Goal: Information Seeking & Learning: Learn about a topic

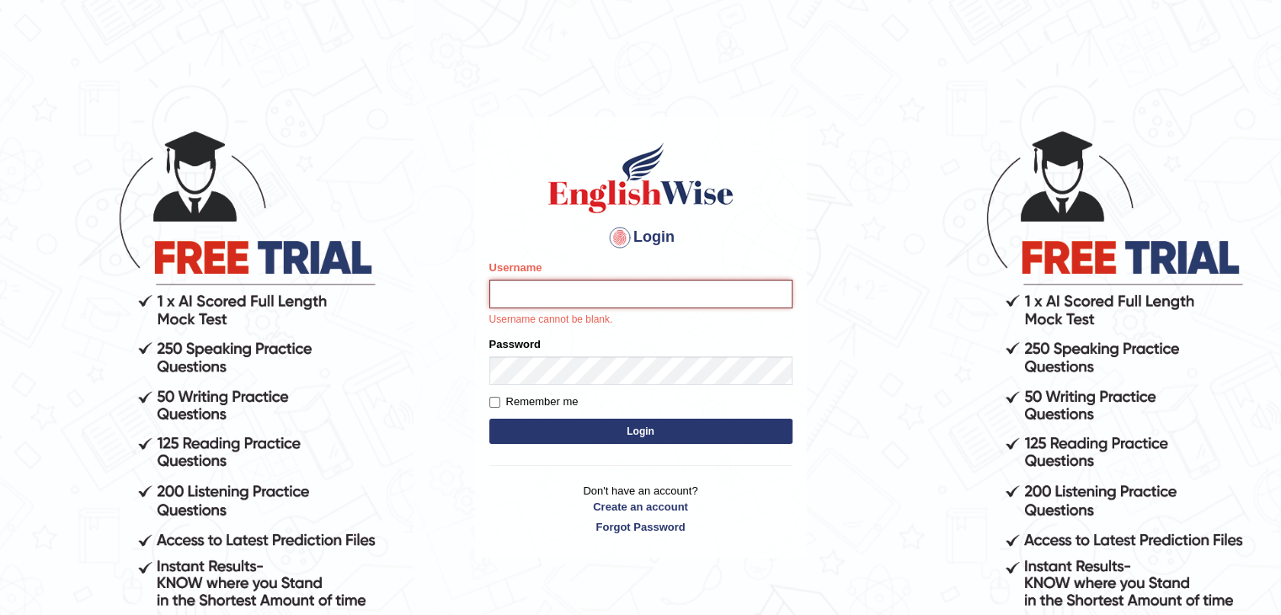
paste input "Zorbaenglish"
type input "Zorbaenglish"
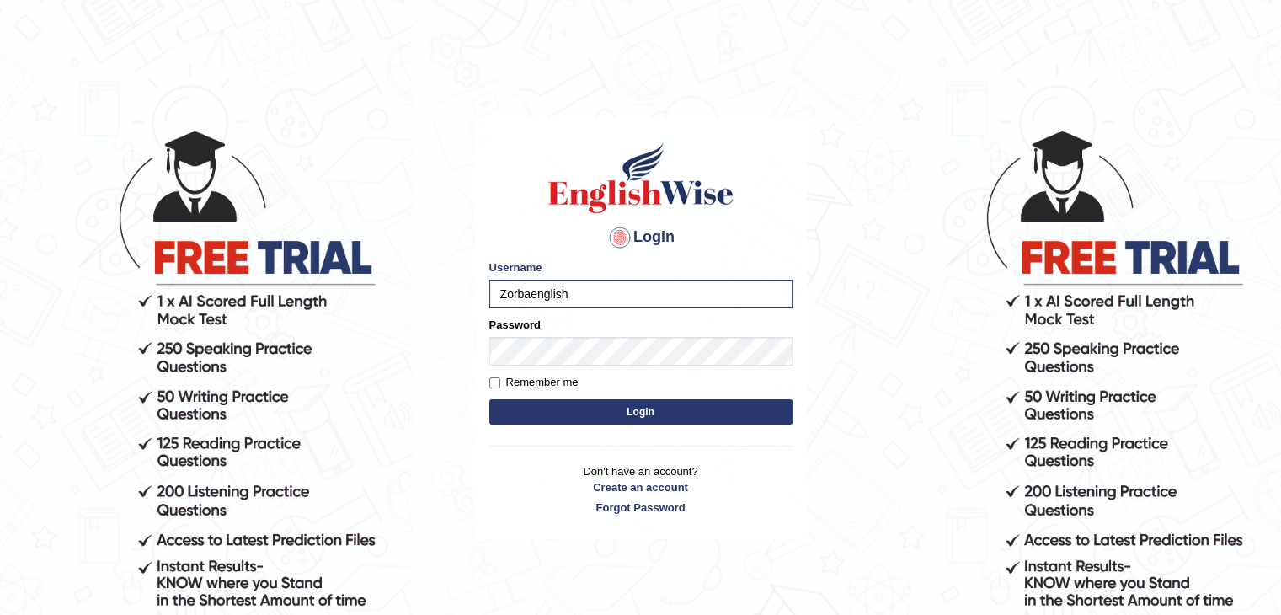
click at [638, 402] on button "Login" at bounding box center [640, 411] width 303 height 25
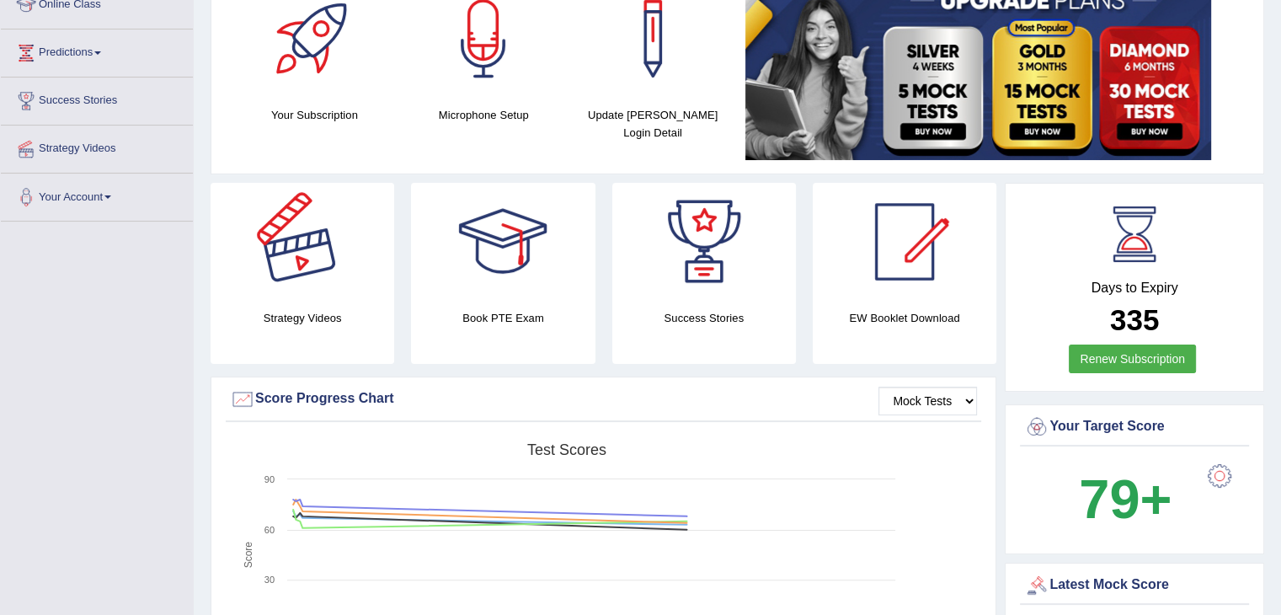
scroll to position [91, 0]
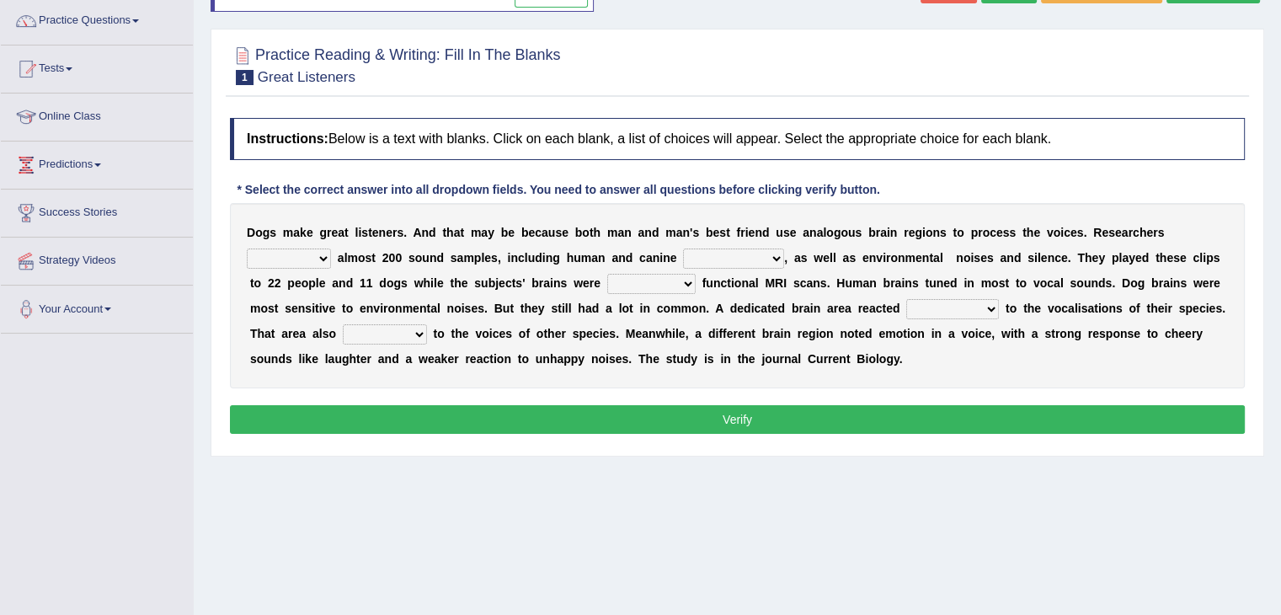
scroll to position [135, 0]
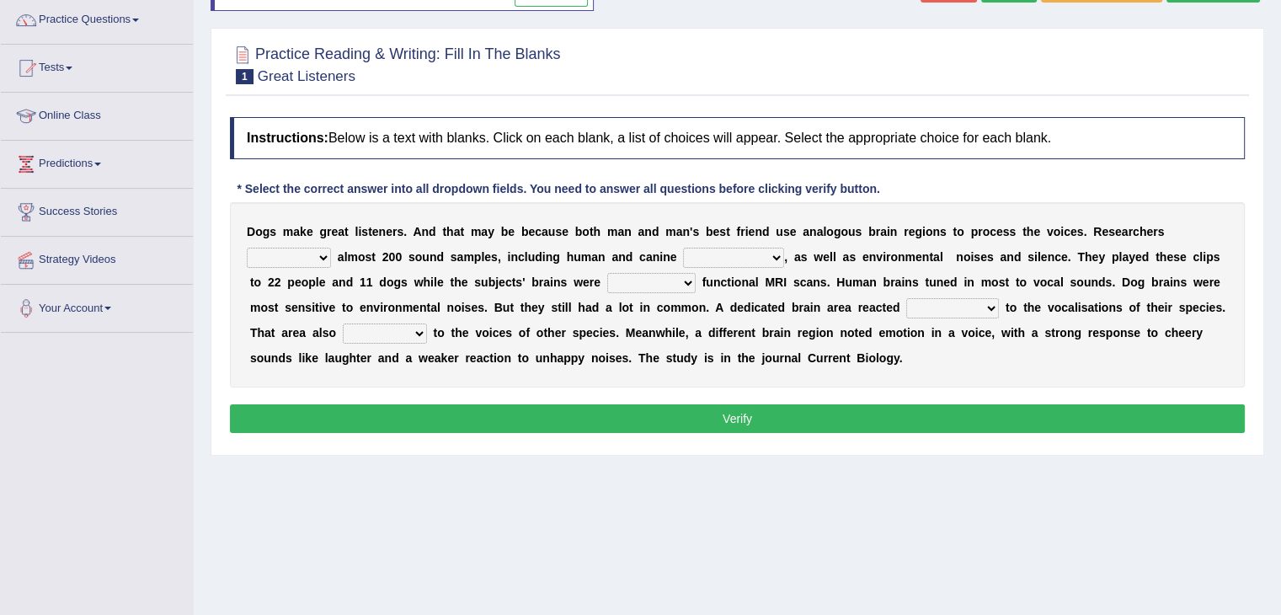
click at [323, 250] on select "collected herald developed checkup" at bounding box center [289, 258] width 84 height 20
click at [314, 248] on select "collected herald developed checkup" at bounding box center [289, 258] width 84 height 20
select select "collected"
click at [247, 248] on select "collected herald developed checkup" at bounding box center [289, 258] width 84 height 20
click at [314, 250] on select "collected herald developed checkup" at bounding box center [289, 258] width 84 height 20
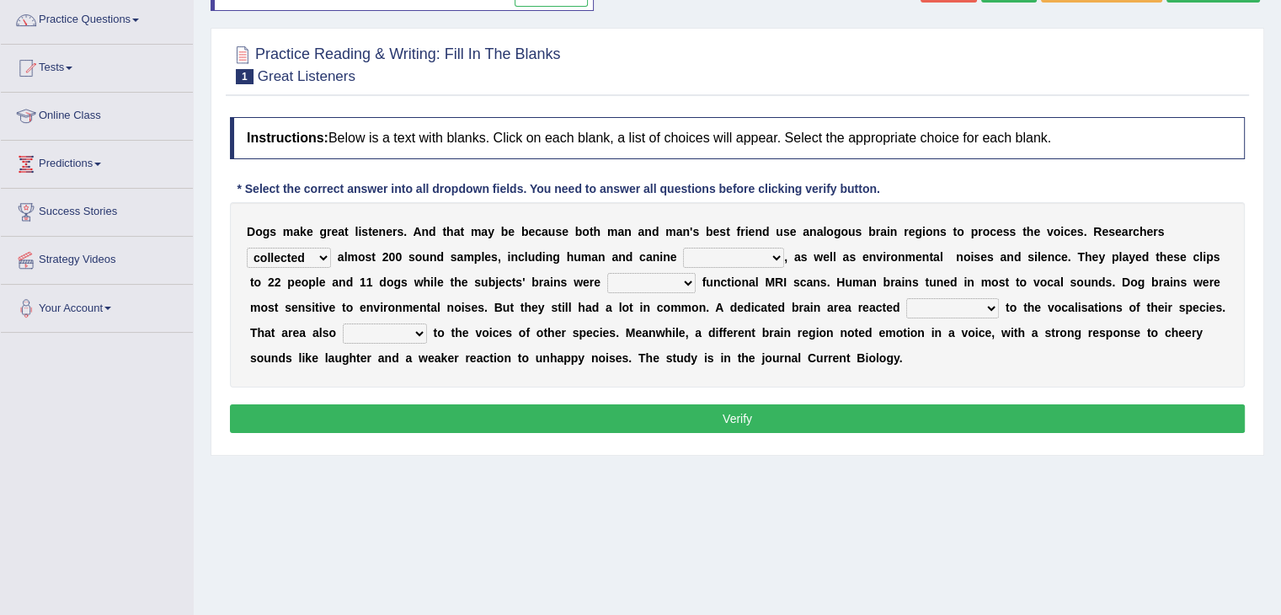
click at [495, 219] on div "D o g s m a k e g r e a t l i s t e n e r s . A n d t h a t m a y b e b e c a u…" at bounding box center [737, 294] width 1015 height 185
click at [717, 253] on select "sameness volcalizations occupations deformations" at bounding box center [733, 258] width 101 height 20
select select "volcalizations"
click at [683, 248] on select "sameness volcalizations occupations deformations" at bounding box center [733, 258] width 101 height 20
click at [657, 280] on select "conducting attending undergoing examining" at bounding box center [651, 283] width 88 height 20
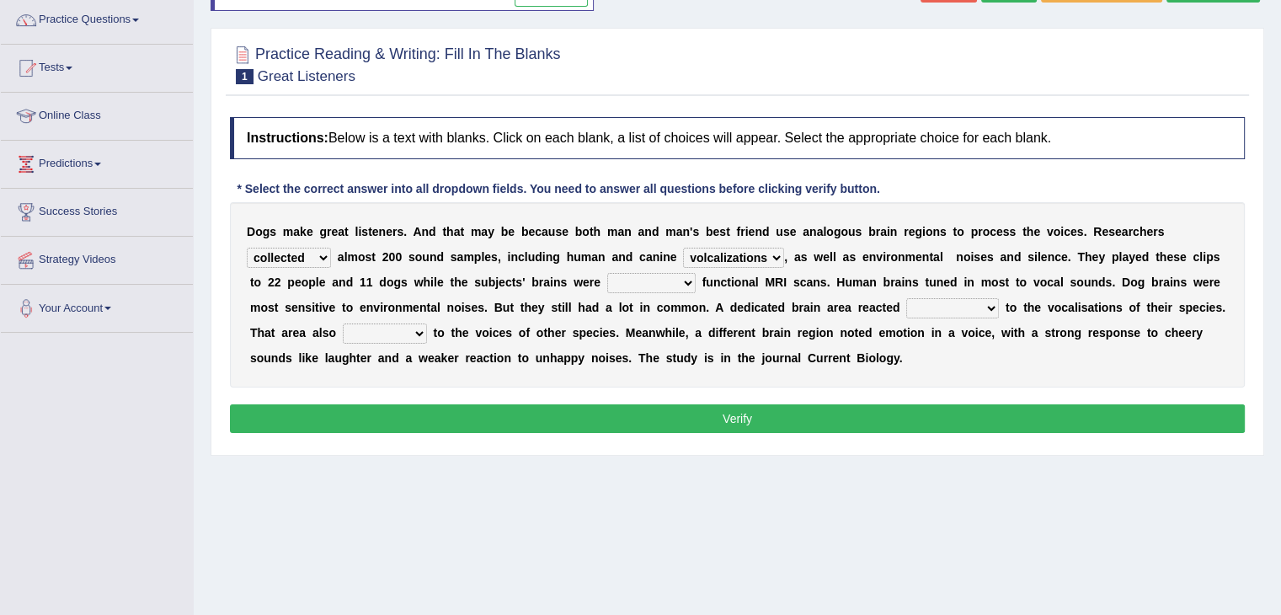
click at [607, 273] on select "conducting attending undergoing examining" at bounding box center [651, 283] width 88 height 20
click at [657, 273] on select "conducting attending undergoing examining" at bounding box center [651, 283] width 88 height 20
select select "undergoing"
click at [607, 273] on select "conducting attending undergoing examining" at bounding box center [651, 283] width 88 height 20
click at [927, 307] on select "foamy deformatory strongly horny" at bounding box center [952, 308] width 93 height 20
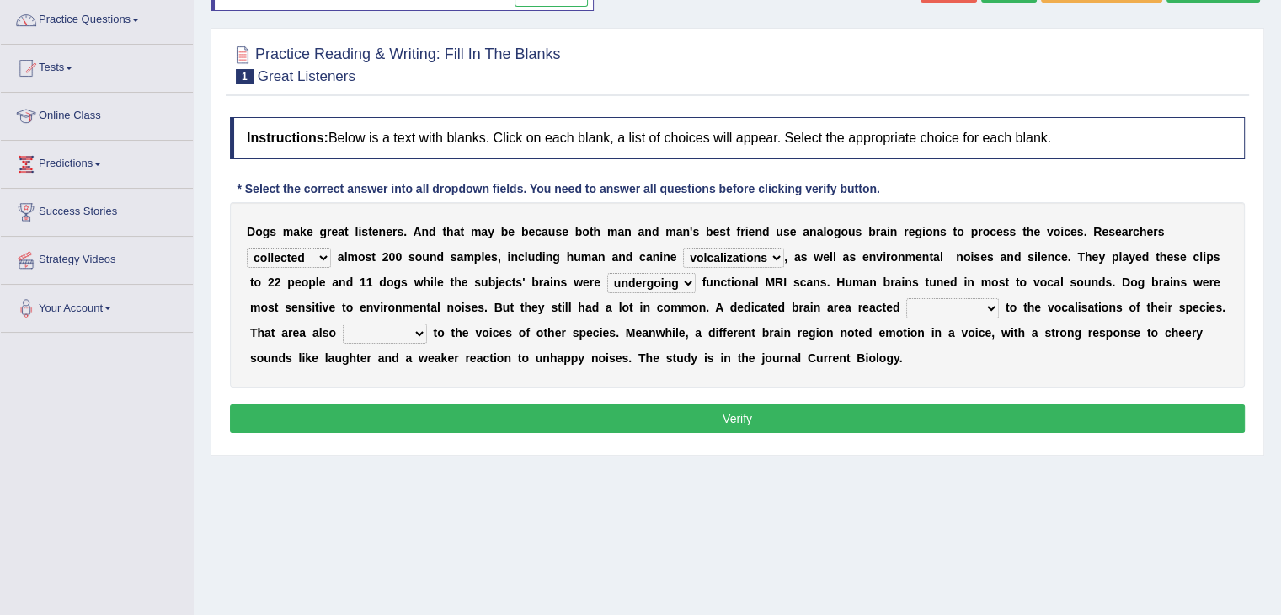
select select "strongly"
click at [906, 298] on select "foamy deformatory strongly horny" at bounding box center [952, 308] width 93 height 20
click at [411, 332] on select "splatted shoplift insulted responded" at bounding box center [385, 333] width 84 height 20
select select "responded"
click at [343, 323] on select "splatted shoplift insulted responded" at bounding box center [385, 333] width 84 height 20
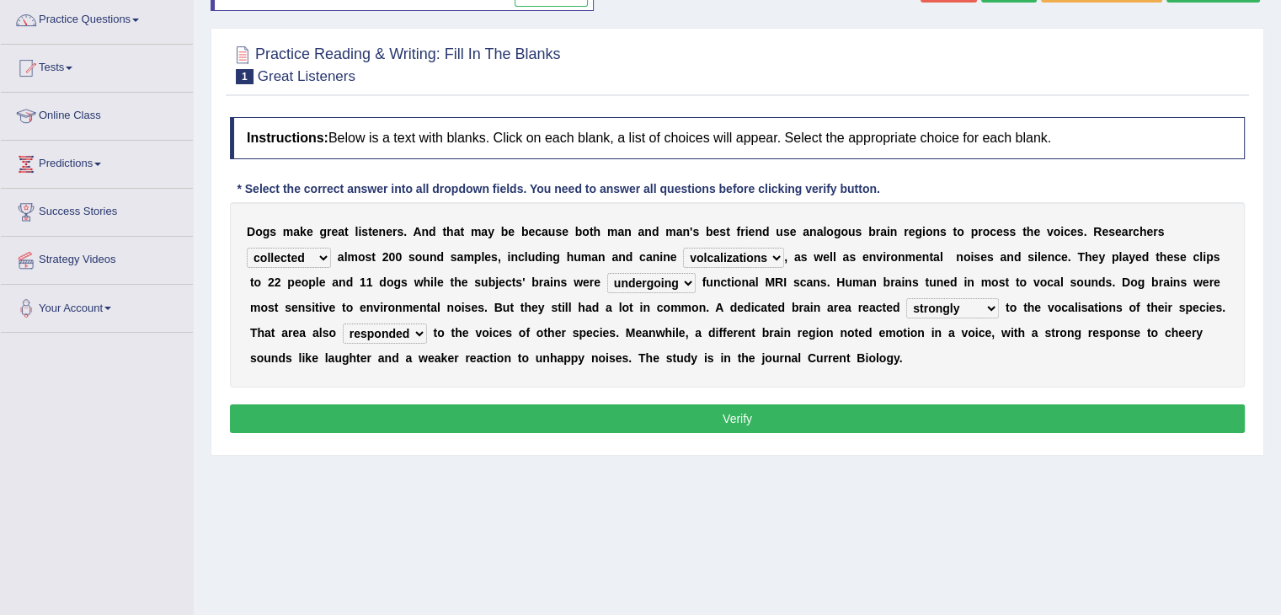
click at [529, 404] on button "Verify" at bounding box center [737, 418] width 1015 height 29
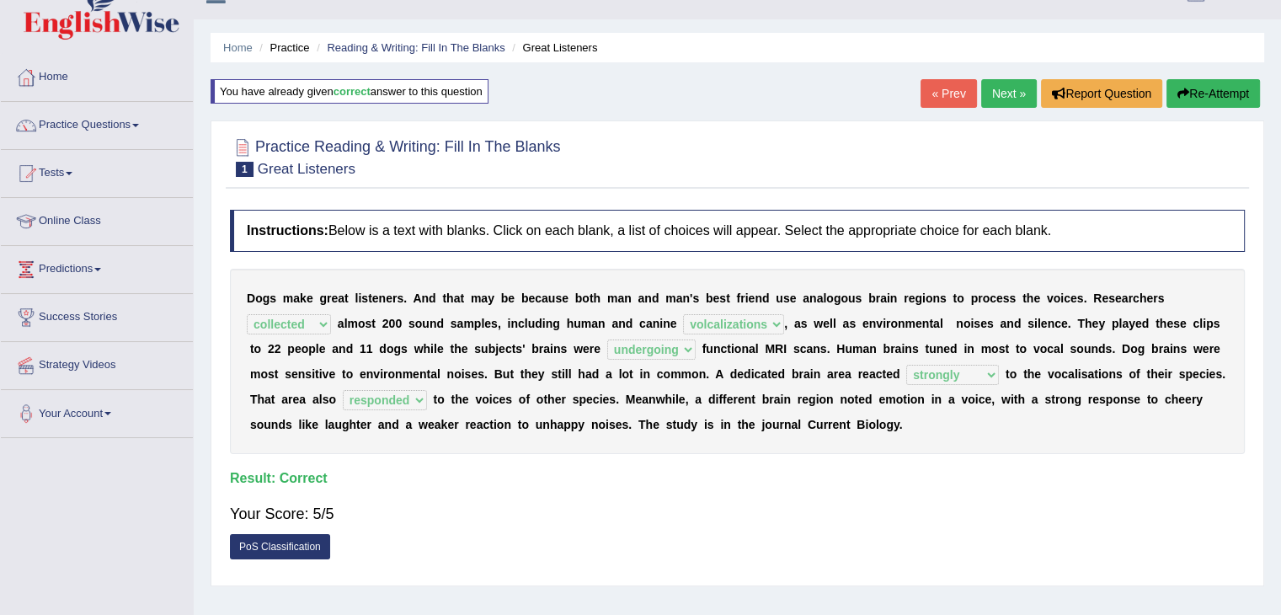
scroll to position [0, 0]
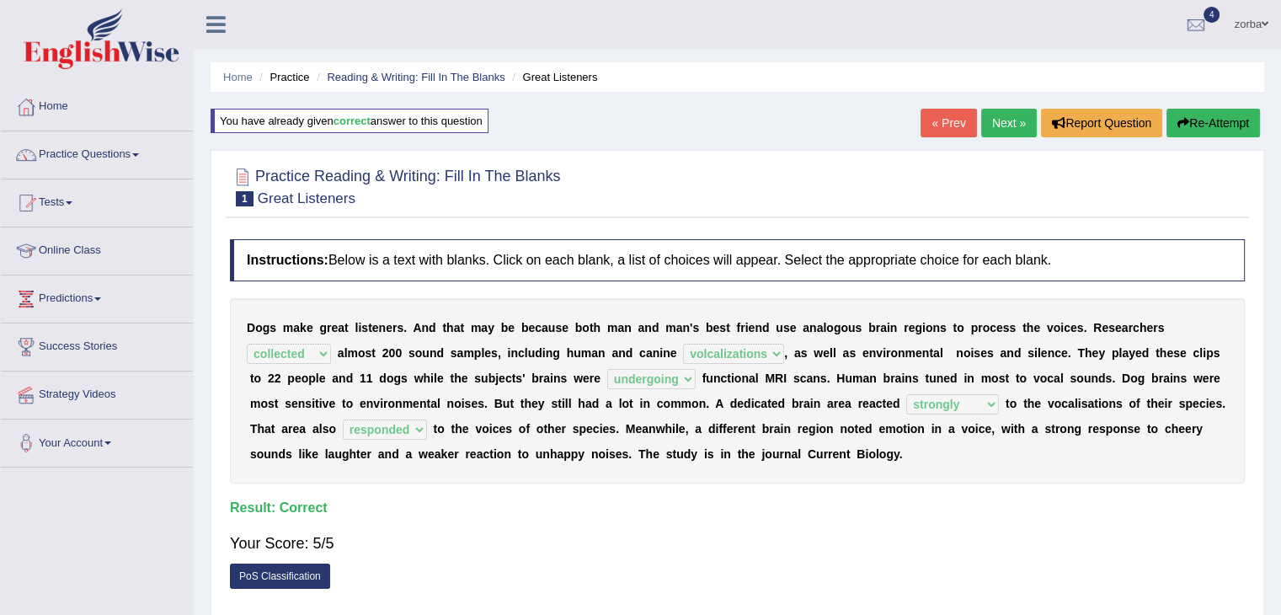
click at [1001, 131] on link "Next »" at bounding box center [1009, 123] width 56 height 29
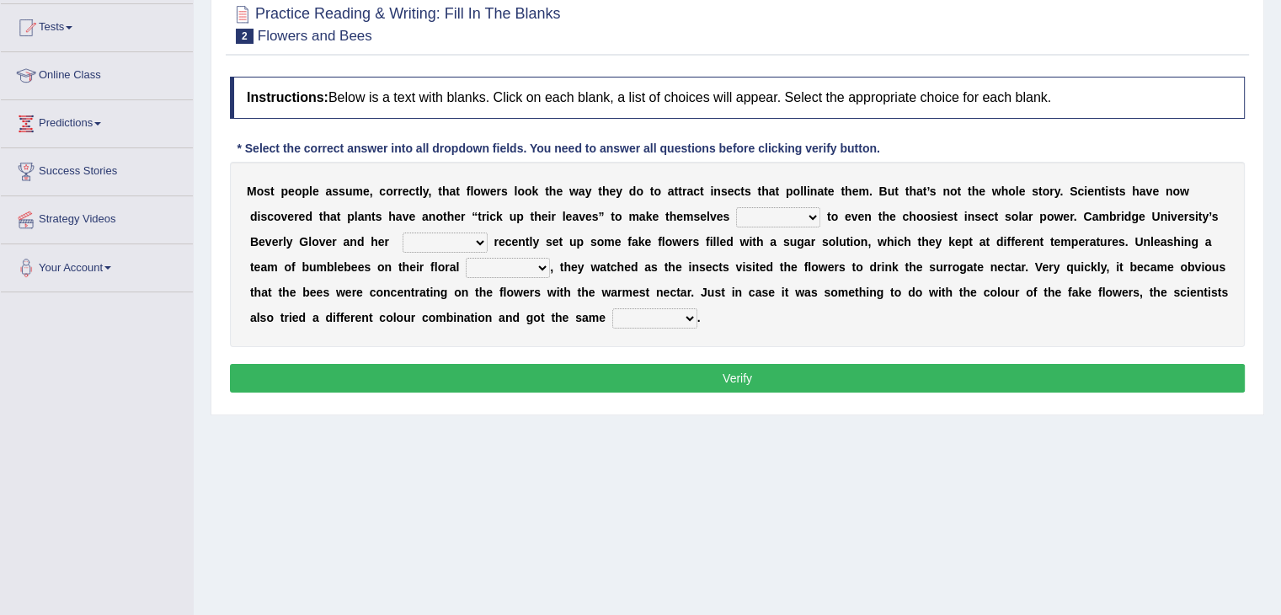
scroll to position [174, 0]
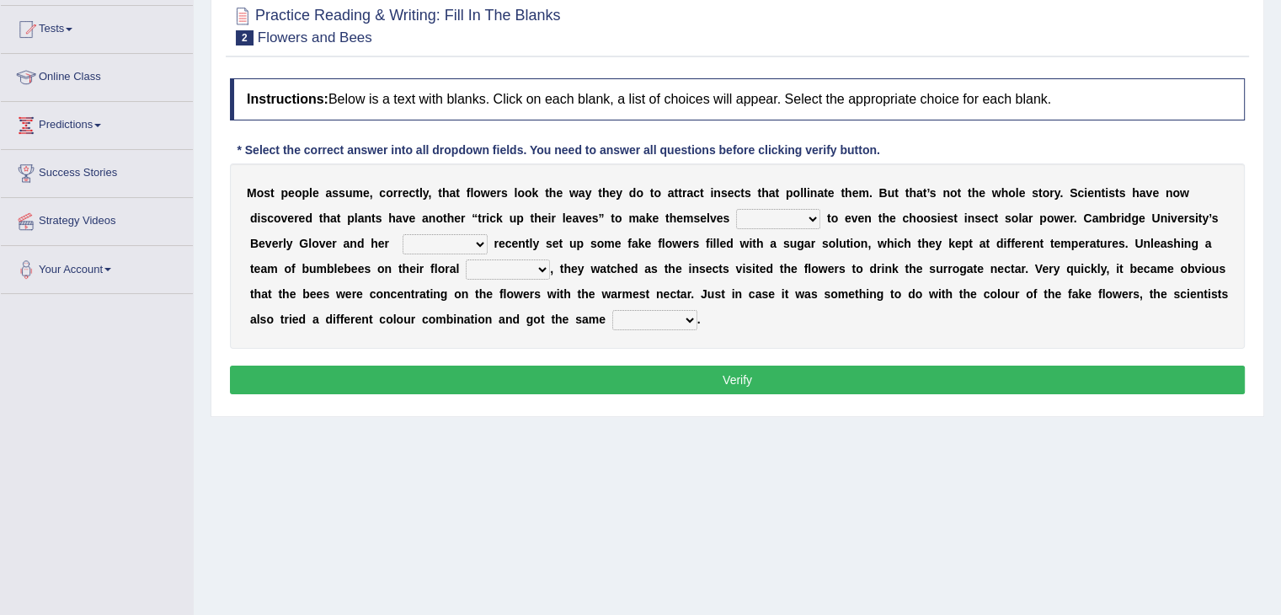
click at [809, 224] on select "irresistible foundable rounded astounded" at bounding box center [778, 219] width 84 height 20
select select "foundable"
click at [736, 209] on select "irresistible foundable rounded astounded" at bounding box center [778, 219] width 84 height 20
click at [465, 238] on select "friends relatives colleagues workers" at bounding box center [445, 244] width 85 height 20
select select "colleagues"
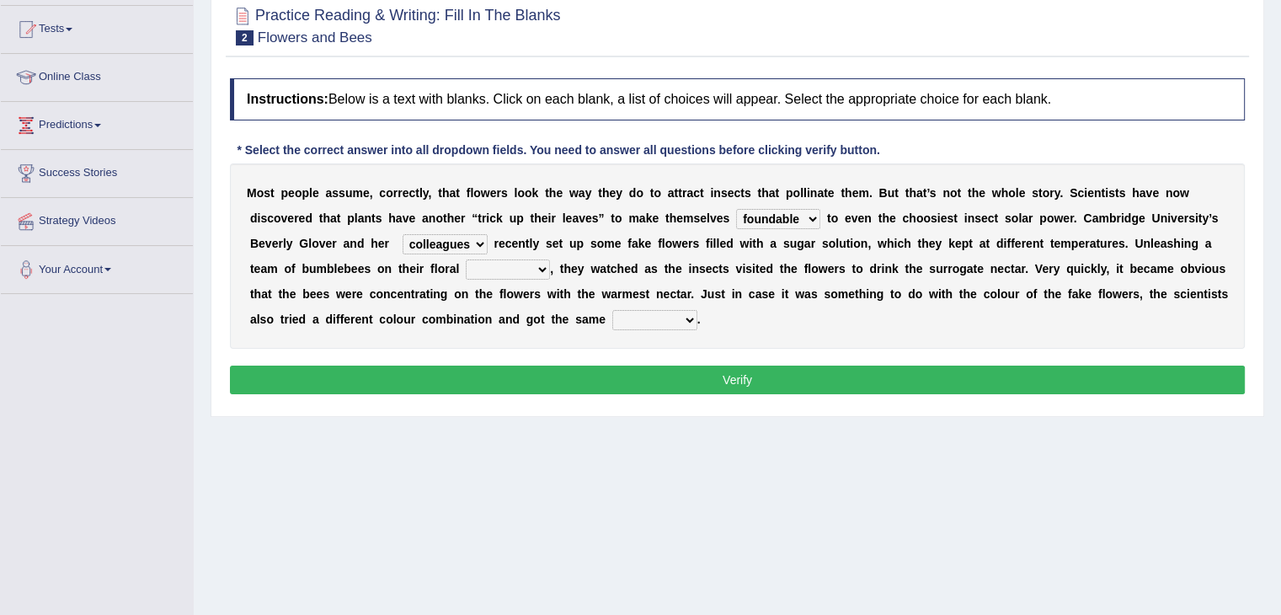
click at [403, 234] on select "friends relatives colleagues workers" at bounding box center [445, 244] width 85 height 20
click at [489, 270] on select "sufferings offerings warming colouring" at bounding box center [508, 269] width 84 height 20
click at [466, 259] on select "sufferings offerings warming colouring" at bounding box center [508, 269] width 84 height 20
click at [532, 264] on select "sufferings offerings warming colouring" at bounding box center [508, 269] width 84 height 20
select select "warming"
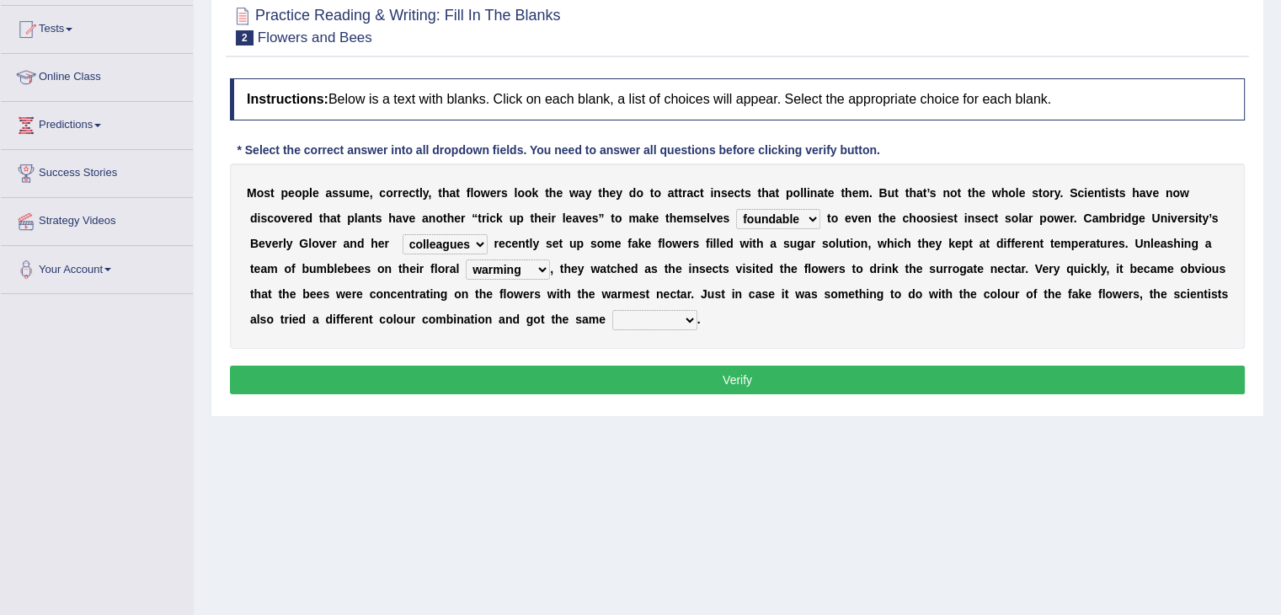
click at [466, 259] on select "sufferings offerings warming colouring" at bounding box center [508, 269] width 84 height 20
click at [630, 318] on select "ensigns result affirmation codes" at bounding box center [654, 320] width 85 height 20
select select "result"
click at [612, 310] on select "ensigns result affirmation codes" at bounding box center [654, 320] width 85 height 20
click at [664, 315] on select "ensigns result affirmation codes" at bounding box center [654, 320] width 85 height 20
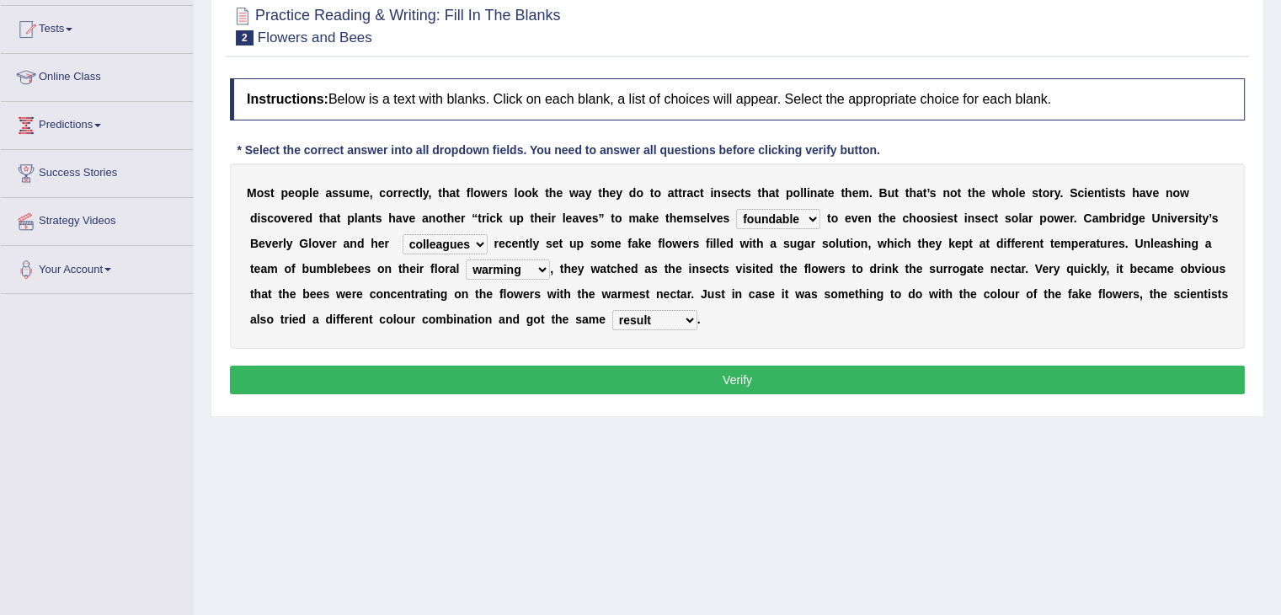
click at [757, 323] on div "M o s t p e o p l e a s s u m e , c o r r e c t l y , t h a t f l o w e r s l o…" at bounding box center [737, 255] width 1015 height 185
click at [805, 216] on select "irresistible foundable rounded astounded" at bounding box center [778, 219] width 84 height 20
click at [782, 213] on select "irresistible foundable rounded astounded" at bounding box center [778, 219] width 84 height 20
select select "irresistible"
click at [736, 209] on select "irresistible foundable rounded astounded" at bounding box center [778, 219] width 84 height 20
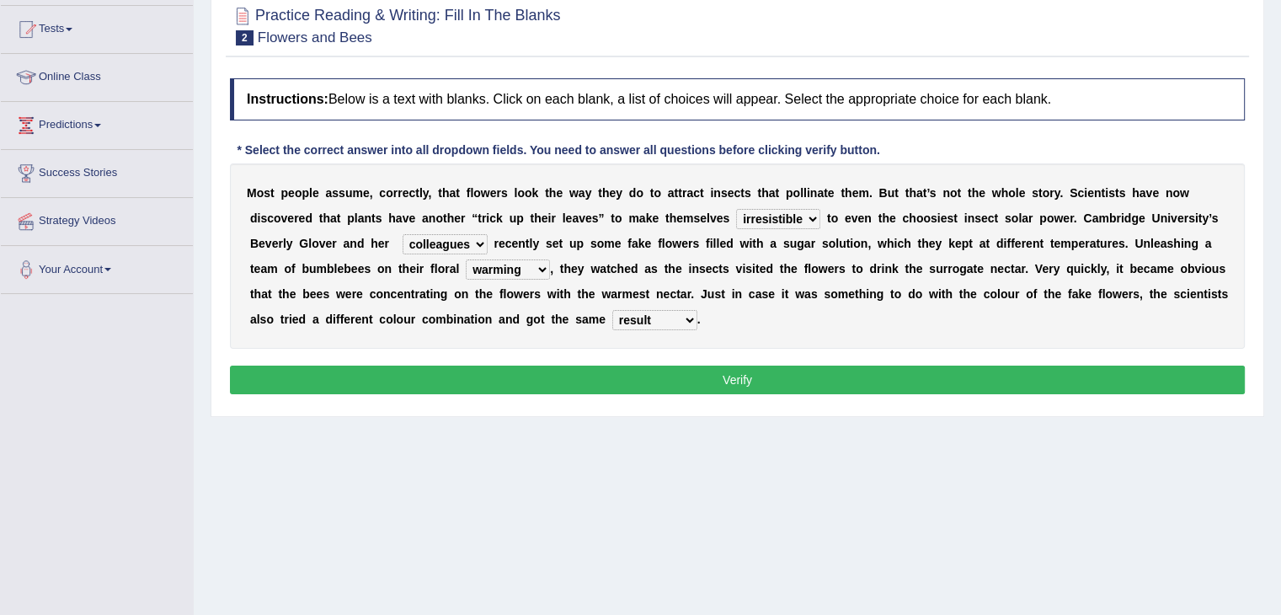
click at [479, 247] on select "friends relatives colleagues workers" at bounding box center [445, 244] width 85 height 20
click at [590, 254] on div "M o s t p e o p l e a s s u m e , c o r r e c t l y , t h a t f l o w e r s l o…" at bounding box center [737, 255] width 1015 height 185
click at [536, 267] on select "sufferings offerings warming colouring" at bounding box center [508, 269] width 84 height 20
click at [799, 323] on div "M o s t p e o p l e a s s u m e , c o r r e c t l y , t h a t f l o w e r s l o…" at bounding box center [737, 255] width 1015 height 185
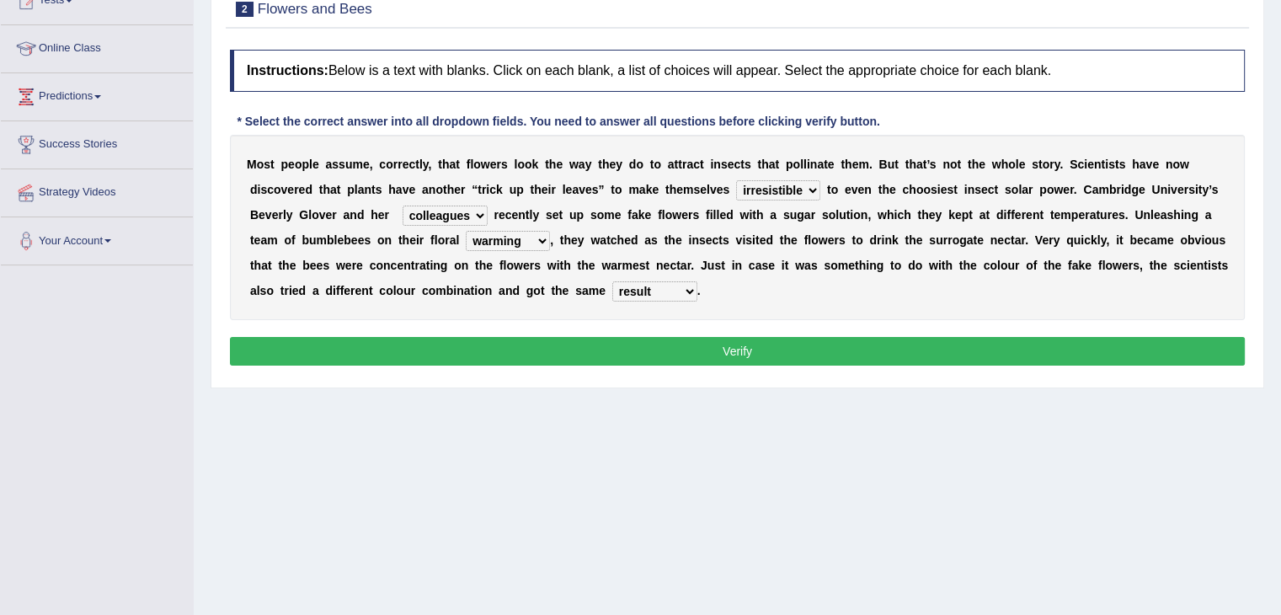
scroll to position [202, 0]
click at [539, 237] on select "sufferings offerings warming colouring" at bounding box center [508, 241] width 84 height 20
click at [532, 243] on select "sufferings offerings warming colouring" at bounding box center [508, 241] width 84 height 20
select select "offerings"
click at [466, 231] on select "sufferings offerings warming colouring" at bounding box center [508, 241] width 84 height 20
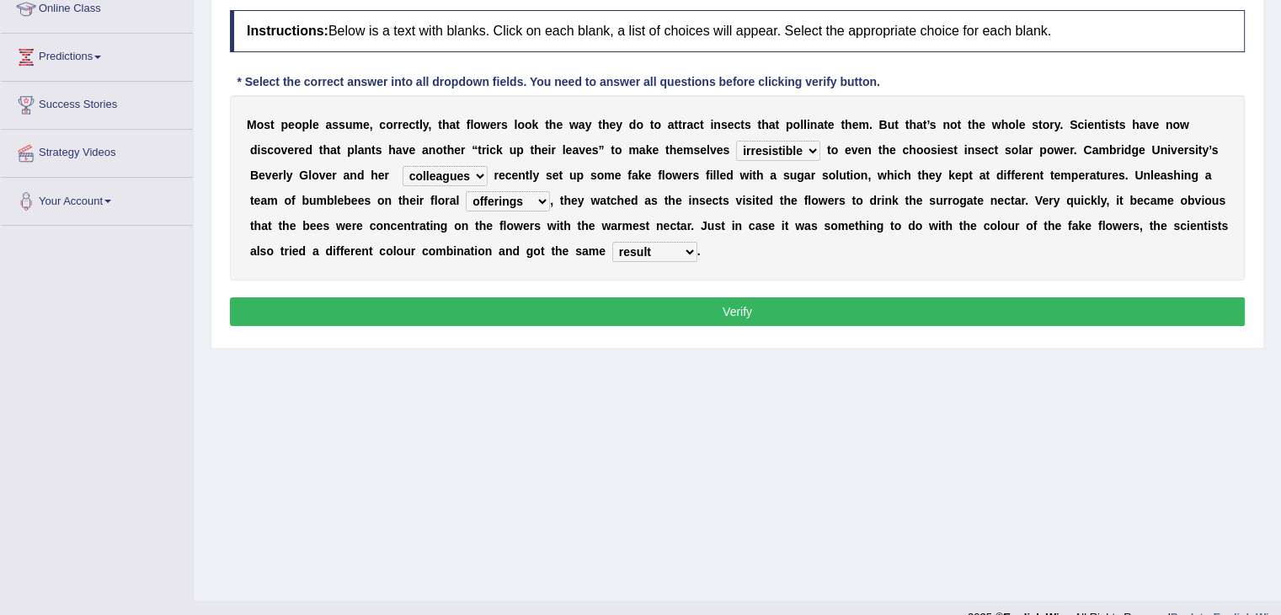
scroll to position [249, 0]
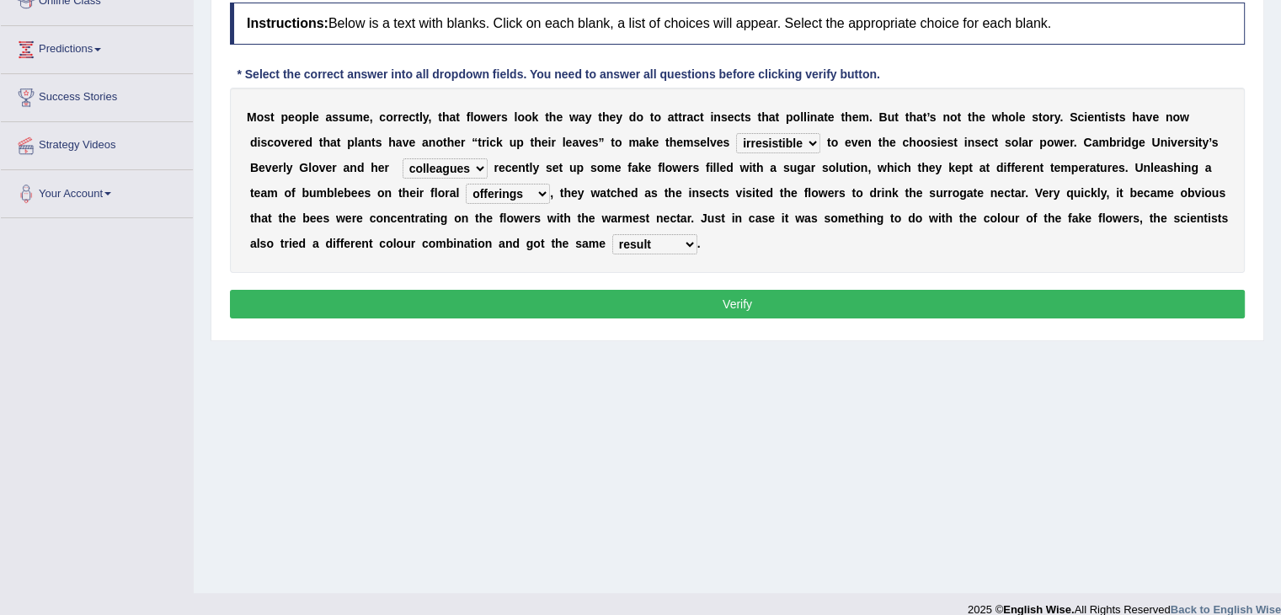
click at [679, 241] on select "ensigns result affirmation codes" at bounding box center [654, 244] width 85 height 20
click at [612, 234] on select "ensigns result affirmation codes" at bounding box center [654, 244] width 85 height 20
click at [621, 301] on button "Verify" at bounding box center [737, 304] width 1015 height 29
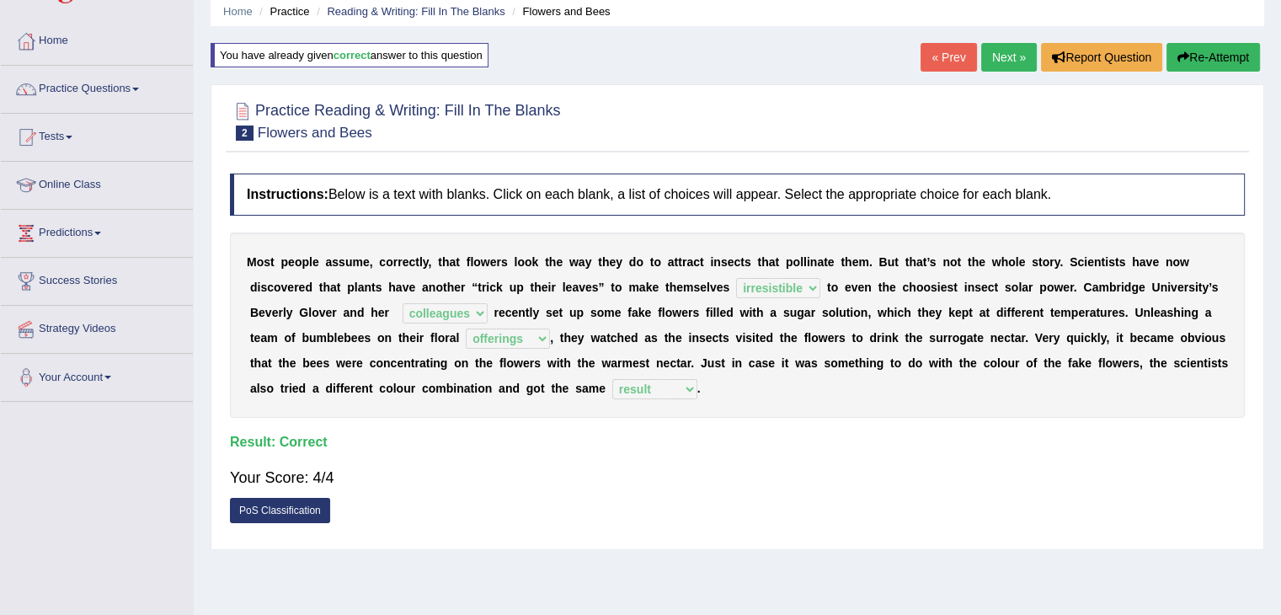
scroll to position [64, 0]
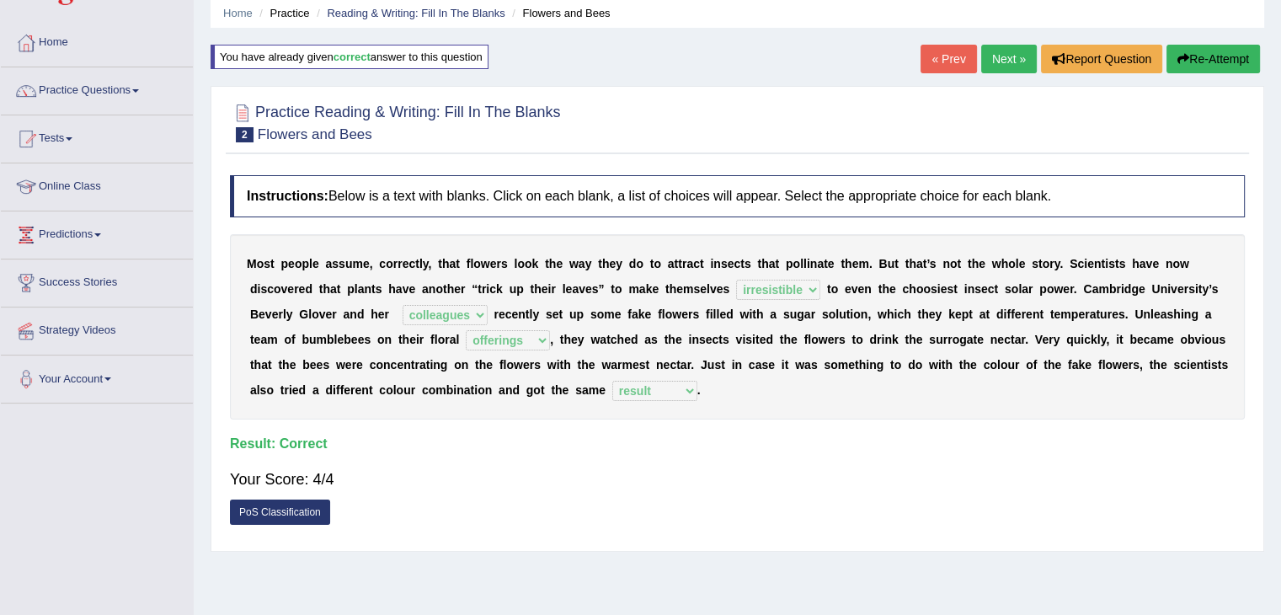
click at [1016, 65] on link "Next »" at bounding box center [1009, 59] width 56 height 29
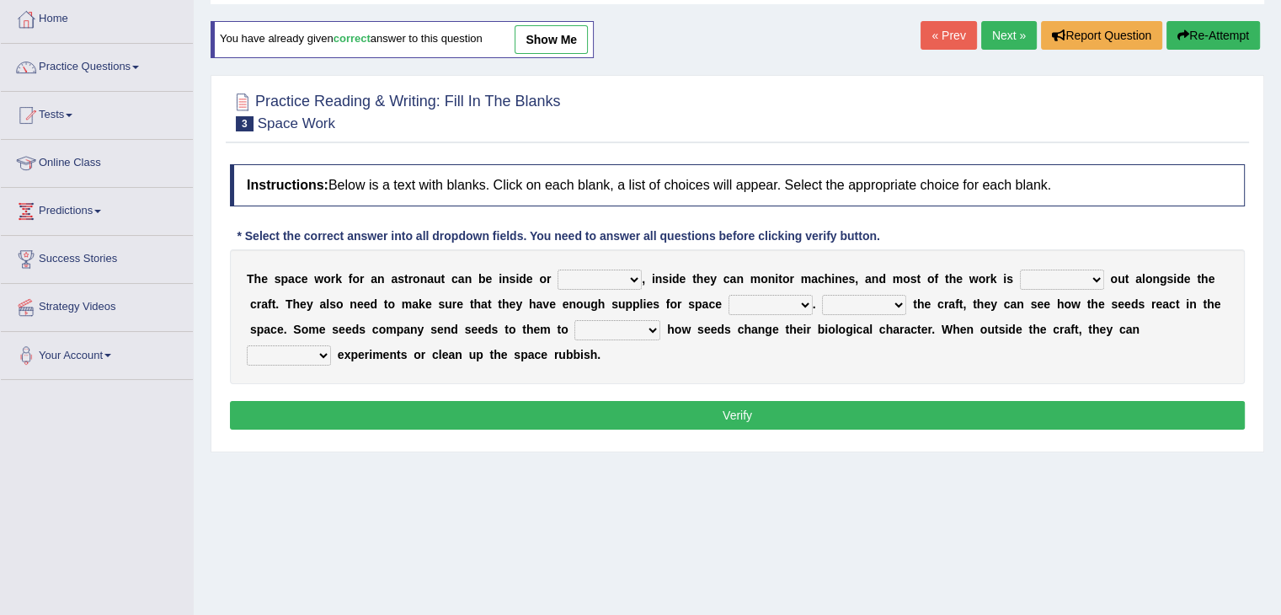
scroll to position [125, 0]
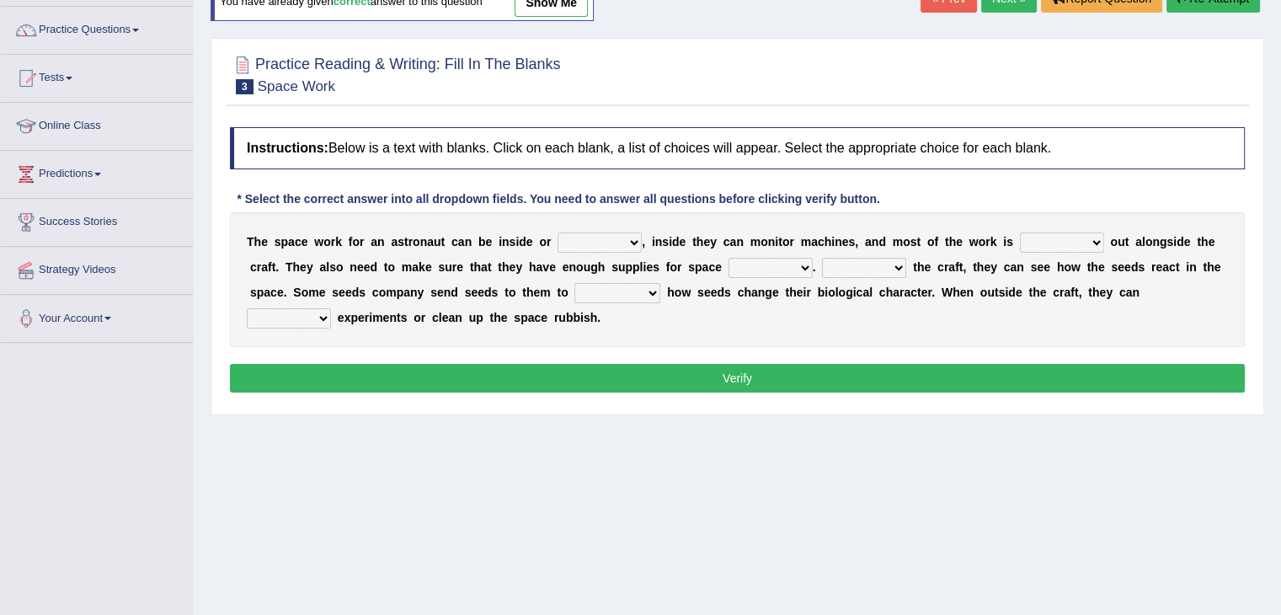
click at [583, 240] on select "anywhere outside wherever slided" at bounding box center [600, 242] width 84 height 20
select select "outside"
click at [558, 232] on select "anywhere outside wherever slided" at bounding box center [600, 242] width 84 height 20
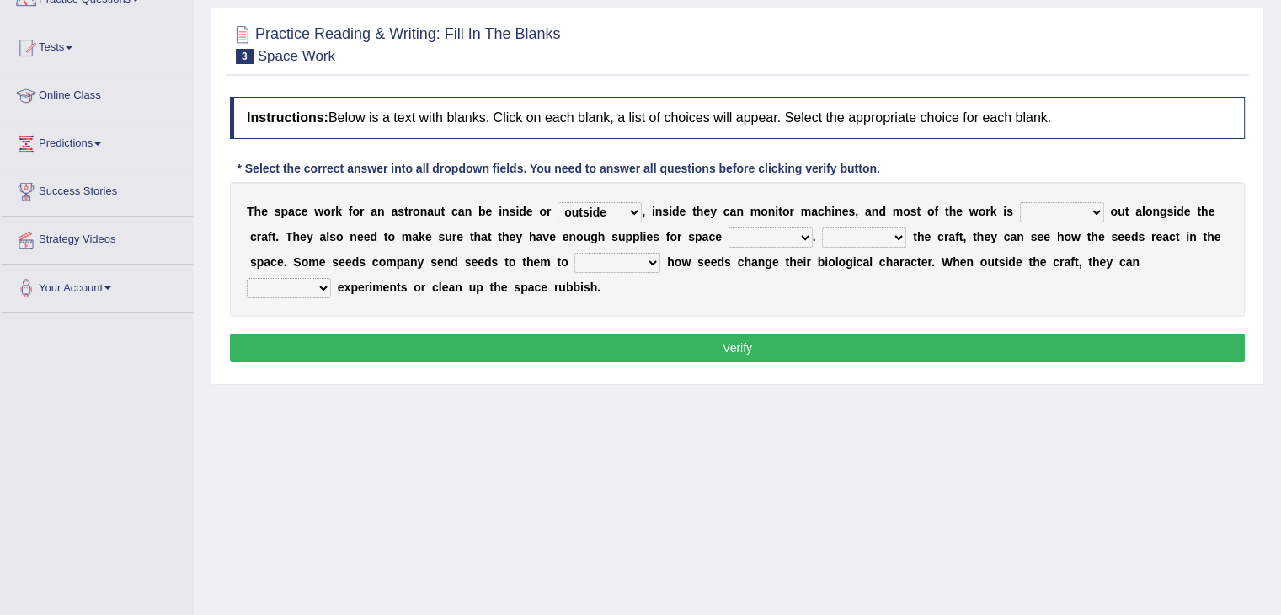
click at [1038, 208] on select "forwarded carried longed stared" at bounding box center [1062, 212] width 84 height 20
select select "forwarded"
click at [1020, 202] on select "forwarded carried longed stared" at bounding box center [1062, 212] width 84 height 20
click at [759, 235] on select "tour ramp travel power" at bounding box center [771, 237] width 84 height 20
click at [846, 291] on div "T h e s p a c e w o r k f o r a n a s t r o n a u t c a n b e i n s i d e o r a…" at bounding box center [737, 249] width 1015 height 135
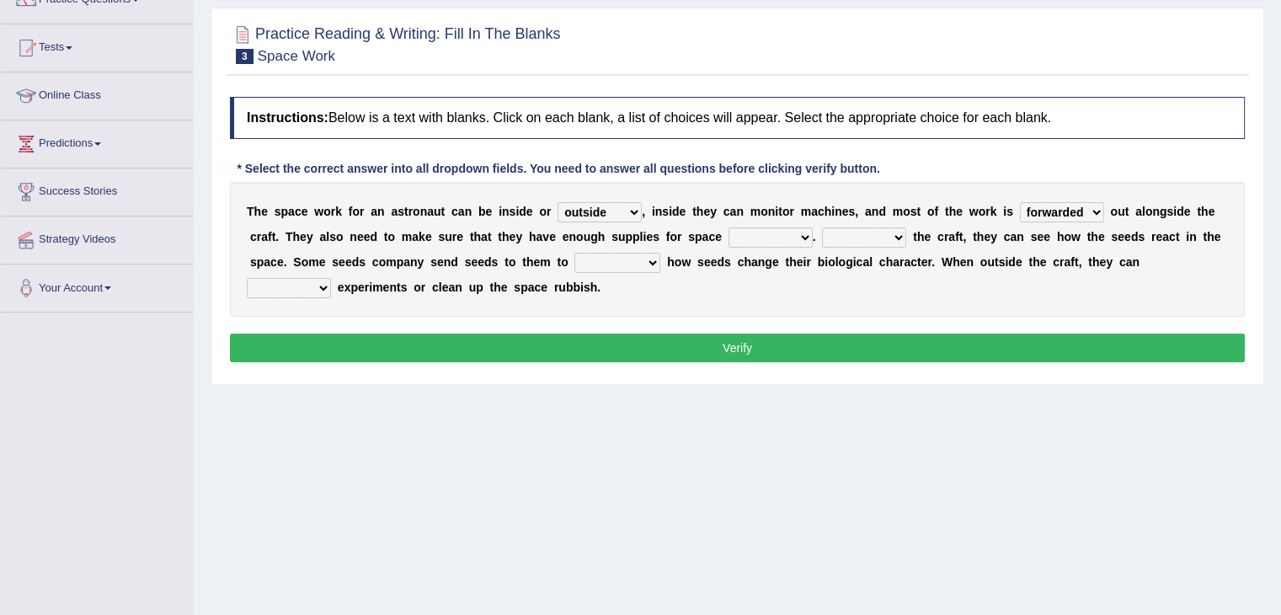
click at [790, 235] on select "tour ramp travel power" at bounding box center [771, 237] width 84 height 20
select select "travel"
click at [729, 227] on select "tour ramp travel power" at bounding box center [771, 237] width 84 height 20
click at [857, 238] on select "Inside Infact Outside Outraged" at bounding box center [864, 237] width 84 height 20
select select "Inside"
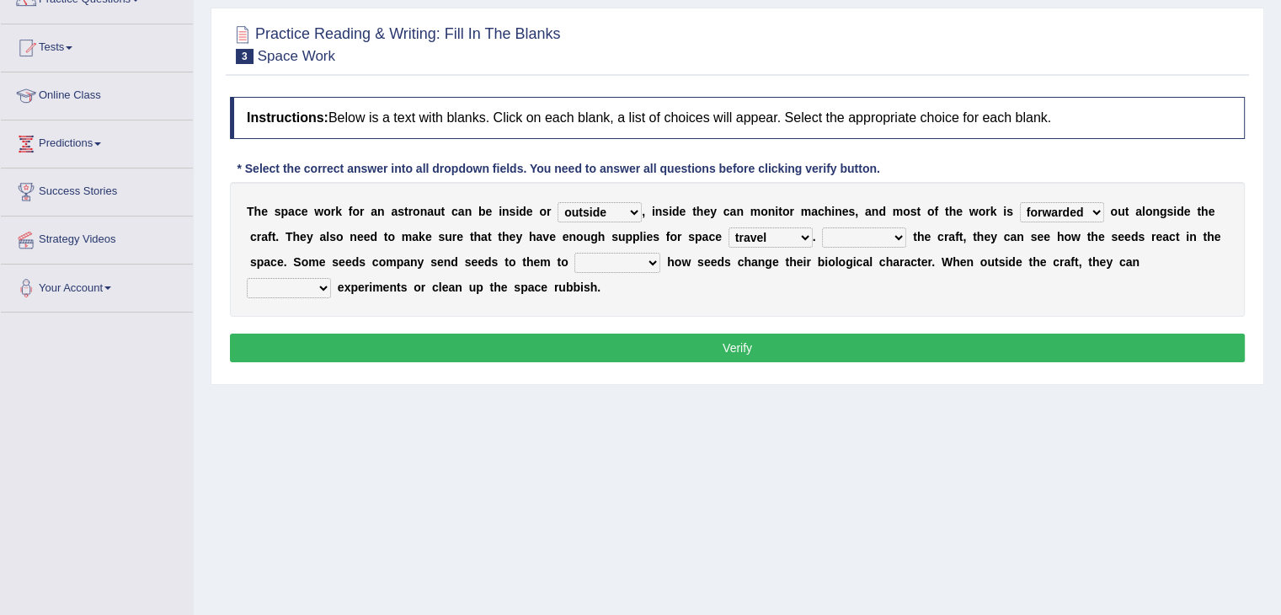
click at [822, 227] on select "Inside Infact Outside Outraged" at bounding box center [864, 237] width 84 height 20
click at [622, 260] on select "investigate shuttled shifted removed" at bounding box center [617, 263] width 86 height 20
select select "investigate"
click at [574, 253] on select "investigate shuttled shifted removed" at bounding box center [617, 263] width 86 height 20
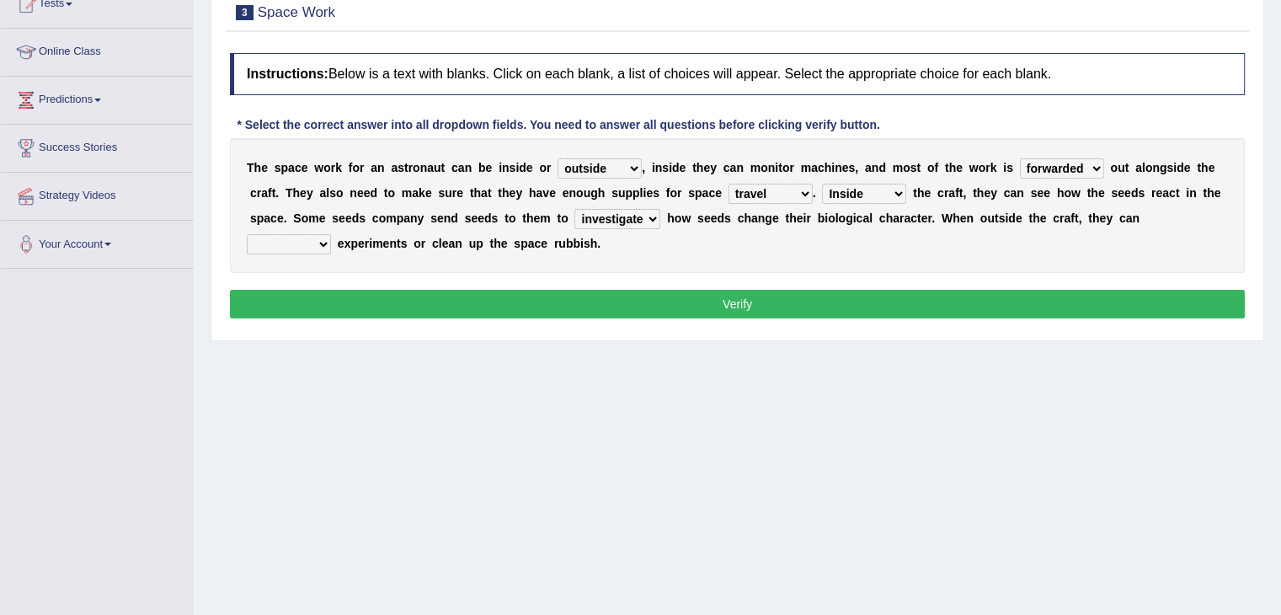
click at [317, 242] on select "set along set aside set up set as" at bounding box center [289, 244] width 84 height 20
select select "set up"
click at [247, 234] on select "set along set aside set up set as" at bounding box center [289, 244] width 84 height 20
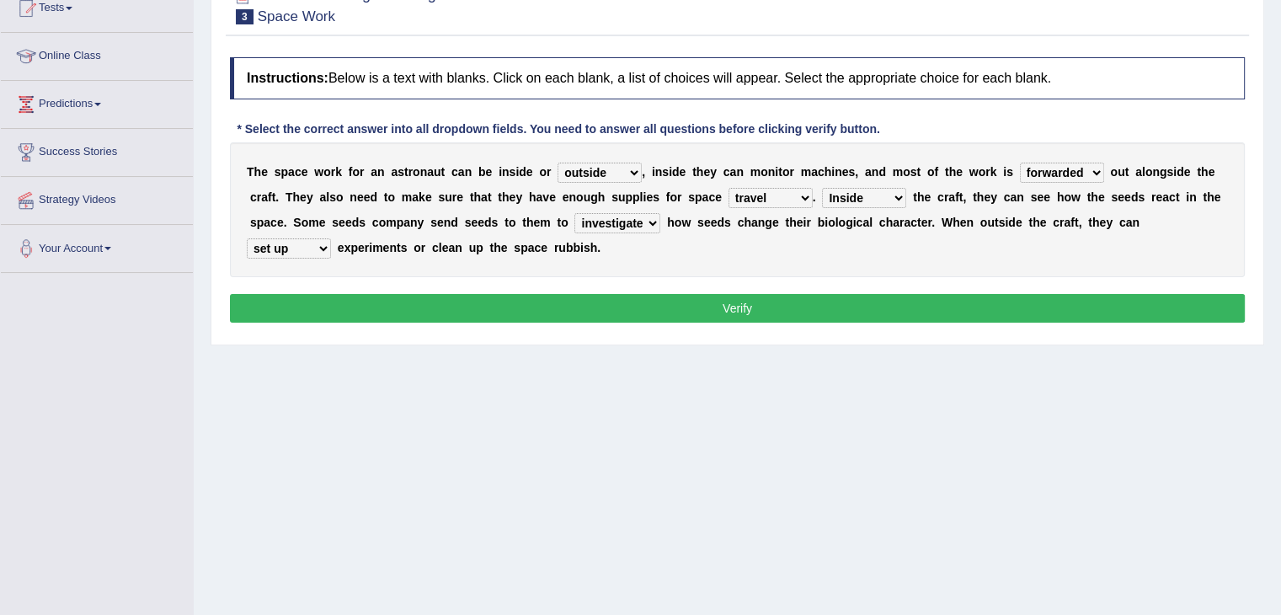
scroll to position [194, 0]
click at [1062, 174] on select "forwarded carried longed stared" at bounding box center [1062, 173] width 84 height 20
select select "carried"
click at [1020, 163] on select "forwarded carried longed stared" at bounding box center [1062, 173] width 84 height 20
click at [871, 195] on select "Inside Infact Outside Outraged" at bounding box center [864, 199] width 84 height 20
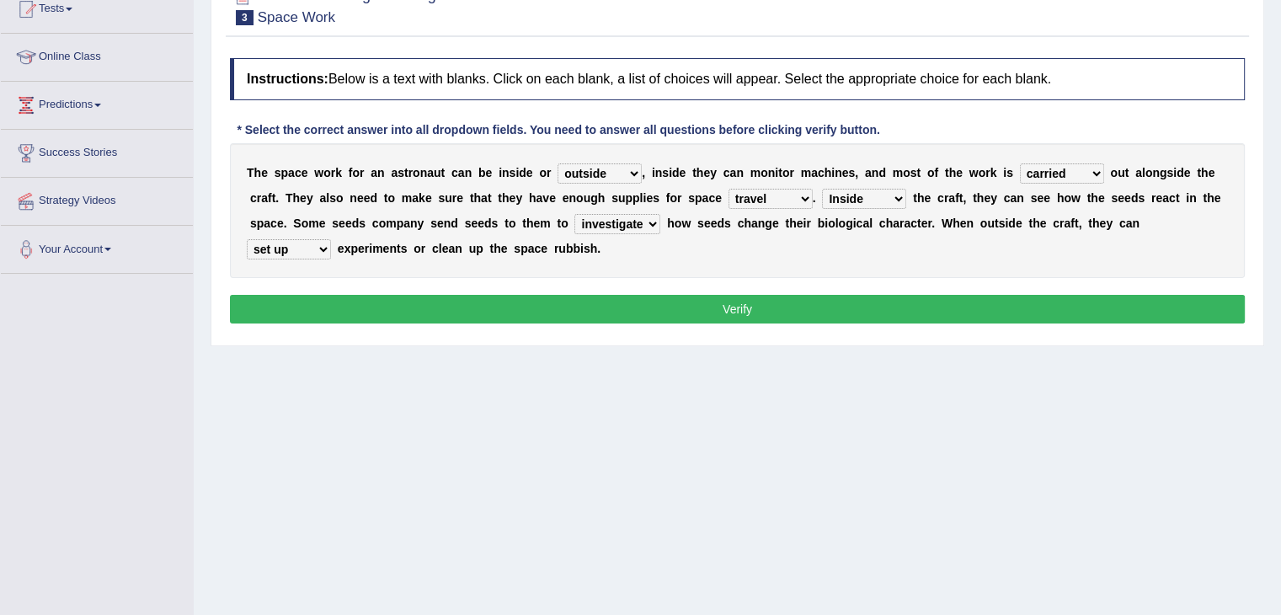
select select "Outside"
click at [822, 189] on select "Inside Infact Outside Outraged" at bounding box center [864, 199] width 84 height 20
click at [1044, 168] on select "forwarded carried longed stared" at bounding box center [1062, 173] width 84 height 20
click at [767, 197] on select "tour ramp travel power" at bounding box center [771, 199] width 84 height 20
click at [729, 189] on select "tour ramp travel power" at bounding box center [771, 199] width 84 height 20
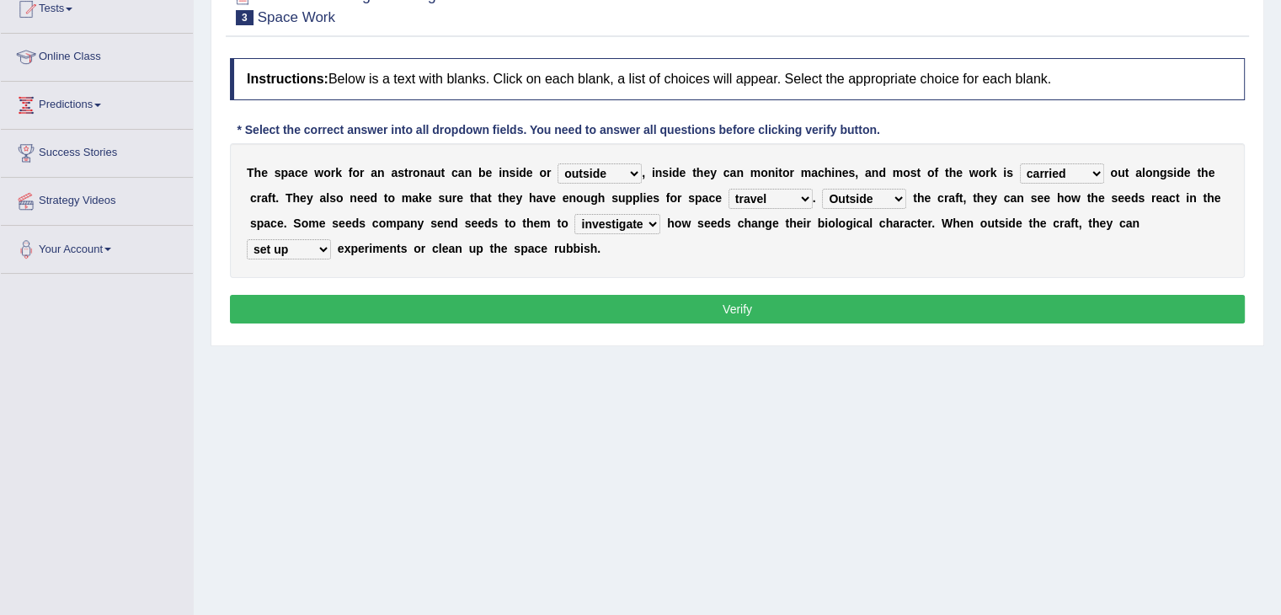
click at [777, 194] on select "tour ramp travel power" at bounding box center [771, 199] width 84 height 20
click at [711, 264] on div "T h e s p a c e w o r k f o r a n a s t r o n a u t c a n b e i n s i d e o r a…" at bounding box center [737, 210] width 1015 height 135
click at [647, 220] on select "investigate shuttled shifted removed" at bounding box center [617, 224] width 86 height 20
click at [306, 247] on select "set along set aside set up set as" at bounding box center [289, 249] width 84 height 20
click at [247, 239] on select "set along set aside set up set as" at bounding box center [289, 249] width 84 height 20
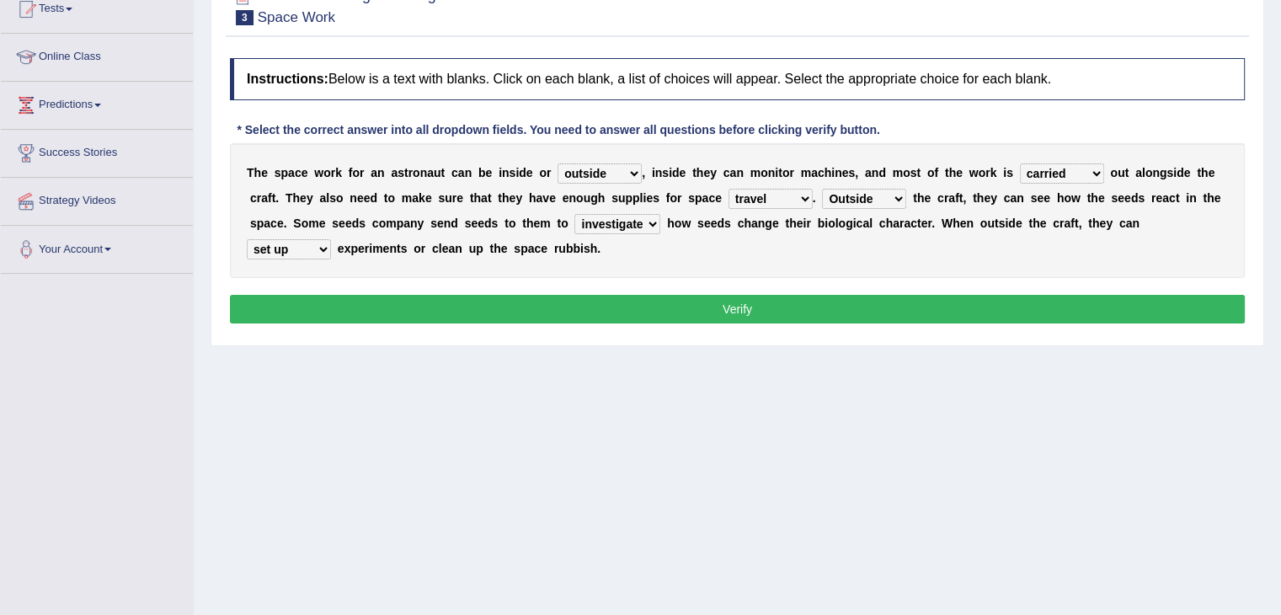
click at [684, 309] on button "Verify" at bounding box center [737, 309] width 1015 height 29
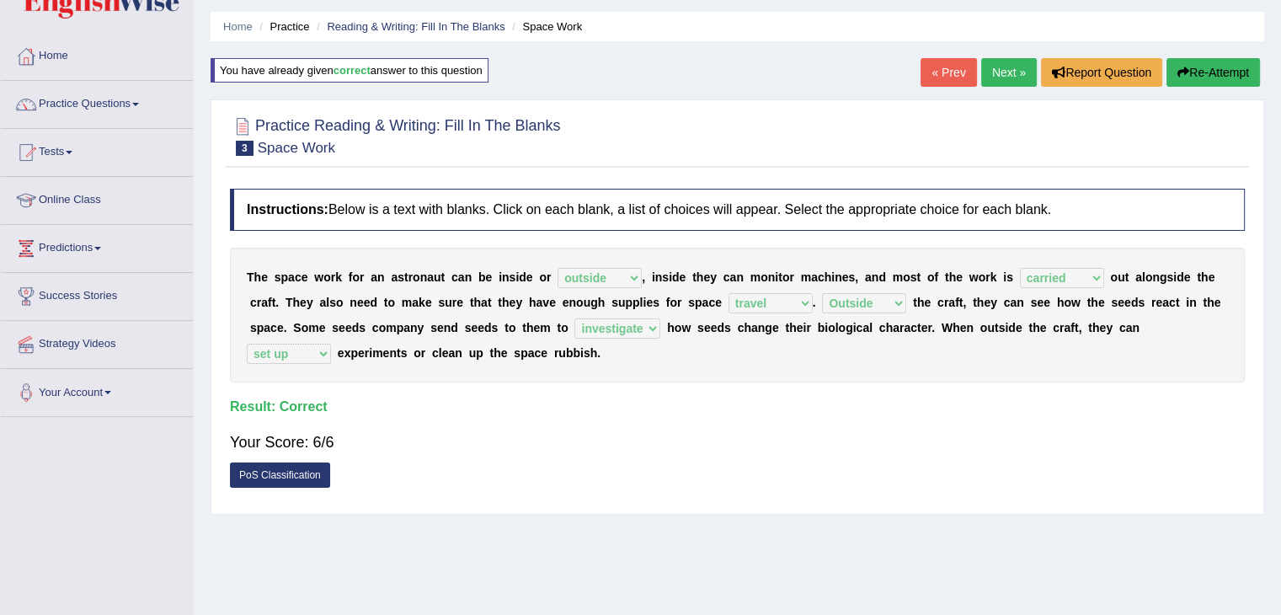
scroll to position [50, 0]
click at [997, 77] on link "Next »" at bounding box center [1009, 73] width 56 height 29
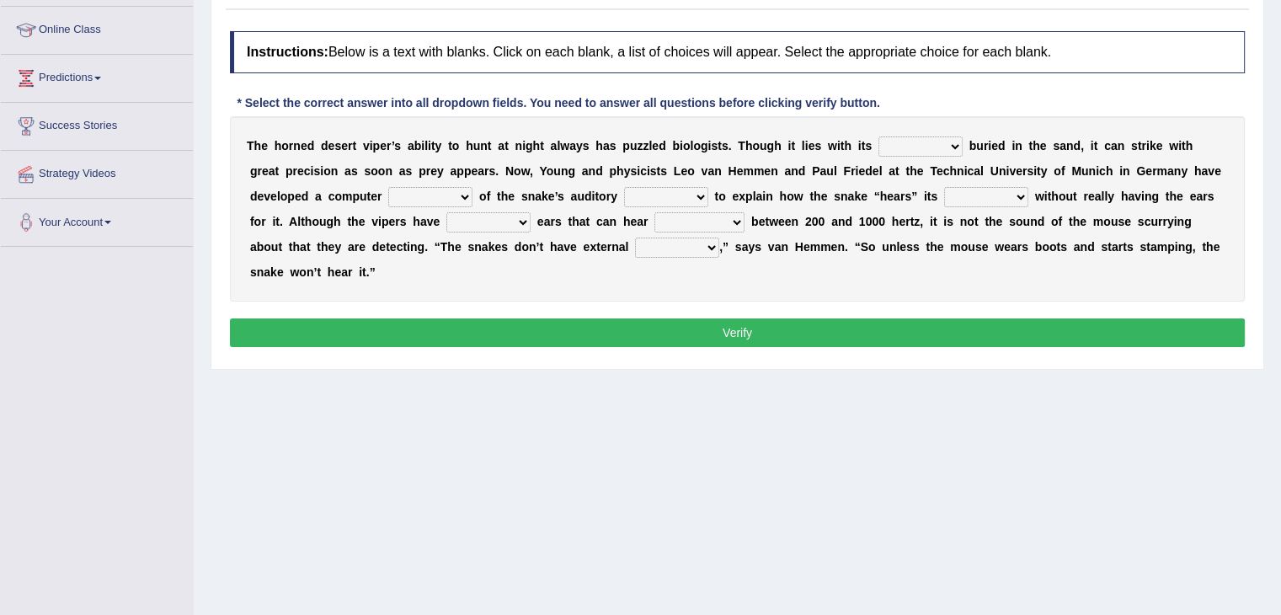
scroll to position [222, 0]
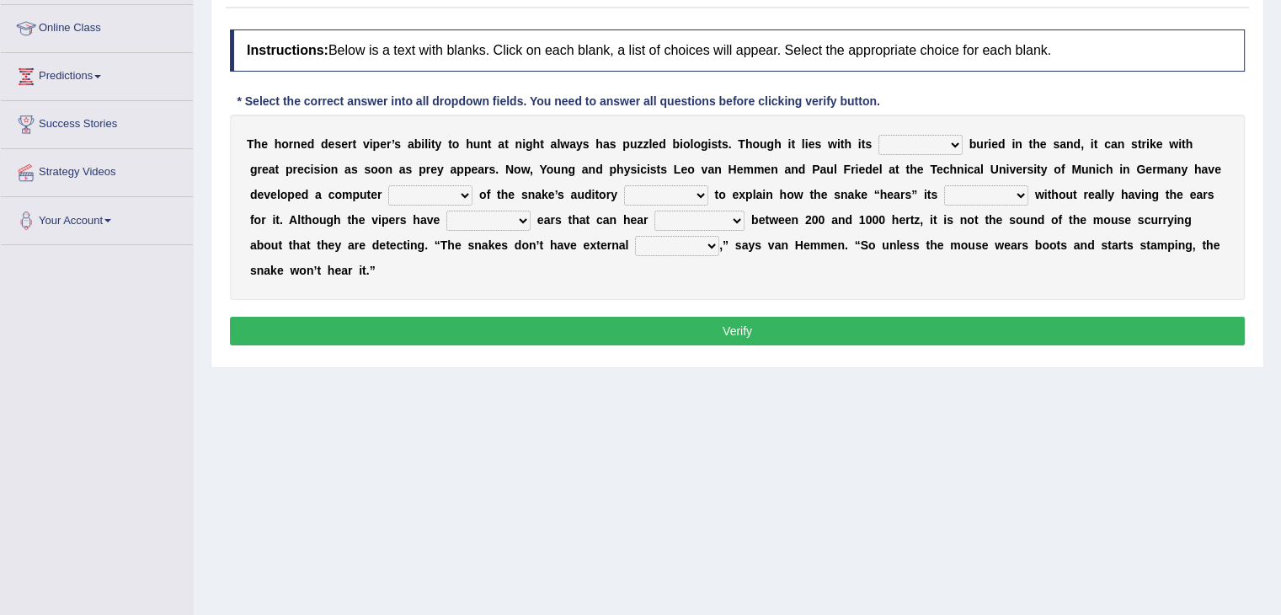
click at [923, 137] on select "outside inside body head" at bounding box center [920, 145] width 84 height 20
select select "body"
click at [878, 135] on select "outside inside body head" at bounding box center [920, 145] width 84 height 20
click at [911, 144] on select "outside inside body head" at bounding box center [920, 145] width 84 height 20
click at [976, 115] on div "T h e h o r n e d d e s e r t v i p e r ’ s a b i l i t y t o h u n t a t n i g…" at bounding box center [737, 207] width 1015 height 185
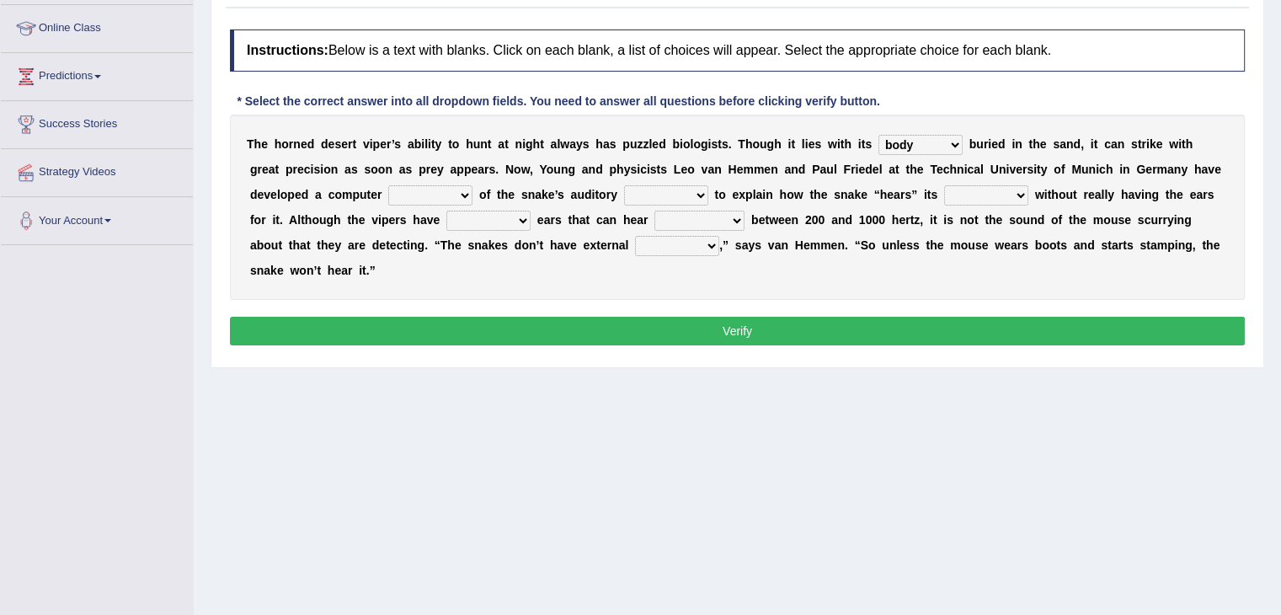
click at [460, 190] on select "moral model maple story" at bounding box center [430, 195] width 84 height 20
select select "model"
click at [388, 185] on select "moral model maple story" at bounding box center [430, 195] width 84 height 20
click at [633, 190] on select "rating part staff system" at bounding box center [666, 195] width 84 height 20
select select "system"
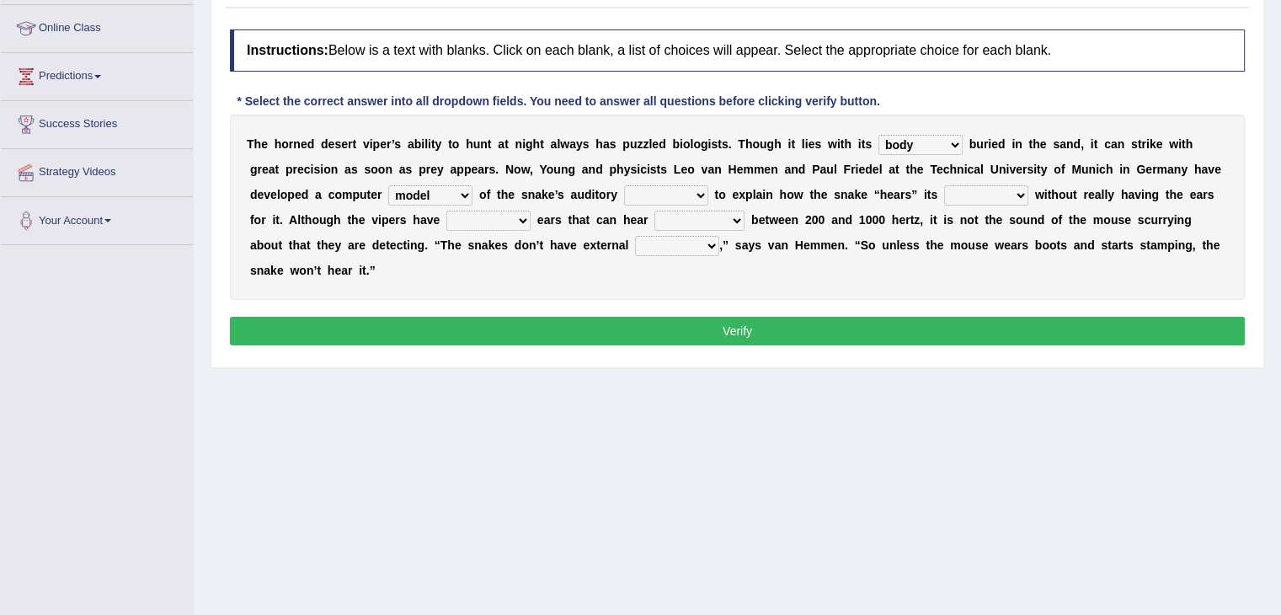
click at [624, 185] on select "rating part staff system" at bounding box center [666, 195] width 84 height 20
click at [954, 195] on select "dance prey song singing" at bounding box center [986, 195] width 84 height 20
select select "prey"
click at [944, 185] on select "dance prey song singing" at bounding box center [986, 195] width 84 height 20
click at [499, 218] on select "external internal closing stamped" at bounding box center [488, 221] width 84 height 20
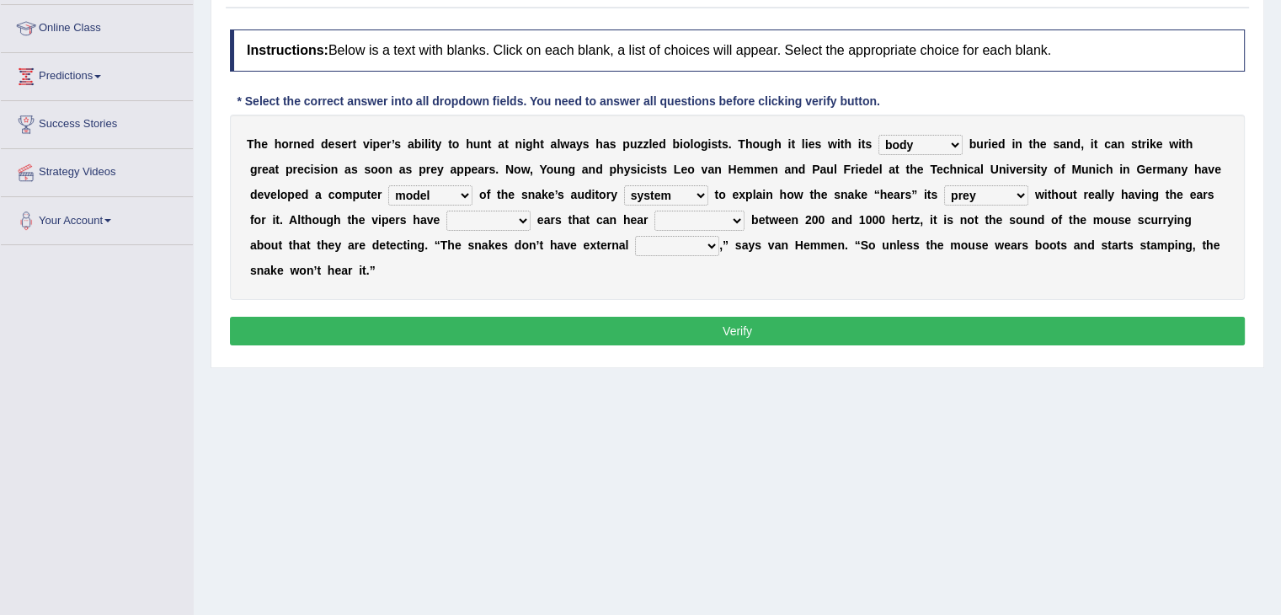
click at [702, 217] on select "emergency frequencies warning extending" at bounding box center [699, 221] width 90 height 20
select select "frequencies"
click at [654, 211] on select "emergency frequencies warning extending" at bounding box center [699, 221] width 90 height 20
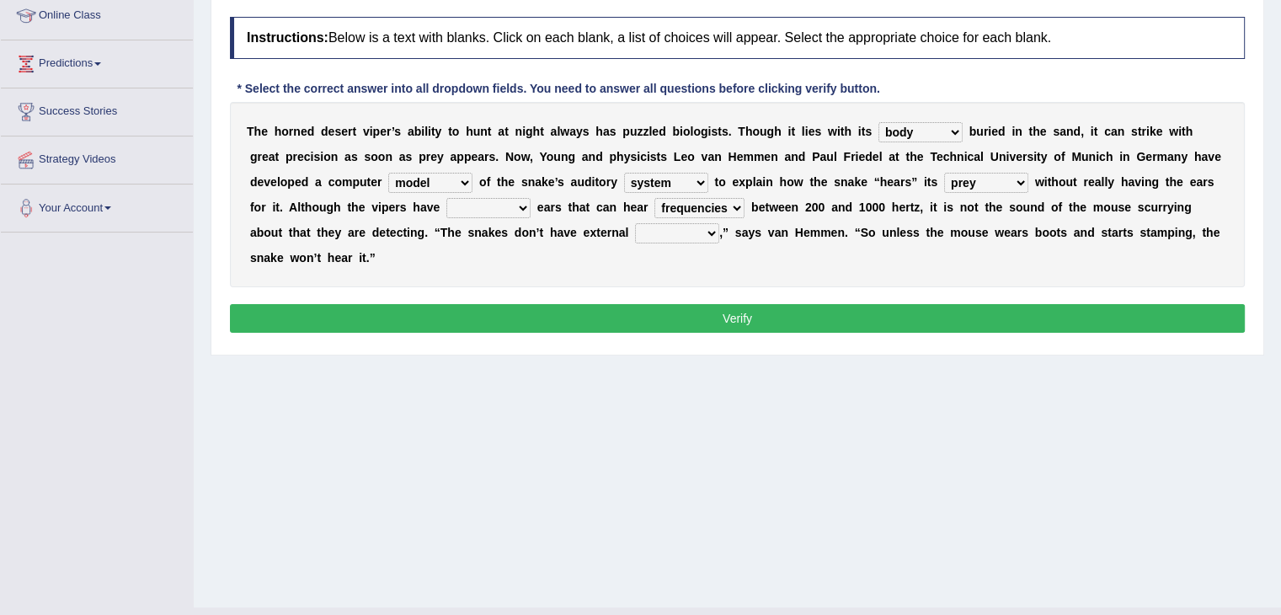
scroll to position [236, 0]
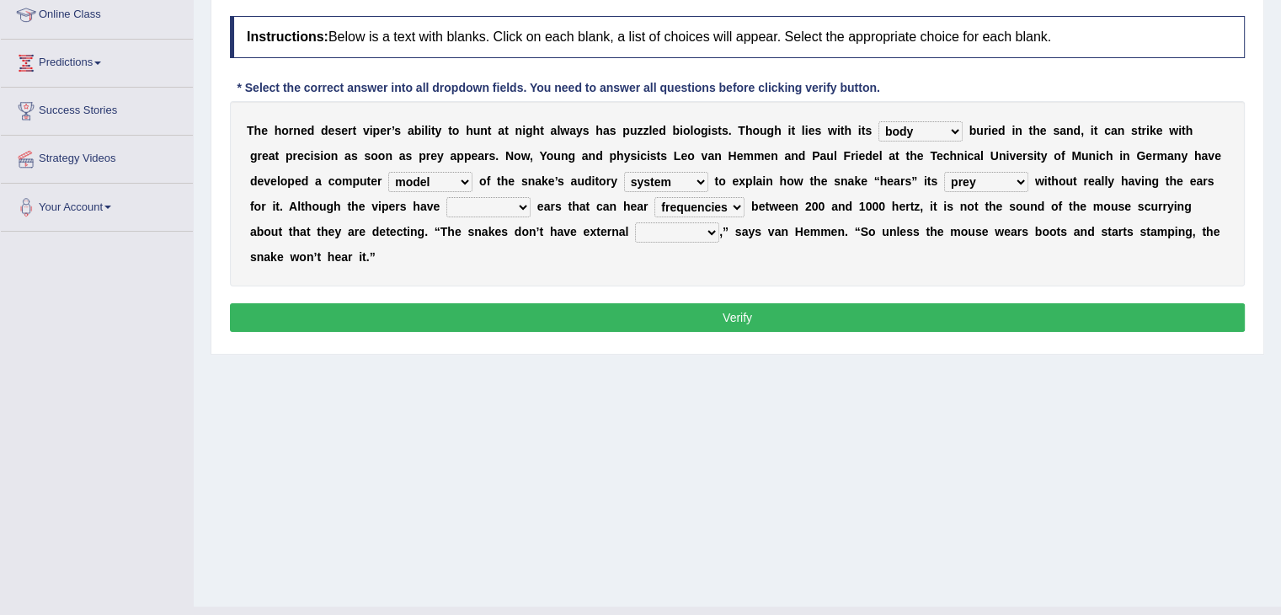
click at [701, 227] on select "parts reserves eardrums tendors" at bounding box center [677, 232] width 84 height 20
select select "eardrums"
click at [635, 222] on select "parts reserves eardrums tendors" at bounding box center [677, 232] width 84 height 20
click at [510, 199] on select "external internal closing stamped" at bounding box center [488, 207] width 84 height 20
click at [590, 277] on div "T h e h o r n e d d e s e r t v i p e r ’ s a b i l i t y t o h u n t a t n i g…" at bounding box center [737, 193] width 1015 height 185
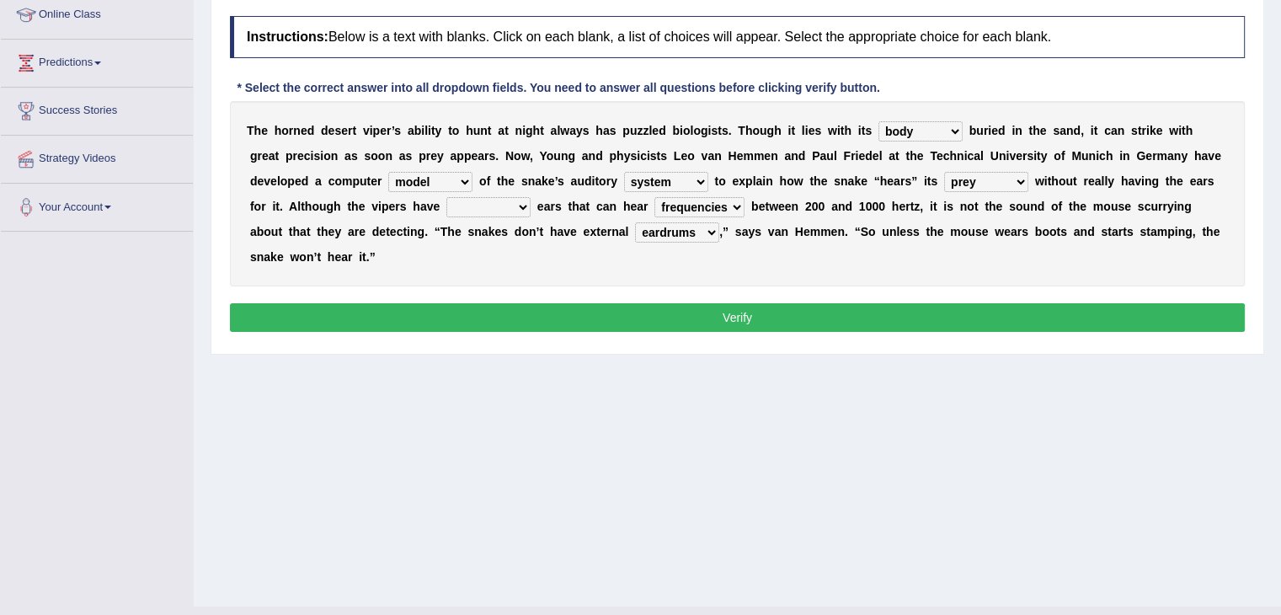
click at [515, 200] on select "external internal closing stamped" at bounding box center [488, 207] width 84 height 20
select select "internal"
click at [446, 197] on select "external internal closing stamped" at bounding box center [488, 207] width 84 height 20
click at [671, 172] on select "rating part staff system" at bounding box center [666, 182] width 84 height 20
click at [748, 259] on div "T h e h o r n e d d e s e r t v i p e r ’ s a b i l i t y t o h u n t a t n i g…" at bounding box center [737, 193] width 1015 height 185
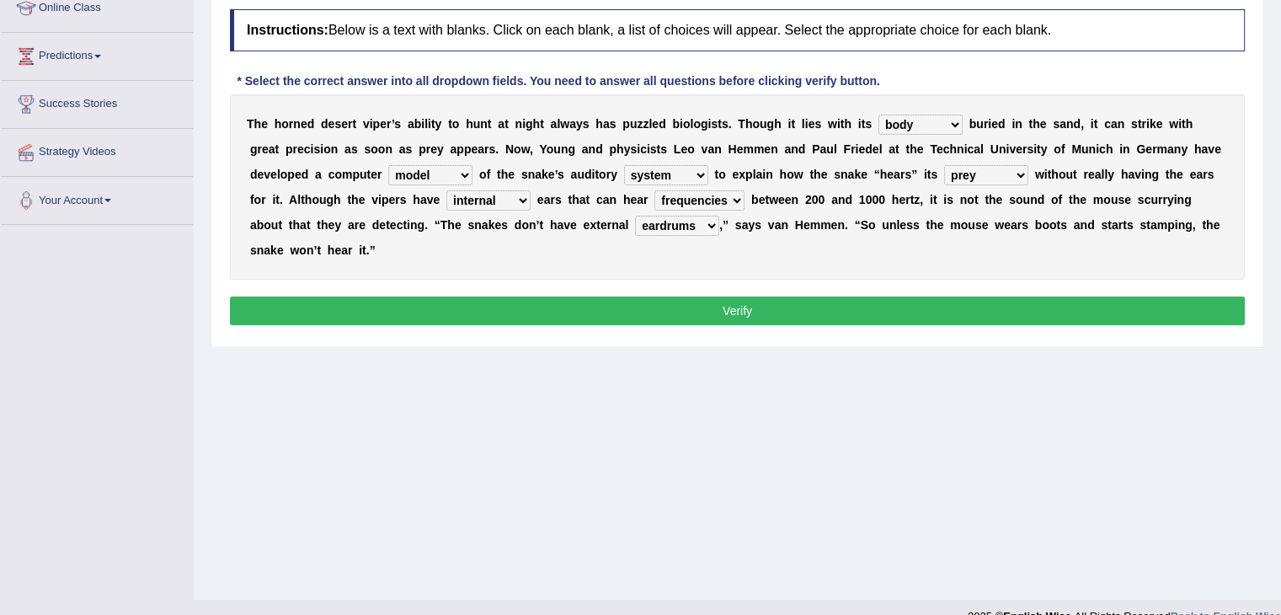
scroll to position [243, 0]
click at [923, 115] on select "outside inside body head" at bounding box center [920, 125] width 84 height 20
select select "head"
click at [878, 115] on select "outside inside body head" at bounding box center [920, 125] width 84 height 20
click at [701, 174] on select "rating part staff system" at bounding box center [666, 175] width 84 height 20
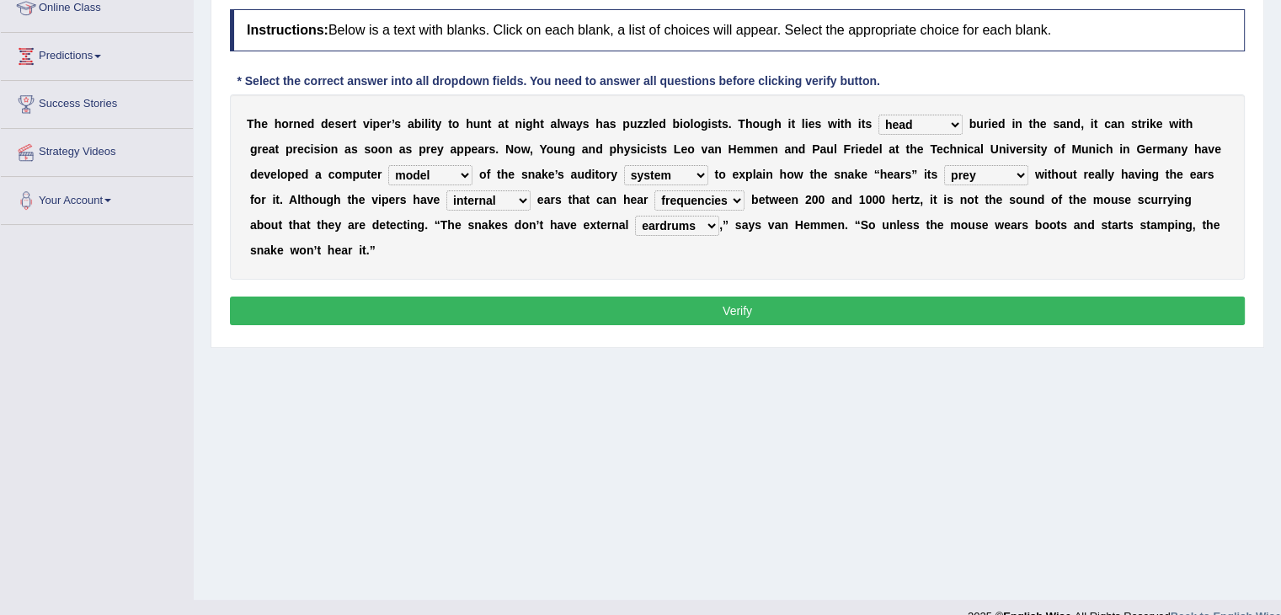
click at [992, 243] on div "T h e h o r n e d d e s e r t v i p e r ’ s a b i l i t y t o h u n t a t n i g…" at bounding box center [737, 186] width 1015 height 185
click at [515, 196] on select "external internal closing stamped" at bounding box center [488, 200] width 84 height 20
click at [758, 210] on div "T h e h o r n e d d e s e r t v i p e r ’ s a b i l i t y t o h u n t a t n i g…" at bounding box center [737, 186] width 1015 height 185
click at [748, 313] on button "Verify" at bounding box center [737, 310] width 1015 height 29
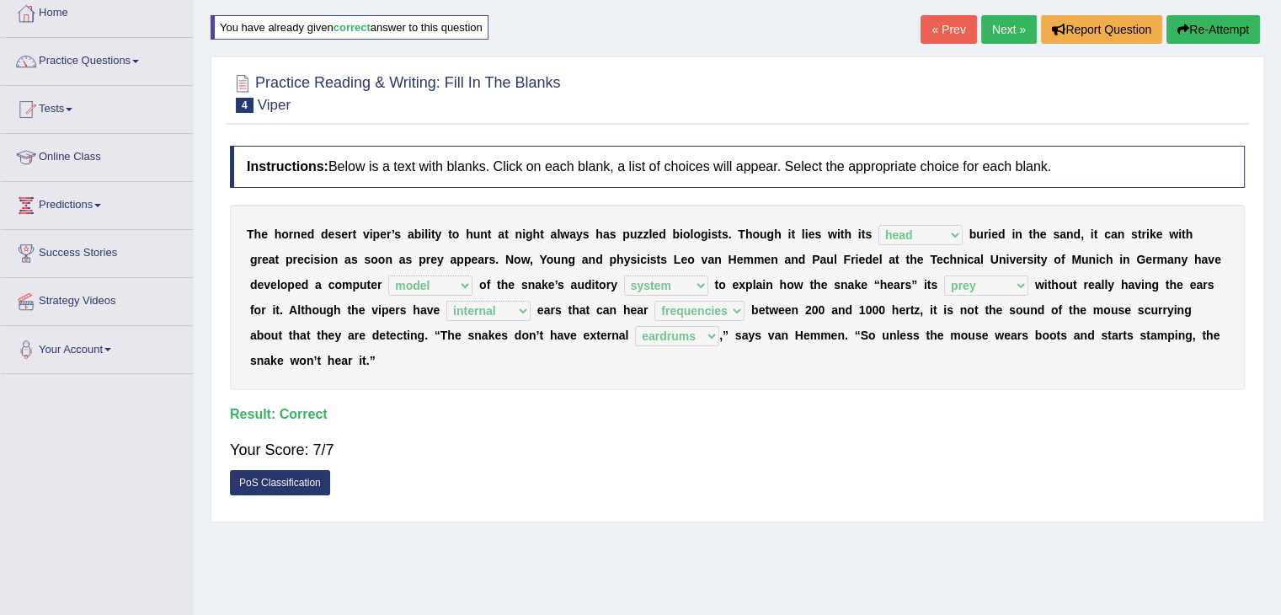
scroll to position [74, 0]
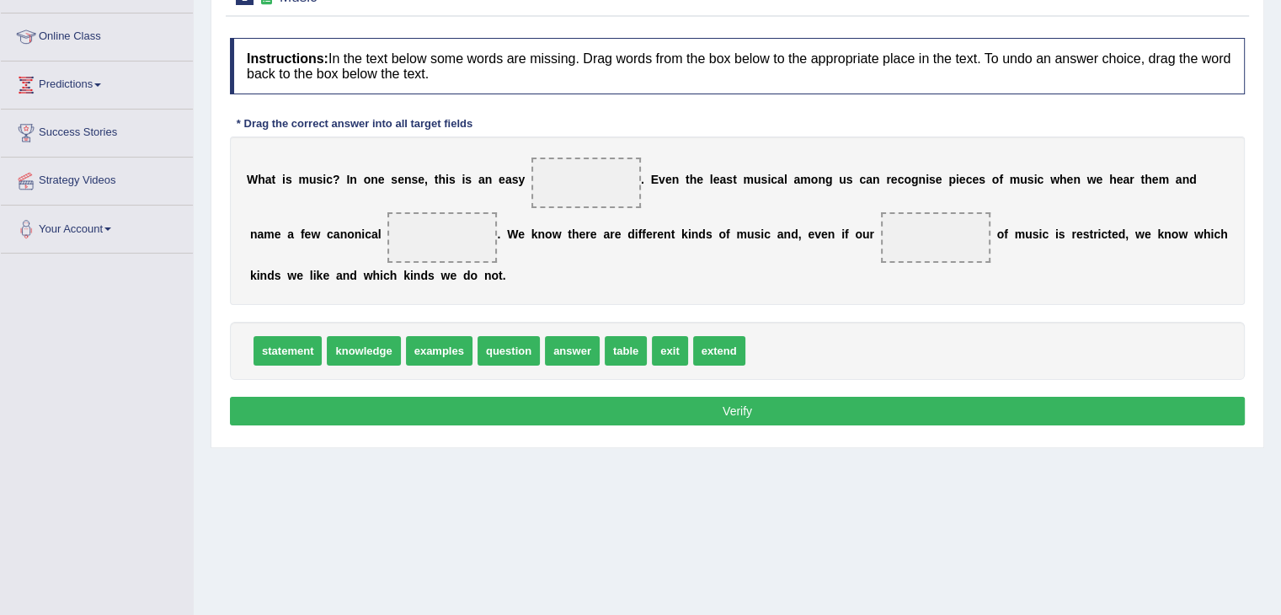
scroll to position [235, 0]
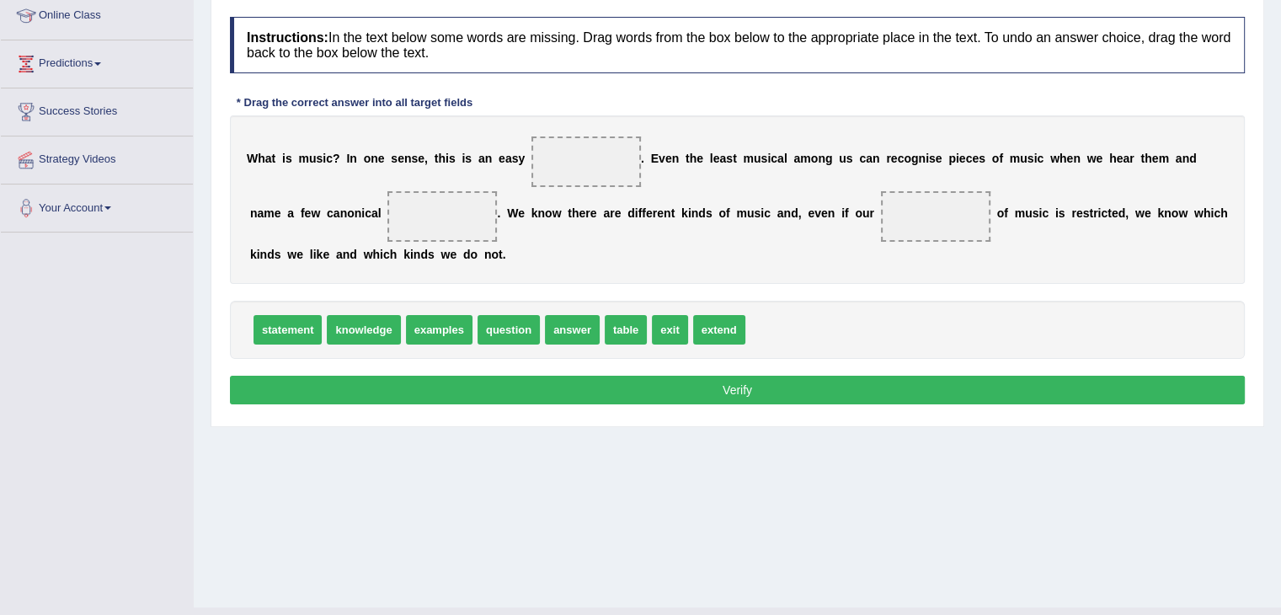
drag, startPoint x: 511, startPoint y: 330, endPoint x: 586, endPoint y: 185, distance: 163.1
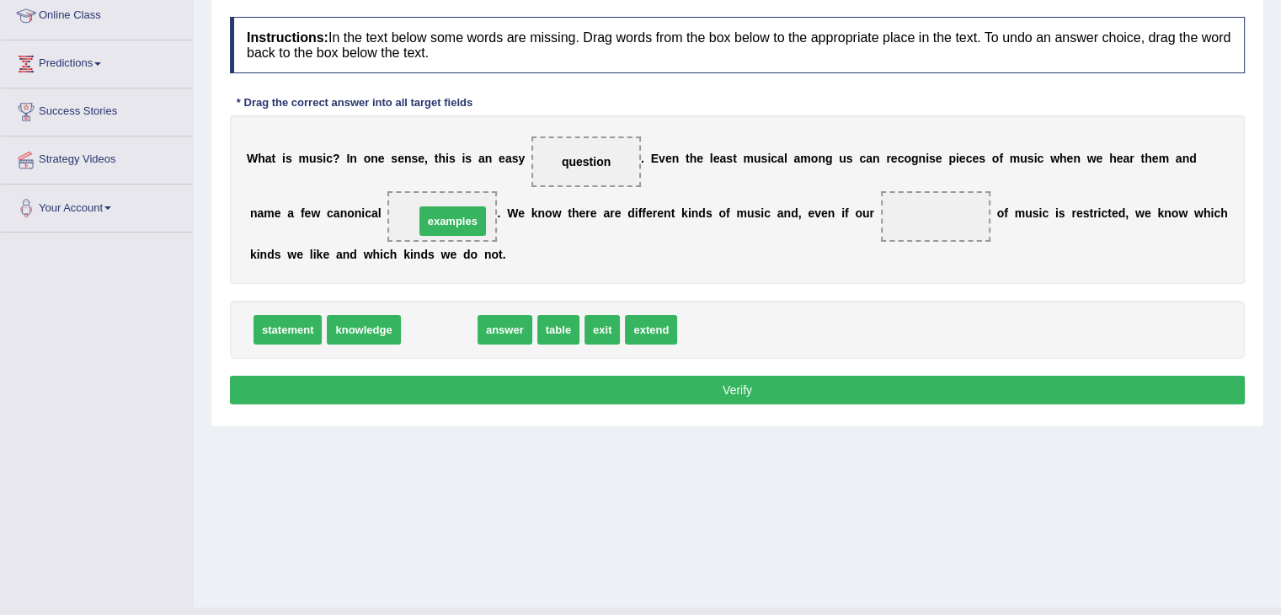
drag, startPoint x: 448, startPoint y: 331, endPoint x: 462, endPoint y: 223, distance: 108.6
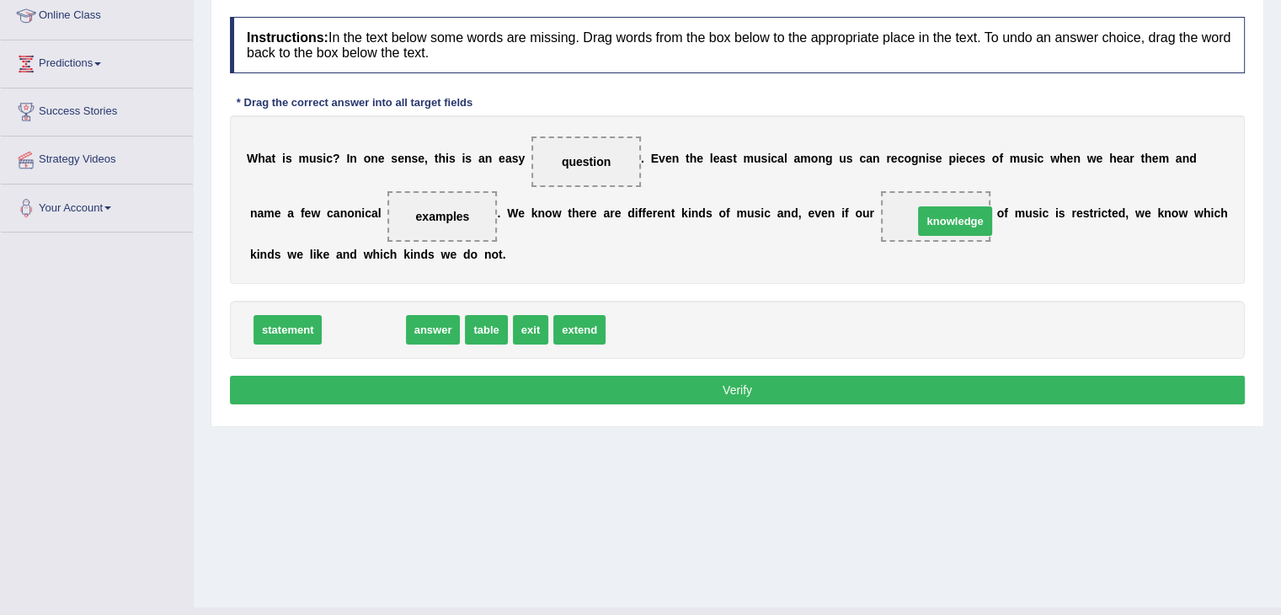
drag, startPoint x: 360, startPoint y: 328, endPoint x: 952, endPoint y: 220, distance: 601.0
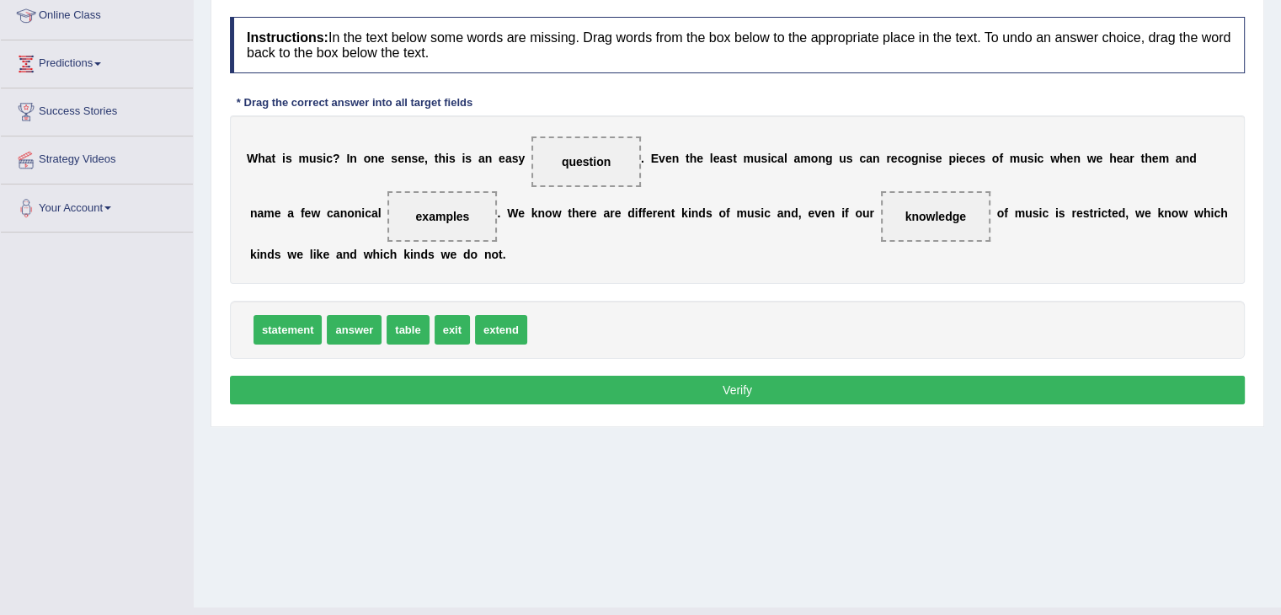
drag, startPoint x: 789, startPoint y: 391, endPoint x: 937, endPoint y: 547, distance: 214.5
click at [797, 402] on div "Instructions: In the text below some words are missing. Drag words from the box…" at bounding box center [737, 212] width 1023 height 409
click at [725, 382] on button "Verify" at bounding box center [737, 390] width 1015 height 29
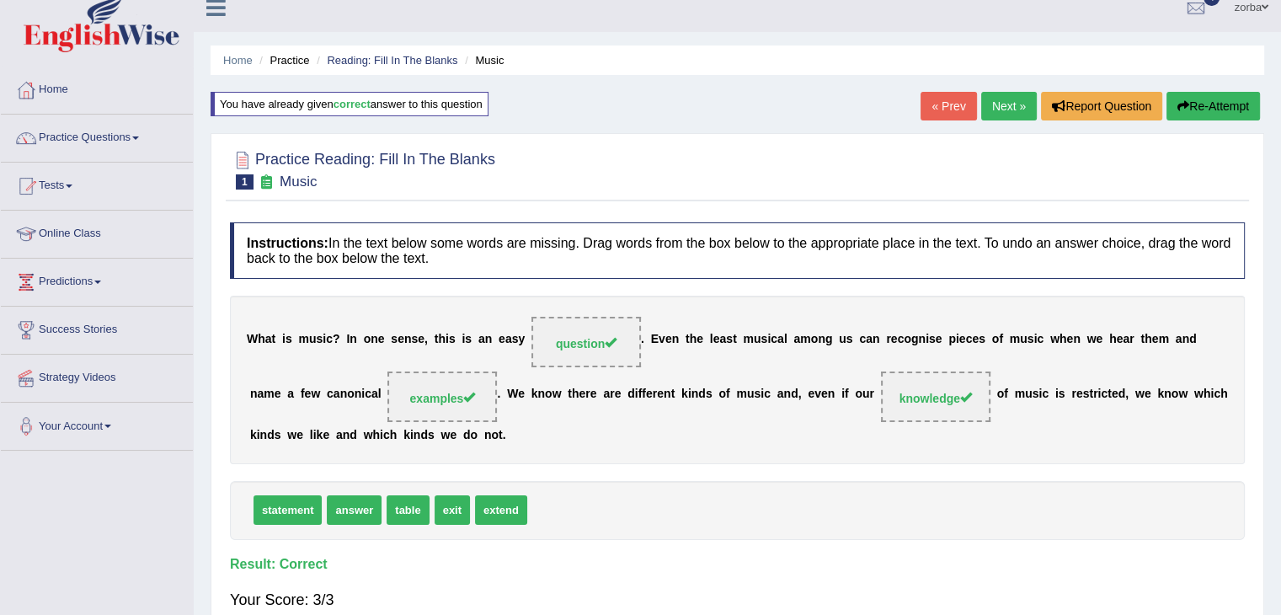
scroll to position [0, 0]
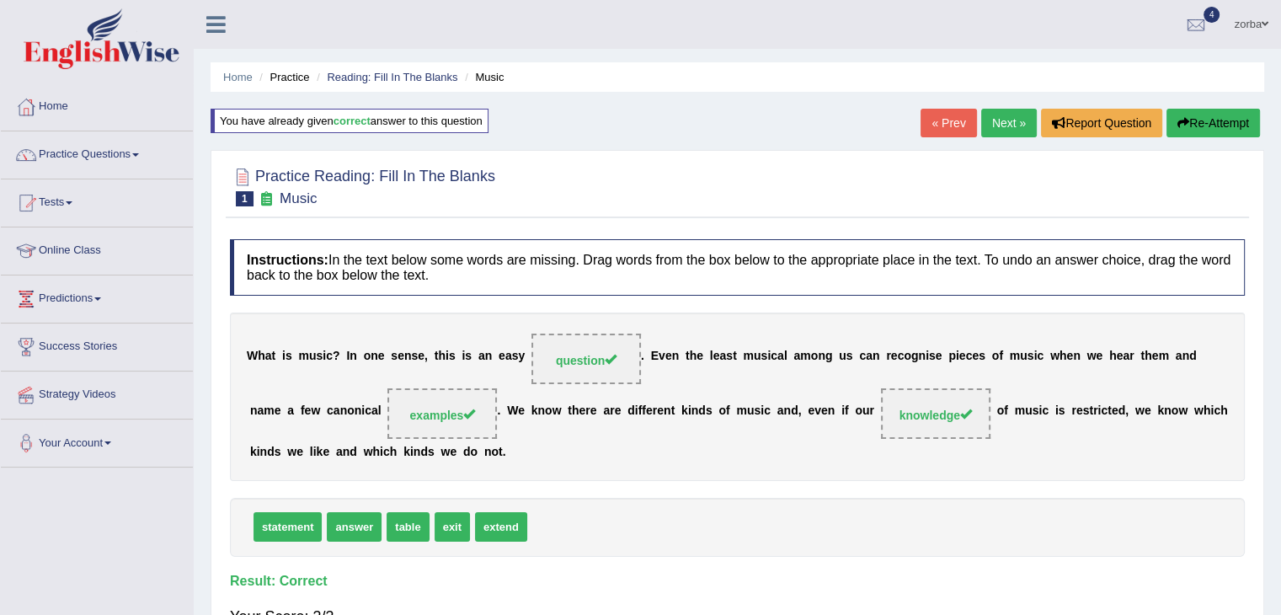
click at [1006, 125] on link "Next »" at bounding box center [1009, 123] width 56 height 29
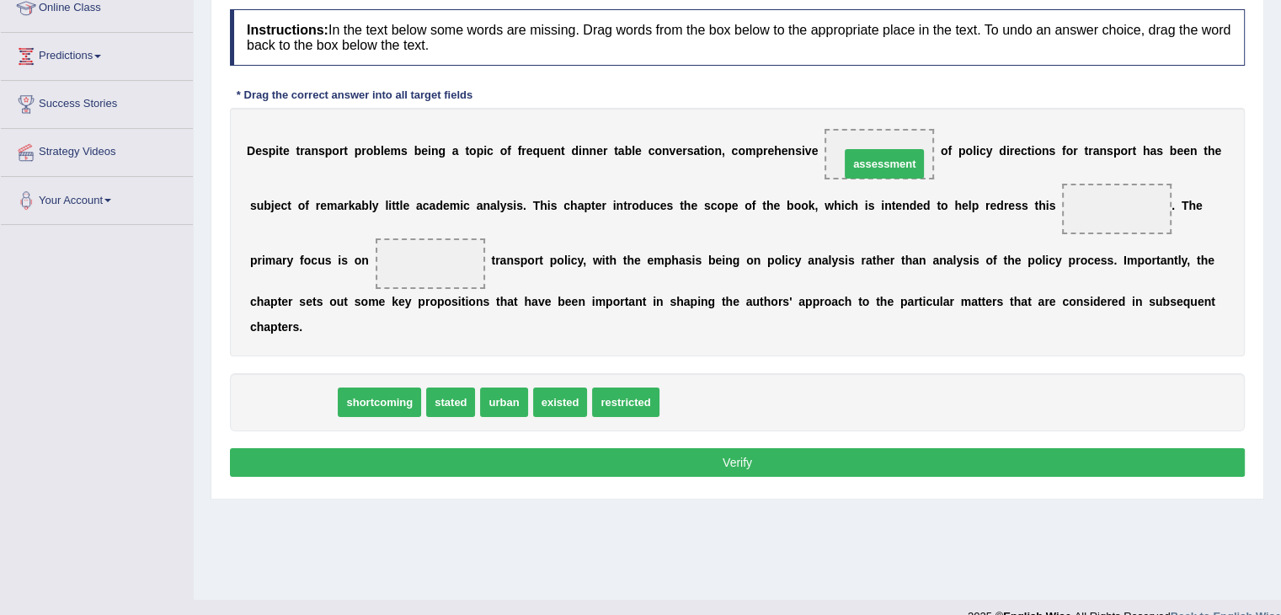
drag, startPoint x: 288, startPoint y: 398, endPoint x: 910, endPoint y: 152, distance: 668.5
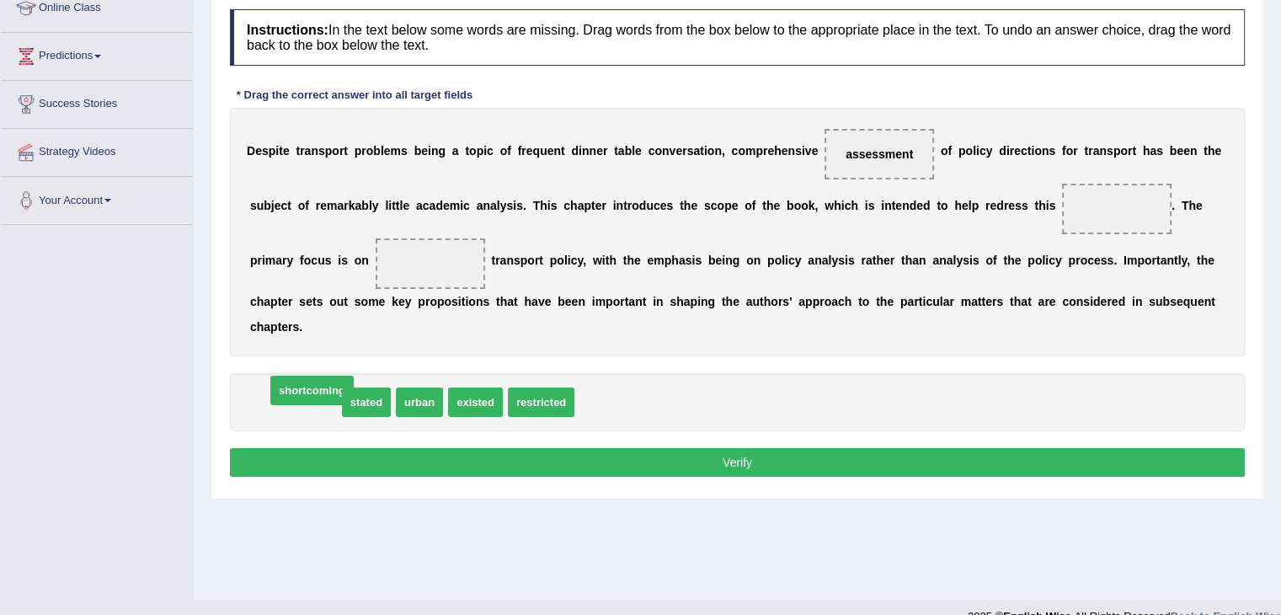
drag, startPoint x: 317, startPoint y: 396, endPoint x: 328, endPoint y: 385, distance: 15.5
drag, startPoint x: 837, startPoint y: 156, endPoint x: 744, endPoint y: 334, distance: 200.8
click at [744, 334] on div "D e s p i t e t r a n s p o r t p r o b l e m s b e i n g a t o p i c o f f r e…" at bounding box center [737, 232] width 1015 height 248
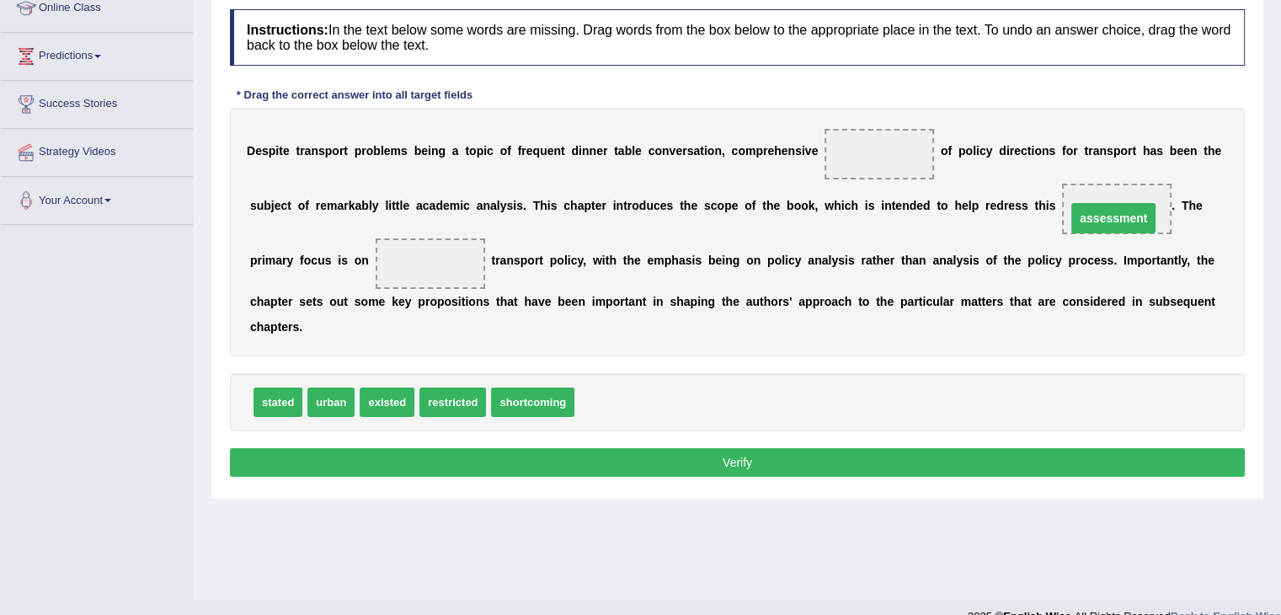
drag, startPoint x: 884, startPoint y: 148, endPoint x: 1115, endPoint y: 213, distance: 240.5
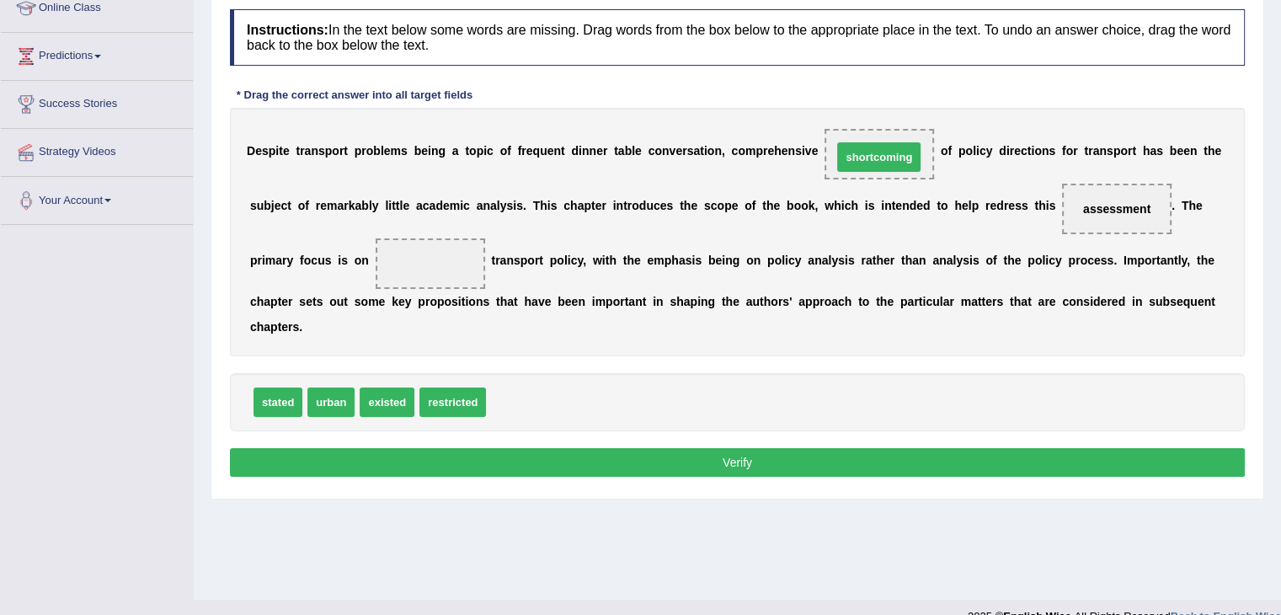
drag, startPoint x: 525, startPoint y: 403, endPoint x: 871, endPoint y: 159, distance: 423.7
drag, startPoint x: 904, startPoint y: 152, endPoint x: 1140, endPoint y: 205, distance: 242.5
drag, startPoint x: 539, startPoint y: 395, endPoint x: 900, endPoint y: 160, distance: 430.3
drag, startPoint x: 1078, startPoint y: 196, endPoint x: 875, endPoint y: 169, distance: 204.8
click at [868, 166] on div "D e s p i t e t r a n s p o r t p r o b l e m s b e i n g a t o p i c o f f r e…" at bounding box center [737, 232] width 1015 height 248
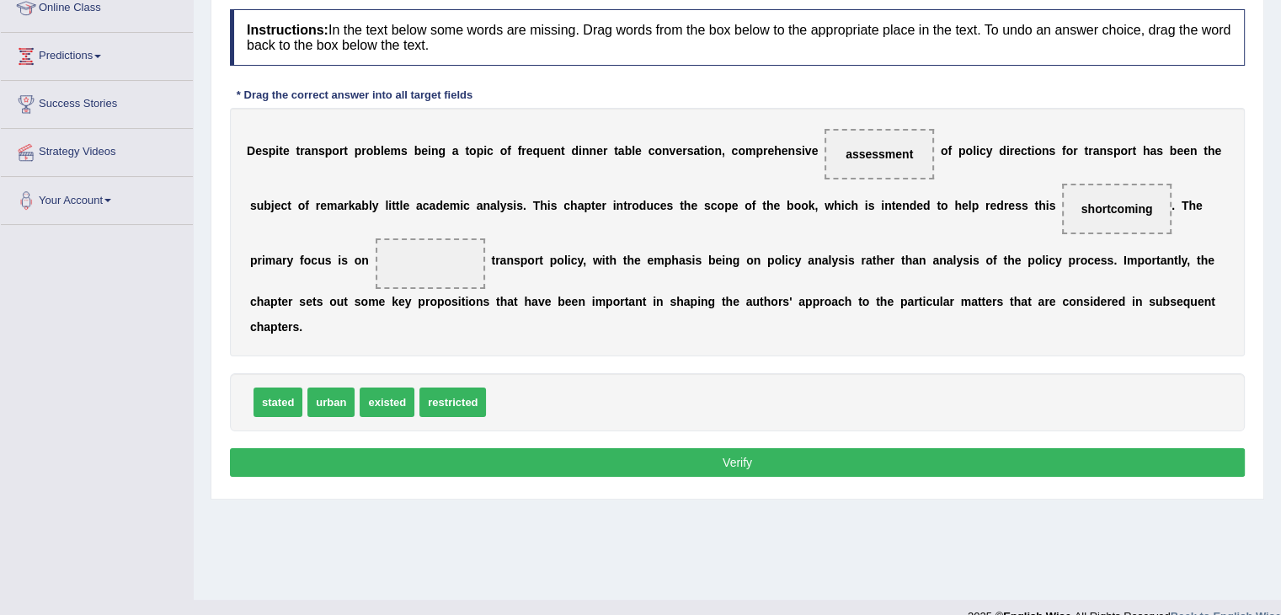
drag, startPoint x: 1124, startPoint y: 214, endPoint x: 944, endPoint y: 163, distance: 187.4
click at [900, 157] on div "D e s p i t e t r a n s p o r t p r o b l e m s b e i n g a t o p i c o f f r e…" at bounding box center [737, 232] width 1015 height 248
drag, startPoint x: 1097, startPoint y: 213, endPoint x: 916, endPoint y: 156, distance: 189.9
click at [940, 161] on div "D e s p i t e t r a n s p o r t p r o b l e m s b e i n g a t o p i c o f f r e…" at bounding box center [737, 232] width 1015 height 248
drag, startPoint x: 886, startPoint y: 152, endPoint x: 950, endPoint y: 337, distance: 195.2
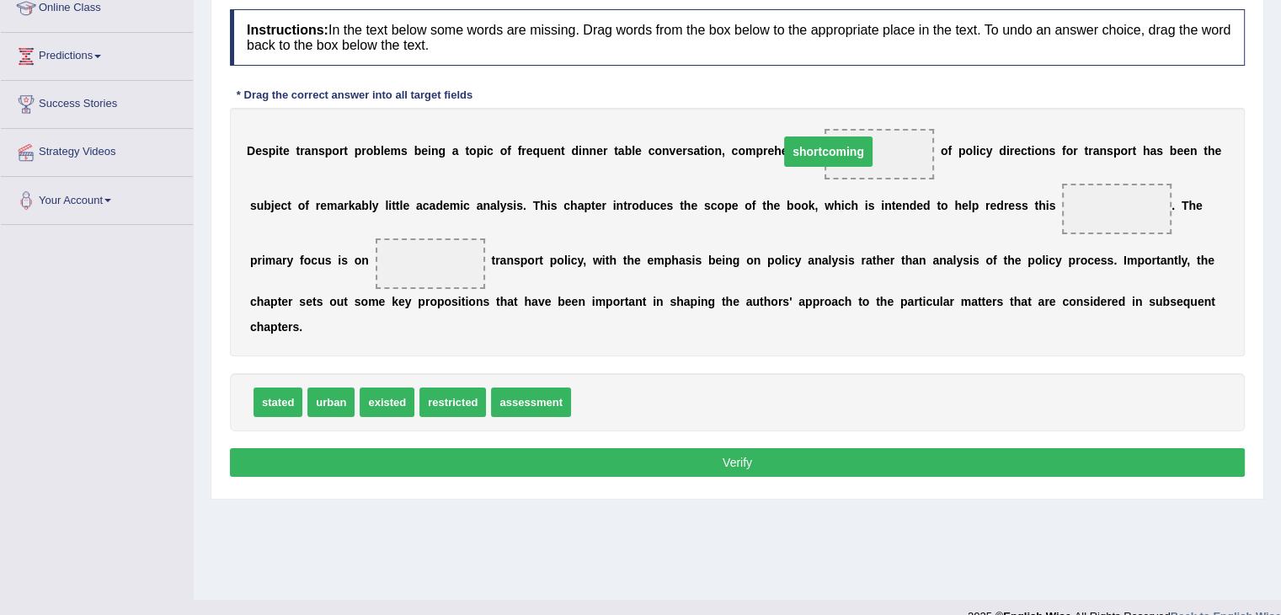
drag, startPoint x: 1108, startPoint y: 201, endPoint x: 814, endPoint y: 144, distance: 298.6
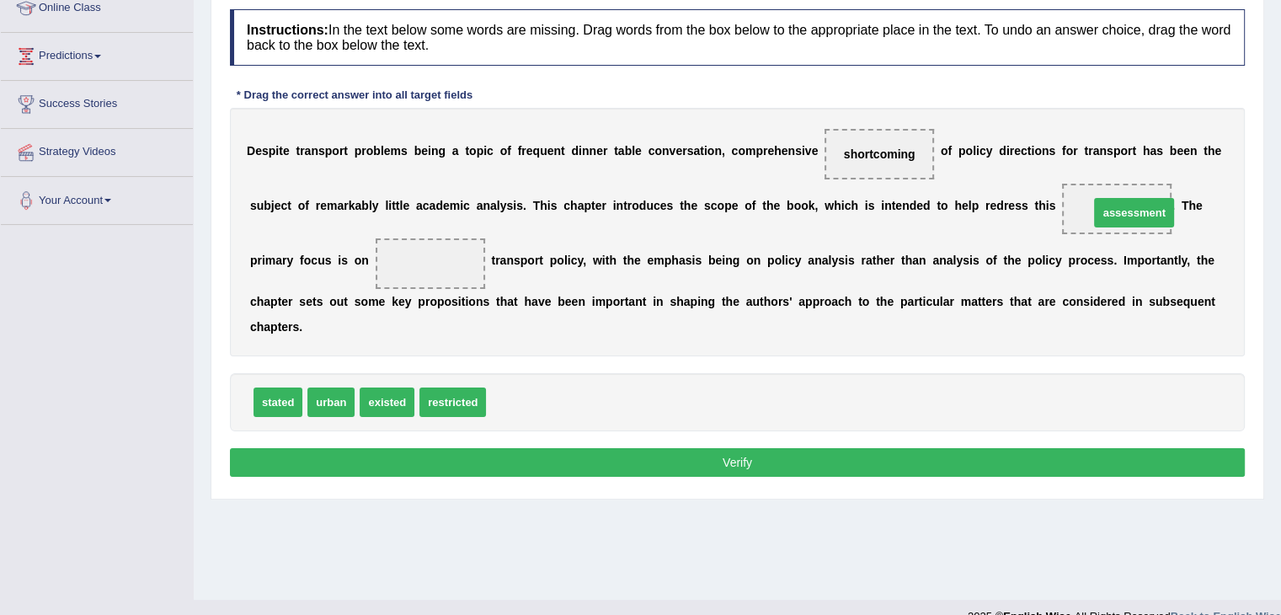
drag, startPoint x: 532, startPoint y: 401, endPoint x: 1103, endPoint y: 220, distance: 599.1
drag, startPoint x: 332, startPoint y: 403, endPoint x: 339, endPoint y: 388, distance: 17.0
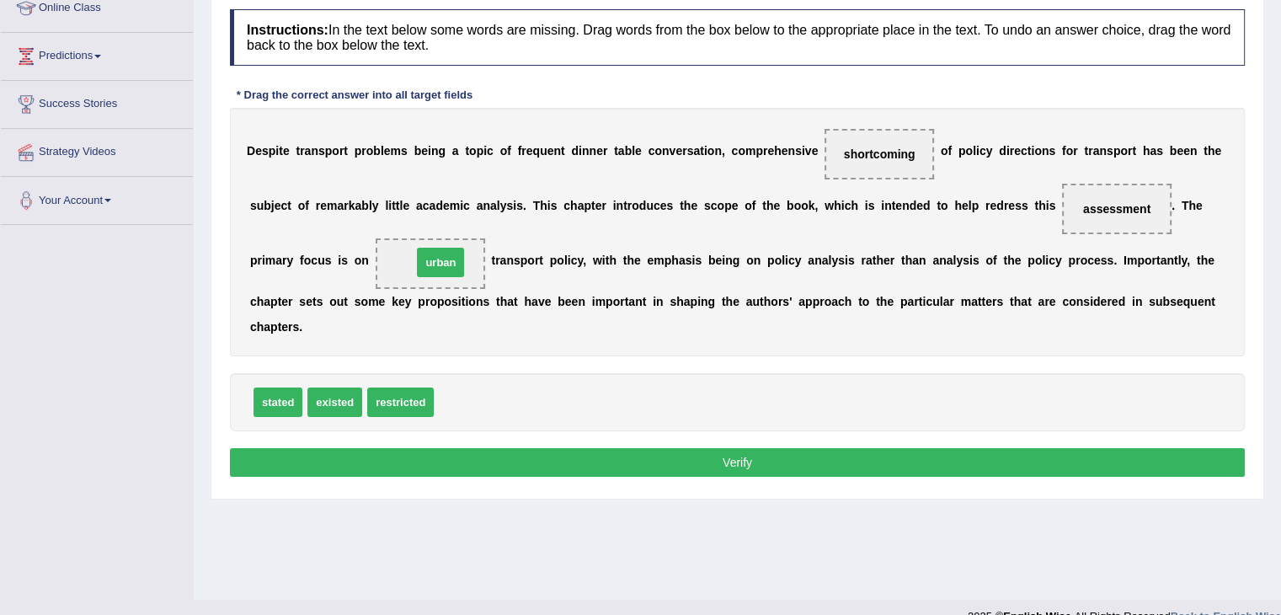
drag, startPoint x: 458, startPoint y: 398, endPoint x: 436, endPoint y: 259, distance: 141.5
drag, startPoint x: 906, startPoint y: 158, endPoint x: 1113, endPoint y: 213, distance: 213.5
click at [1113, 213] on div "D e s p i t e t r a n s p o r t p r o b l e m s b e i n g a t o p i c o f f r e…" at bounding box center [737, 232] width 1015 height 248
drag, startPoint x: 1113, startPoint y: 213, endPoint x: 1006, endPoint y: 192, distance: 108.2
click at [1006, 192] on div "D e s p i t e t r a n s p o r t p r o b l e m s b e i n g a t o p i c o f f r e…" at bounding box center [737, 232] width 1015 height 248
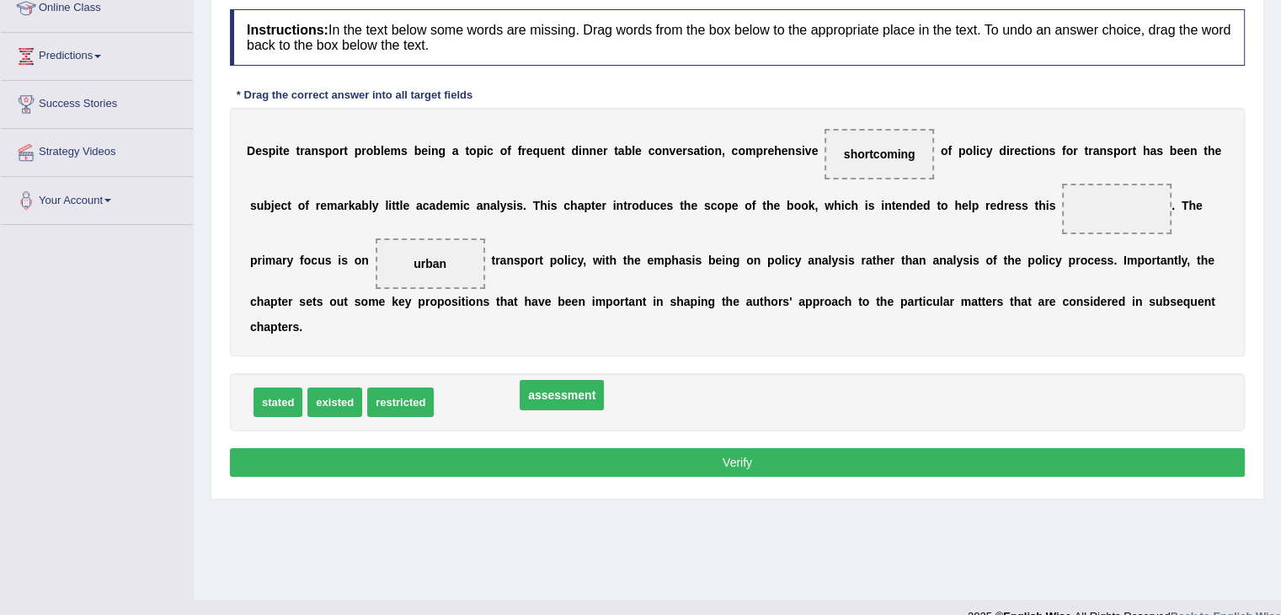
drag, startPoint x: 1115, startPoint y: 203, endPoint x: 641, endPoint y: 302, distance: 484.3
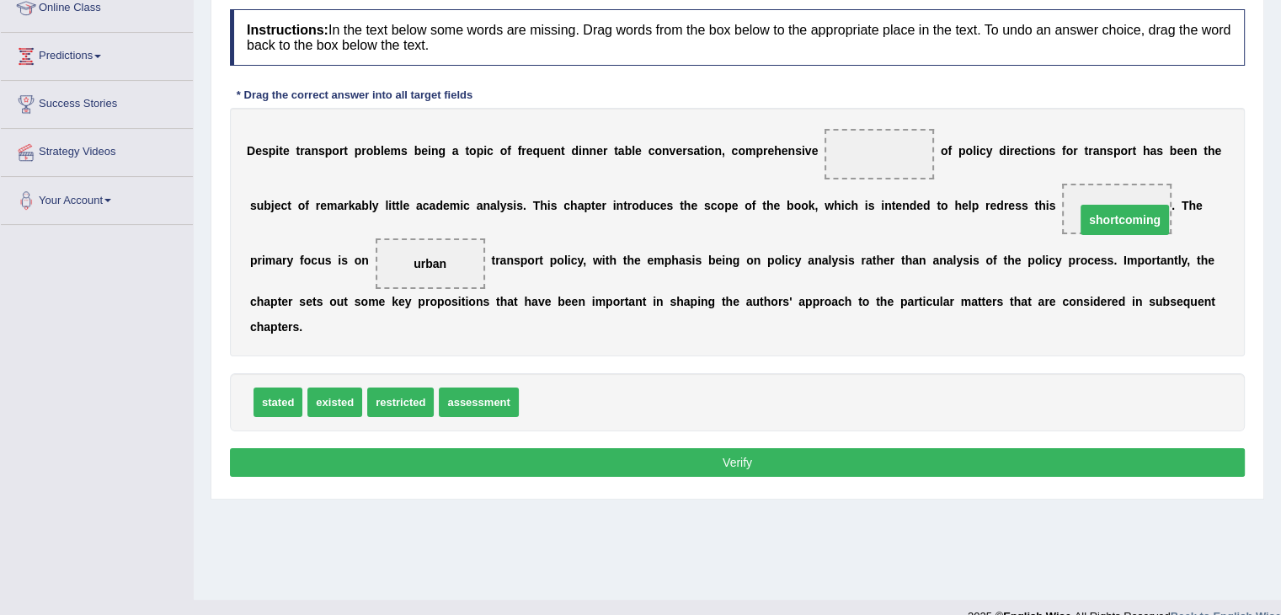
drag, startPoint x: 876, startPoint y: 151, endPoint x: 1117, endPoint y: 216, distance: 249.7
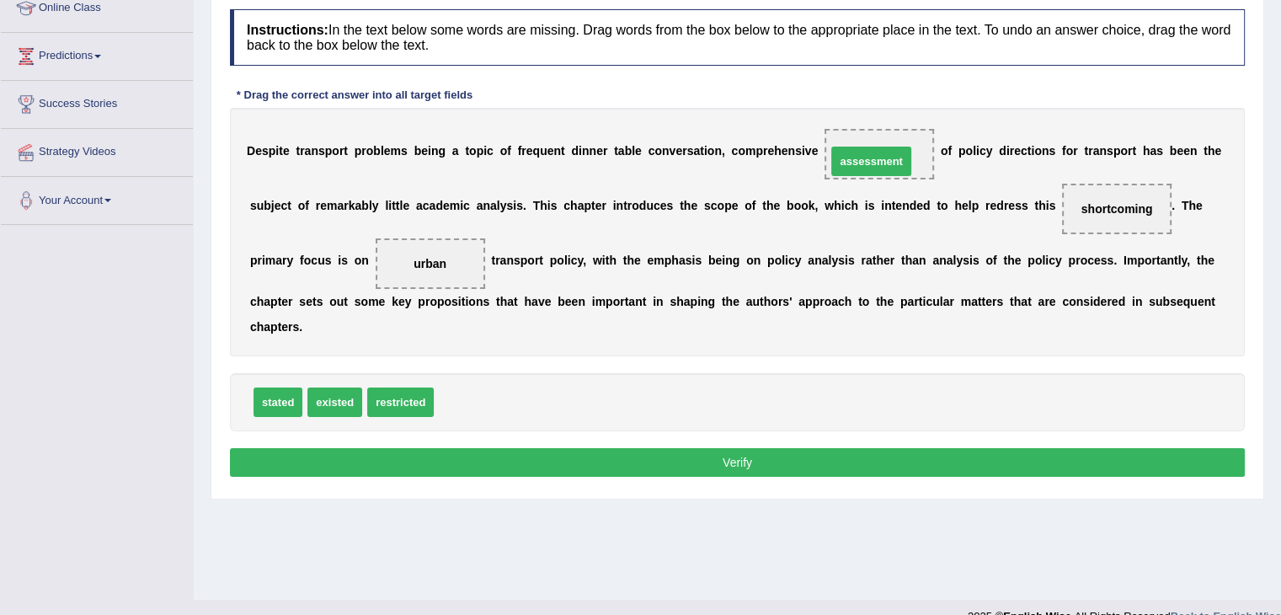
drag, startPoint x: 489, startPoint y: 396, endPoint x: 882, endPoint y: 154, distance: 461.7
click at [722, 457] on button "Verify" at bounding box center [737, 462] width 1015 height 29
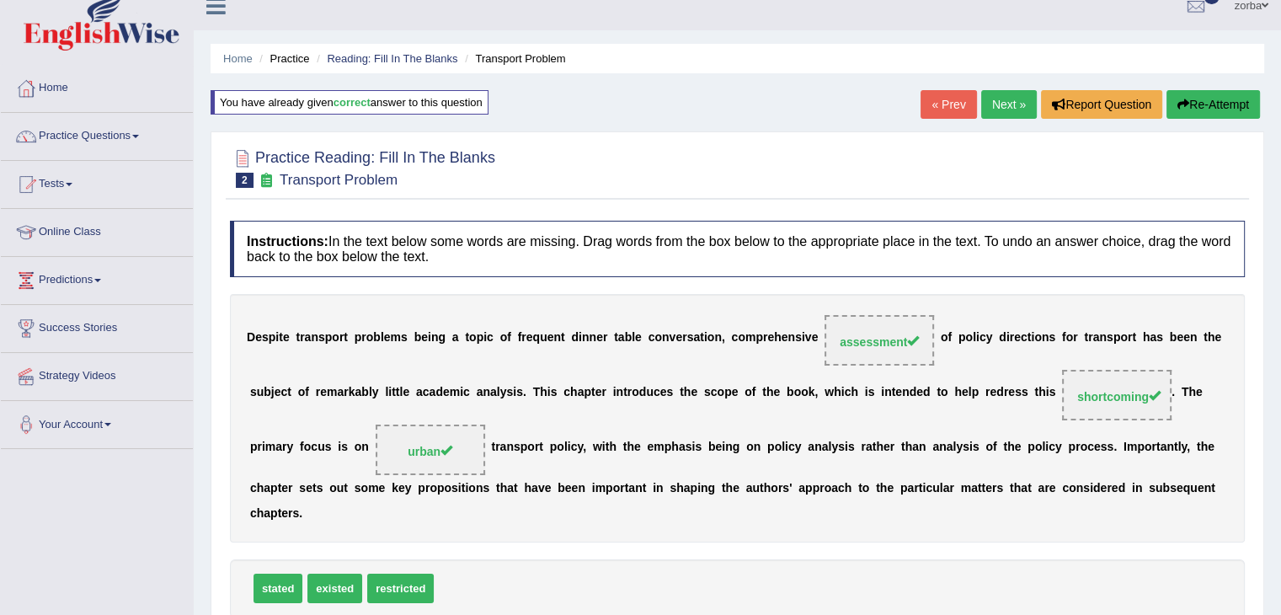
scroll to position [13, 0]
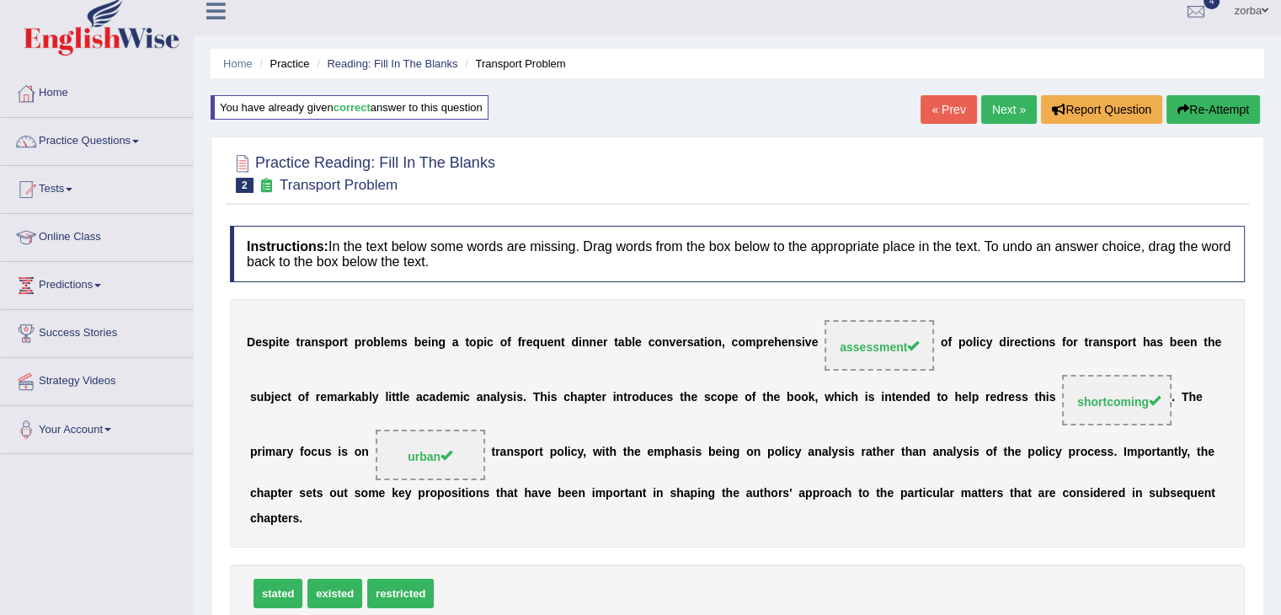
click at [1014, 104] on link "Next »" at bounding box center [1009, 109] width 56 height 29
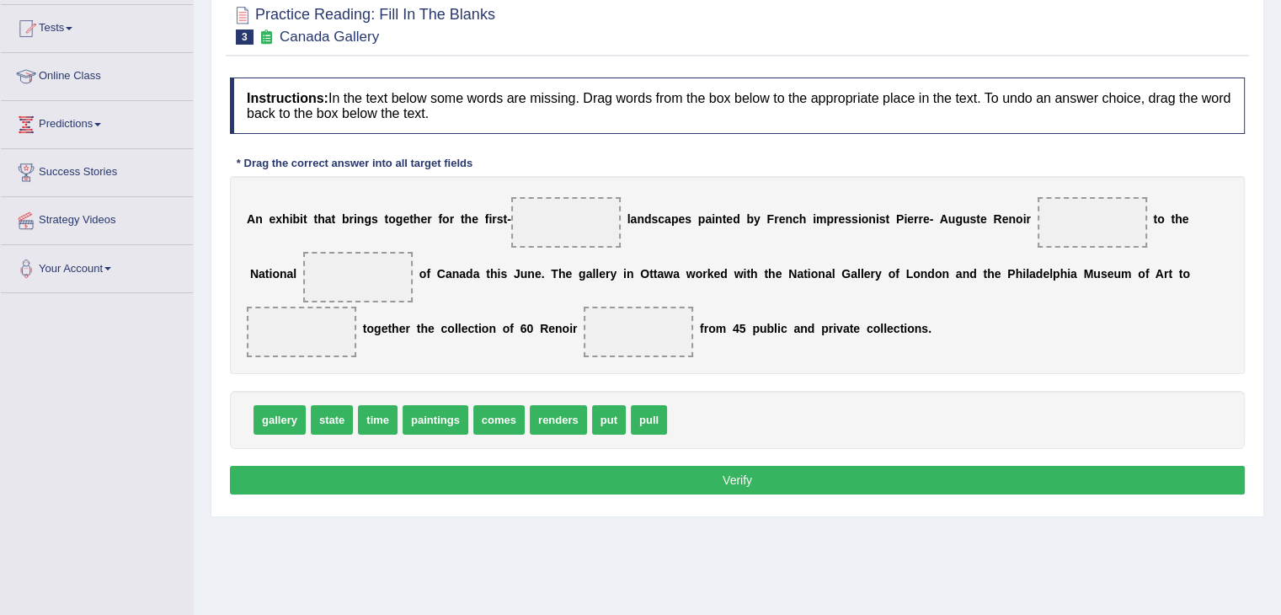
scroll to position [175, 0]
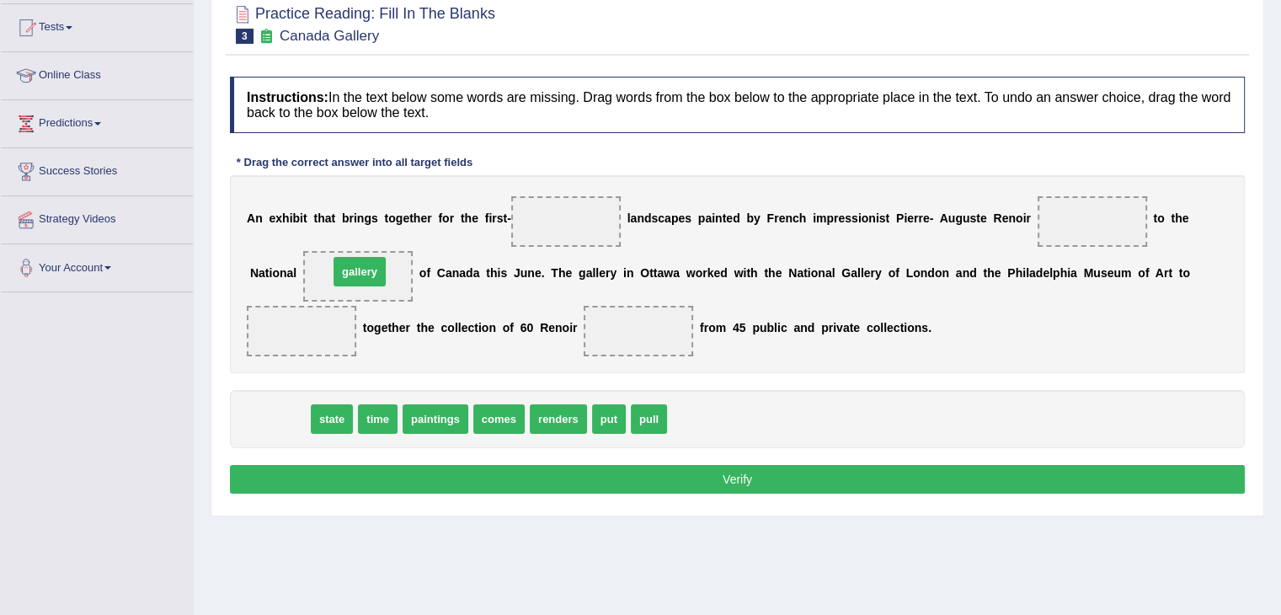
drag, startPoint x: 273, startPoint y: 413, endPoint x: 353, endPoint y: 265, distance: 167.7
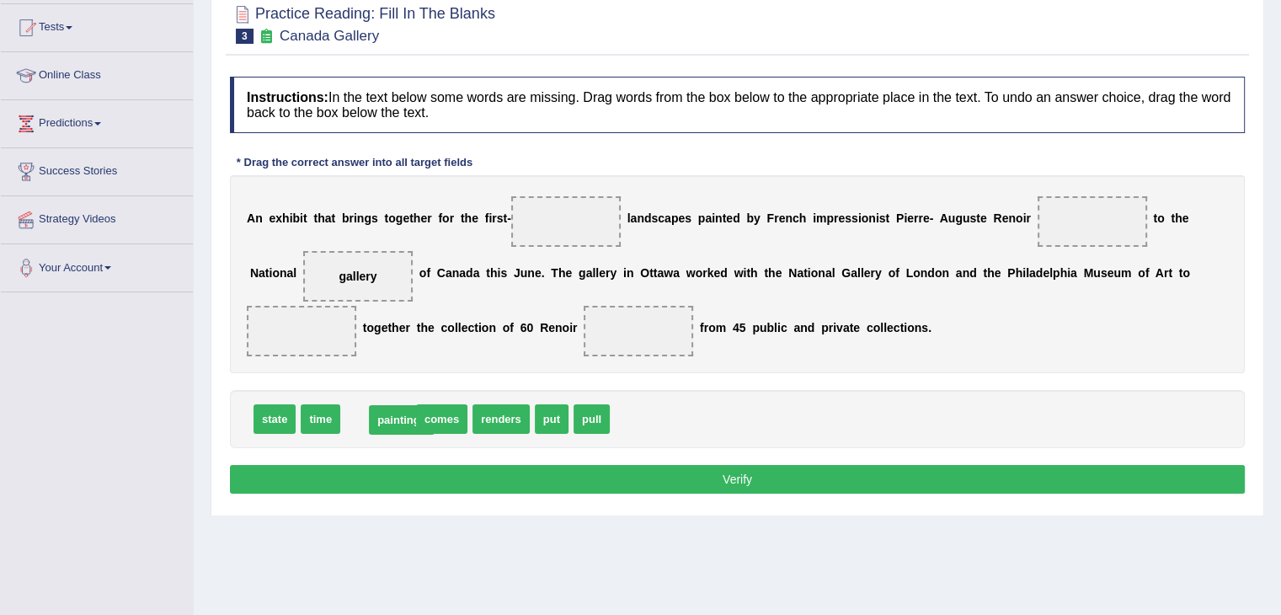
drag, startPoint x: 425, startPoint y: 369, endPoint x: 415, endPoint y: 411, distance: 43.3
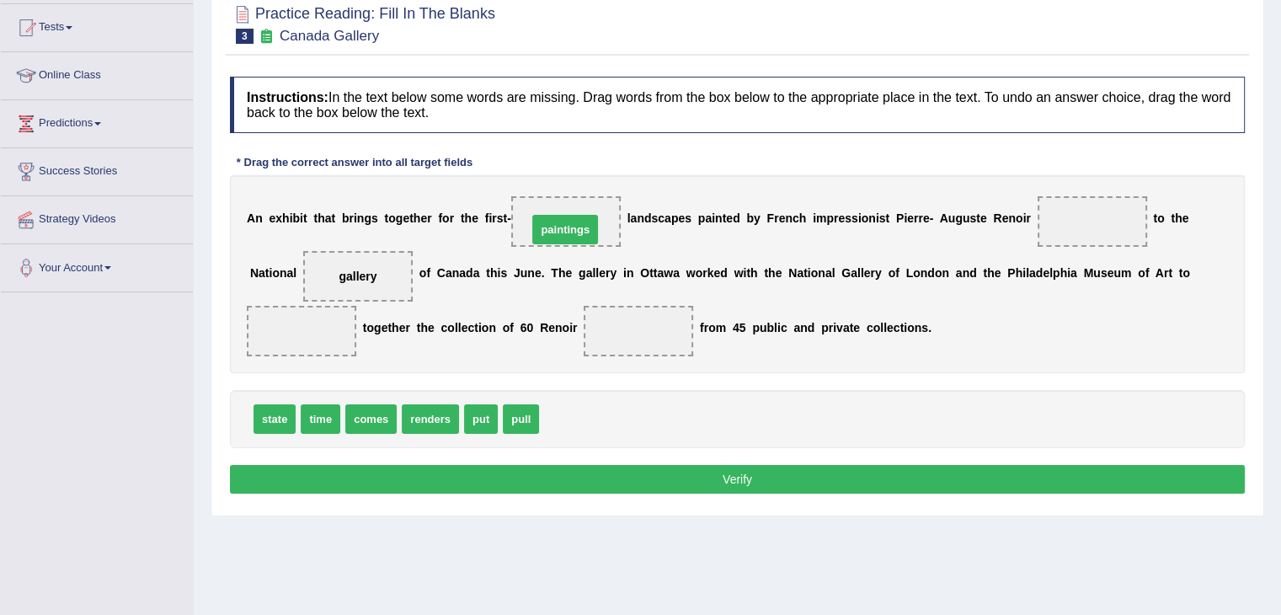
drag, startPoint x: 564, startPoint y: 420, endPoint x: 553, endPoint y: 231, distance: 189.9
drag, startPoint x: 581, startPoint y: 232, endPoint x: 629, endPoint y: 251, distance: 51.5
click at [778, 276] on div "A n e x h i b i t t h a t b r i n g s t o g e t h e r f o r t h e f i r s t - p…" at bounding box center [737, 274] width 1015 height 198
drag, startPoint x: 570, startPoint y: 227, endPoint x: 619, endPoint y: 304, distance: 91.6
click at [619, 304] on div "A n e x h i b i t t h a t b r i n g s t o g e t h e r f o r t h e f i r s t - p…" at bounding box center [737, 274] width 1015 height 198
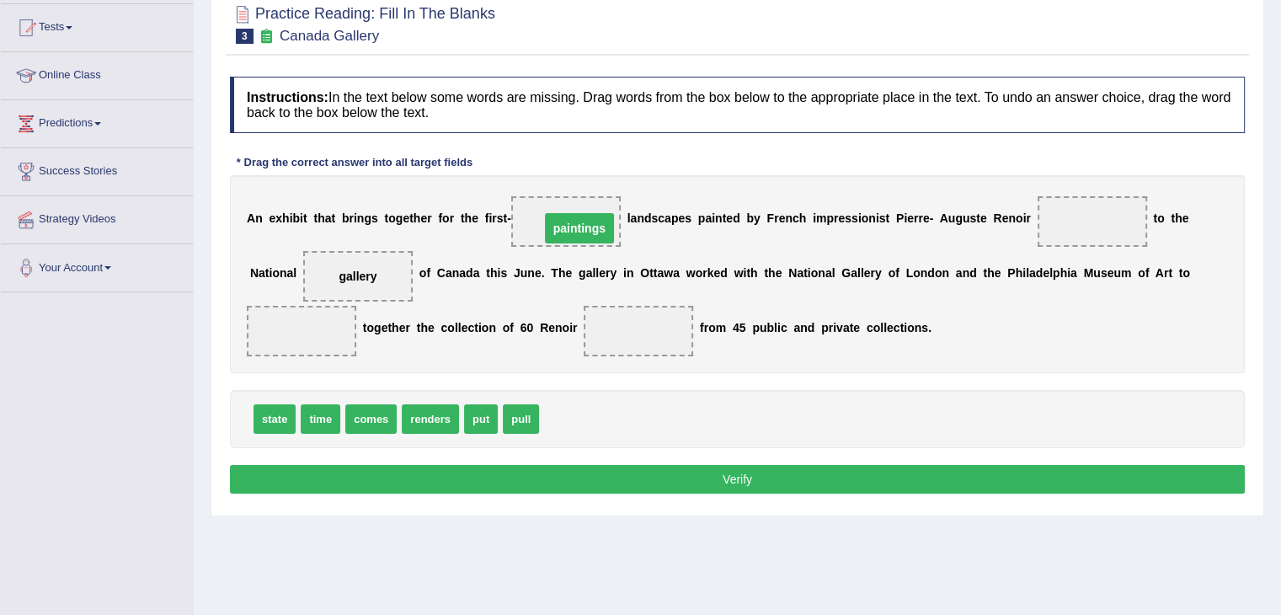
drag, startPoint x: 569, startPoint y: 212, endPoint x: 583, endPoint y: 219, distance: 15.1
drag, startPoint x: 492, startPoint y: 416, endPoint x: 309, endPoint y: 326, distance: 203.8
drag, startPoint x: 564, startPoint y: 227, endPoint x: 603, endPoint y: 272, distance: 59.7
click at [623, 327] on div "A n e x h i b i t t h a t b r i n g s t o g e t h e r f o r t h e f i r s t - p…" at bounding box center [737, 274] width 1015 height 198
drag, startPoint x: 563, startPoint y: 213, endPoint x: 638, endPoint y: 318, distance: 128.6
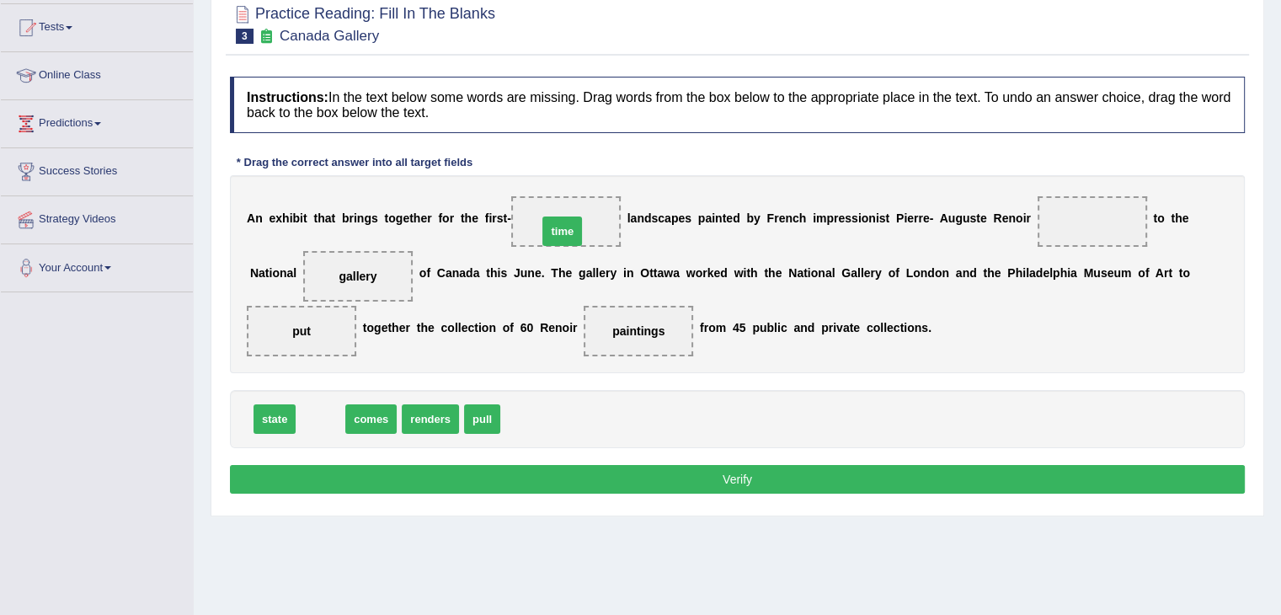
drag, startPoint x: 328, startPoint y: 409, endPoint x: 570, endPoint y: 219, distance: 307.7
drag, startPoint x: 842, startPoint y: 215, endPoint x: 927, endPoint y: 219, distance: 85.2
click at [926, 219] on div "A n e x h i b i t t h a t b r i n g s t o g e t h e r f o r t h e f i r s t - t…" at bounding box center [737, 274] width 1015 height 198
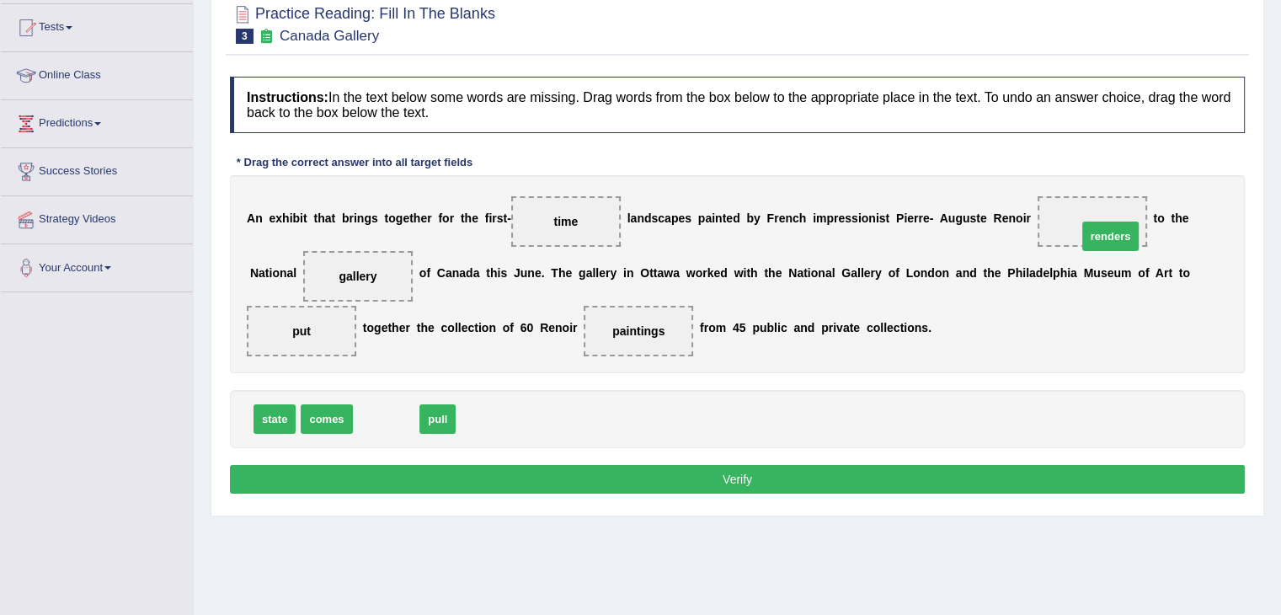
drag, startPoint x: 391, startPoint y: 415, endPoint x: 1115, endPoint y: 232, distance: 747.0
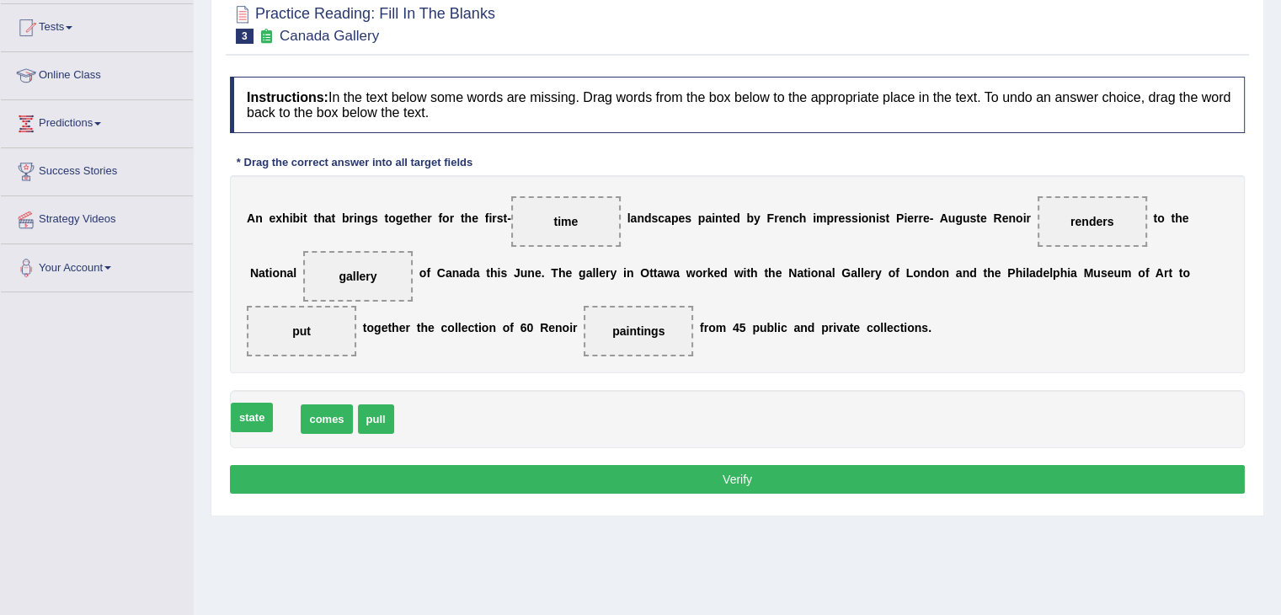
drag, startPoint x: 264, startPoint y: 418, endPoint x: 242, endPoint y: 417, distance: 21.9
drag, startPoint x: 368, startPoint y: 414, endPoint x: 1083, endPoint y: 220, distance: 741.1
click at [1083, 220] on span "state" at bounding box center [1092, 221] width 28 height 13
drag, startPoint x: 331, startPoint y: 417, endPoint x: 320, endPoint y: 327, distance: 90.8
drag, startPoint x: 275, startPoint y: 419, endPoint x: 1081, endPoint y: 223, distance: 830.2
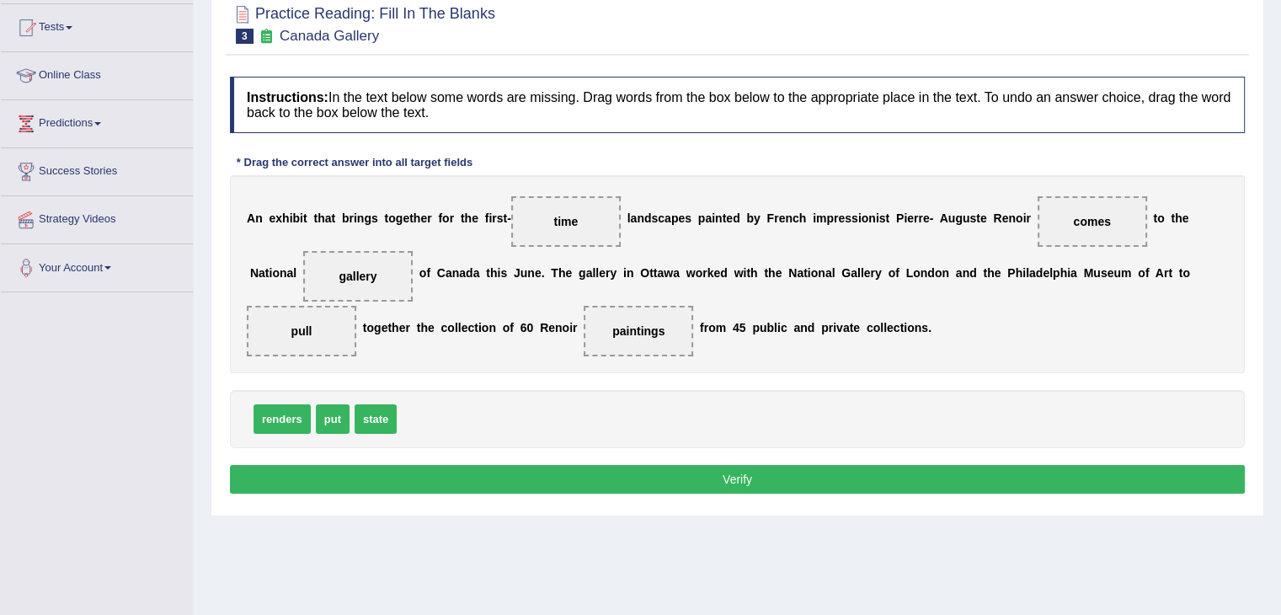
click at [765, 477] on button "Verify" at bounding box center [737, 479] width 1015 height 29
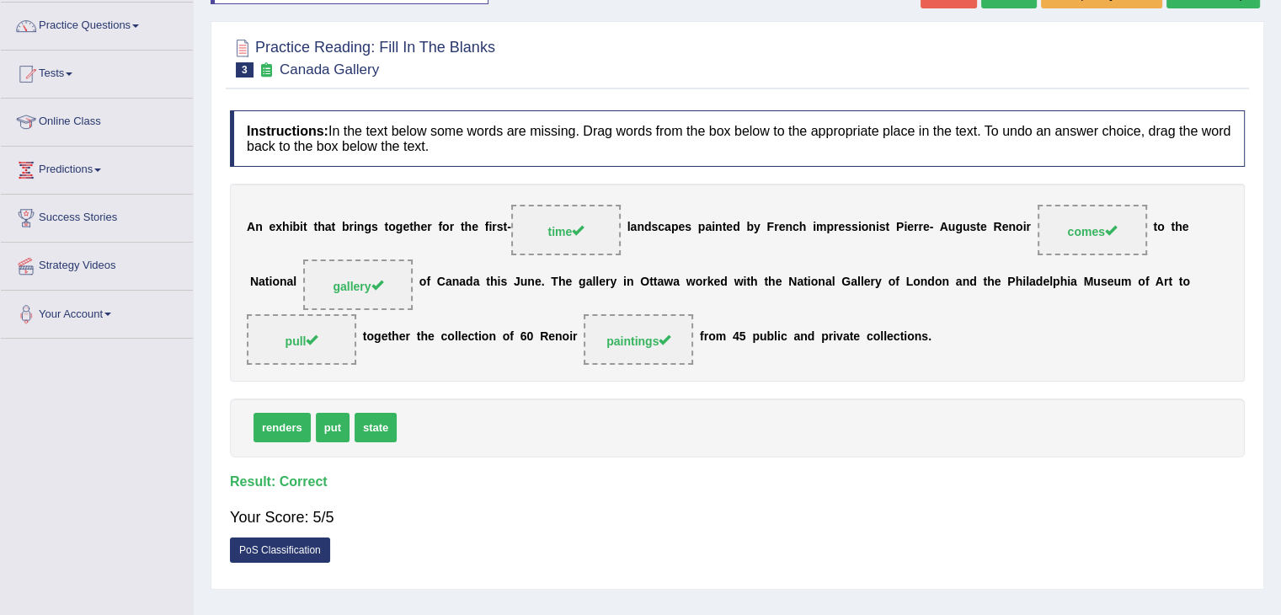
scroll to position [128, 0]
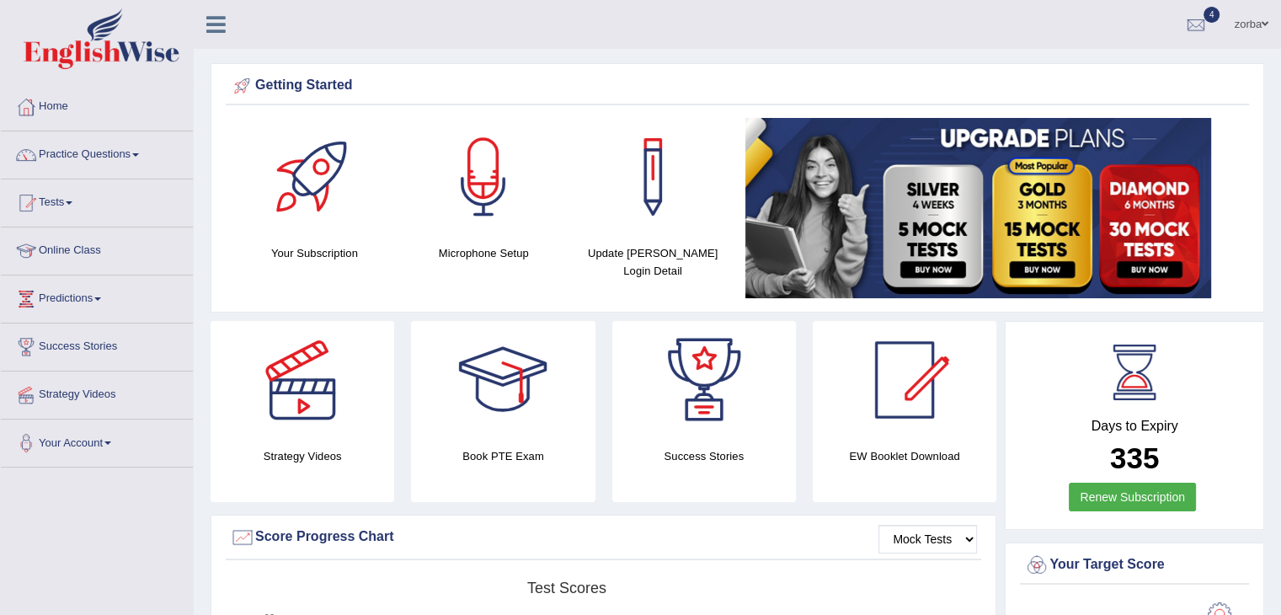
click at [1236, 24] on link "zorba" at bounding box center [1251, 22] width 60 height 44
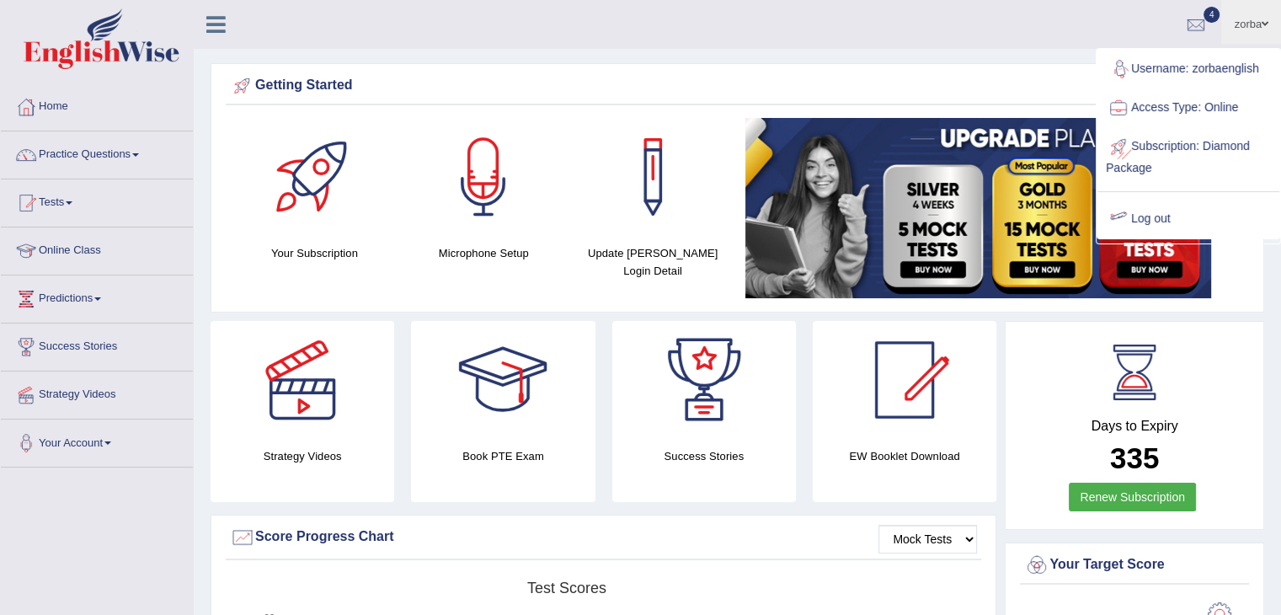
click at [1156, 218] on link "Log out" at bounding box center [1188, 219] width 182 height 39
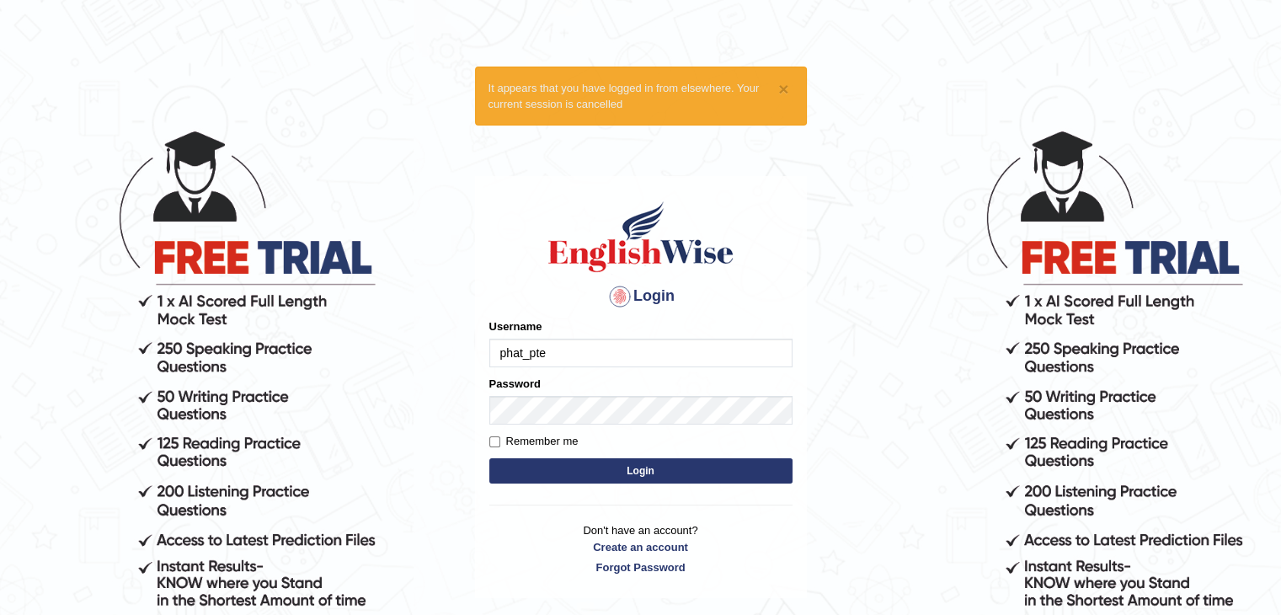
type input "phat_pte"
click at [615, 422] on form "Please fix the following errors: Username phat_pte Password Remember me Login" at bounding box center [640, 402] width 303 height 169
click at [633, 467] on button "Login" at bounding box center [640, 470] width 303 height 25
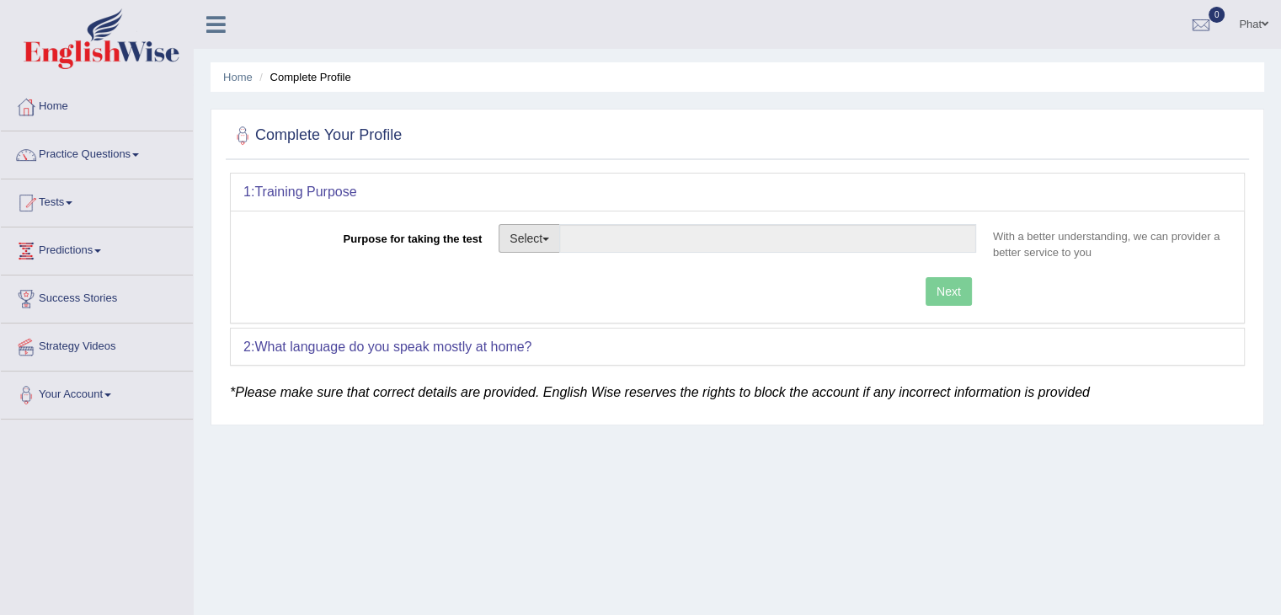
click at [534, 240] on button "Select" at bounding box center [529, 238] width 61 height 29
click at [542, 338] on link "Other" at bounding box center [574, 340] width 150 height 22
click at [933, 294] on div "Next" at bounding box center [613, 293] width 741 height 33
click at [942, 294] on div "Next" at bounding box center [613, 293] width 741 height 33
click at [951, 291] on div "Next" at bounding box center [613, 293] width 741 height 33
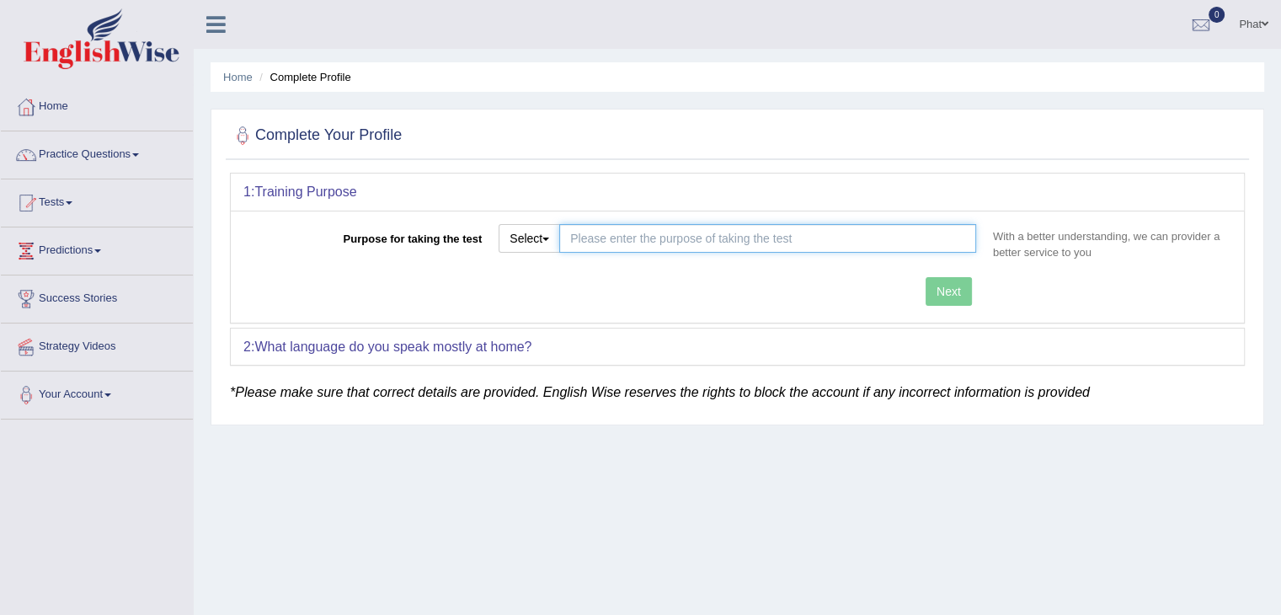
click at [712, 240] on input "Purpose for taking the test" at bounding box center [767, 238] width 417 height 29
click at [550, 241] on button "Select" at bounding box center [529, 238] width 61 height 29
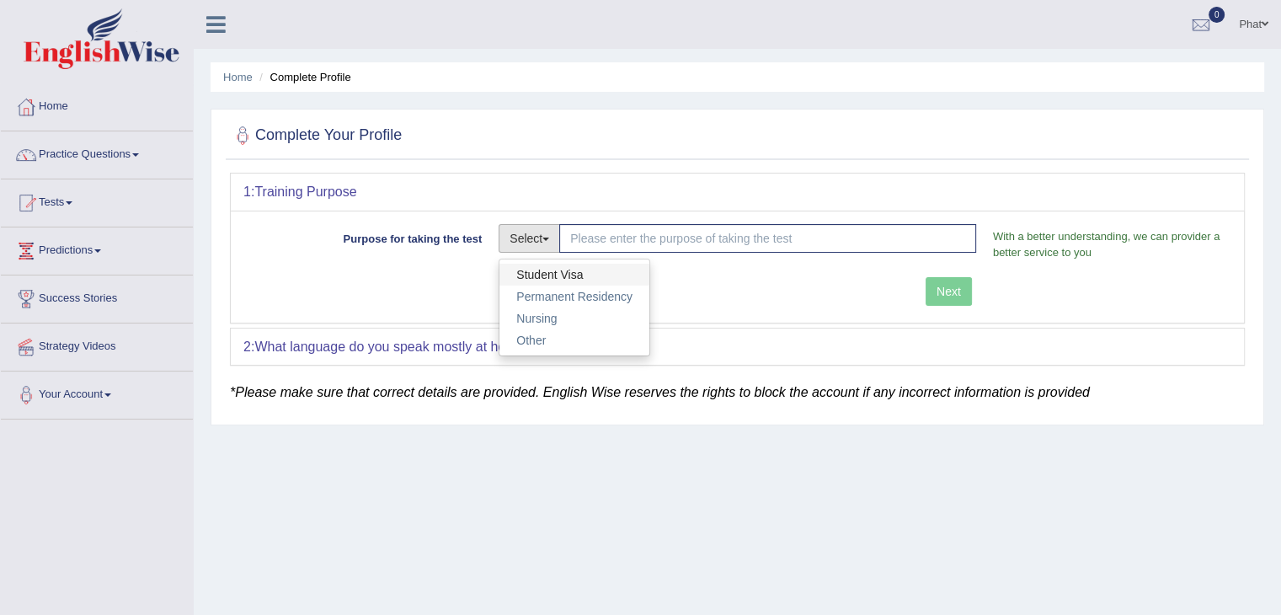
click at [558, 267] on link "Student Visa" at bounding box center [574, 275] width 150 height 22
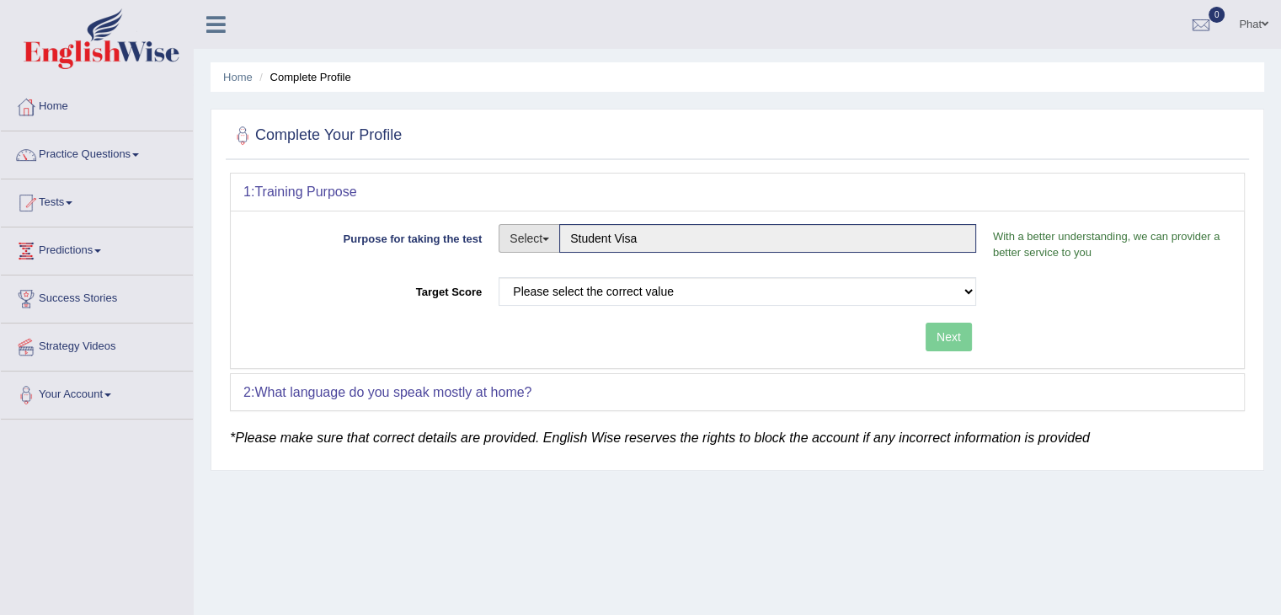
click at [540, 238] on button "Select" at bounding box center [529, 238] width 61 height 29
click at [569, 294] on link "Permanent Residency" at bounding box center [574, 297] width 150 height 22
type input "Permanent Residency"
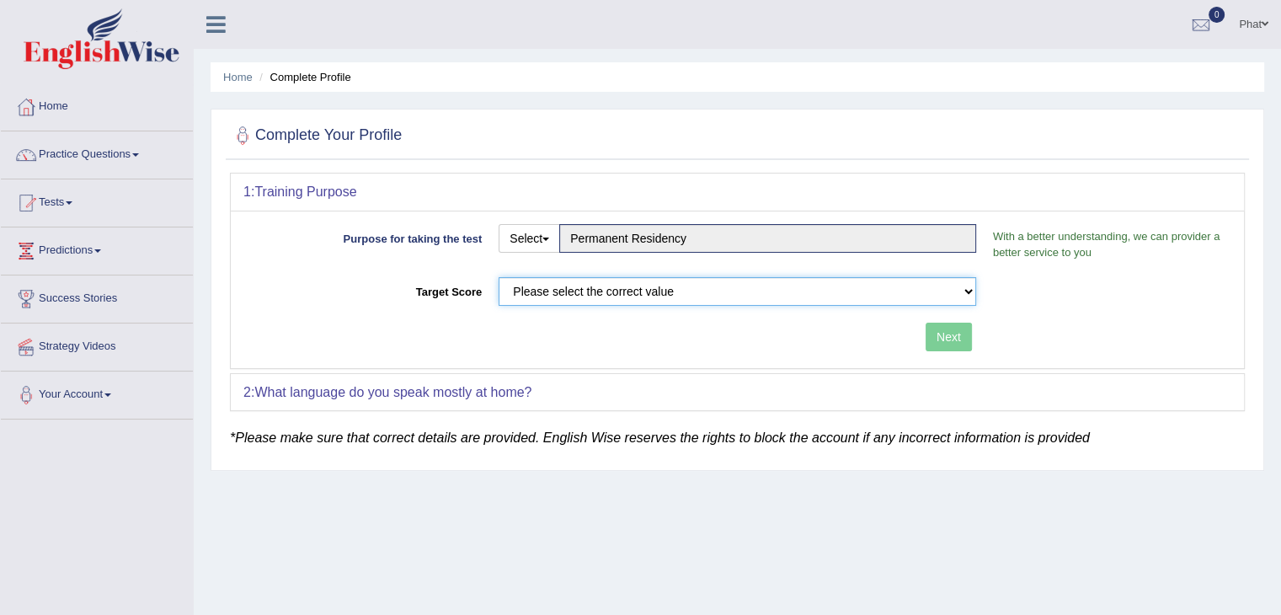
click at [631, 292] on select "Please select the correct value 50 (6 bands) 58 (6.5 bands) 65 (7 bands) 79 (8 …" at bounding box center [738, 291] width 478 height 29
select select "79"
click at [499, 277] on select "Please select the correct value 50 (6 bands) 58 (6.5 bands) 65 (7 bands) 79 (8 …" at bounding box center [738, 291] width 478 height 29
click at [937, 339] on button "Next" at bounding box center [949, 337] width 46 height 29
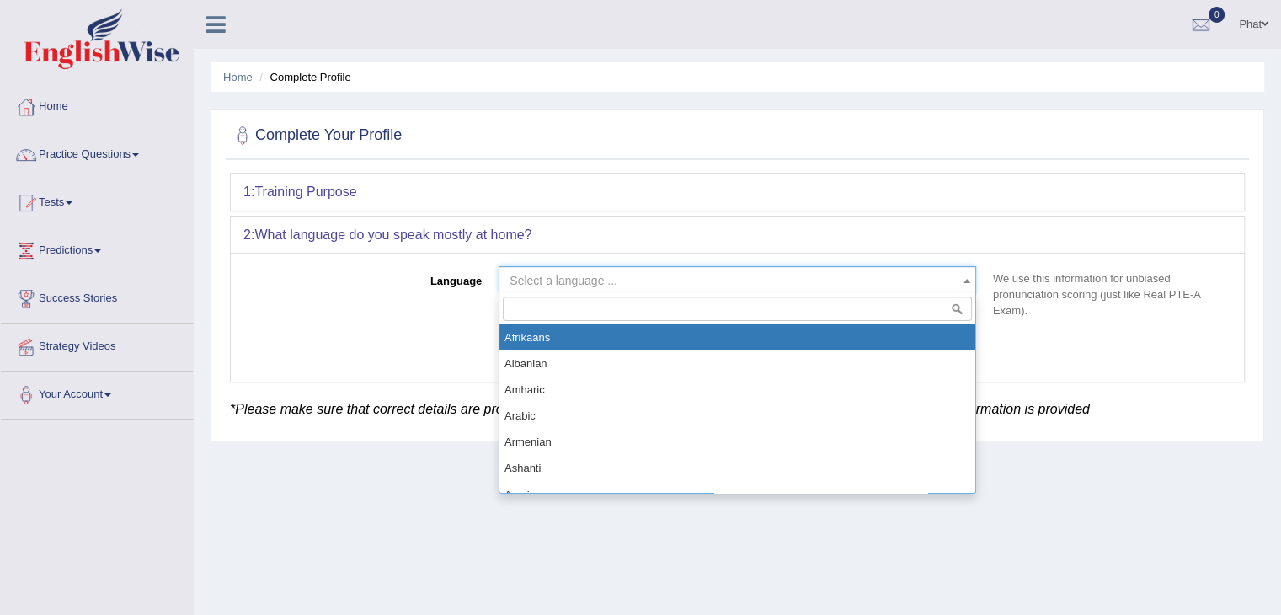
click at [721, 274] on span "Select a language ..." at bounding box center [733, 280] width 446 height 17
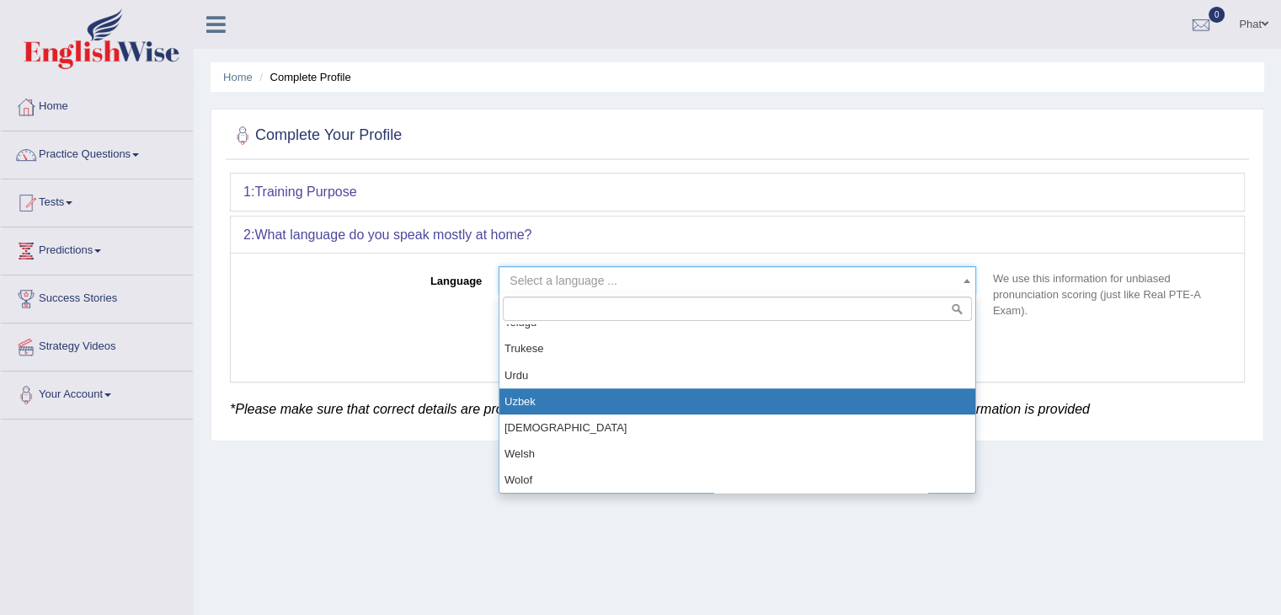
scroll to position [1324, 0]
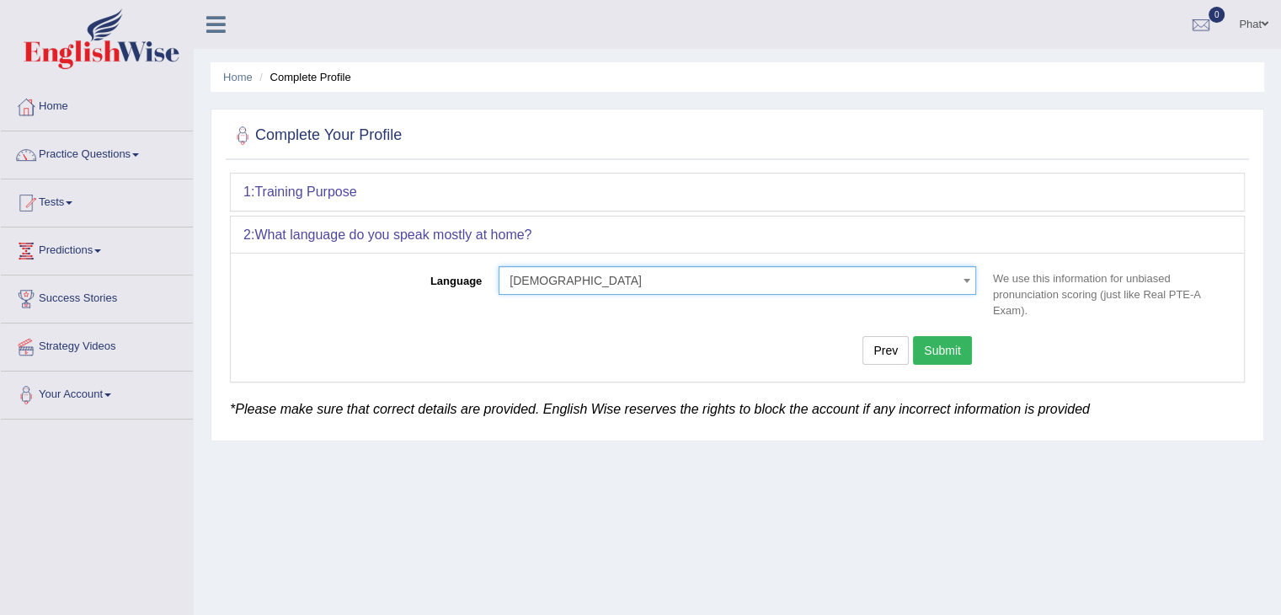
select select "Vietnamese"
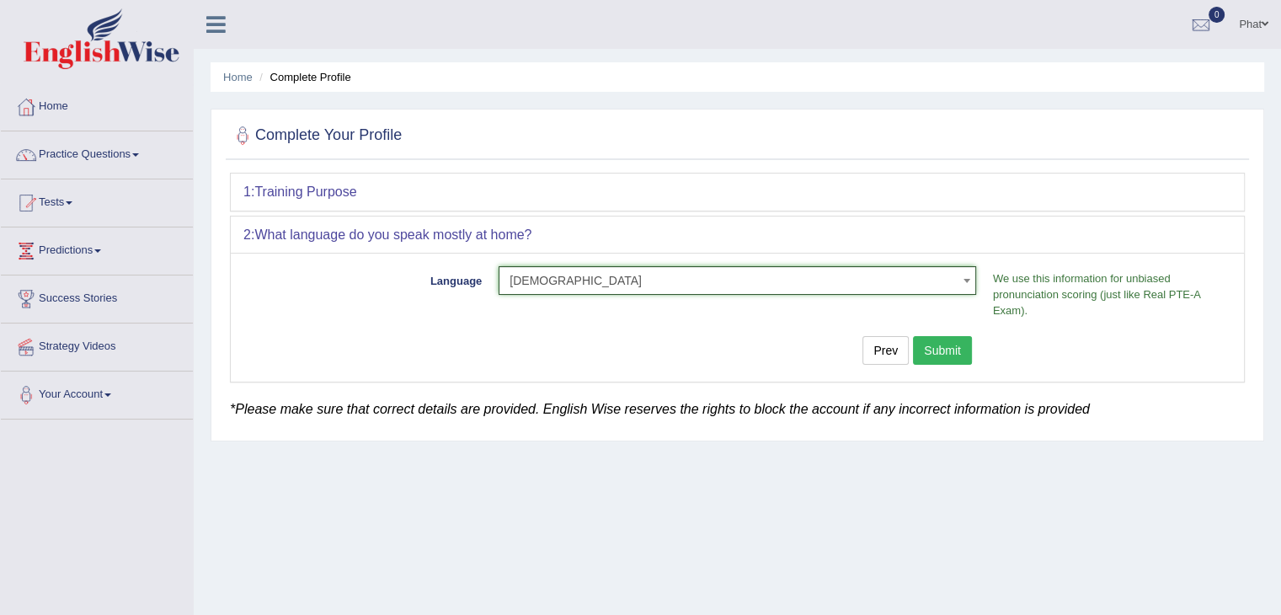
click at [948, 355] on button "Submit" at bounding box center [942, 350] width 59 height 29
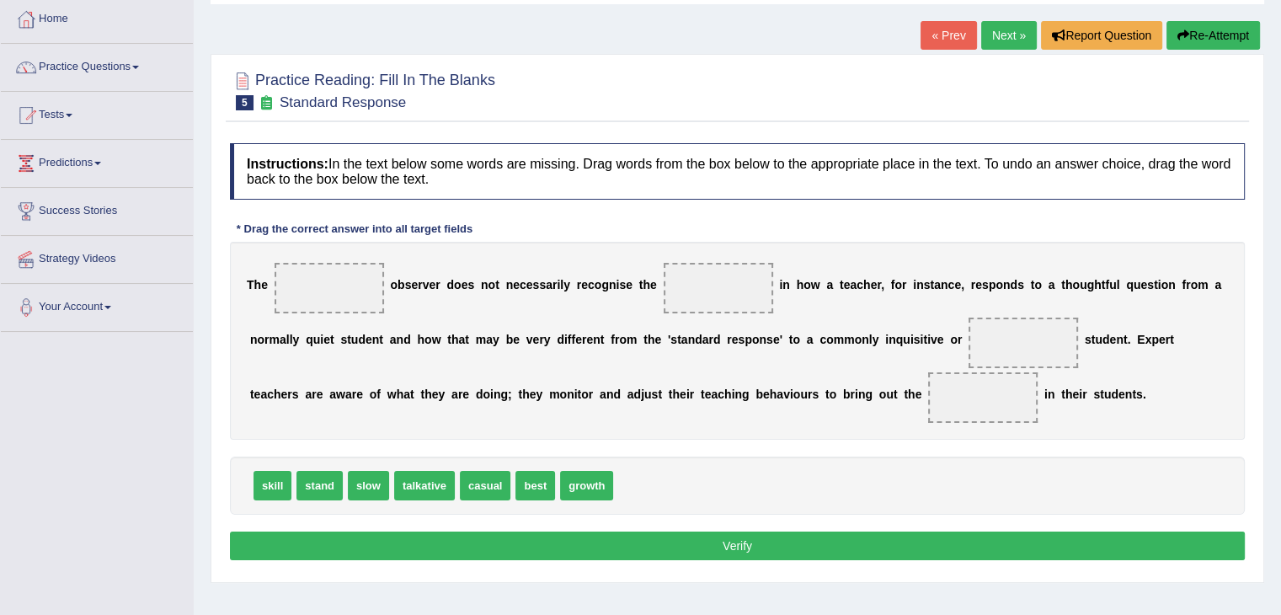
scroll to position [77, 0]
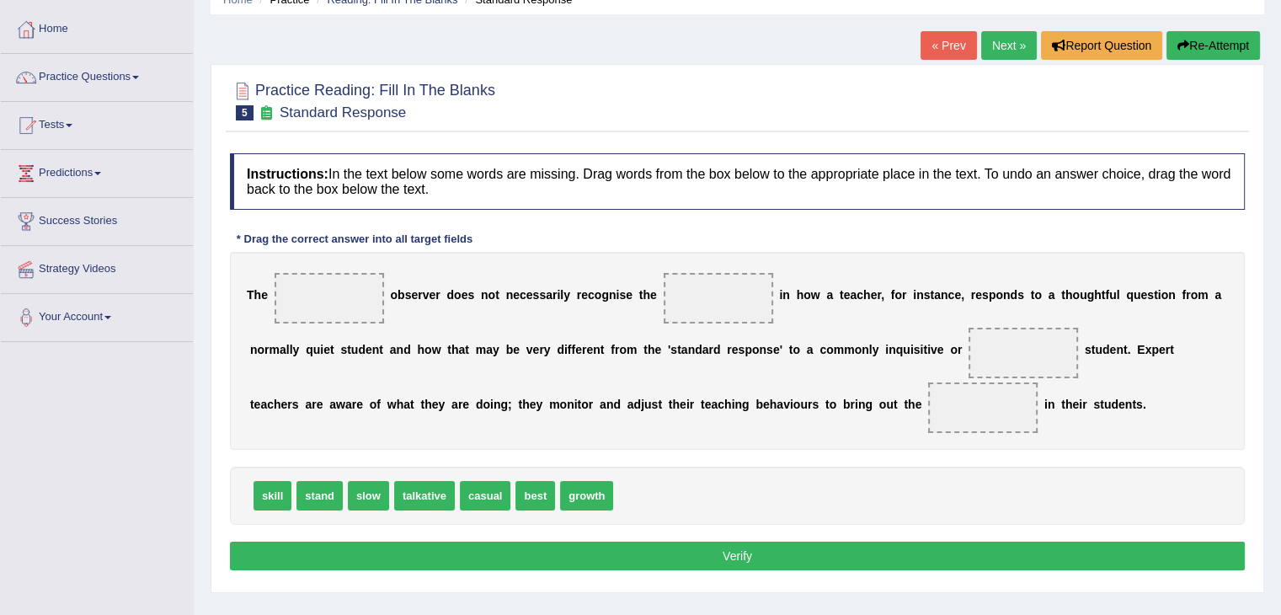
click at [956, 38] on link "« Prev" at bounding box center [949, 45] width 56 height 29
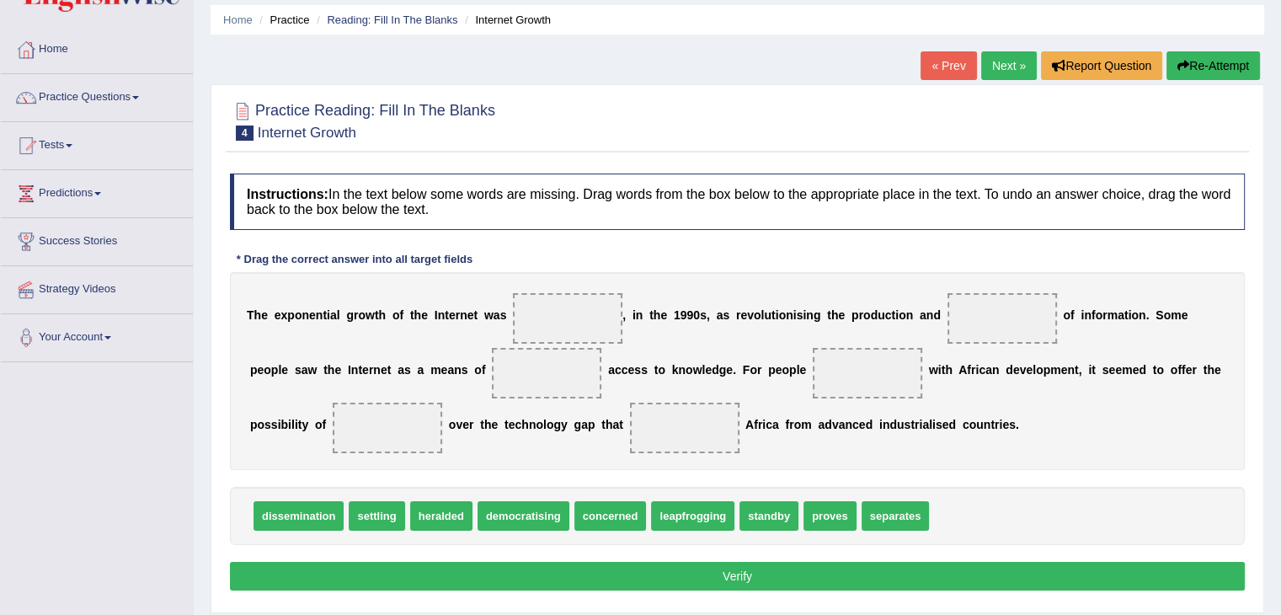
scroll to position [57, 0]
drag, startPoint x: 309, startPoint y: 514, endPoint x: 1008, endPoint y: 311, distance: 727.9
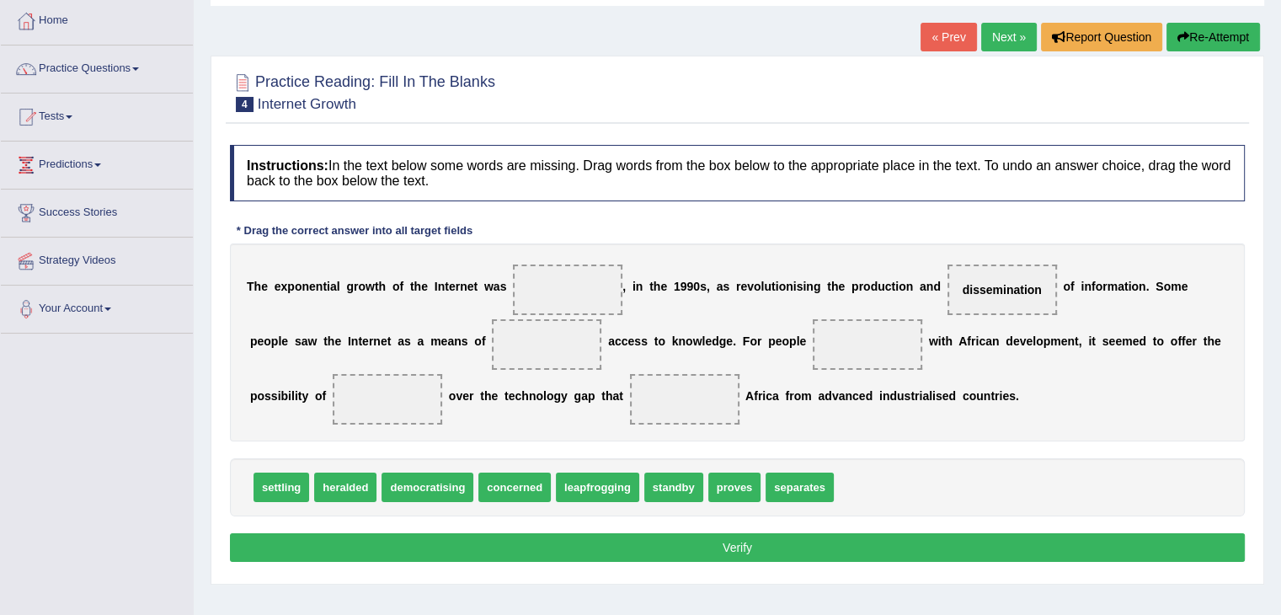
scroll to position [87, 0]
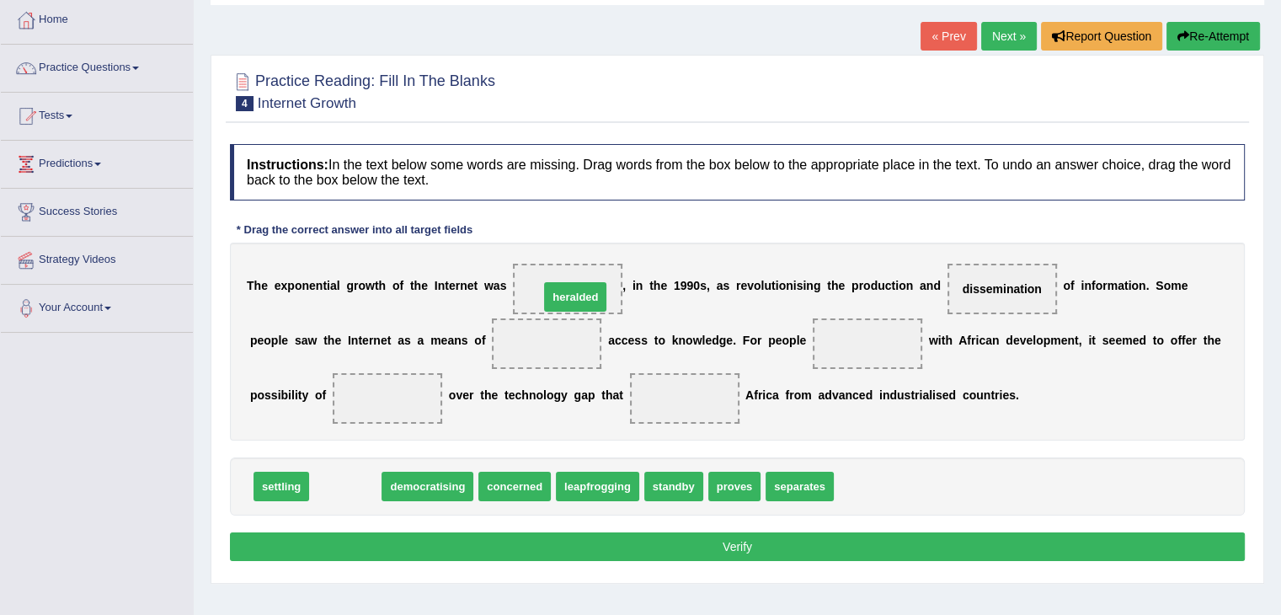
drag, startPoint x: 355, startPoint y: 488, endPoint x: 585, endPoint y: 297, distance: 298.5
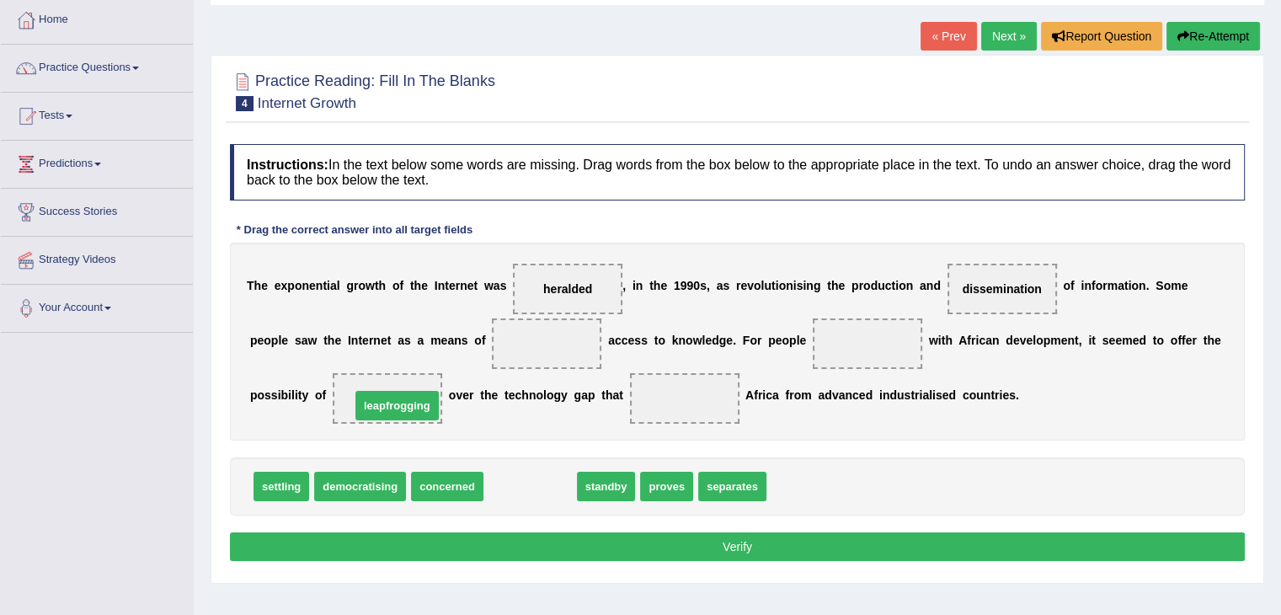
drag, startPoint x: 525, startPoint y: 485, endPoint x: 392, endPoint y: 404, distance: 155.7
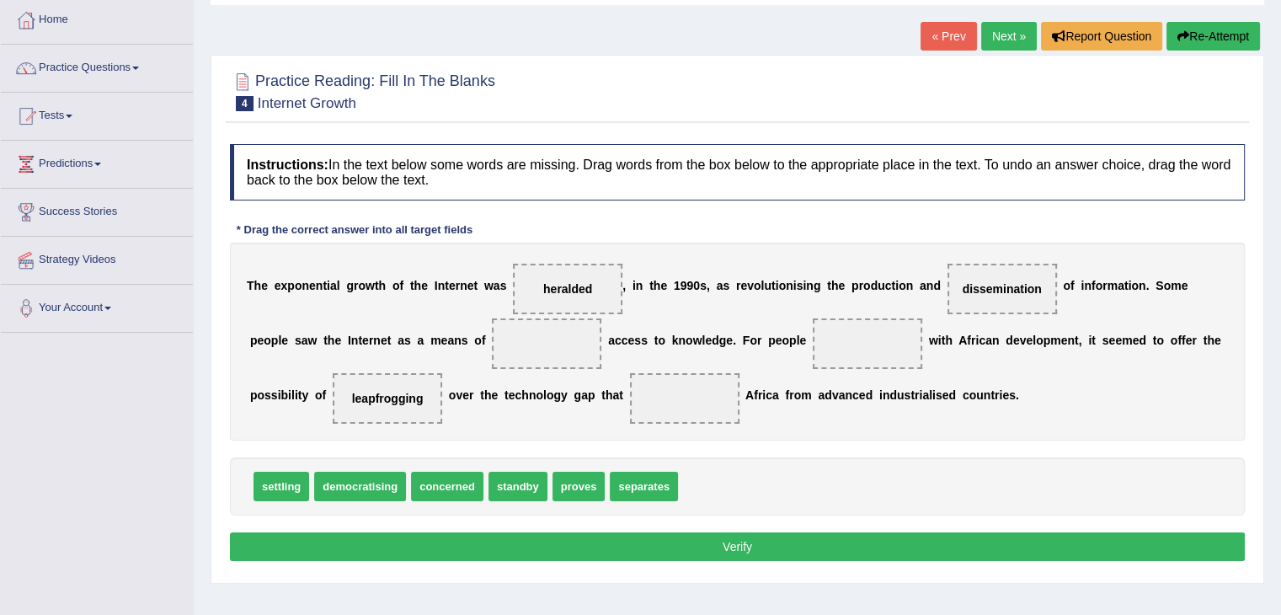
drag, startPoint x: 809, startPoint y: 402, endPoint x: 923, endPoint y: 398, distance: 114.6
click at [923, 398] on div "T h e e x p o n e n t i a l g r o w t h o f t h e I n t e r n e t w a s heralde…" at bounding box center [737, 342] width 1015 height 198
drag, startPoint x: 637, startPoint y: 487, endPoint x: 676, endPoint y: 392, distance: 103.1
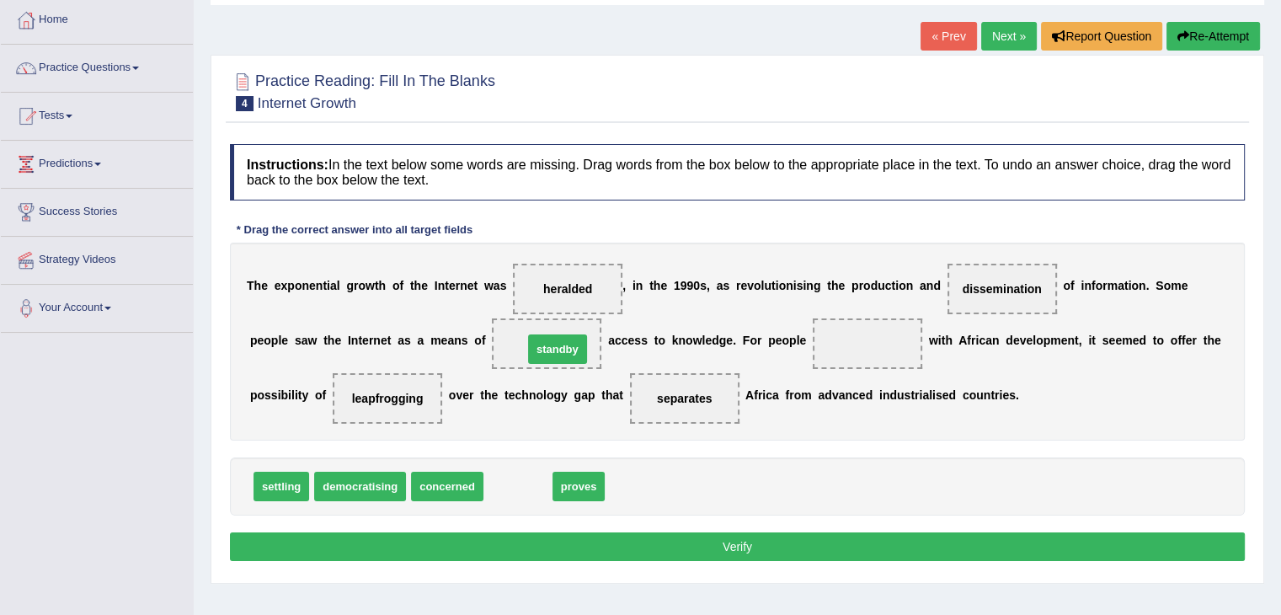
drag, startPoint x: 516, startPoint y: 486, endPoint x: 556, endPoint y: 348, distance: 143.7
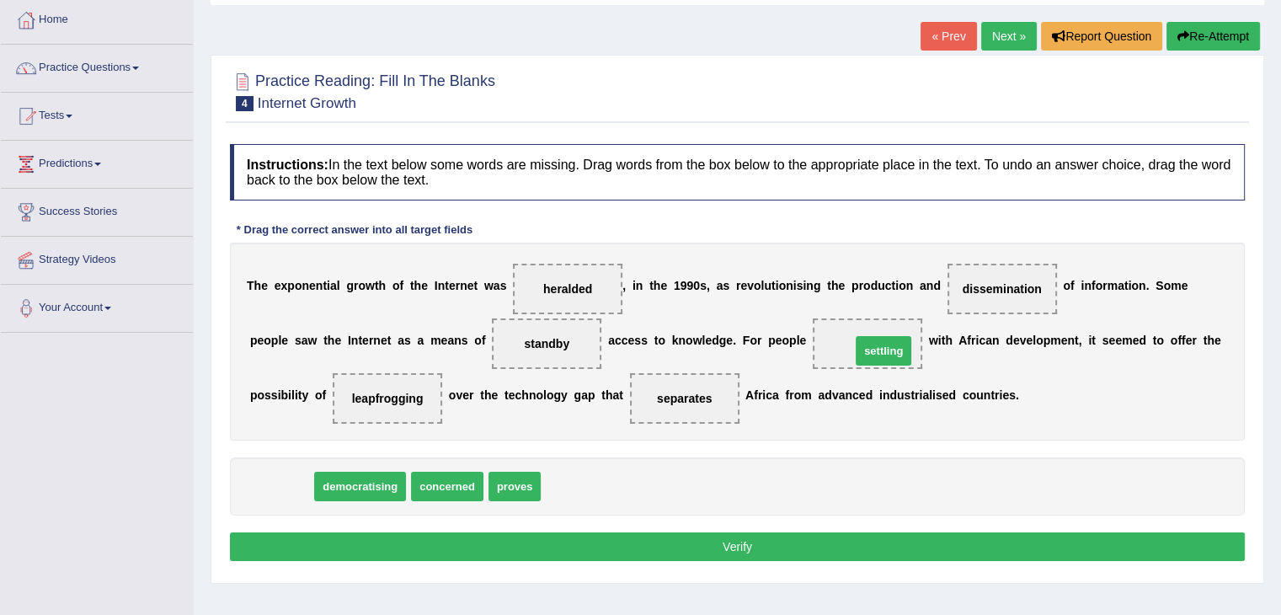
drag, startPoint x: 264, startPoint y: 485, endPoint x: 861, endPoint y: 350, distance: 611.4
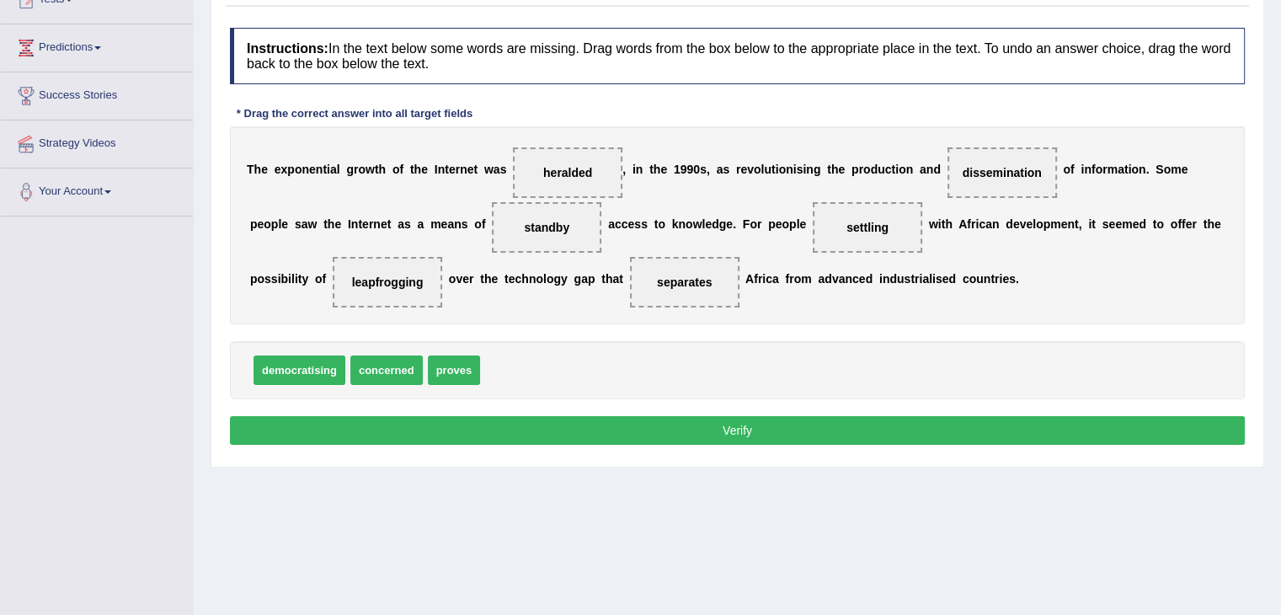
scroll to position [206, 0]
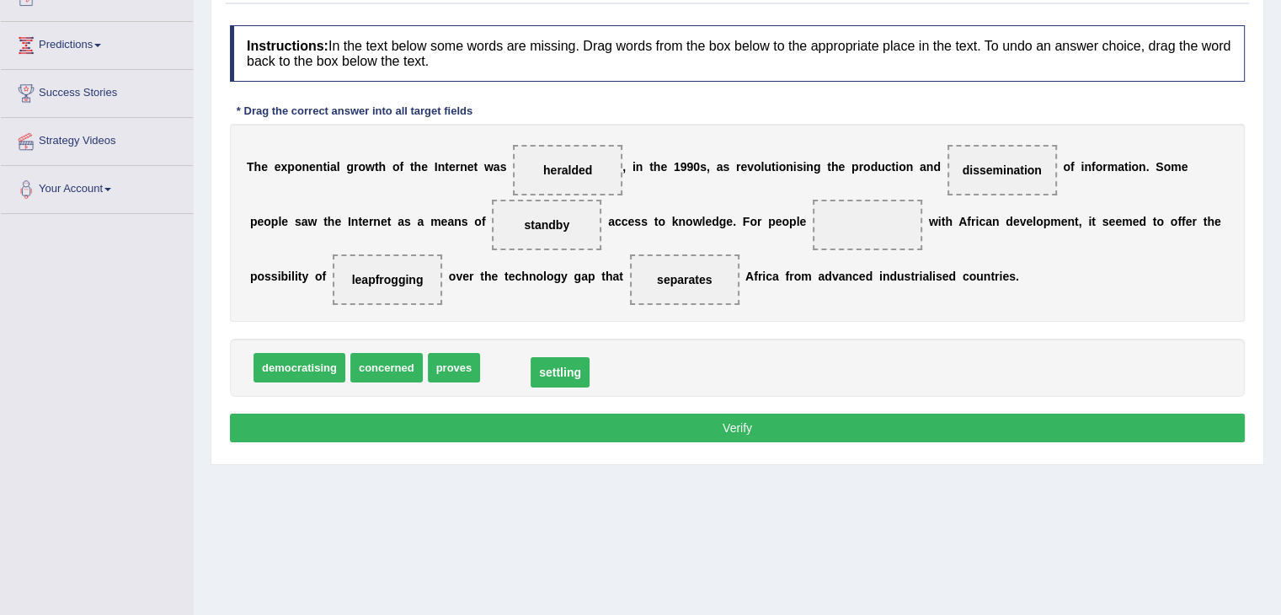
drag, startPoint x: 873, startPoint y: 219, endPoint x: 565, endPoint y: 366, distance: 340.9
drag, startPoint x: 526, startPoint y: 359, endPoint x: 585, endPoint y: 354, distance: 59.2
drag, startPoint x: 390, startPoint y: 366, endPoint x: 382, endPoint y: 371, distance: 9.8
drag, startPoint x: 495, startPoint y: 370, endPoint x: 859, endPoint y: 240, distance: 386.3
drag, startPoint x: 532, startPoint y: 227, endPoint x: 292, endPoint y: 370, distance: 279.1
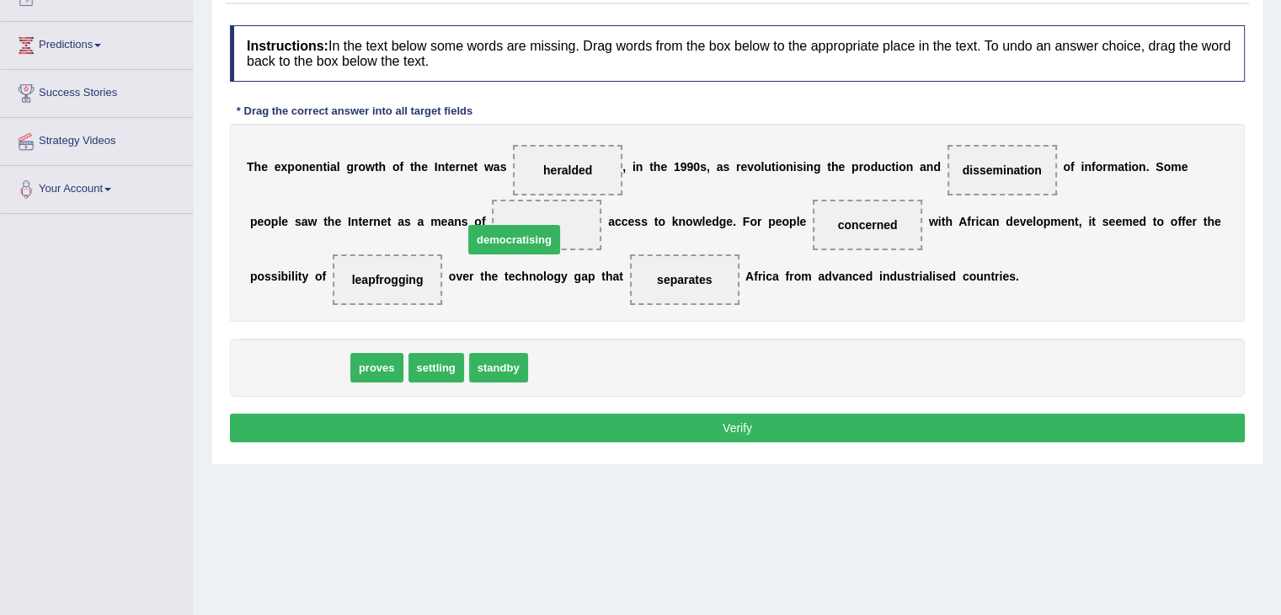
drag, startPoint x: 302, startPoint y: 365, endPoint x: 529, endPoint y: 231, distance: 263.2
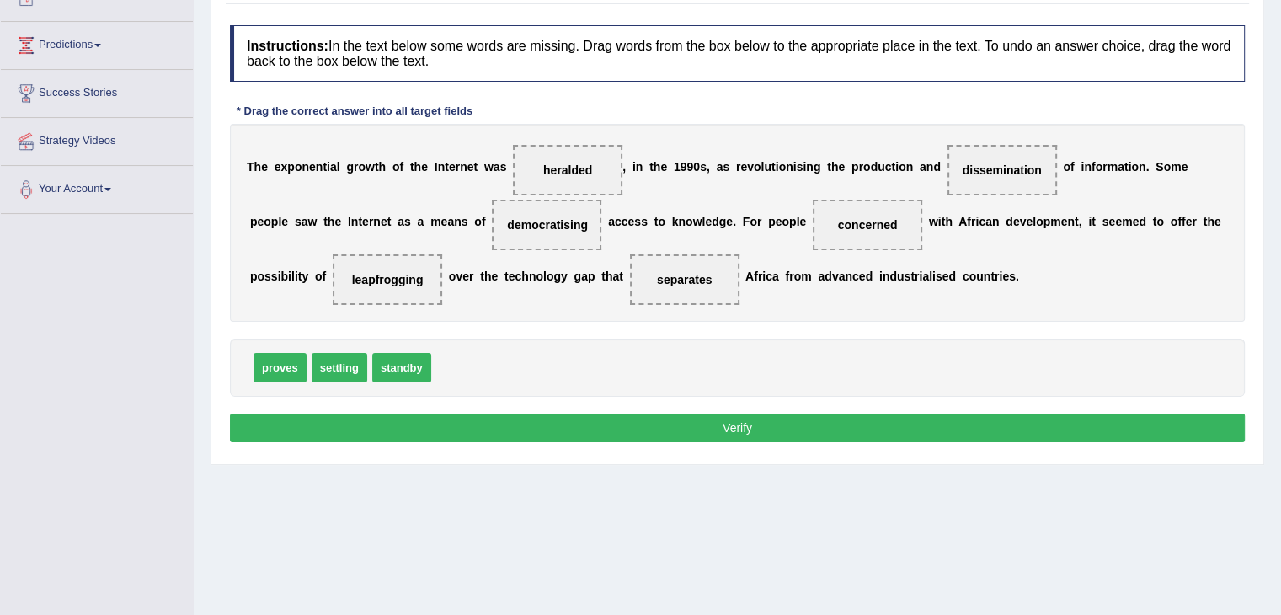
click at [768, 424] on button "Verify" at bounding box center [737, 428] width 1015 height 29
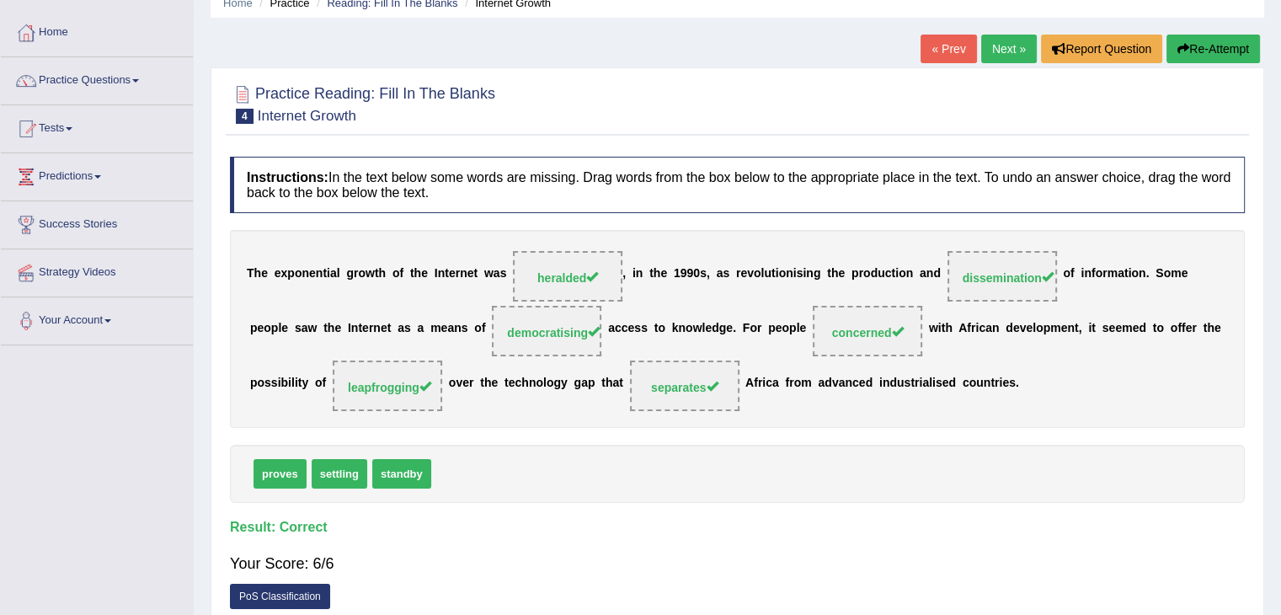
scroll to position [50, 0]
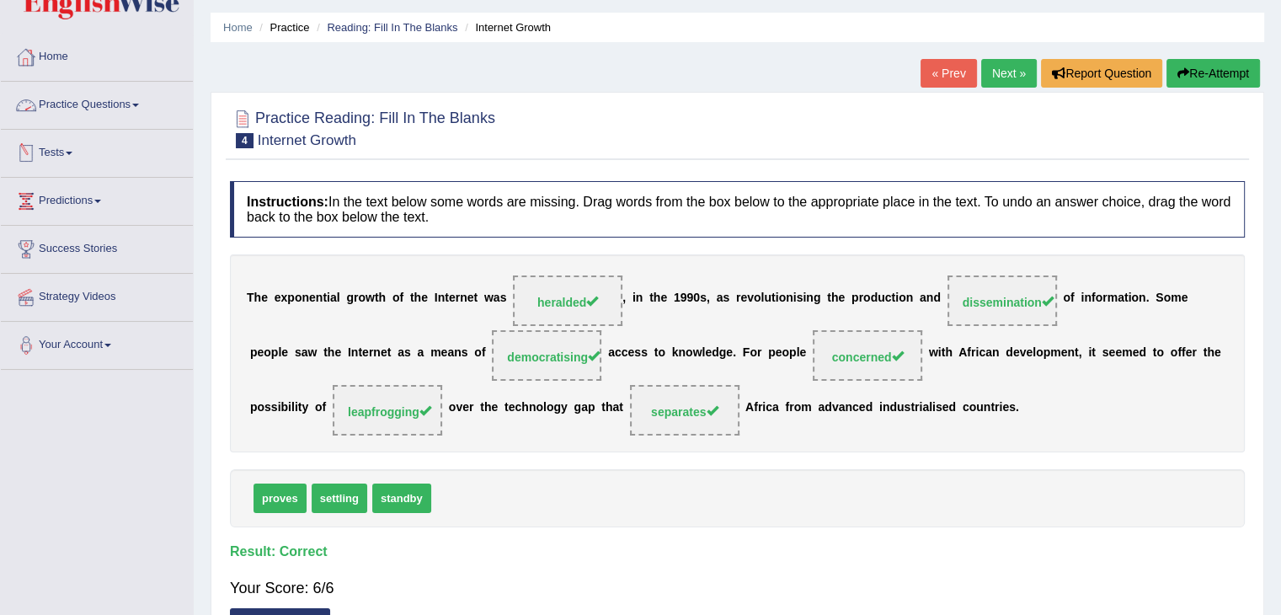
click at [65, 153] on link "Tests" at bounding box center [97, 151] width 192 height 42
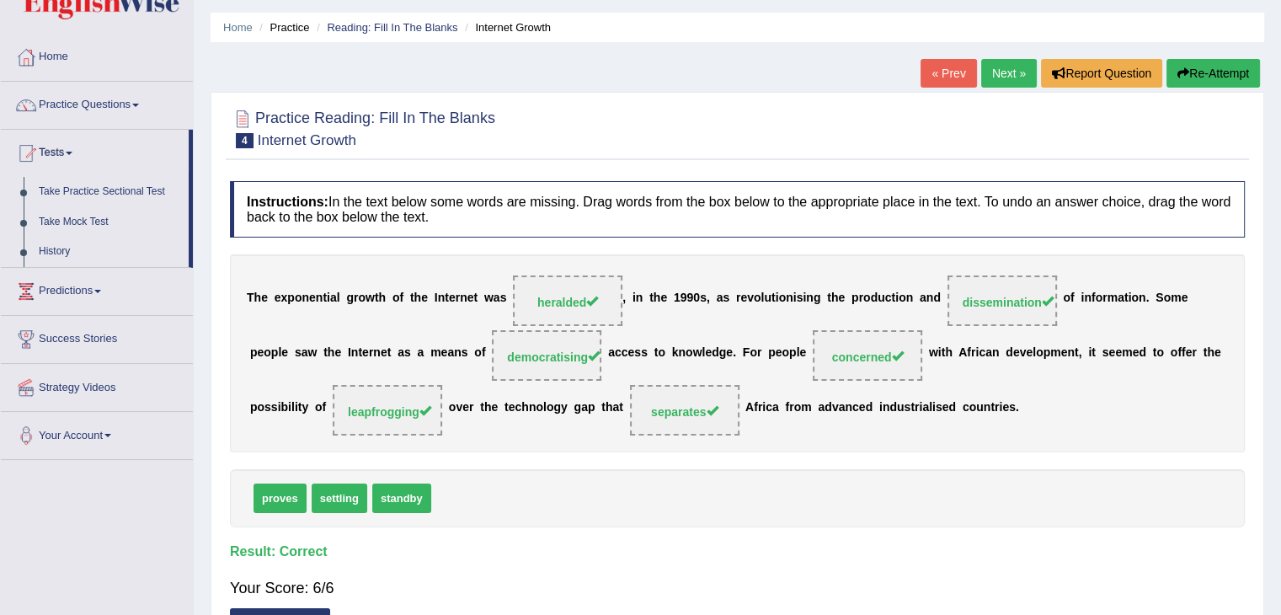
click at [129, 106] on link "Practice Questions" at bounding box center [97, 103] width 192 height 42
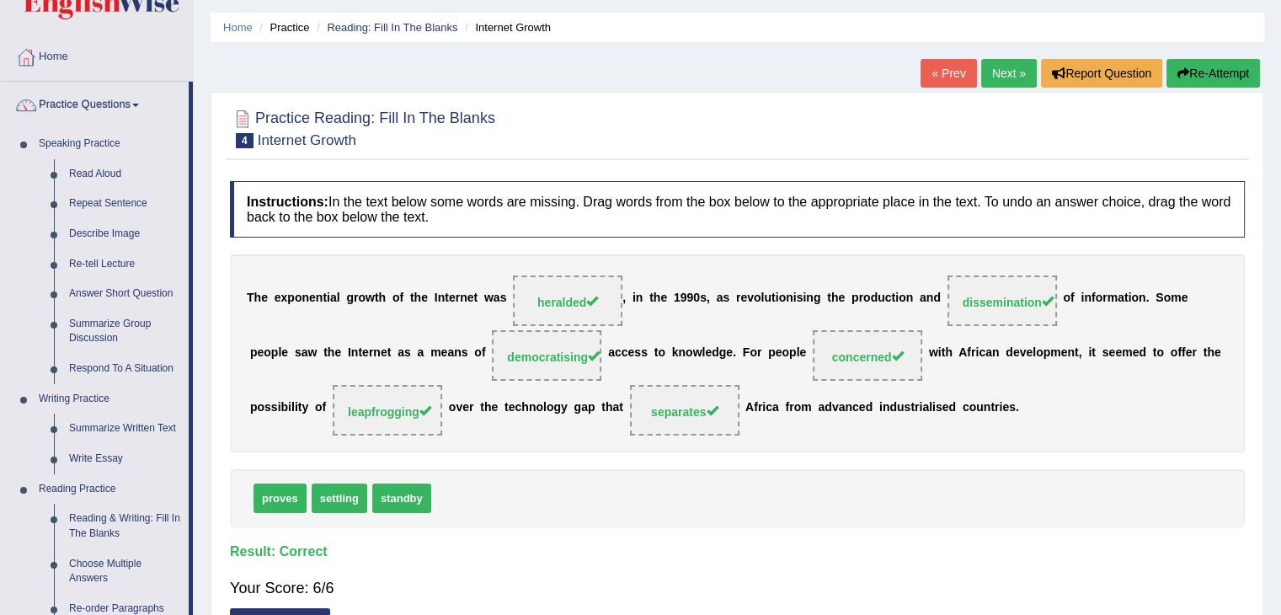
drag, startPoint x: 192, startPoint y: 193, endPoint x: 196, endPoint y: 212, distance: 19.8
click at [196, 212] on div "Toggle navigation Home Practice Questions Speaking Practice Read Aloud Repeat S…" at bounding box center [640, 388] width 1281 height 876
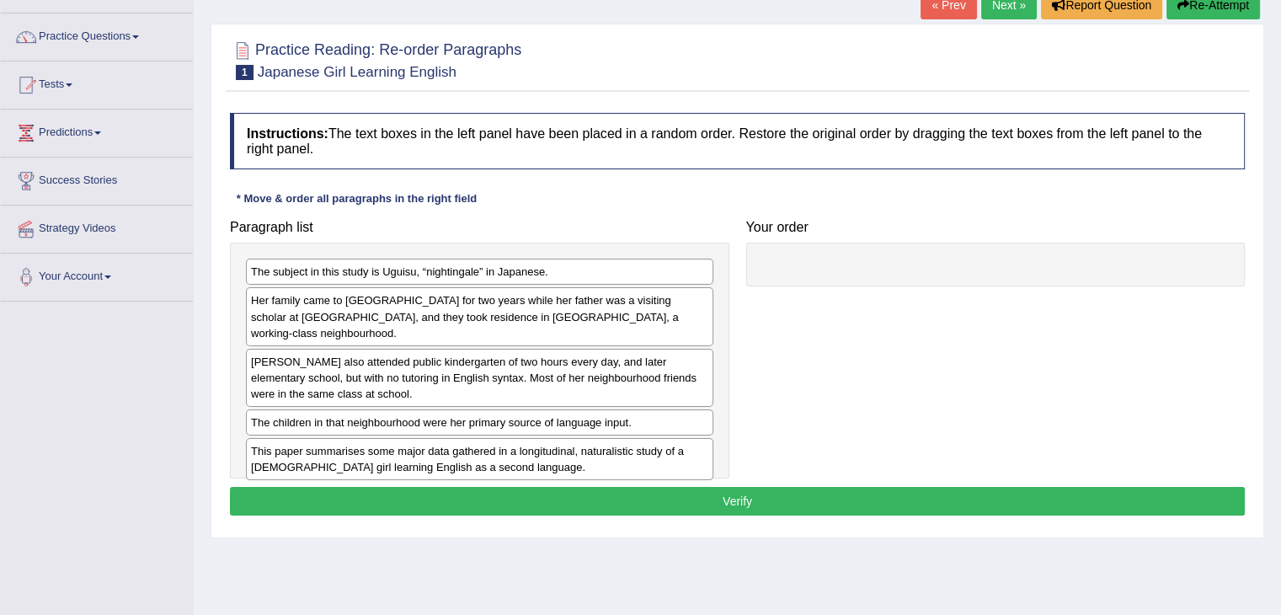
scroll to position [127, 0]
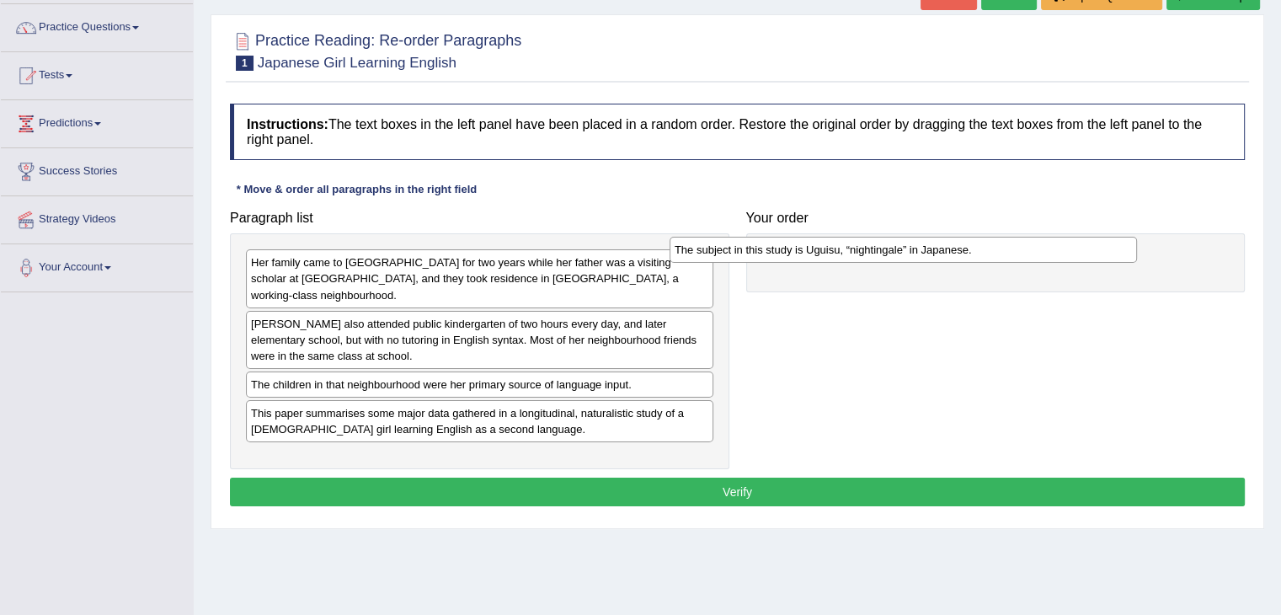
drag, startPoint x: 603, startPoint y: 269, endPoint x: 1027, endPoint y: 256, distance: 423.8
click at [1027, 256] on div "The subject in this study is Uguisu, “nightingale” in Japanese." at bounding box center [903, 250] width 467 height 26
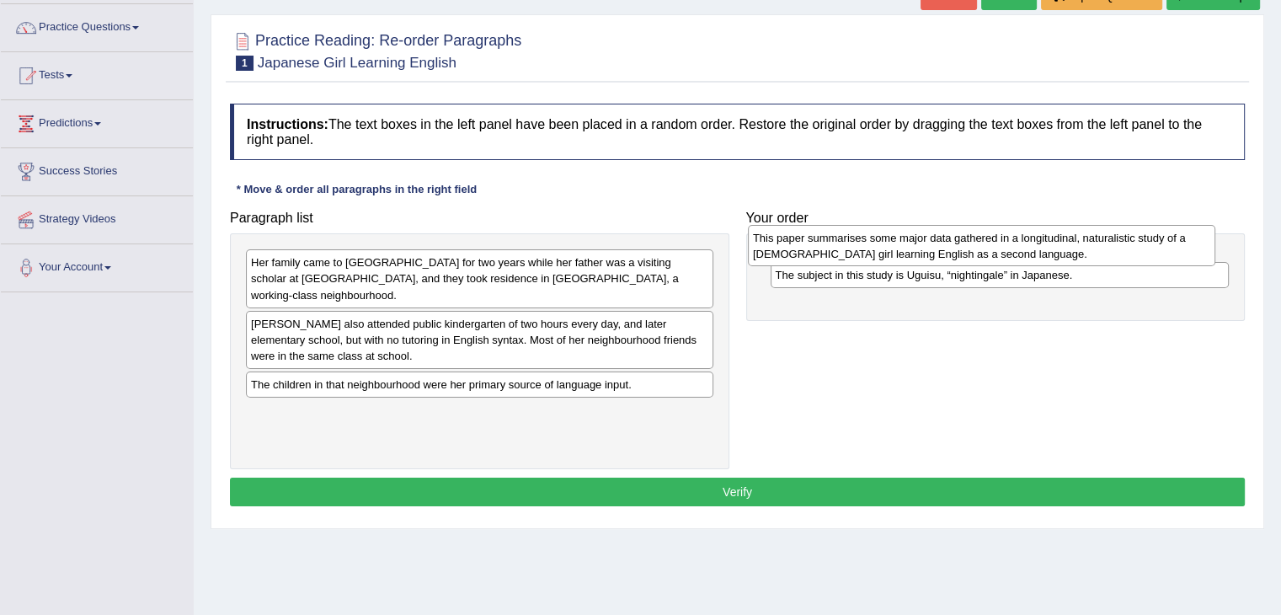
drag, startPoint x: 526, startPoint y: 411, endPoint x: 1028, endPoint y: 253, distance: 526.4
click at [1028, 253] on div "This paper summarises some major data gathered in a longitudinal, naturalistic …" at bounding box center [981, 246] width 467 height 42
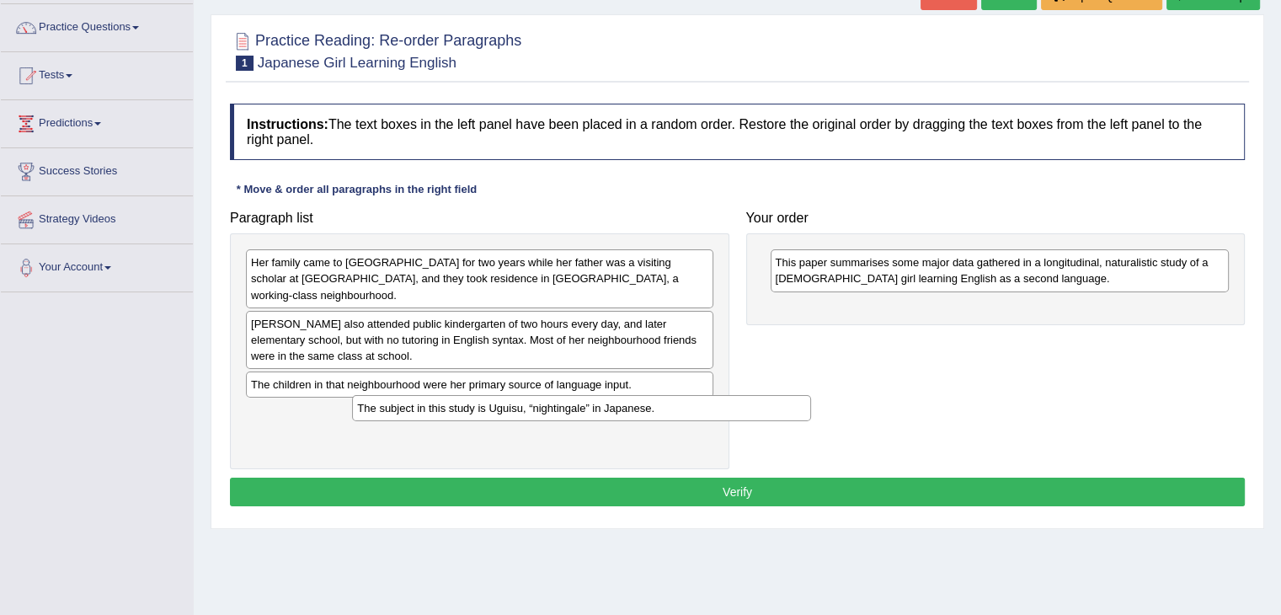
drag, startPoint x: 836, startPoint y: 316, endPoint x: 409, endPoint y: 398, distance: 434.9
click at [410, 405] on div "The subject in this study is Uguisu, “nightingale” in Japanese." at bounding box center [581, 408] width 459 height 26
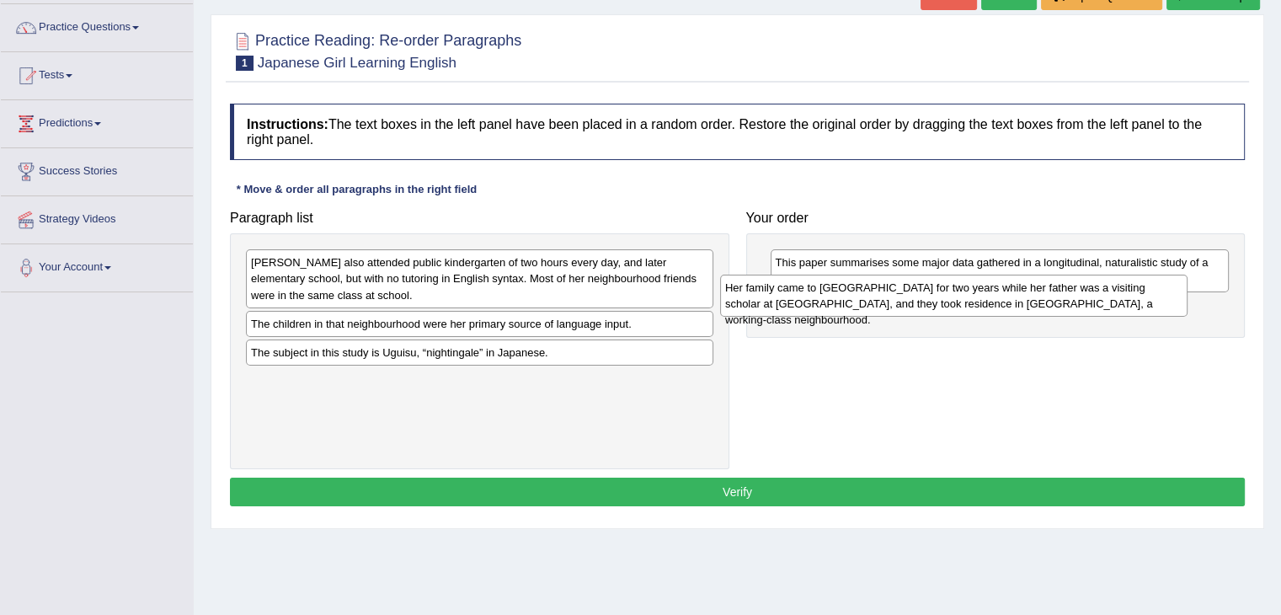
drag, startPoint x: 440, startPoint y: 262, endPoint x: 914, endPoint y: 287, distance: 474.9
click at [914, 287] on div "Her family came to [GEOGRAPHIC_DATA] for two years while her father was a visit…" at bounding box center [953, 296] width 467 height 42
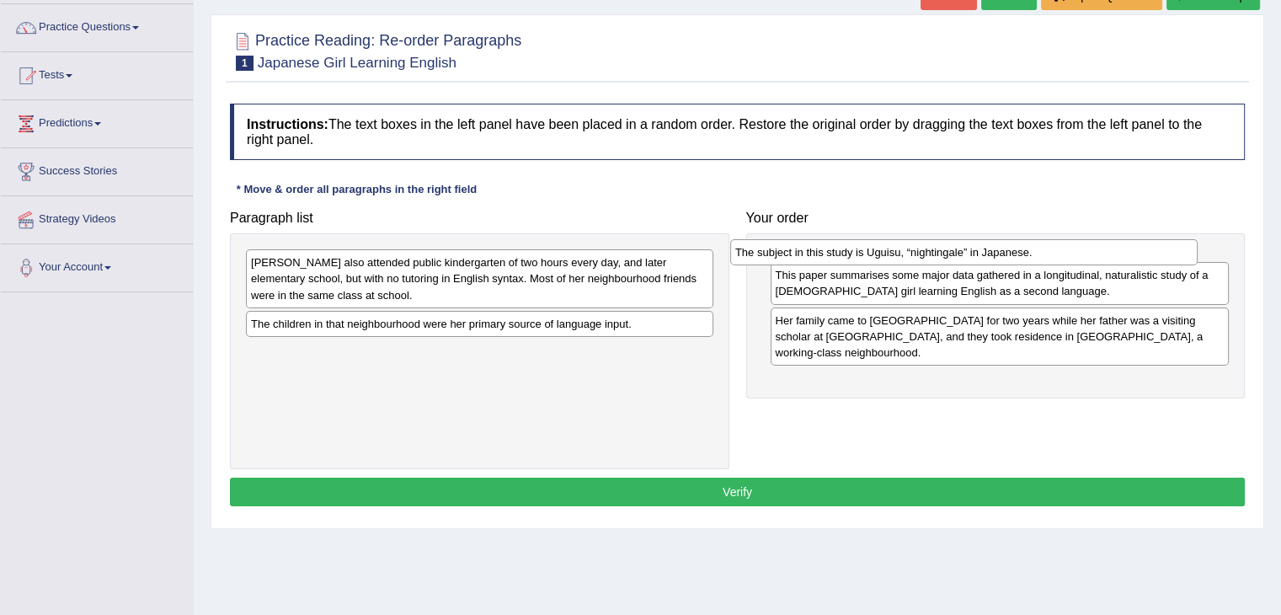
drag, startPoint x: 668, startPoint y: 355, endPoint x: 1152, endPoint y: 255, distance: 494.4
click at [1152, 255] on div "The subject in this study is Uguisu, “nightingale” in Japanese." at bounding box center [963, 252] width 467 height 26
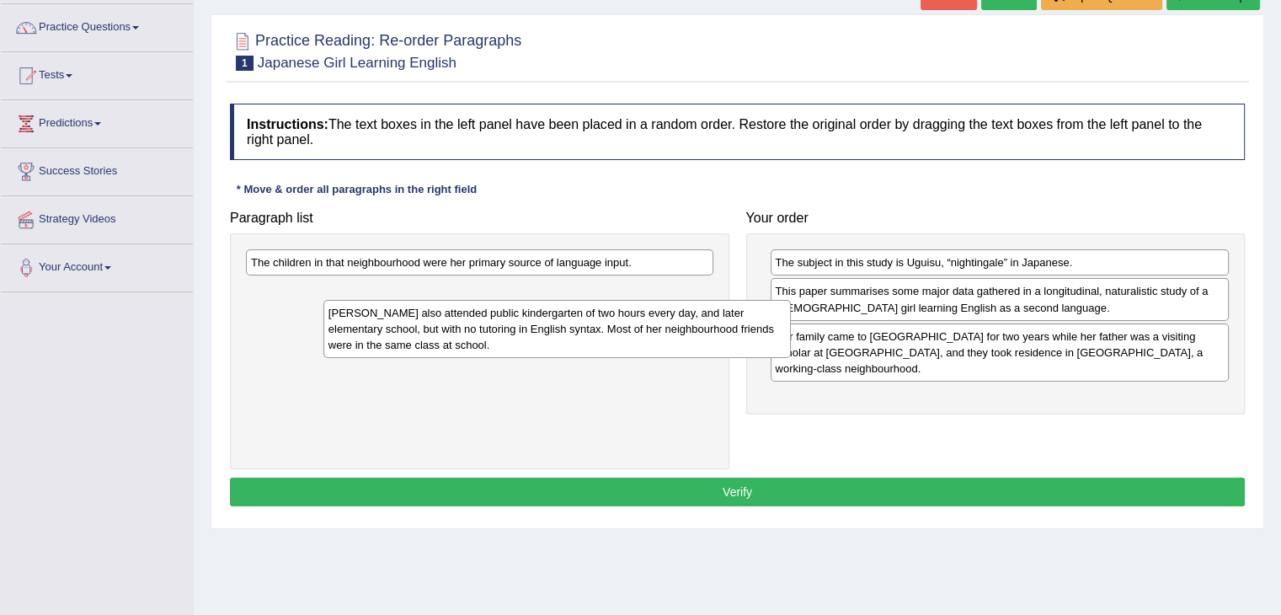
drag, startPoint x: 660, startPoint y: 287, endPoint x: 738, endPoint y: 338, distance: 92.5
click at [738, 338] on div "[PERSON_NAME] also attended public kindergarten of two hours every day, and lat…" at bounding box center [556, 329] width 467 height 58
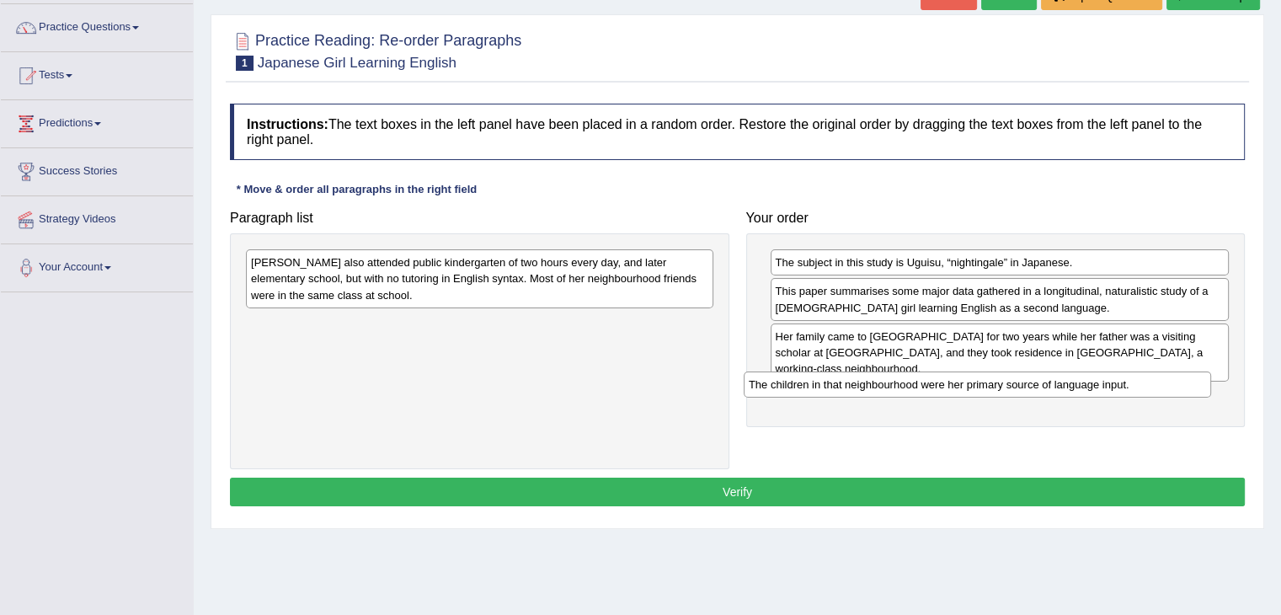
drag, startPoint x: 650, startPoint y: 269, endPoint x: 1148, endPoint y: 391, distance: 512.5
click at [1148, 391] on div "The children in that neighbourhood were her primary source of language input." at bounding box center [977, 384] width 467 height 26
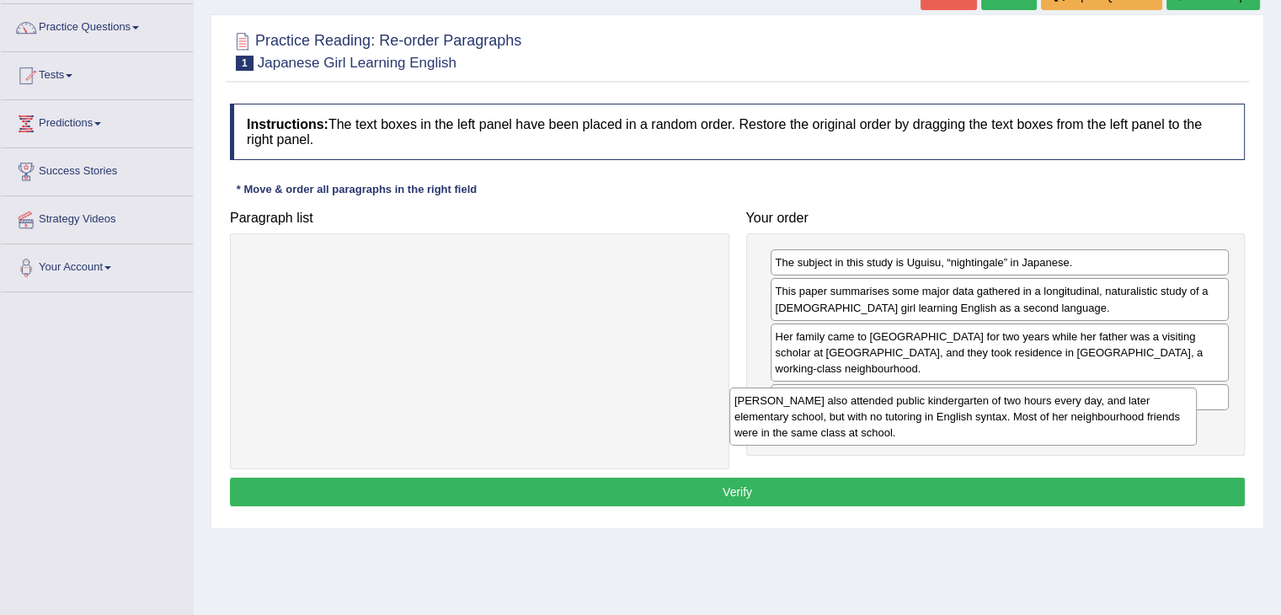
drag, startPoint x: 618, startPoint y: 288, endPoint x: 1102, endPoint y: 425, distance: 502.6
click at [1102, 425] on div "[PERSON_NAME] also attended public kindergarten of two hours every day, and lat…" at bounding box center [962, 416] width 467 height 58
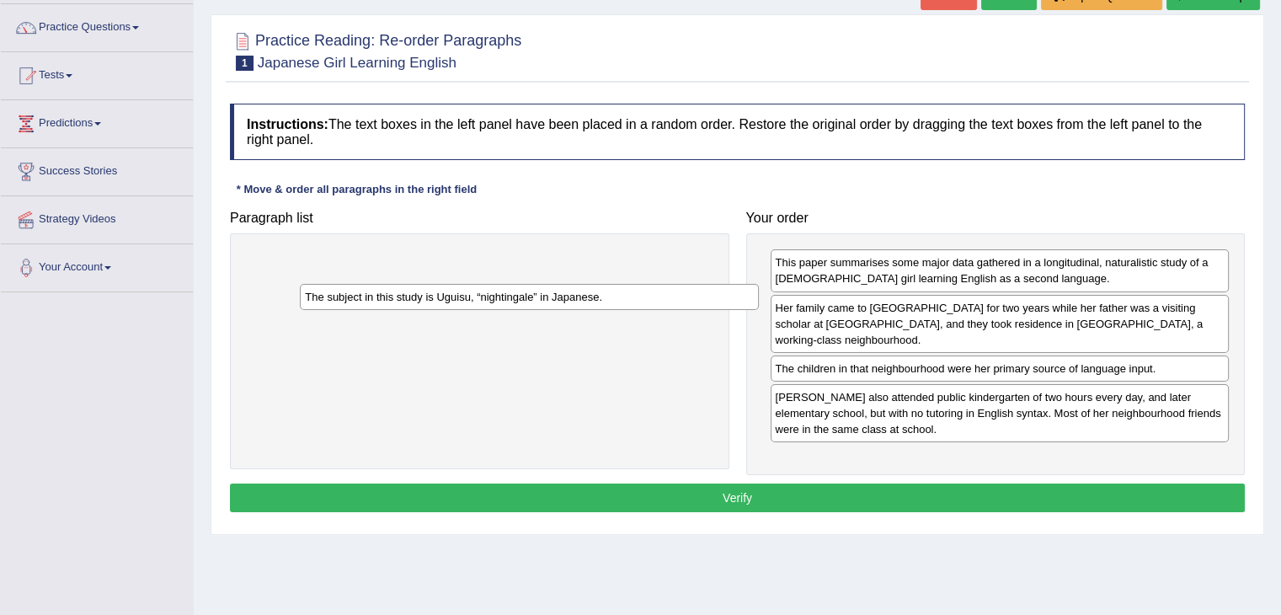
drag, startPoint x: 1034, startPoint y: 266, endPoint x: 564, endPoint y: 301, distance: 471.2
click at [564, 301] on div "The subject in this study is Uguisu, “nightingale” in Japanese." at bounding box center [529, 297] width 459 height 26
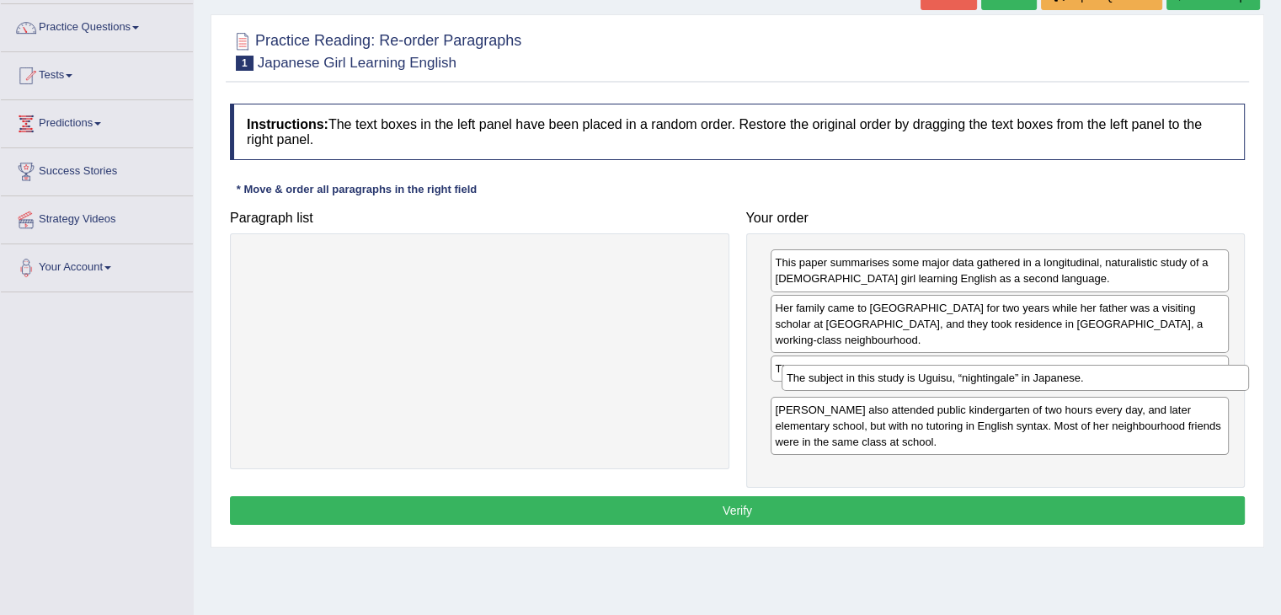
drag, startPoint x: 518, startPoint y: 264, endPoint x: 1054, endPoint y: 379, distance: 548.0
click at [1054, 379] on div "The subject in this study is Uguisu, “nightingale” in Japanese." at bounding box center [1015, 378] width 467 height 26
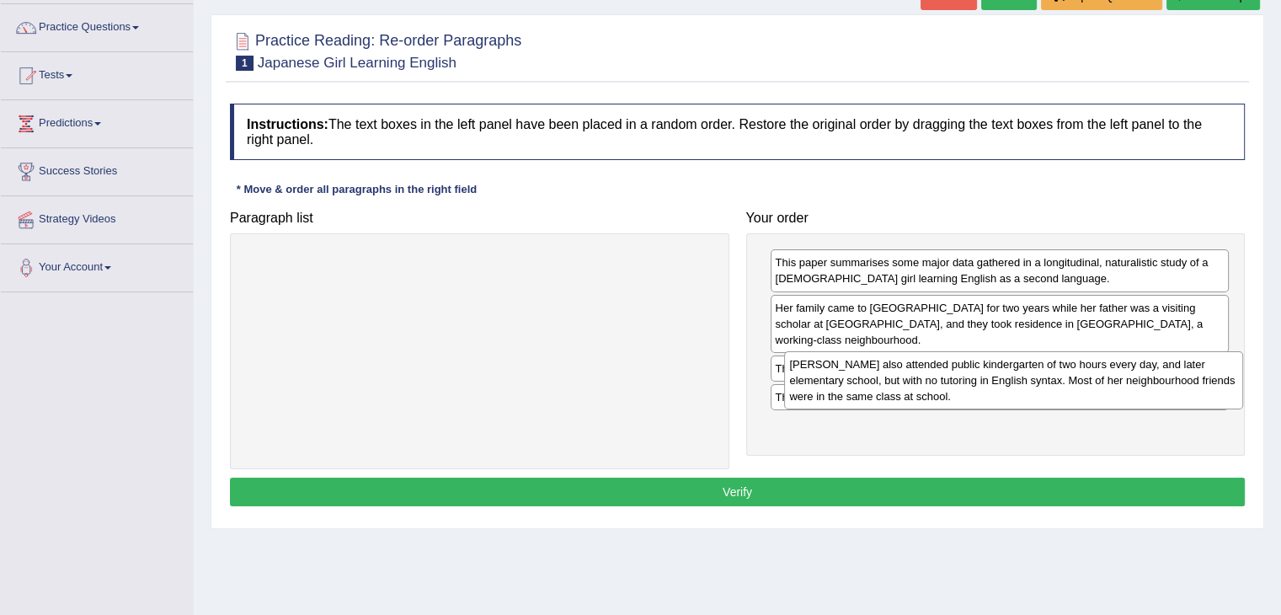
drag, startPoint x: 997, startPoint y: 442, endPoint x: 1012, endPoint y: 398, distance: 46.1
click at [1012, 398] on div "[PERSON_NAME] also attended public kindergarten of two hours every day, and lat…" at bounding box center [1013, 380] width 459 height 58
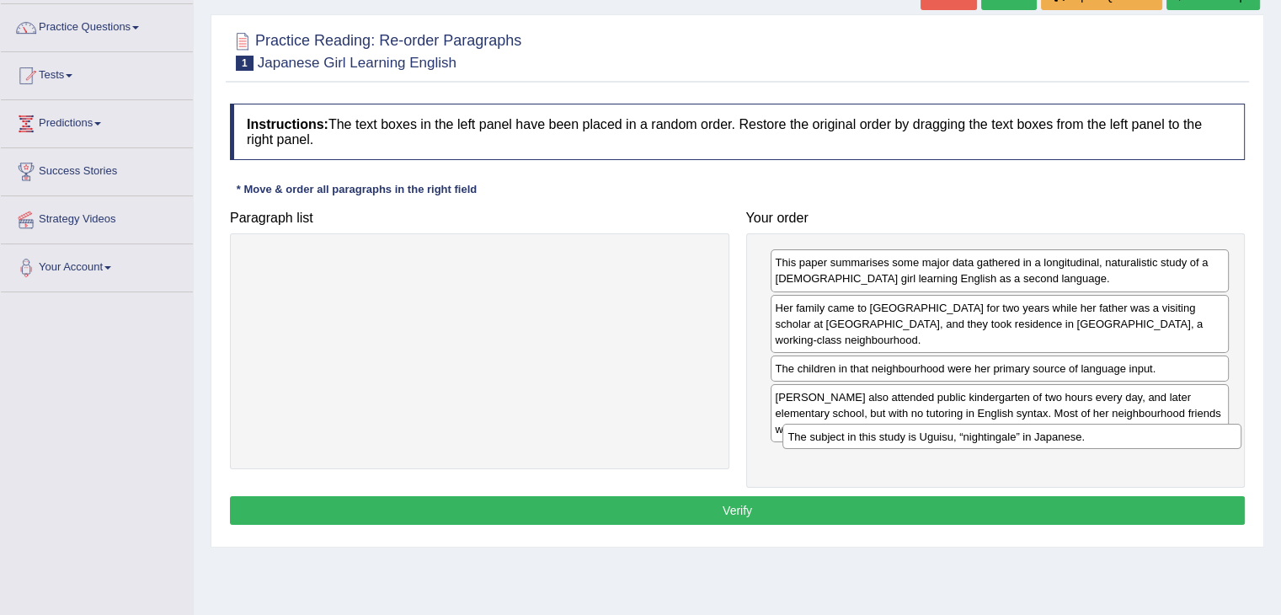
drag, startPoint x: 977, startPoint y: 383, endPoint x: 990, endPoint y: 440, distance: 57.8
click at [990, 440] on div "The subject in this study is Uguisu, “nightingale” in Japanese." at bounding box center [1011, 437] width 459 height 26
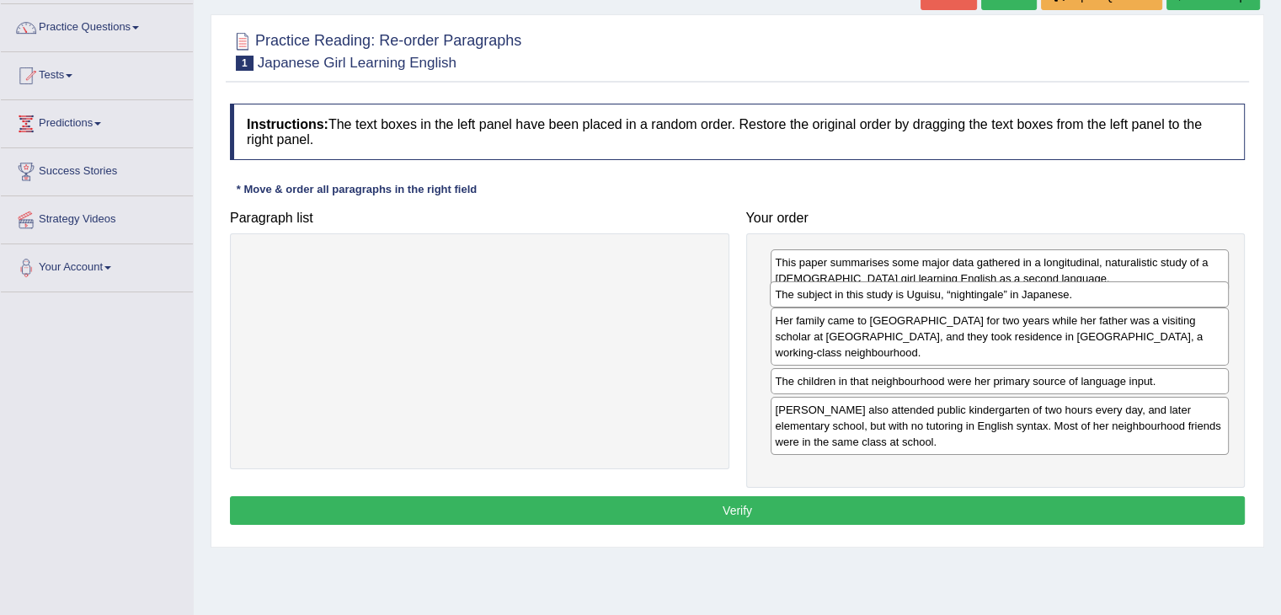
drag, startPoint x: 838, startPoint y: 444, endPoint x: 838, endPoint y: 297, distance: 146.6
click at [838, 297] on div "The subject in this study is Uguisu, “nightingale” in Japanese." at bounding box center [999, 294] width 459 height 26
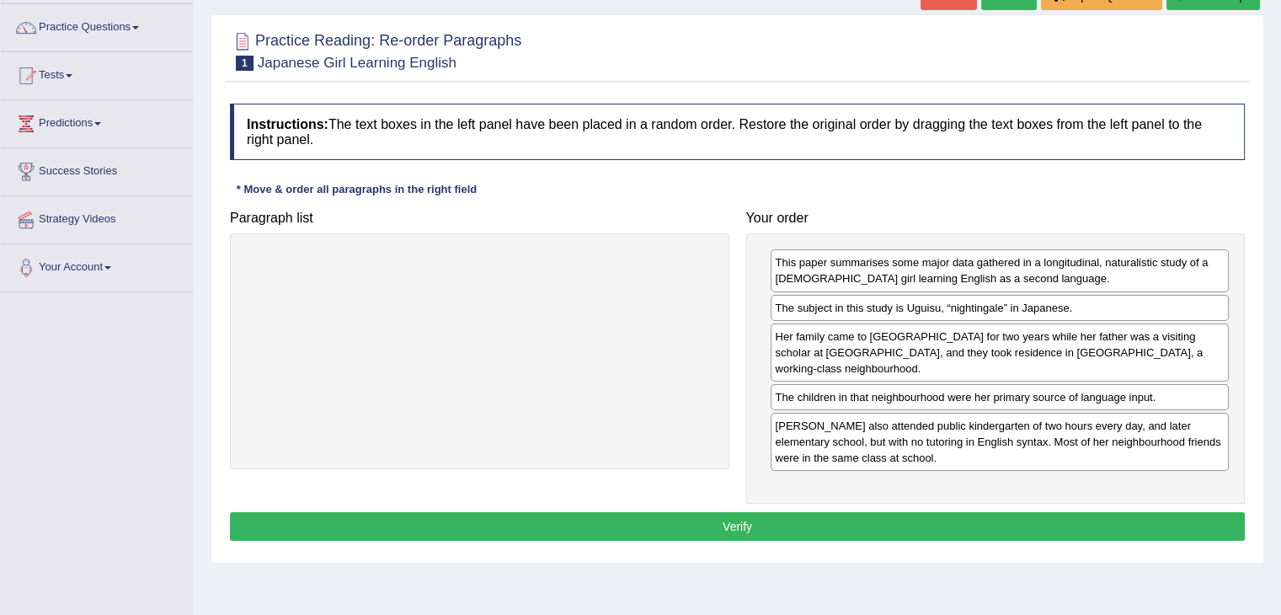
click at [858, 512] on button "Verify" at bounding box center [737, 526] width 1015 height 29
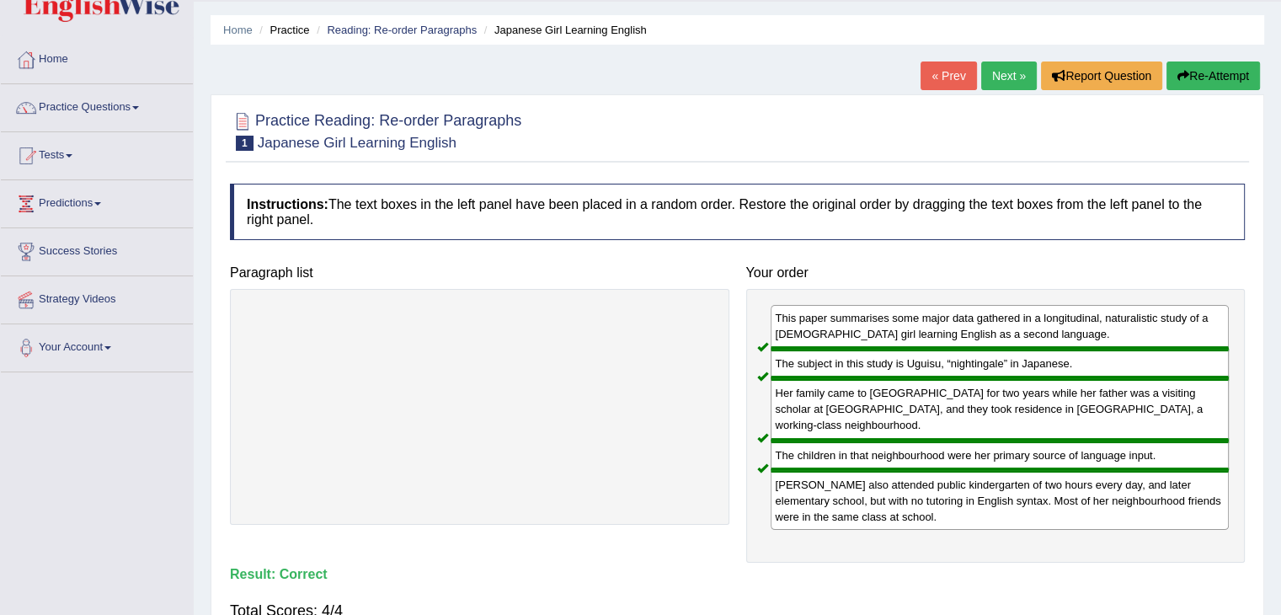
scroll to position [46, 0]
click at [1015, 75] on link "Next »" at bounding box center [1009, 76] width 56 height 29
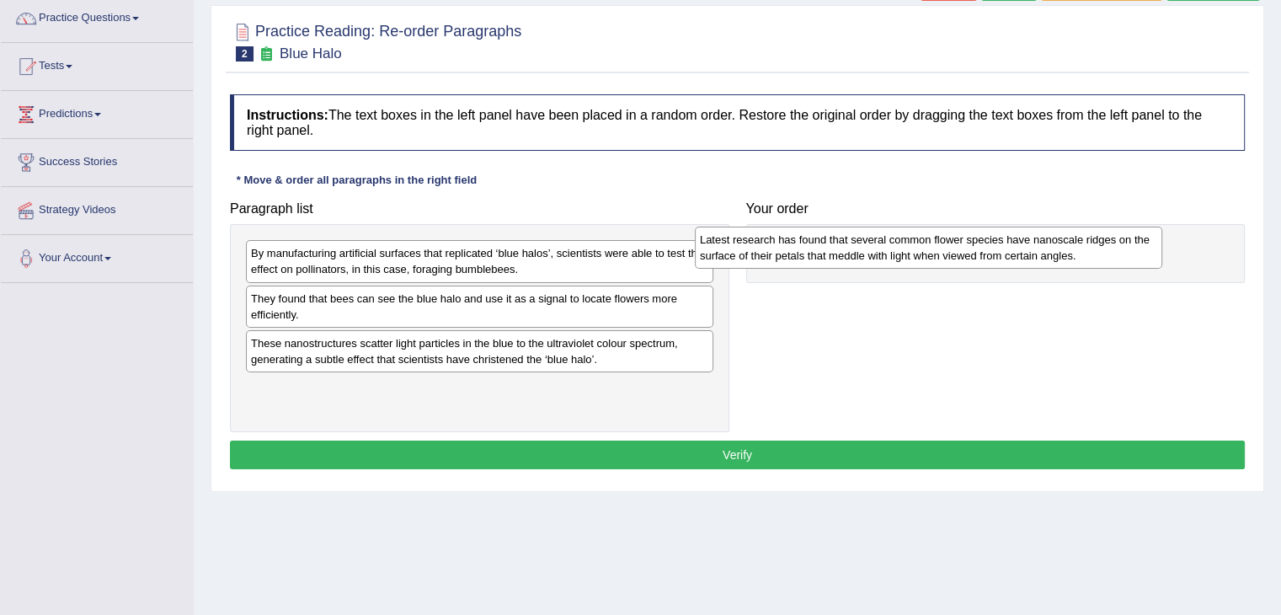
drag, startPoint x: 552, startPoint y: 304, endPoint x: 1001, endPoint y: 247, distance: 452.6
click at [1001, 247] on div "Latest research has found that several common flower species have nanoscale rid…" at bounding box center [928, 248] width 467 height 42
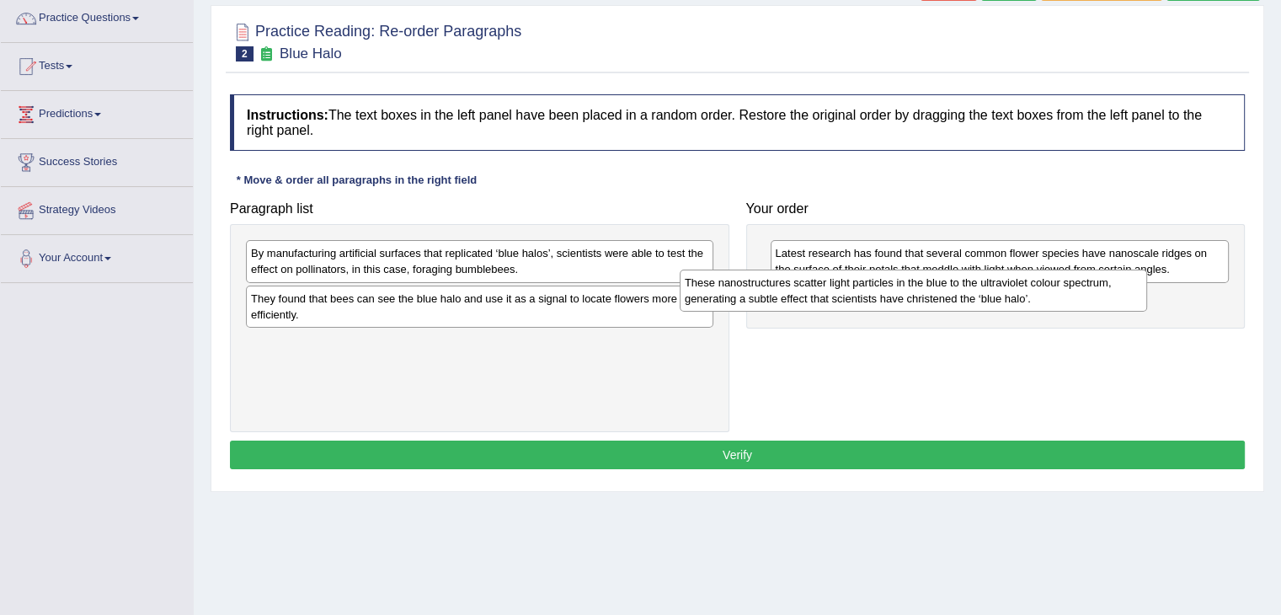
drag, startPoint x: 586, startPoint y: 351, endPoint x: 1021, endPoint y: 294, distance: 438.4
click at [1021, 294] on div "These nanostructures scatter light particles in the blue to the ultraviolet col…" at bounding box center [913, 291] width 467 height 42
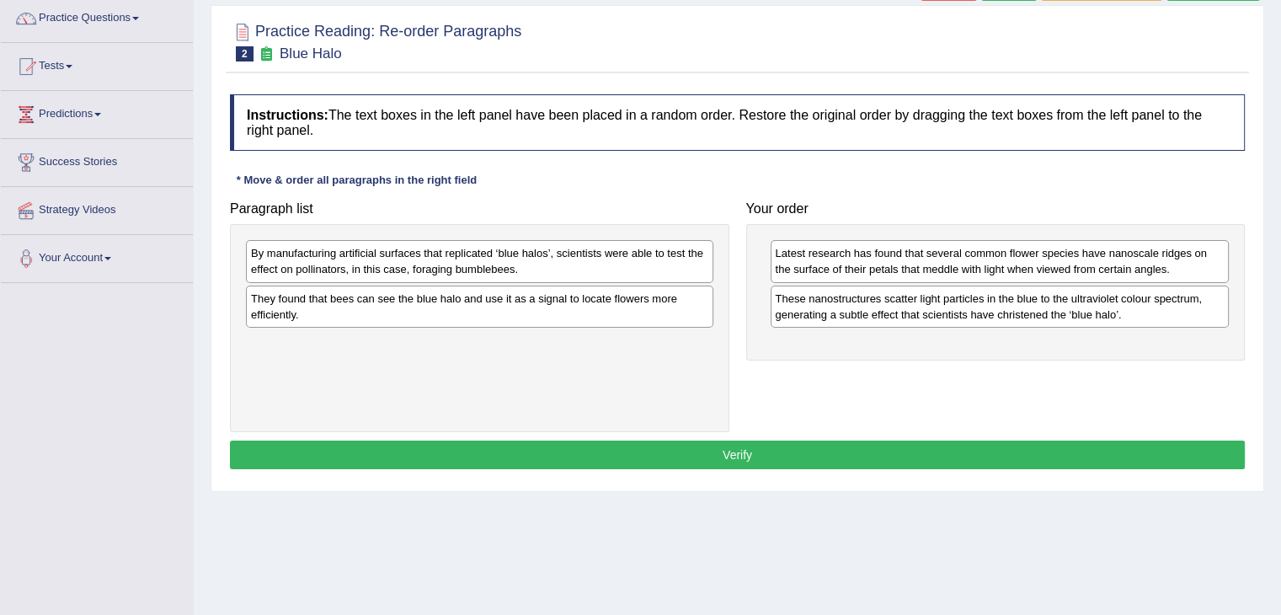
drag, startPoint x: 662, startPoint y: 259, endPoint x: 856, endPoint y: 274, distance: 194.2
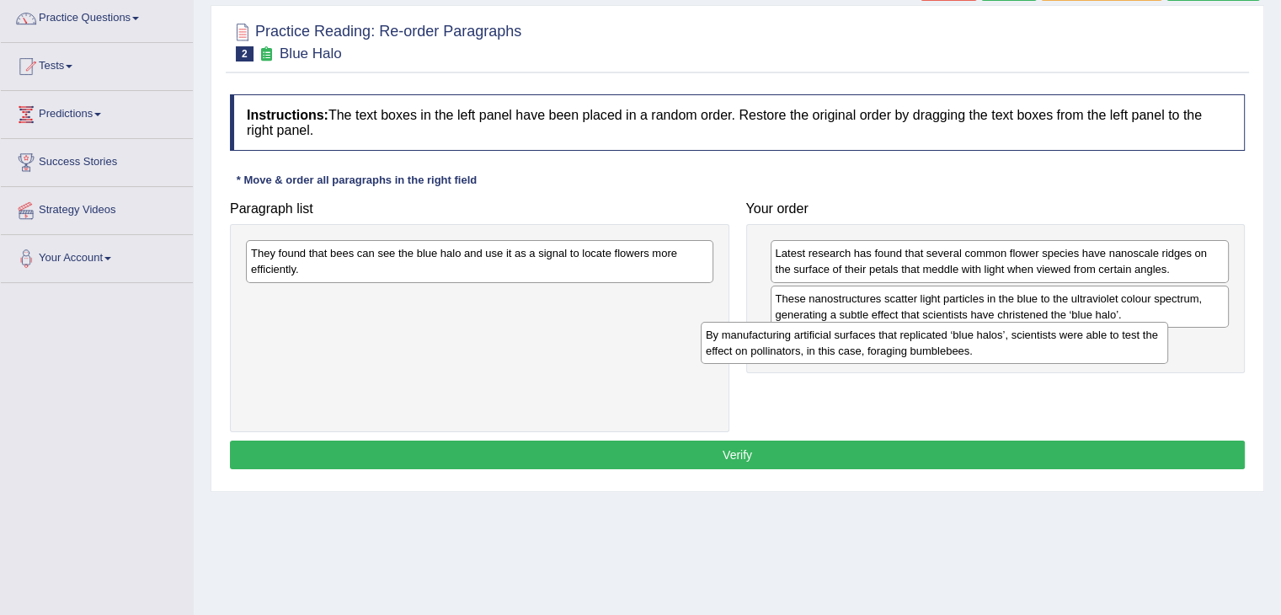
drag, startPoint x: 532, startPoint y: 257, endPoint x: 987, endPoint y: 339, distance: 462.2
click at [987, 339] on div "By manufacturing artificial surfaces that replicated ‘blue halos’, scientists w…" at bounding box center [934, 343] width 467 height 42
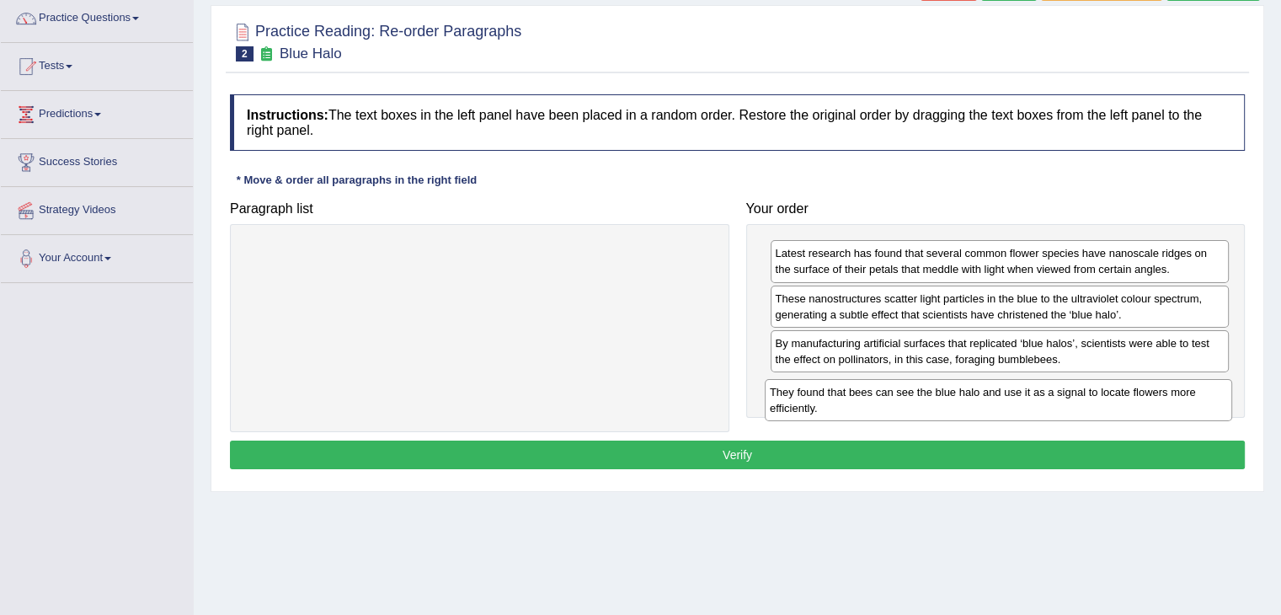
drag, startPoint x: 544, startPoint y: 257, endPoint x: 1063, endPoint y: 395, distance: 536.9
click at [1063, 395] on div "They found that bees can see the blue halo and use it as a signal to locate flo…" at bounding box center [998, 400] width 467 height 42
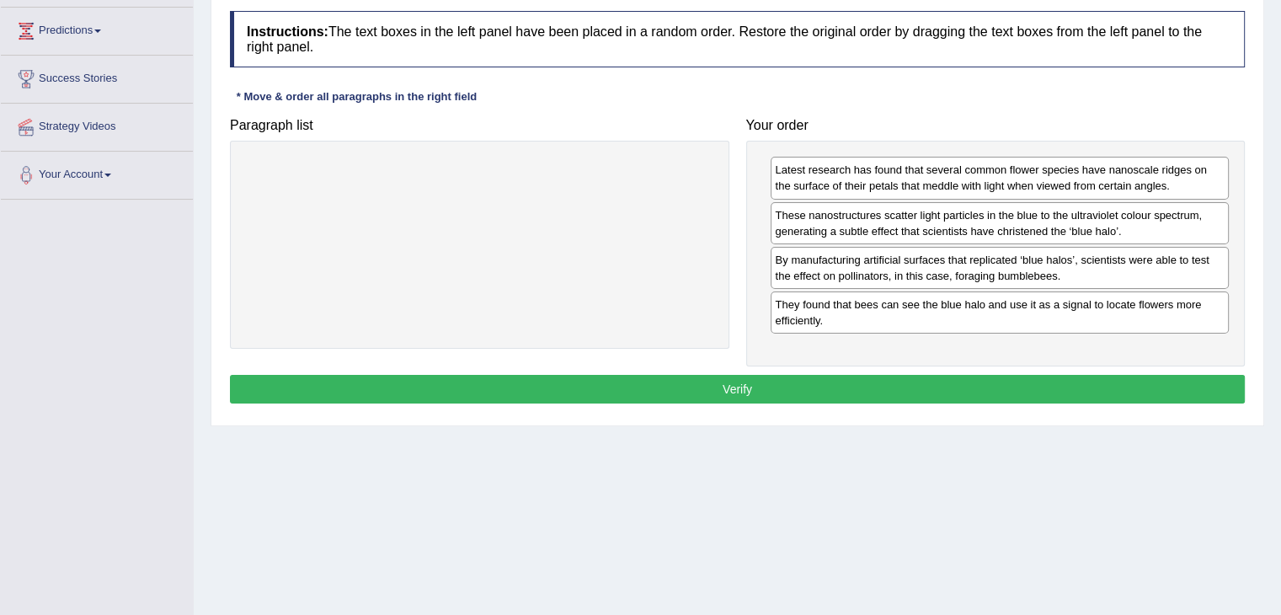
scroll to position [225, 0]
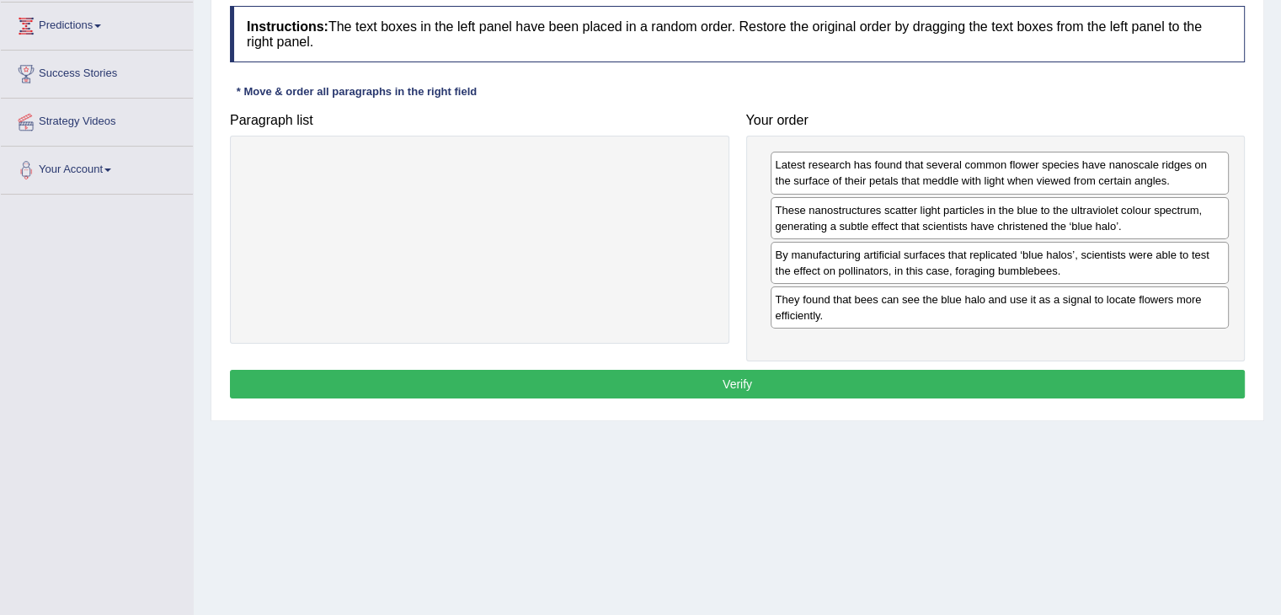
click at [725, 382] on button "Verify" at bounding box center [737, 384] width 1015 height 29
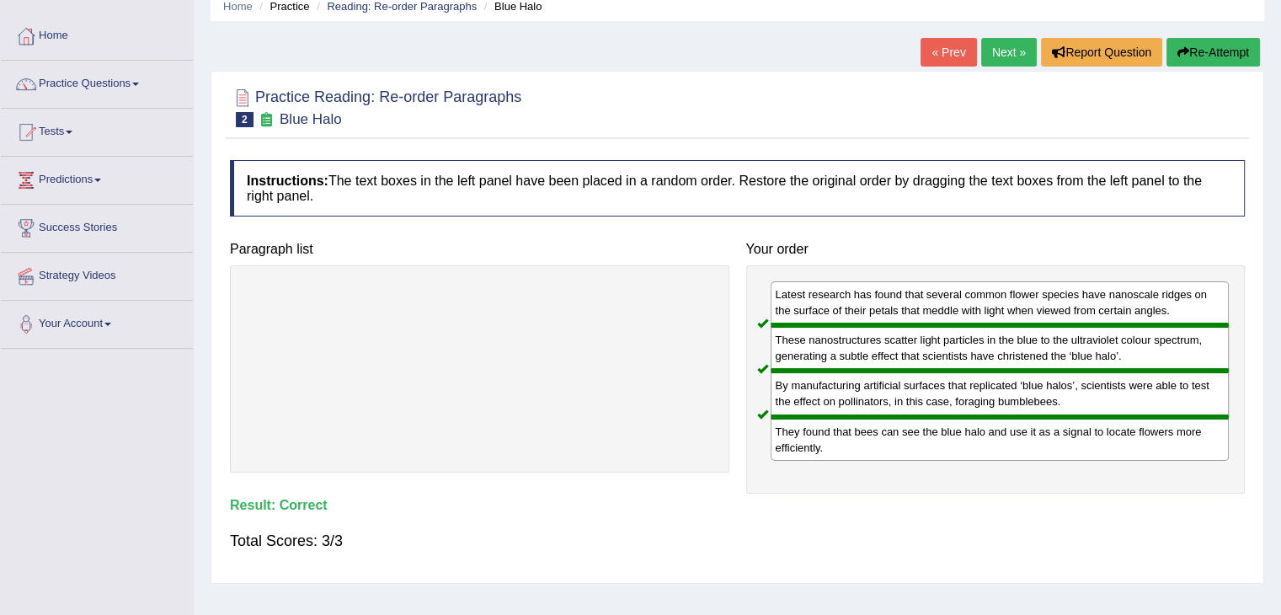
scroll to position [66, 0]
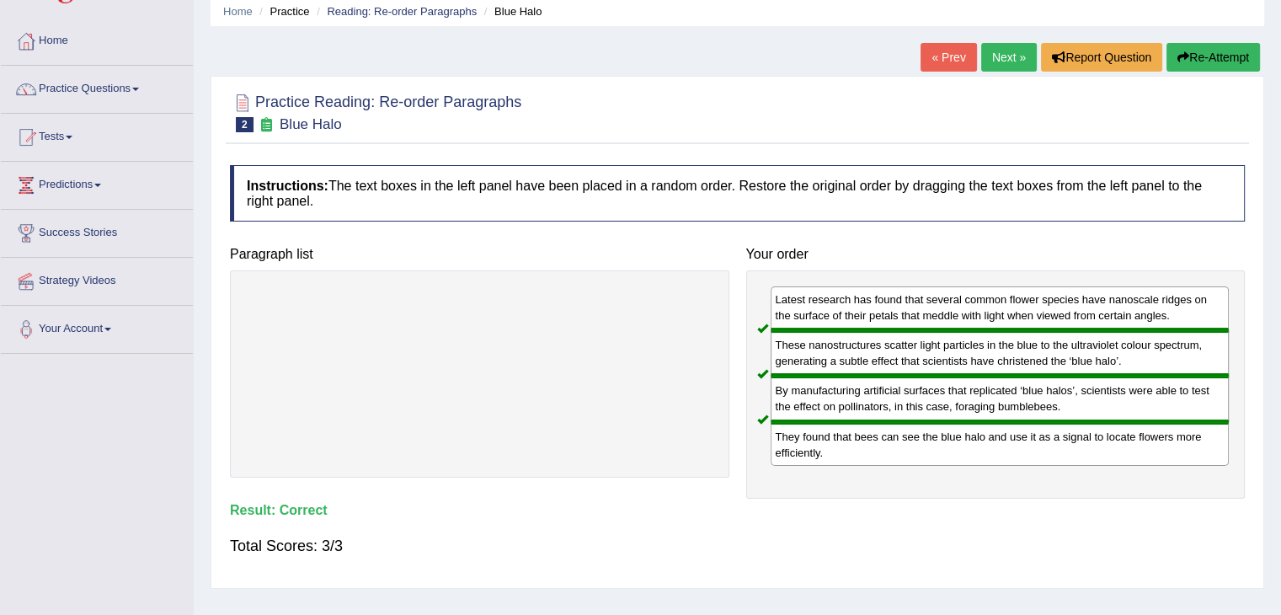
click at [1003, 56] on link "Next »" at bounding box center [1009, 57] width 56 height 29
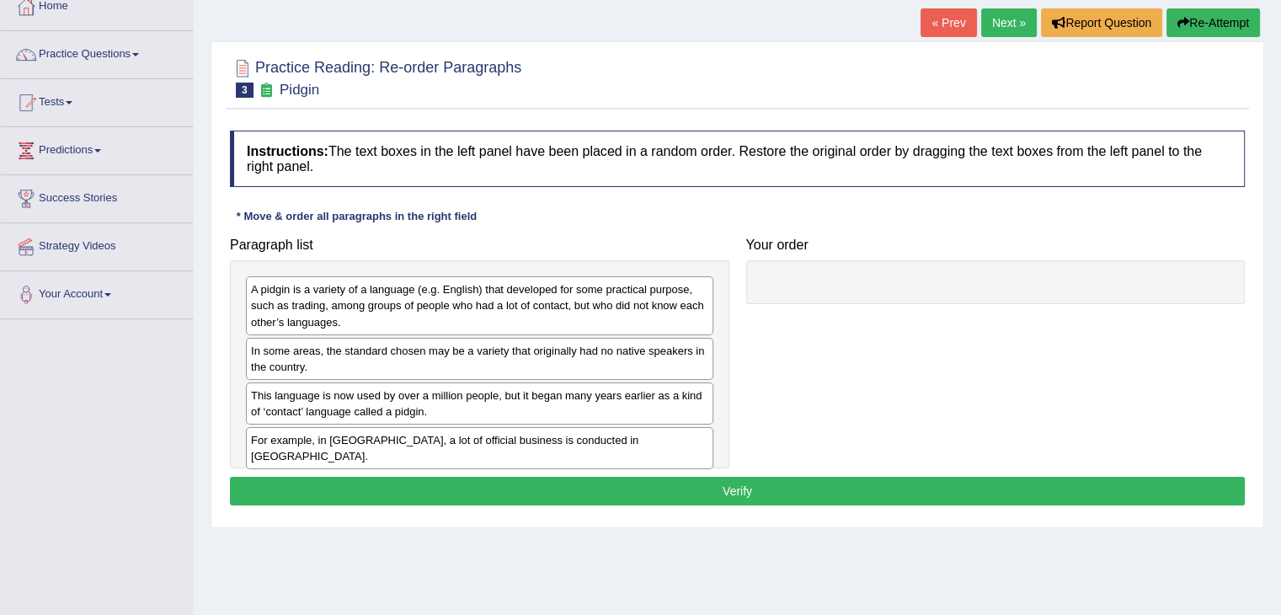
scroll to position [103, 0]
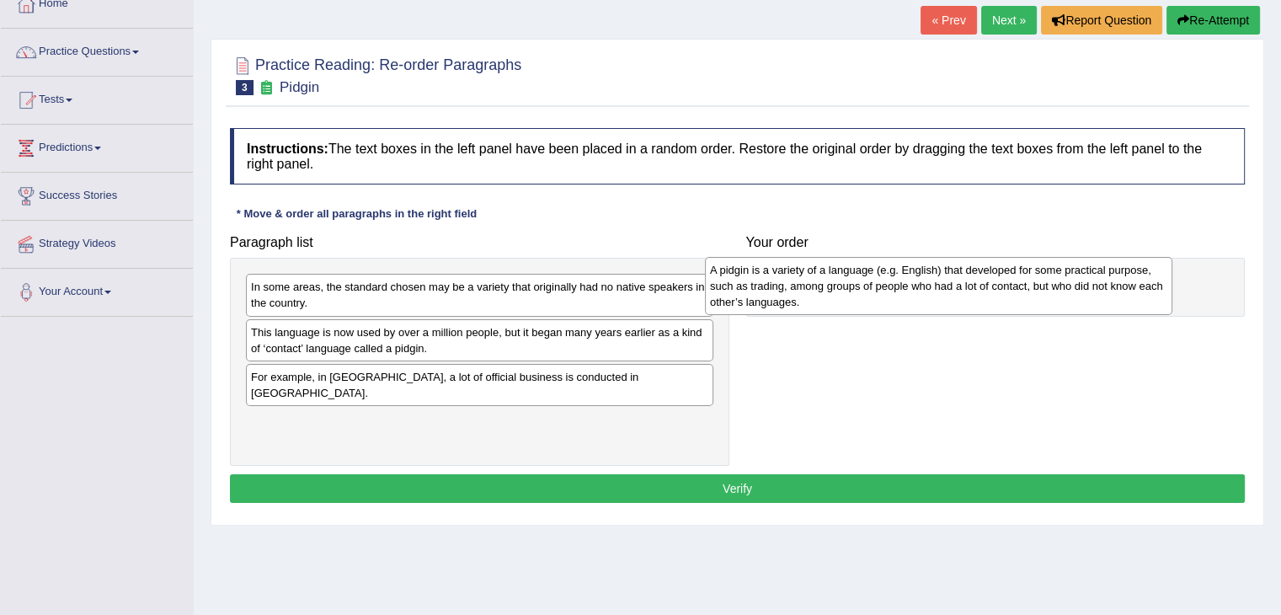
drag, startPoint x: 289, startPoint y: 291, endPoint x: 748, endPoint y: 275, distance: 459.3
click at [748, 275] on div "A pidgin is a variety of a language (e.g. English) that developed for some prac…" at bounding box center [938, 286] width 467 height 58
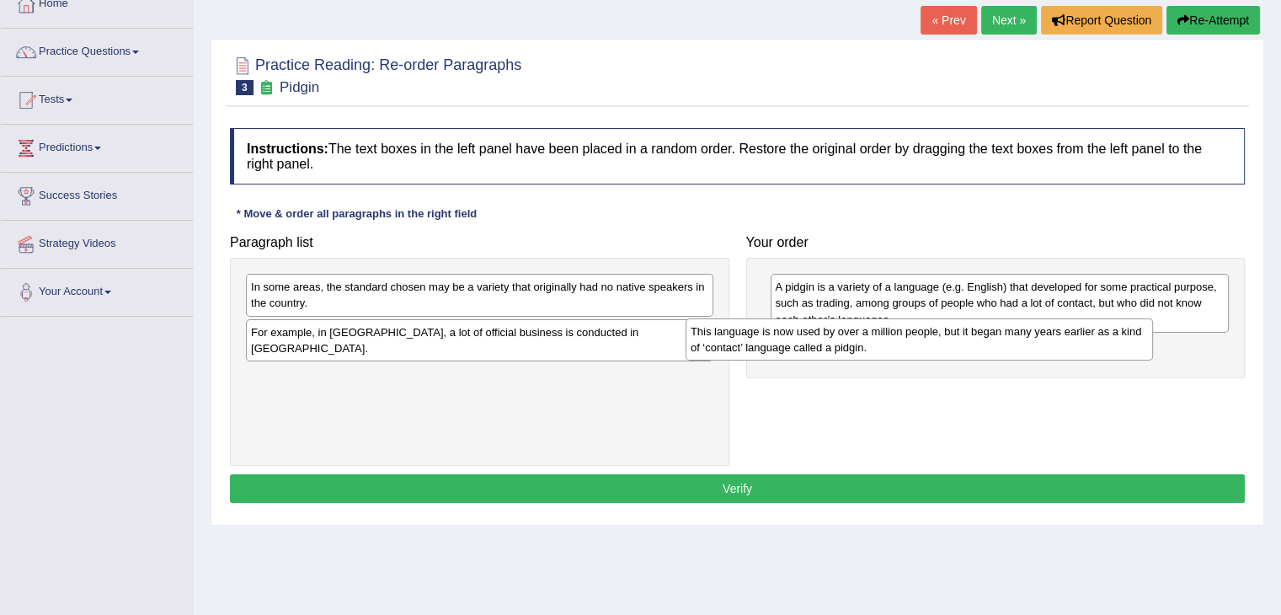
drag, startPoint x: 602, startPoint y: 338, endPoint x: 1023, endPoint y: 334, distance: 421.1
click at [1023, 334] on div "This language is now used by over a million people, but it began many years ear…" at bounding box center [919, 339] width 467 height 42
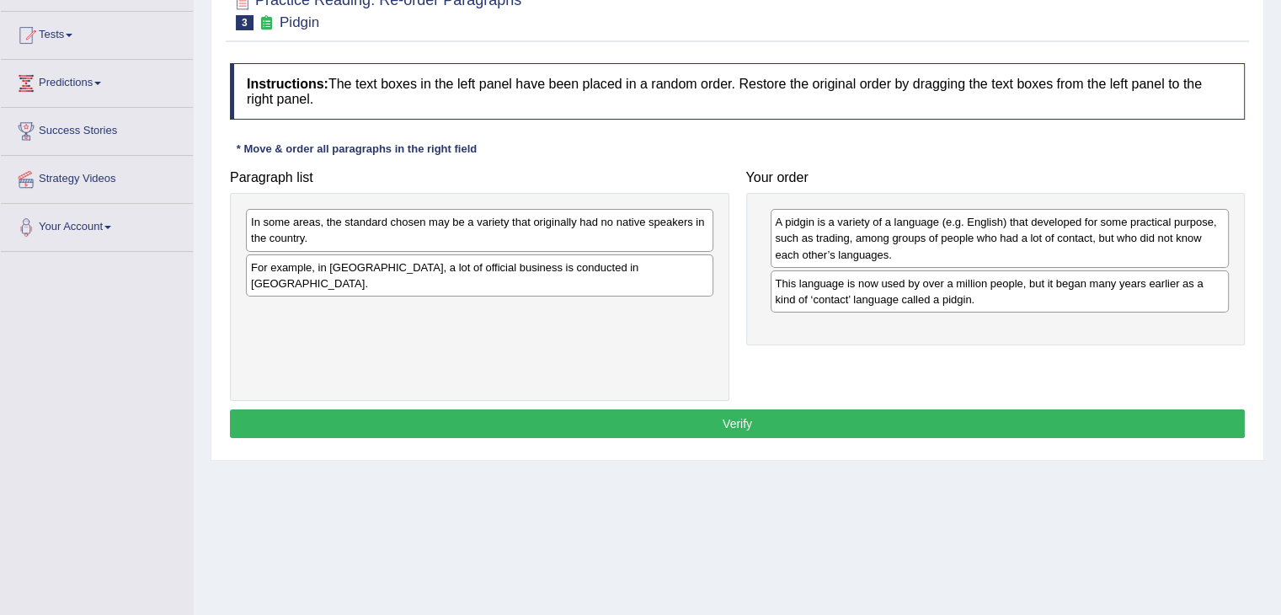
scroll to position [167, 0]
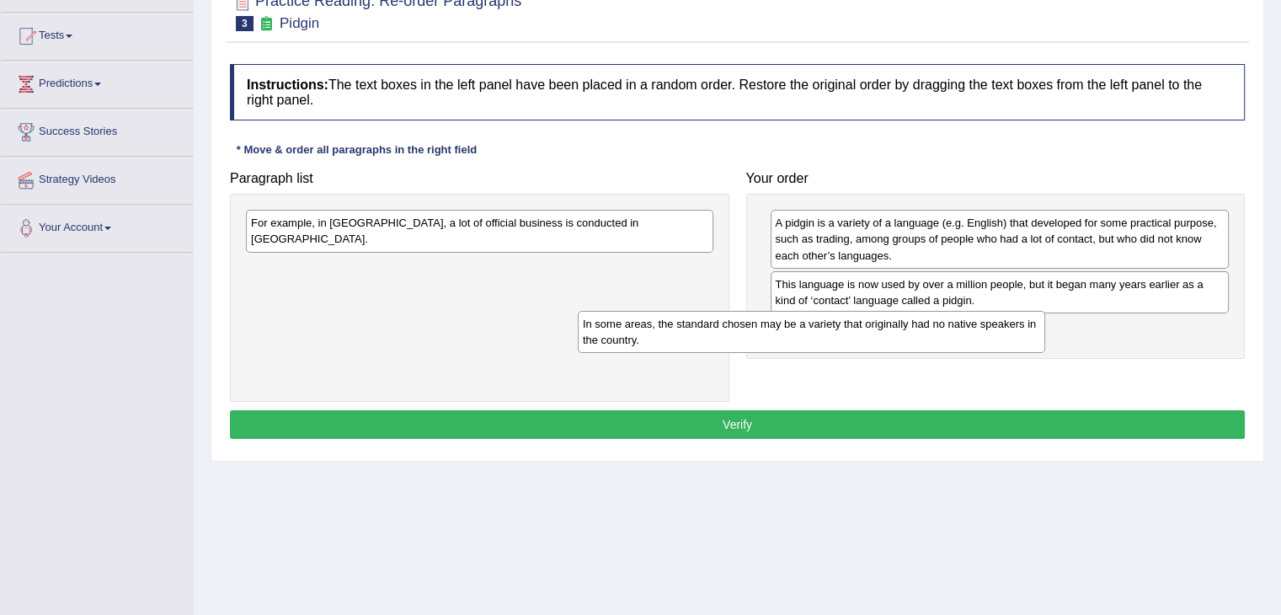
drag, startPoint x: 593, startPoint y: 231, endPoint x: 937, endPoint y: 321, distance: 356.1
click at [937, 321] on div "In some areas, the standard chosen may be a variety that originally had no nati…" at bounding box center [811, 332] width 467 height 42
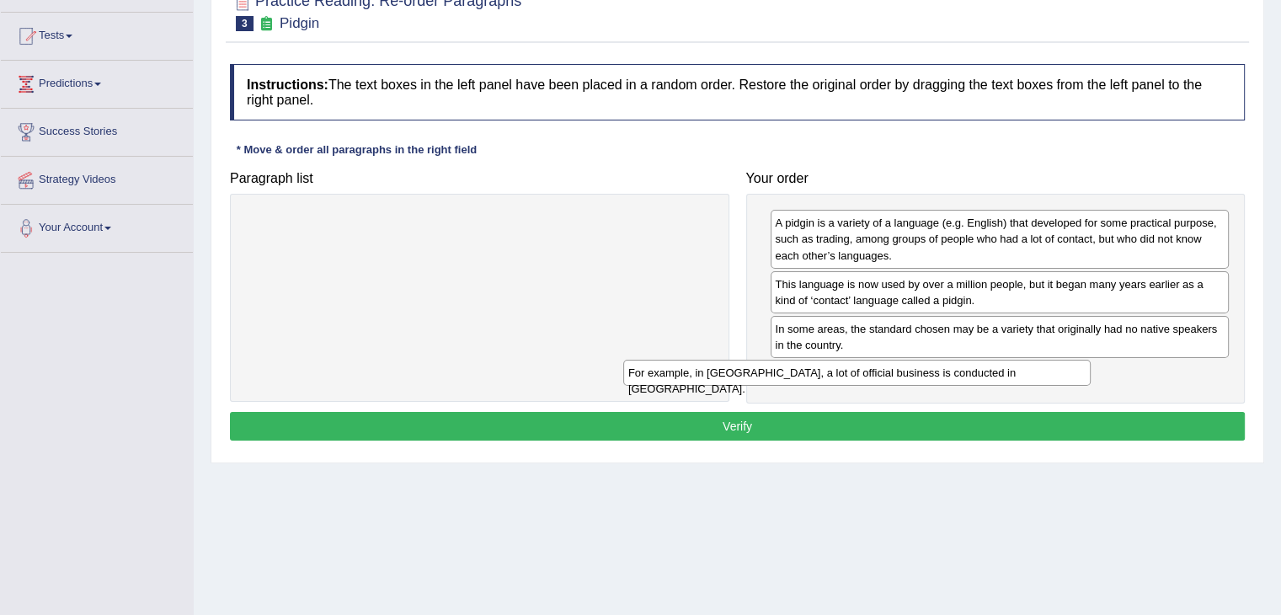
drag, startPoint x: 677, startPoint y: 230, endPoint x: 1064, endPoint y: 376, distance: 413.4
click at [1064, 376] on div "For example, in [GEOGRAPHIC_DATA], a lot of official business is conducted in […" at bounding box center [856, 373] width 467 height 26
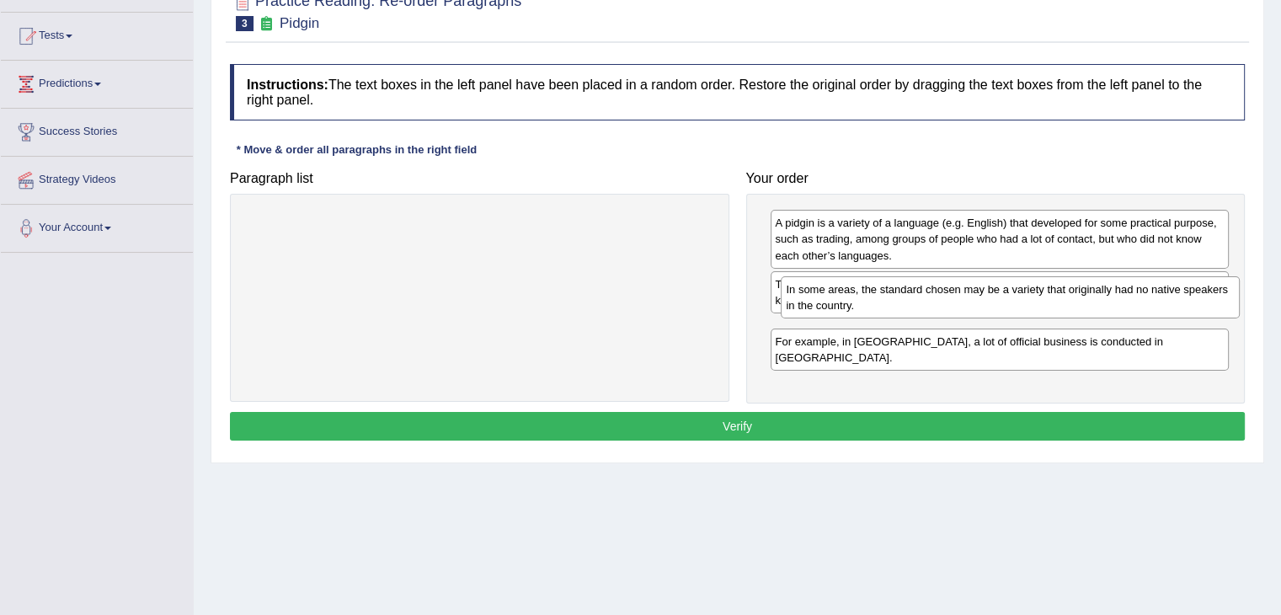
drag, startPoint x: 873, startPoint y: 344, endPoint x: 881, endPoint y: 286, distance: 59.4
click at [881, 287] on div "In some areas, the standard chosen may be a variety that originally had no nati…" at bounding box center [1010, 297] width 459 height 42
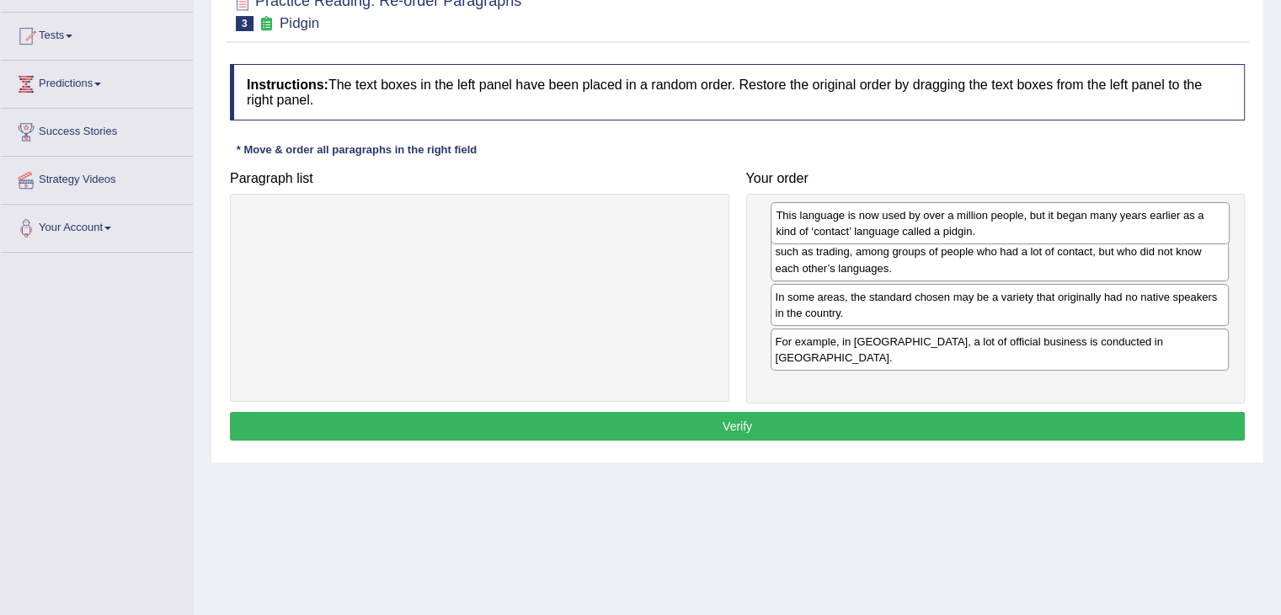
drag, startPoint x: 954, startPoint y: 342, endPoint x: 955, endPoint y: 230, distance: 112.0
click at [955, 230] on div "This language is now used by over a million people, but it began many years ear…" at bounding box center [1000, 223] width 459 height 42
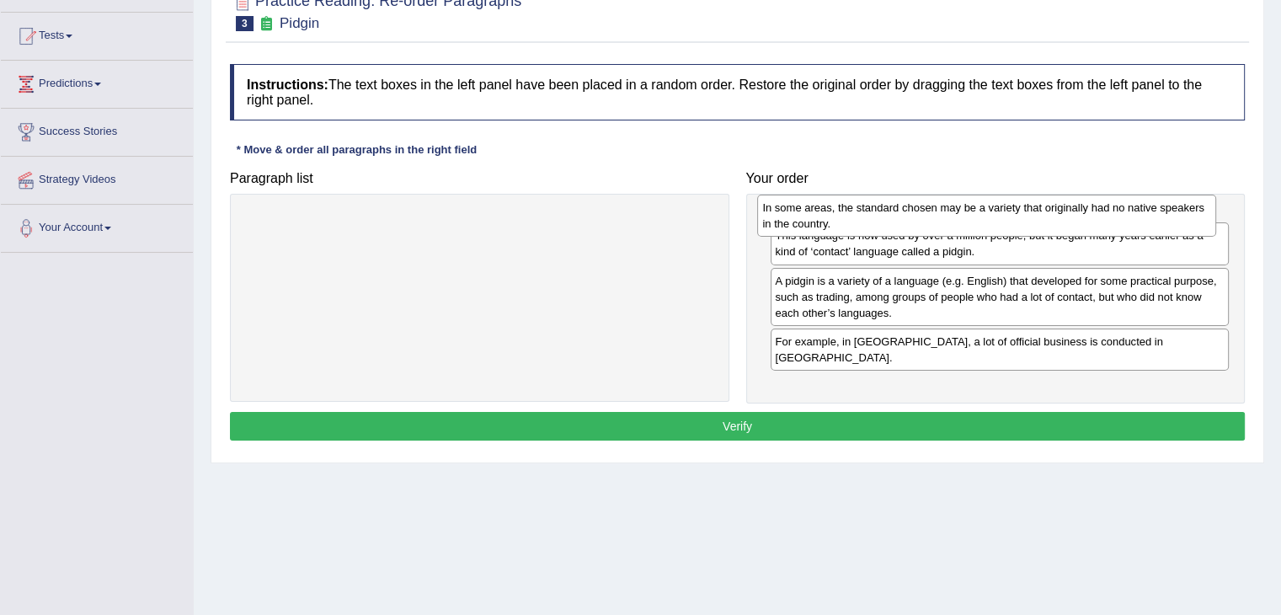
drag, startPoint x: 977, startPoint y: 328, endPoint x: 964, endPoint y: 209, distance: 120.3
click at [964, 209] on div "In some areas, the standard chosen may be a variety that originally had no nati…" at bounding box center [986, 216] width 459 height 42
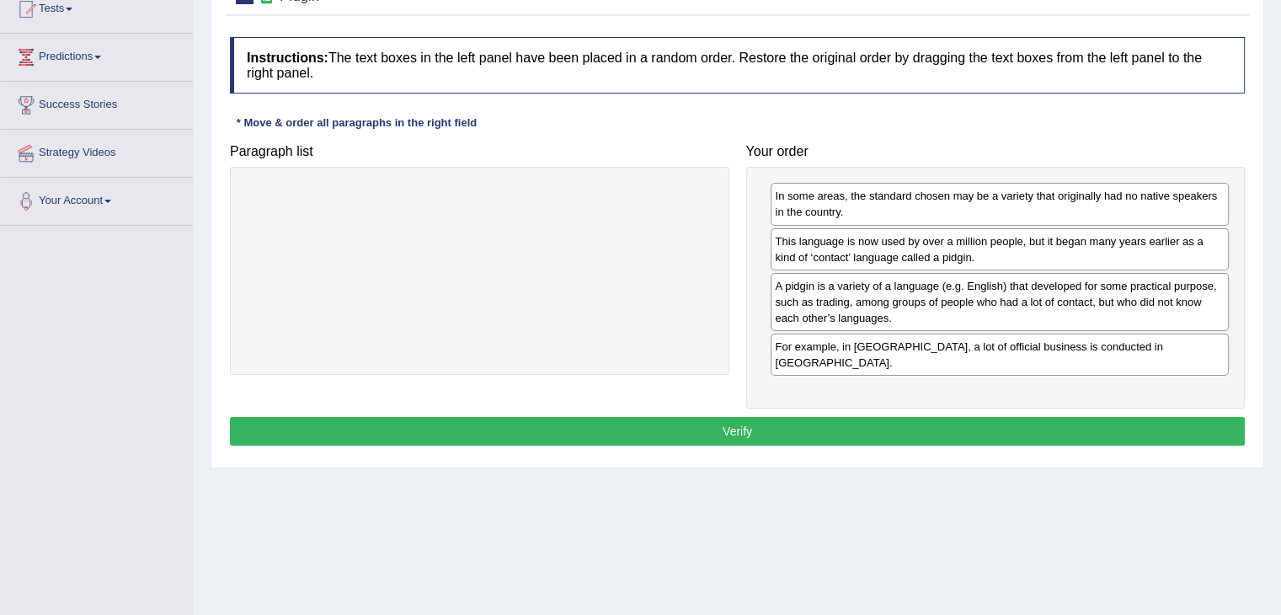
scroll to position [199, 0]
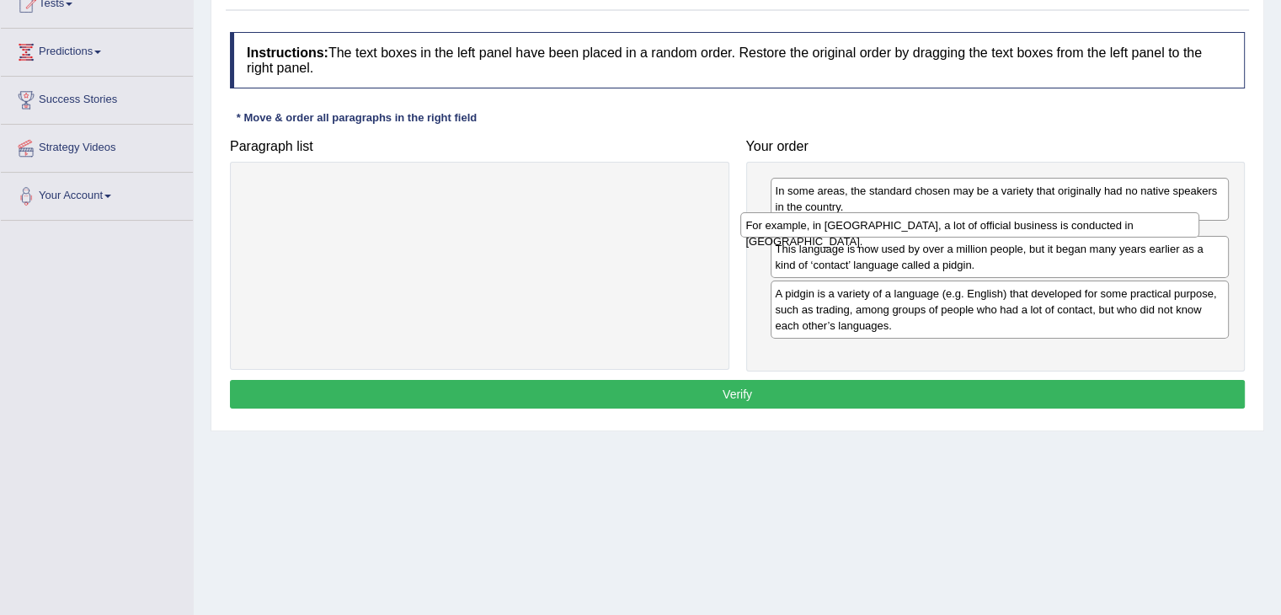
drag, startPoint x: 996, startPoint y: 341, endPoint x: 970, endPoint y: 227, distance: 116.7
click at [970, 227] on div "For example, in Papua New Guinea, a lot of official business is conducted in To…" at bounding box center [969, 225] width 459 height 26
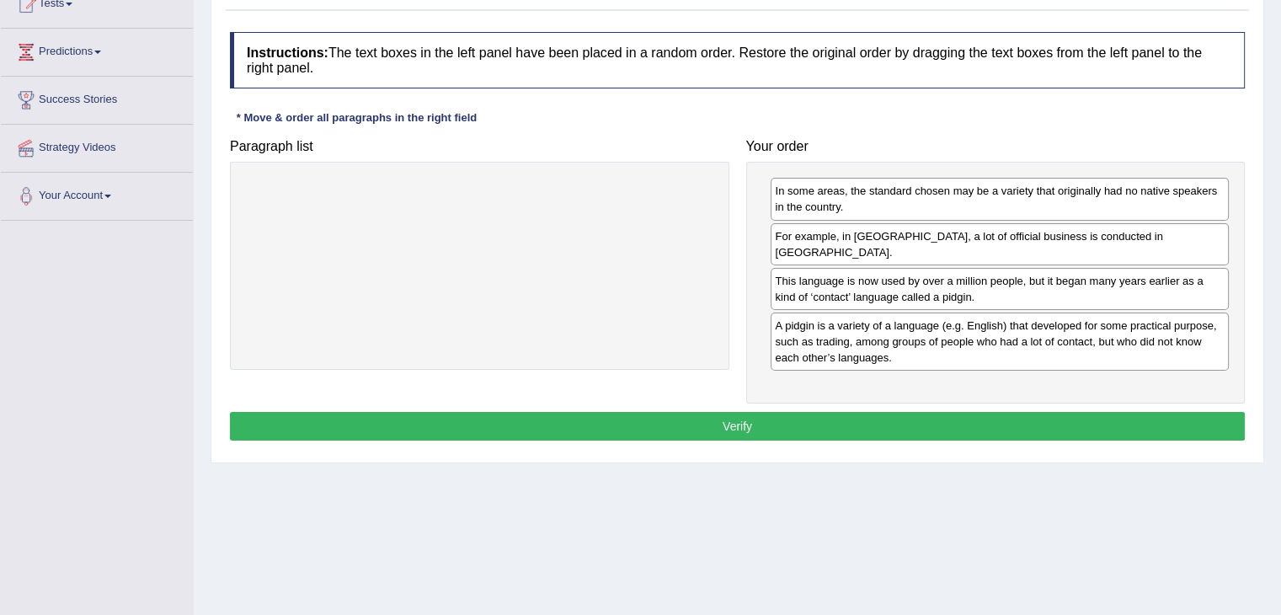
click at [812, 412] on button "Verify" at bounding box center [737, 426] width 1015 height 29
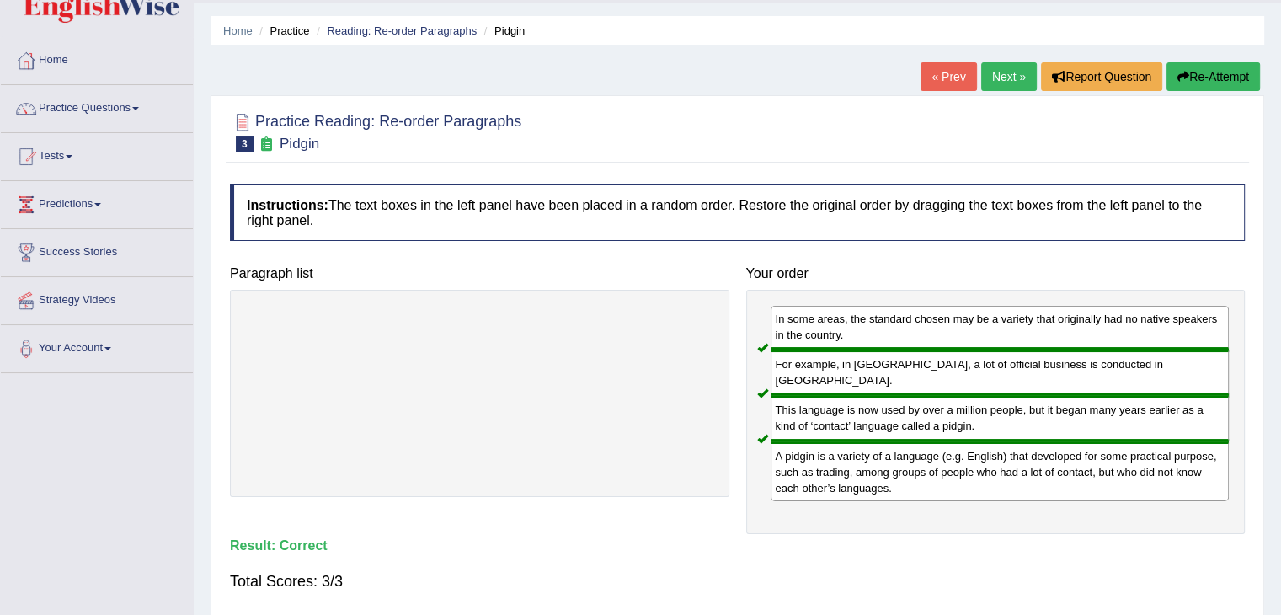
scroll to position [45, 0]
click at [1001, 84] on link "Next »" at bounding box center [1009, 77] width 56 height 29
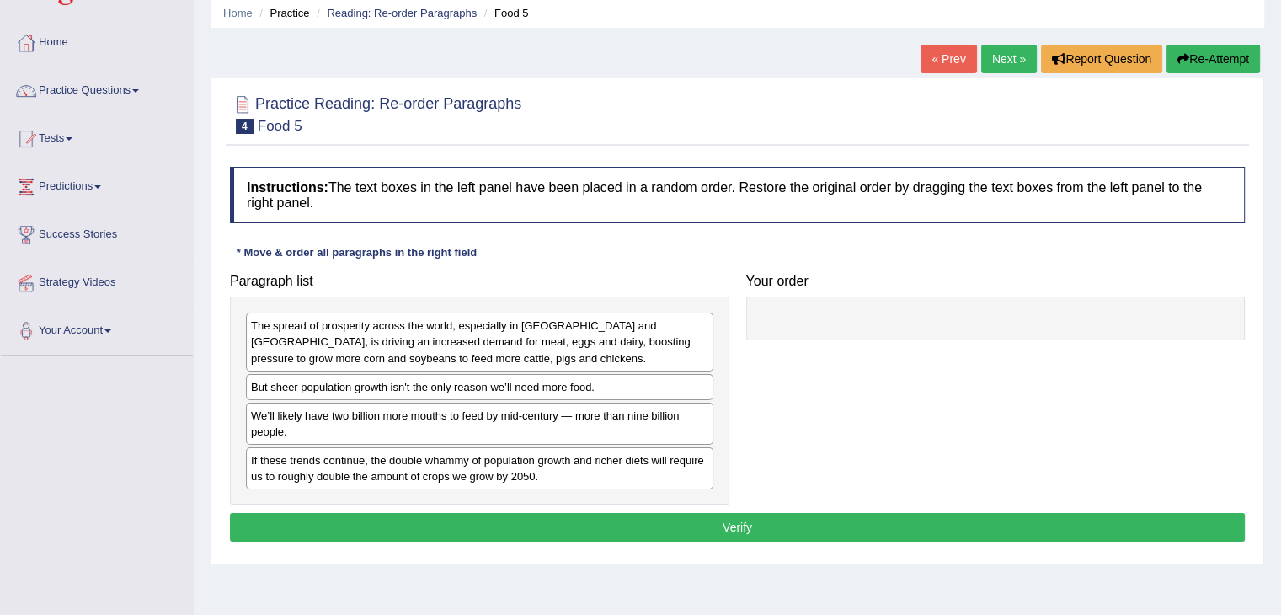
scroll to position [67, 0]
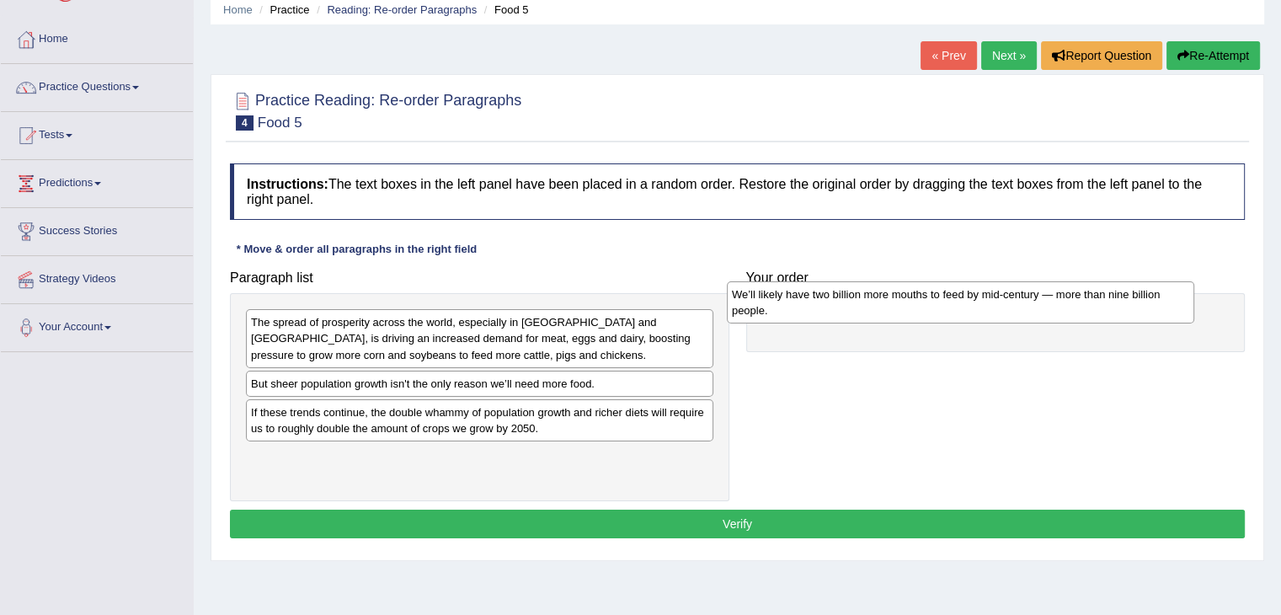
drag, startPoint x: 483, startPoint y: 420, endPoint x: 964, endPoint y: 303, distance: 495.0
click at [964, 303] on div "We’ll likely have two billion more mouths to feed by mid-century — more than ni…" at bounding box center [960, 302] width 467 height 42
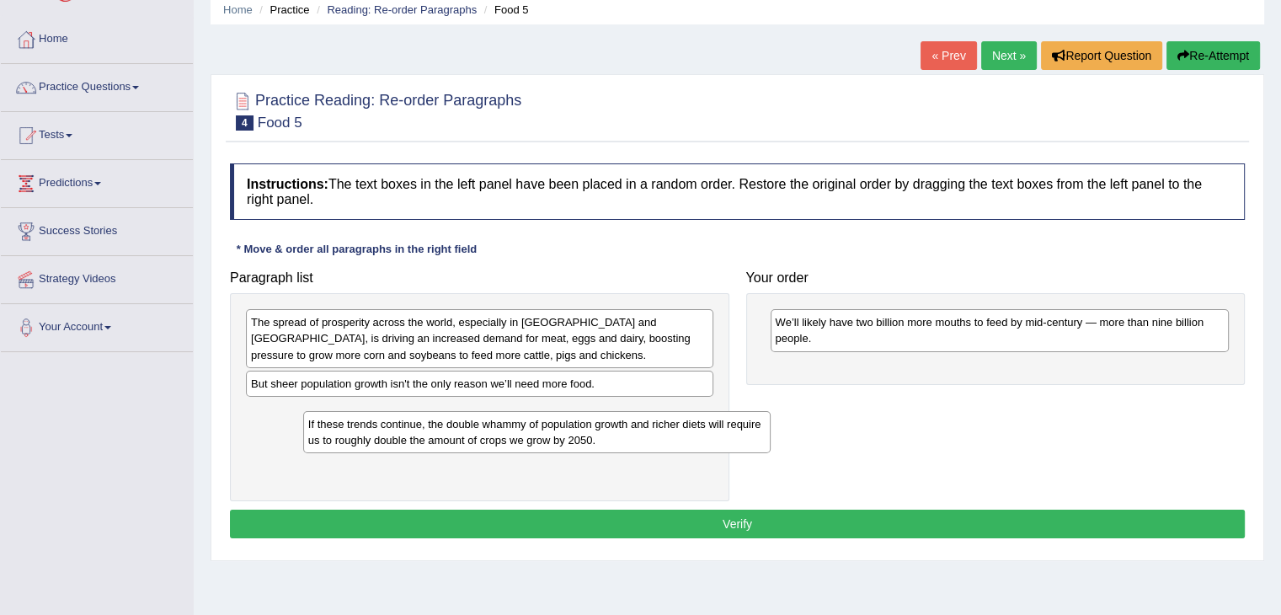
drag, startPoint x: 563, startPoint y: 433, endPoint x: 621, endPoint y: 446, distance: 58.7
click at [621, 446] on div "If these trends continue, the double whammy of population growth and richer die…" at bounding box center [536, 432] width 467 height 42
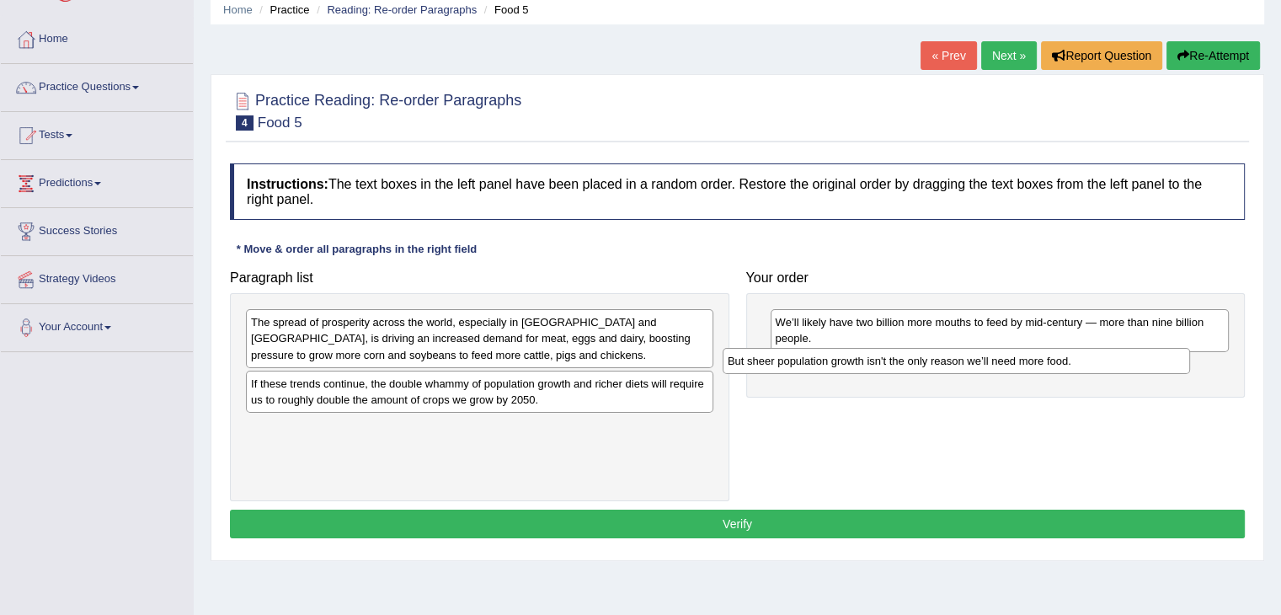
drag, startPoint x: 557, startPoint y: 385, endPoint x: 1033, endPoint y: 363, distance: 477.2
click at [1033, 363] on div "But sheer population growth isn't the only reason we’ll need more food." at bounding box center [956, 361] width 467 height 26
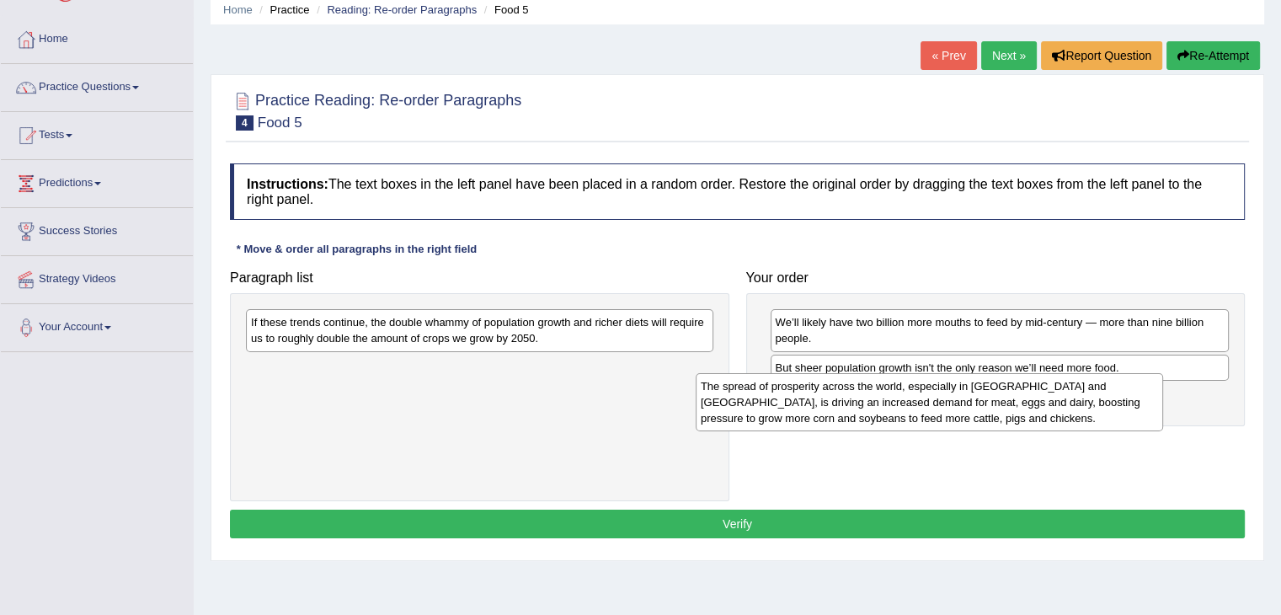
drag, startPoint x: 522, startPoint y: 344, endPoint x: 970, endPoint y: 408, distance: 452.6
click at [970, 408] on div "The spread of prosperity across the world, especially in [GEOGRAPHIC_DATA] and …" at bounding box center [929, 402] width 467 height 58
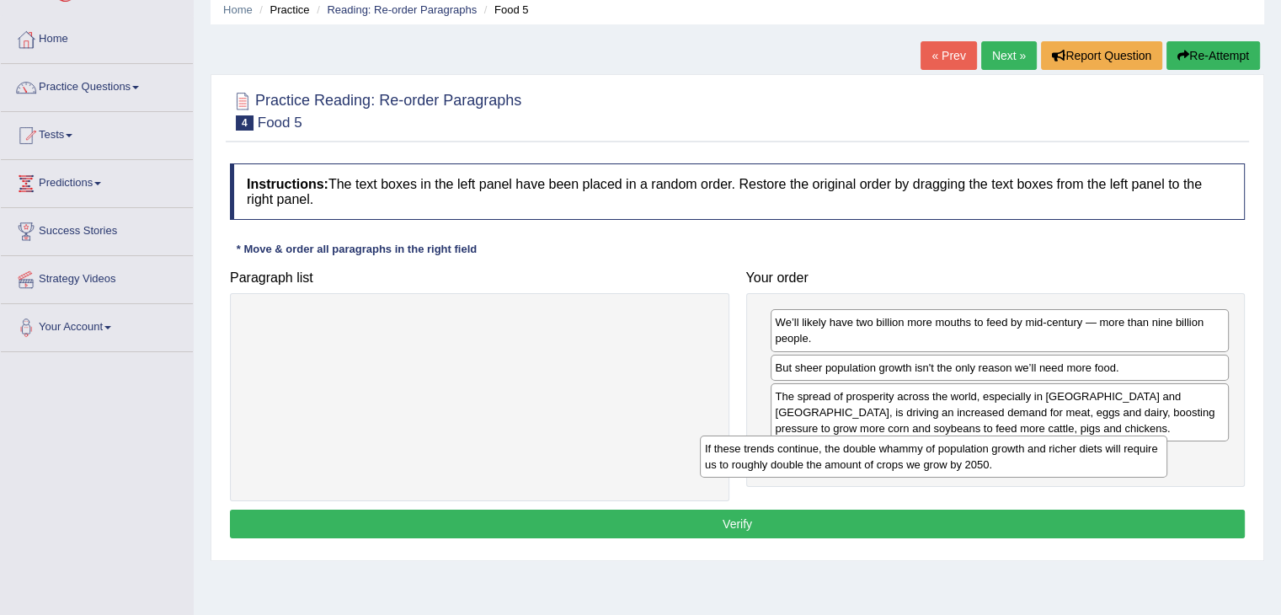
drag, startPoint x: 533, startPoint y: 328, endPoint x: 987, endPoint y: 456, distance: 471.5
click at [987, 456] on div "If these trends continue, the double whammy of population growth and richer die…" at bounding box center [933, 456] width 467 height 42
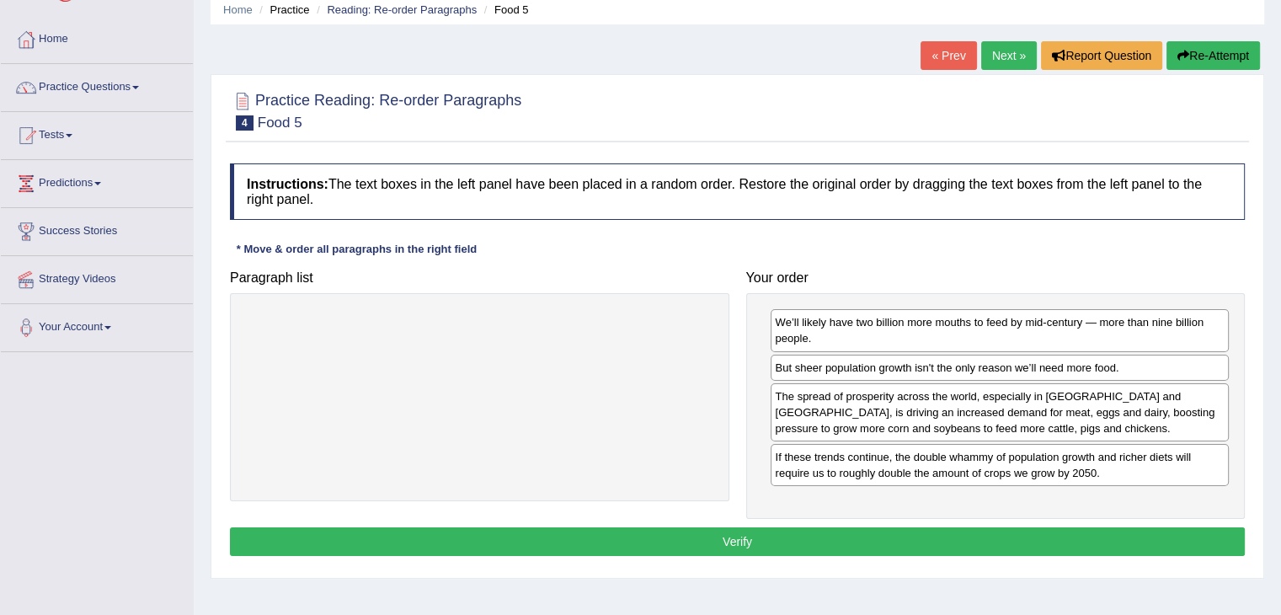
click at [1076, 246] on div "Instructions: The text boxes in the left panel have been placed in a random ord…" at bounding box center [737, 362] width 1023 height 414
click at [742, 540] on button "Verify" at bounding box center [737, 541] width 1015 height 29
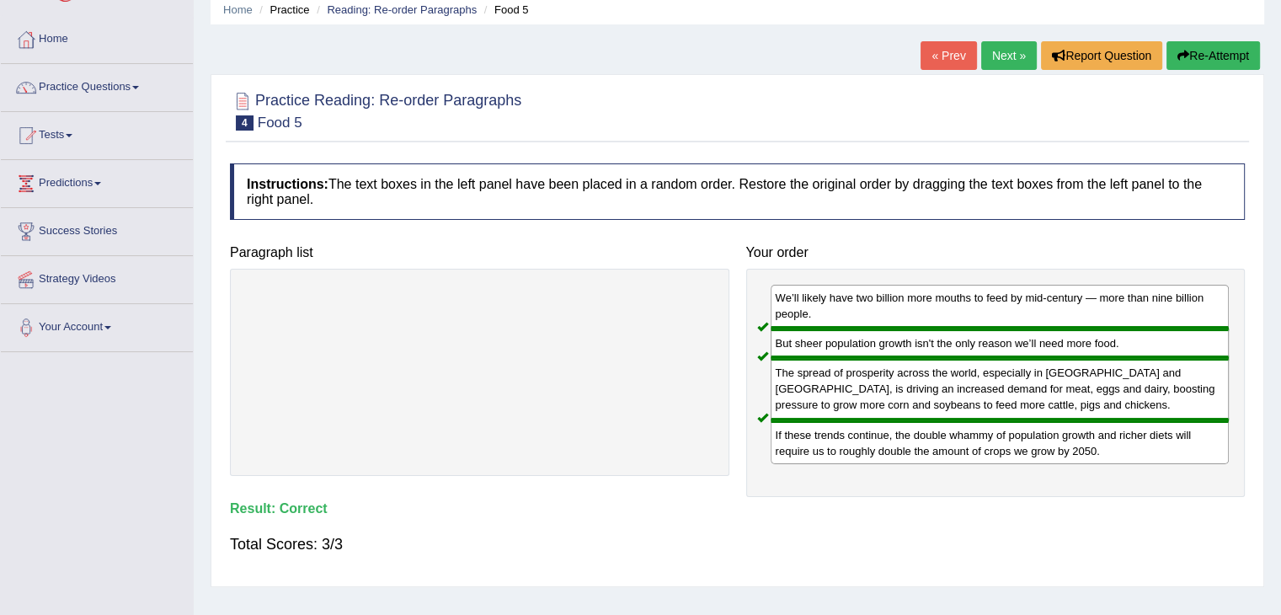
click at [997, 56] on link "Next »" at bounding box center [1009, 55] width 56 height 29
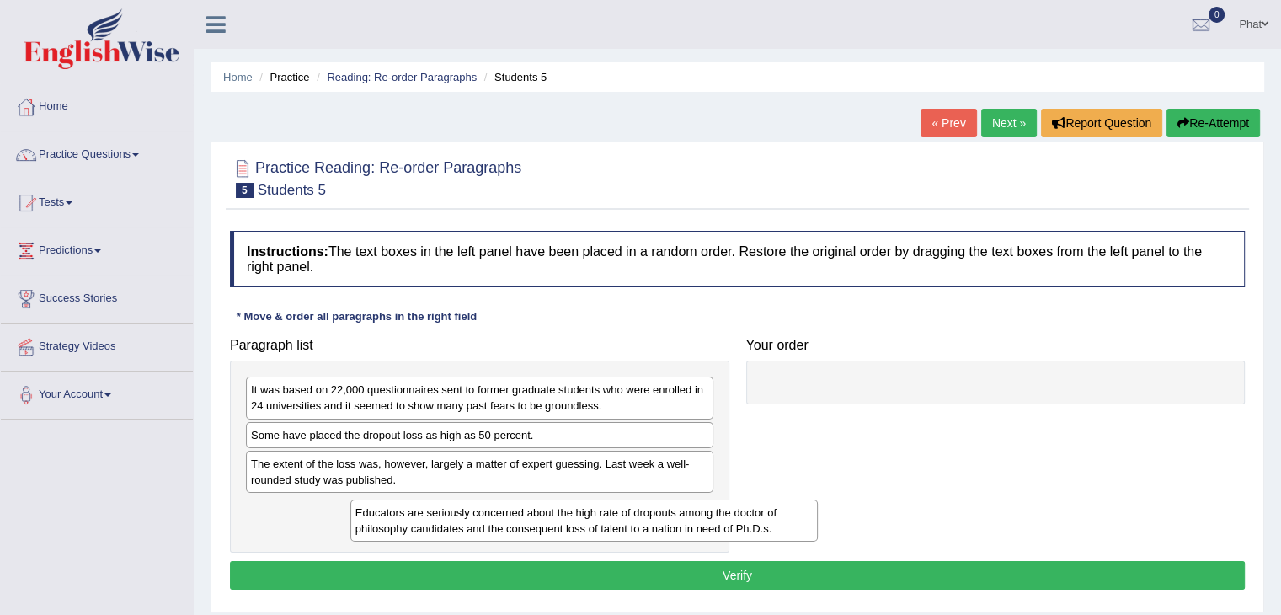
drag, startPoint x: 523, startPoint y: 473, endPoint x: 554, endPoint y: 497, distance: 39.1
click at [624, 523] on div "Educators are seriously concerned about the high rate of dropouts among the doc…" at bounding box center [583, 520] width 467 height 42
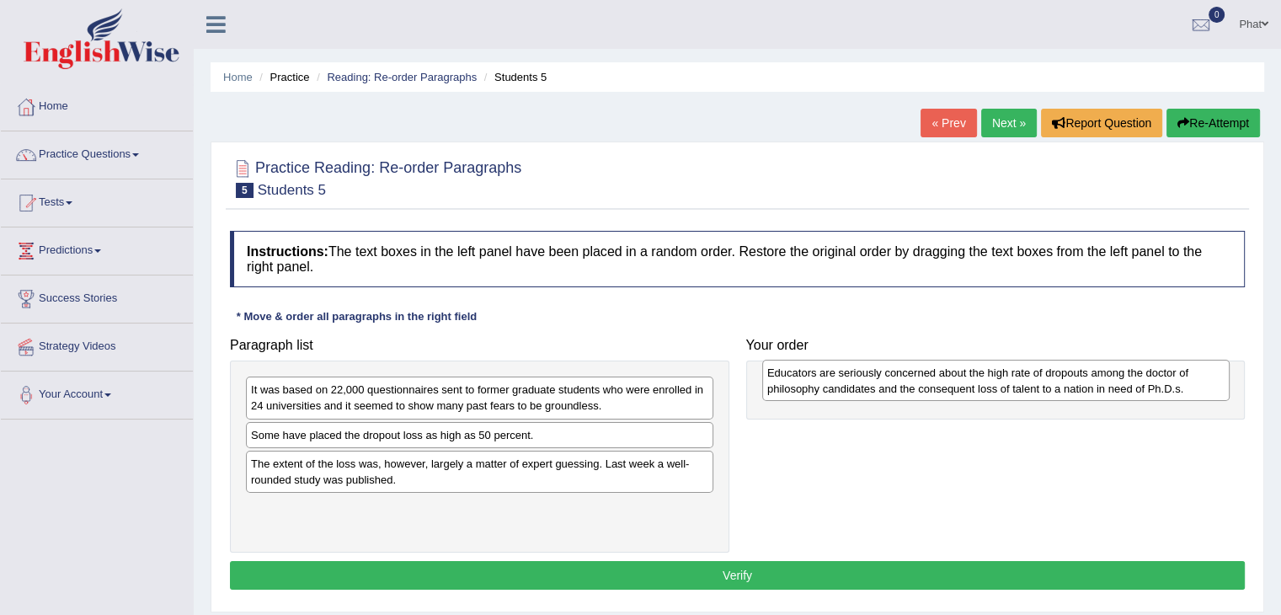
drag, startPoint x: 435, startPoint y: 513, endPoint x: 951, endPoint y: 378, distance: 533.6
click at [951, 378] on div "Educators are seriously concerned about the high rate of dropouts among the doc…" at bounding box center [995, 381] width 467 height 42
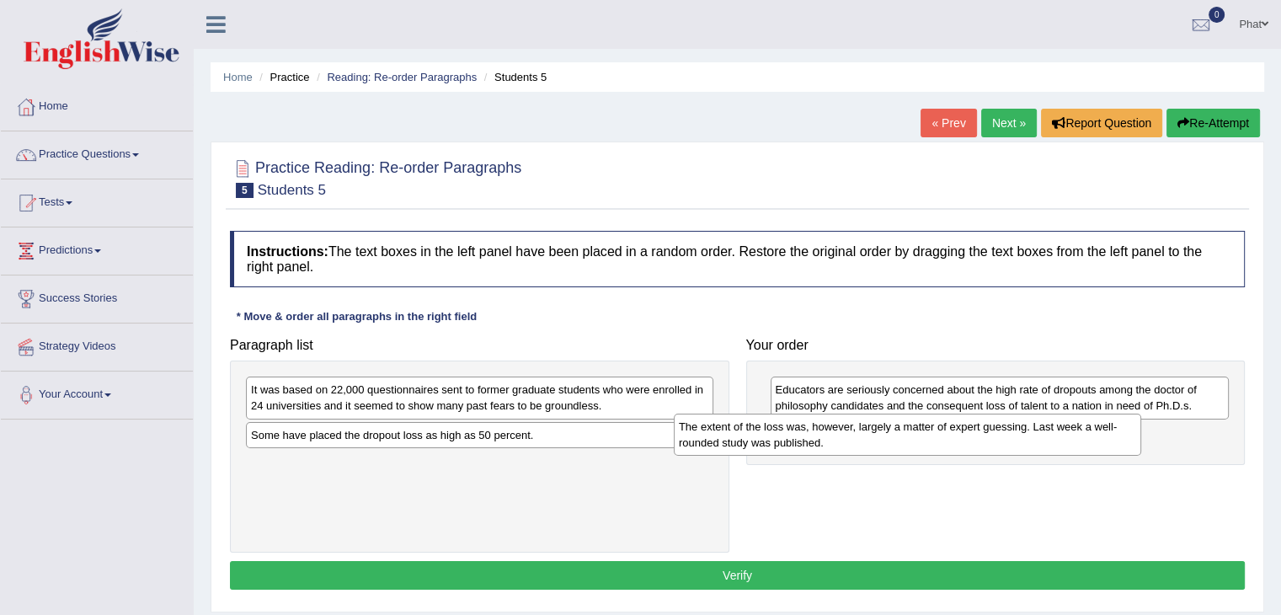
drag, startPoint x: 503, startPoint y: 483, endPoint x: 931, endPoint y: 447, distance: 429.4
click at [931, 447] on div "The extent of the loss was, however, largely a matter of expert guessing. Last …" at bounding box center [907, 435] width 467 height 42
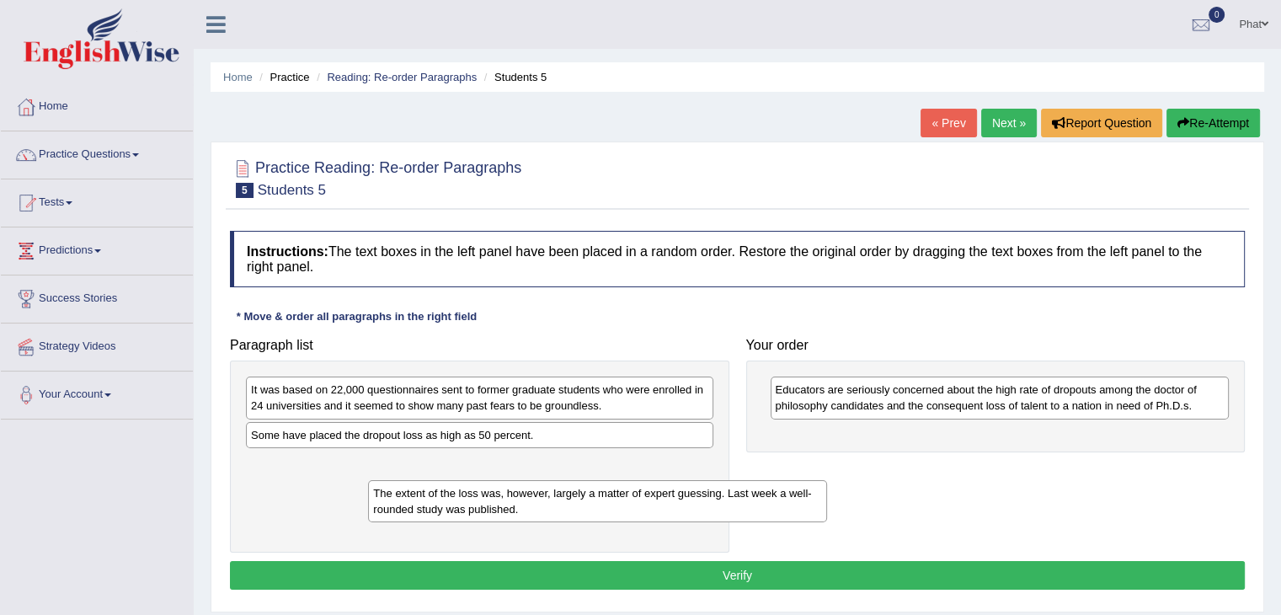
drag, startPoint x: 853, startPoint y: 453, endPoint x: 431, endPoint y: 498, distance: 424.3
click at [433, 504] on div "The extent of the loss was, however, largely a matter of expert guessing. Last …" at bounding box center [597, 501] width 459 height 42
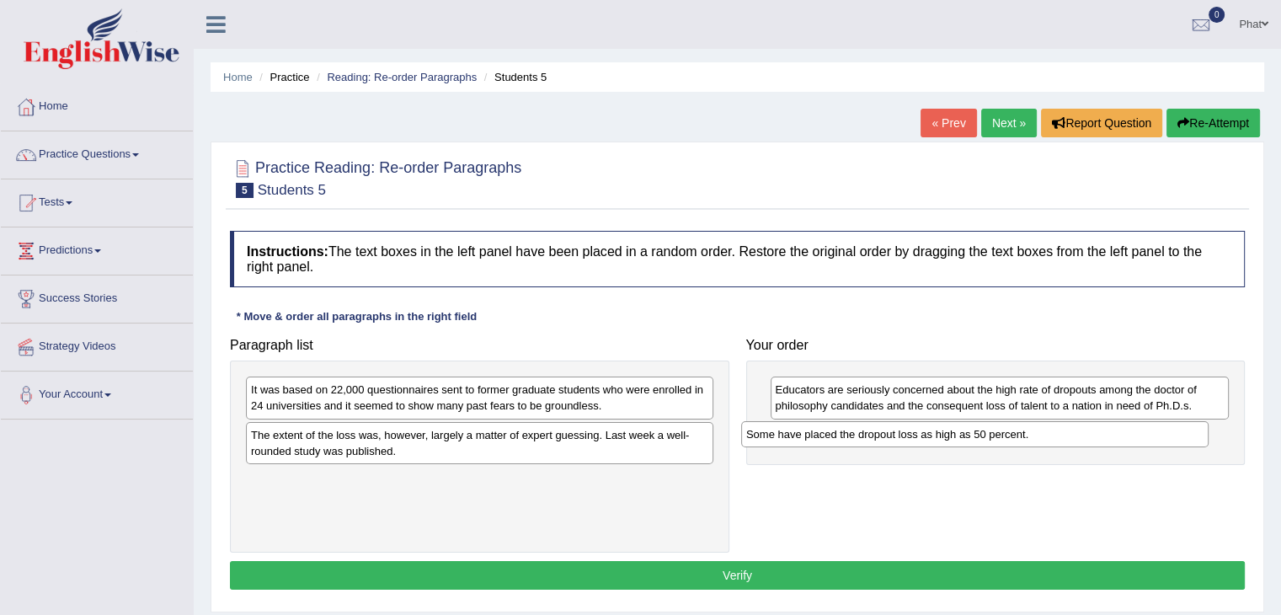
drag, startPoint x: 440, startPoint y: 442, endPoint x: 935, endPoint y: 442, distance: 495.2
click at [935, 442] on div "Some have placed the dropout loss as high as 50 percent." at bounding box center [974, 434] width 467 height 26
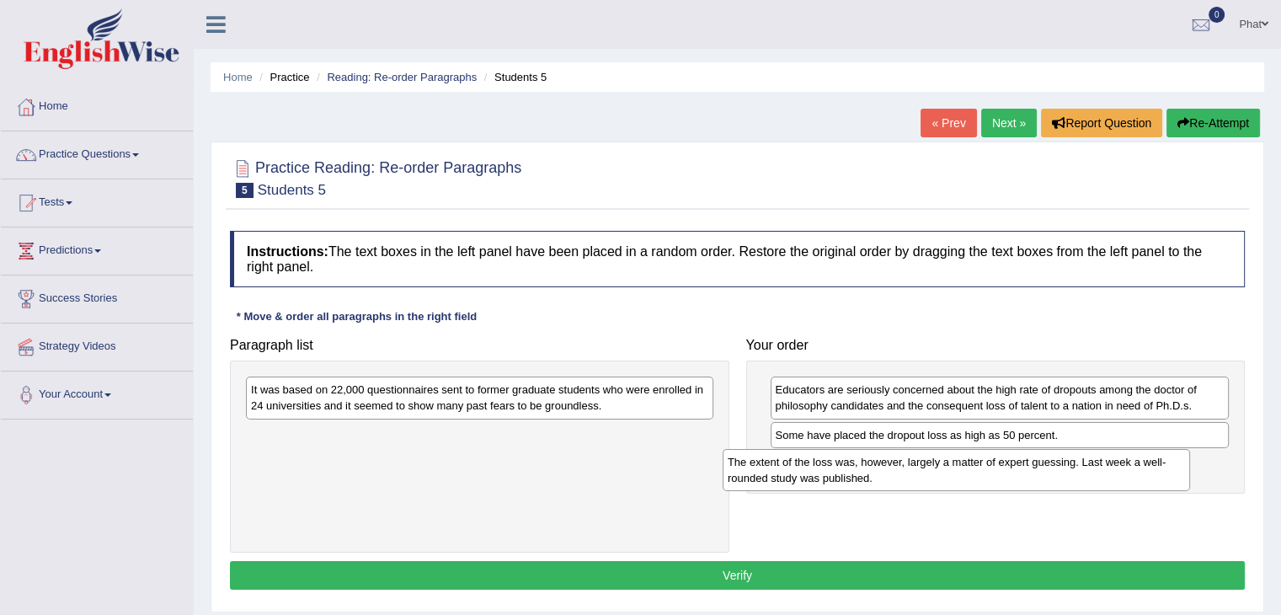
drag, startPoint x: 628, startPoint y: 445, endPoint x: 1105, endPoint y: 473, distance: 477.5
click at [1105, 473] on div "The extent of the loss was, however, largely a matter of expert guessing. Last …" at bounding box center [956, 470] width 467 height 42
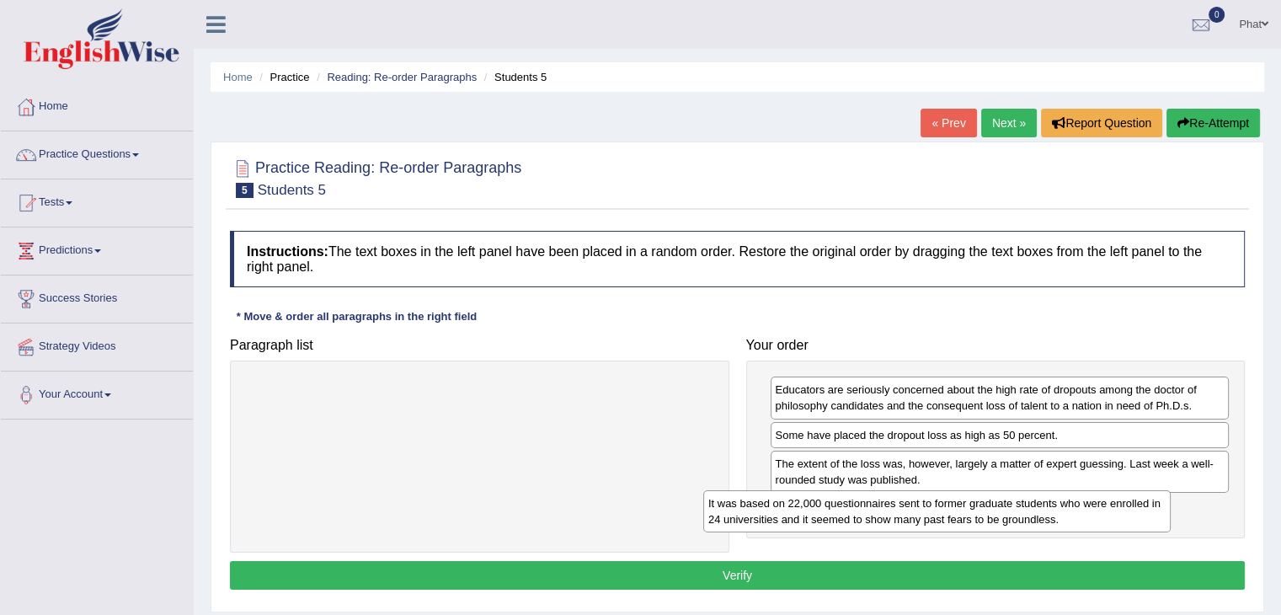
drag, startPoint x: 666, startPoint y: 391, endPoint x: 1124, endPoint y: 505, distance: 471.3
click at [1124, 505] on div "It was based on 22,000 questionnaires sent to former graduate students who were…" at bounding box center [936, 511] width 467 height 42
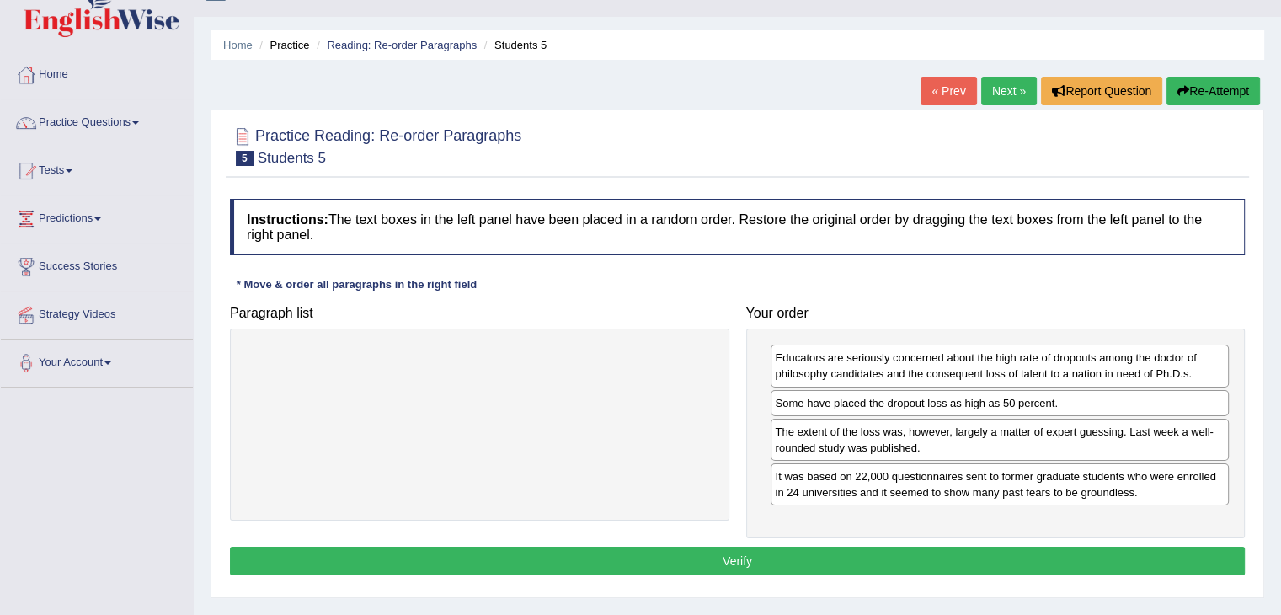
scroll to position [30, 0]
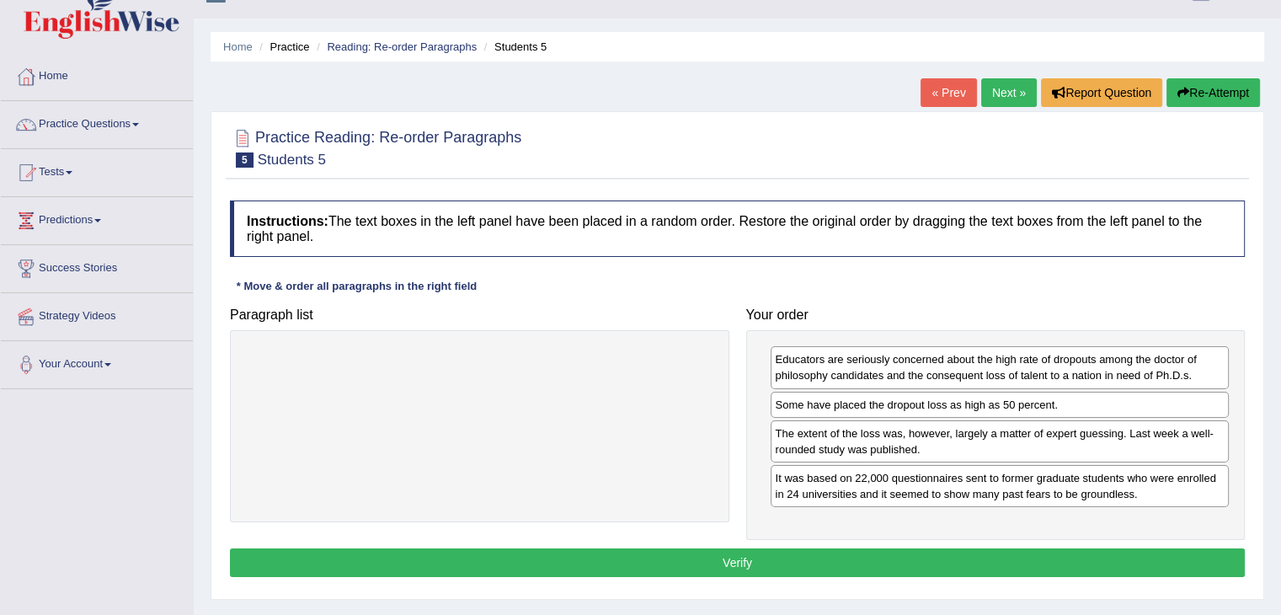
click at [734, 563] on button "Verify" at bounding box center [737, 562] width 1015 height 29
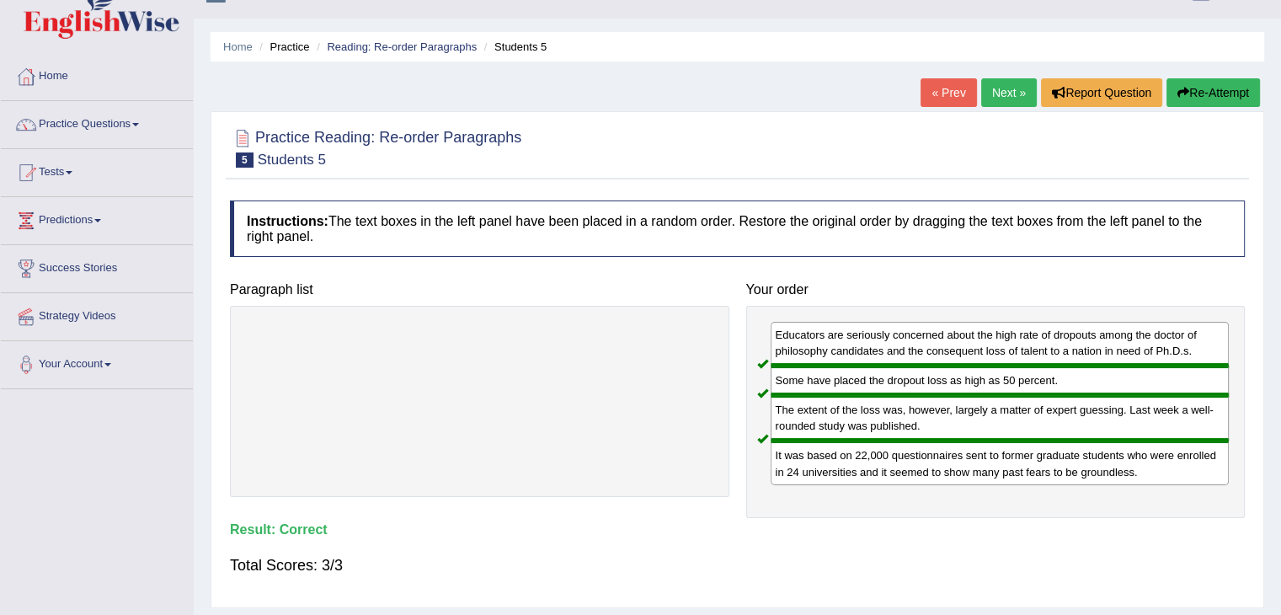
click at [1001, 88] on link "Next »" at bounding box center [1009, 92] width 56 height 29
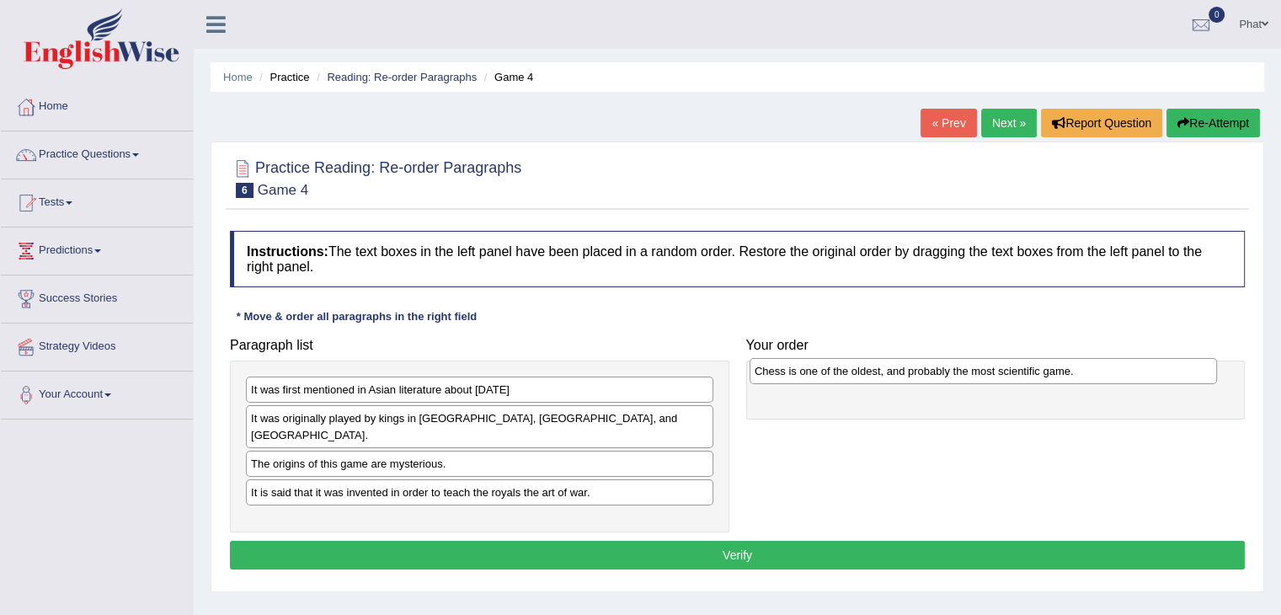
drag, startPoint x: 408, startPoint y: 510, endPoint x: 911, endPoint y: 378, distance: 520.7
click at [911, 378] on div "Chess is one of the oldest, and probably the most scientific game." at bounding box center [983, 371] width 467 height 26
click at [455, 459] on div "It was first mentioned in Asian literature about [DATE] It was originally playe…" at bounding box center [479, 446] width 499 height 172
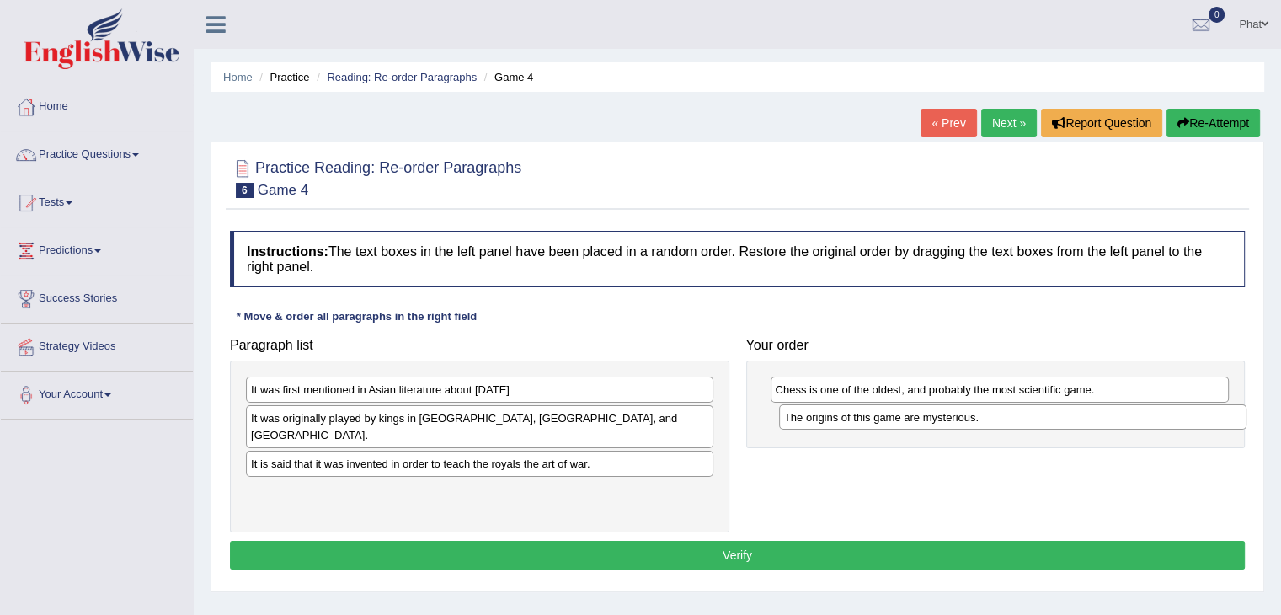
drag, startPoint x: 453, startPoint y: 452, endPoint x: 986, endPoint y: 423, distance: 534.0
click at [986, 423] on div "The origins of this game are mysterious." at bounding box center [1012, 417] width 467 height 26
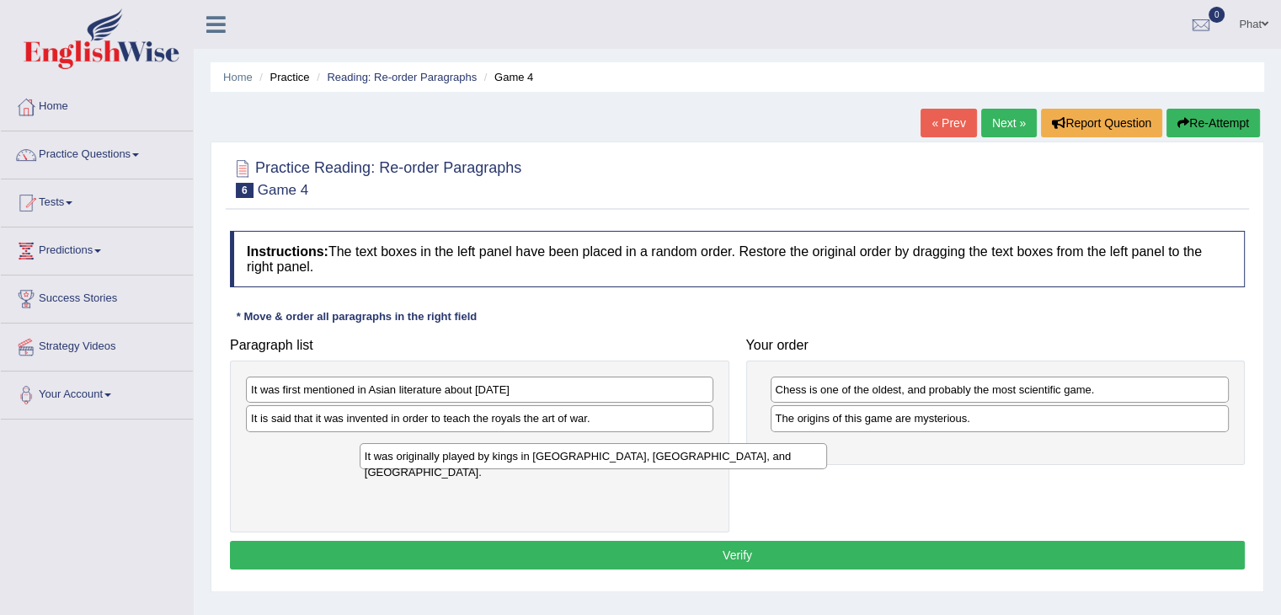
drag, startPoint x: 396, startPoint y: 419, endPoint x: 510, endPoint y: 457, distance: 119.9
click at [510, 457] on div "It was originally played by kings in [GEOGRAPHIC_DATA], [GEOGRAPHIC_DATA], and …" at bounding box center [593, 456] width 467 height 26
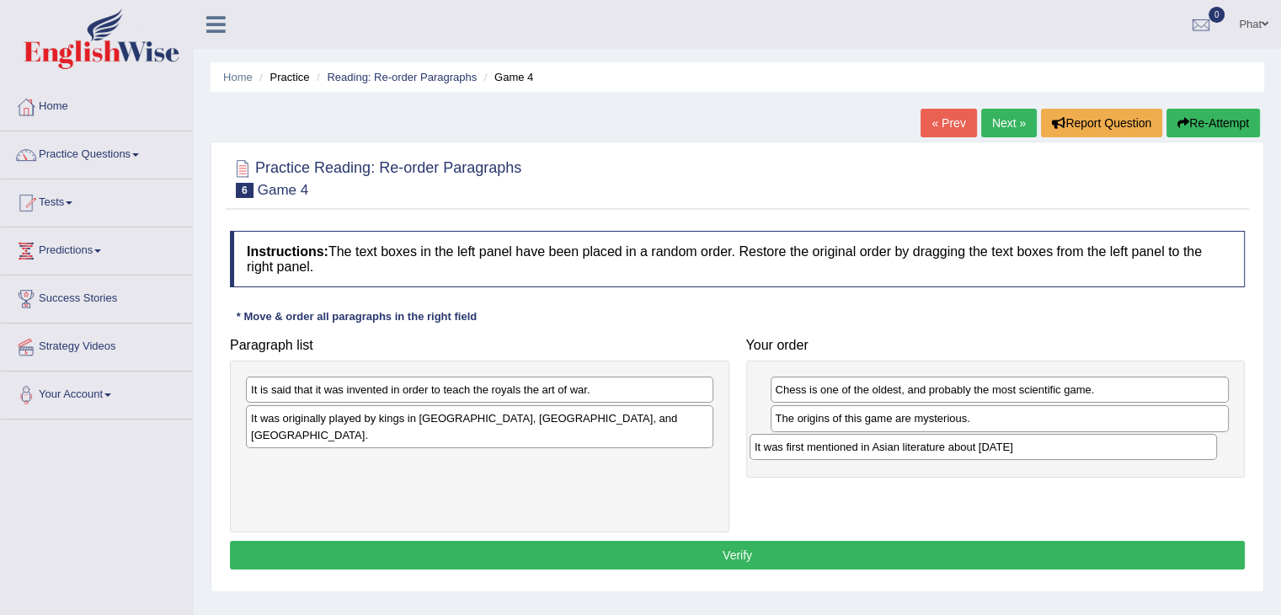
drag, startPoint x: 389, startPoint y: 392, endPoint x: 894, endPoint y: 450, distance: 507.8
click at [894, 450] on div "It was first mentioned in Asian literature about [DATE]" at bounding box center [983, 447] width 467 height 26
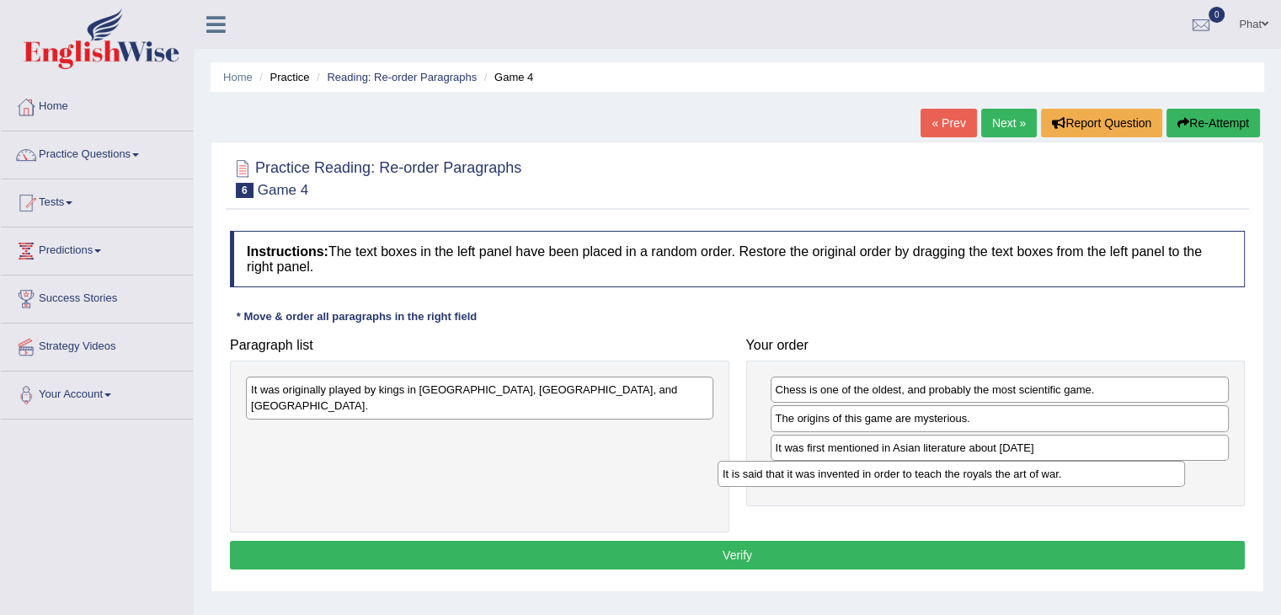
drag, startPoint x: 474, startPoint y: 395, endPoint x: 946, endPoint y: 479, distance: 479.1
click at [946, 479] on div "It is said that it was invented in order to teach the royals the art of war." at bounding box center [951, 474] width 467 height 26
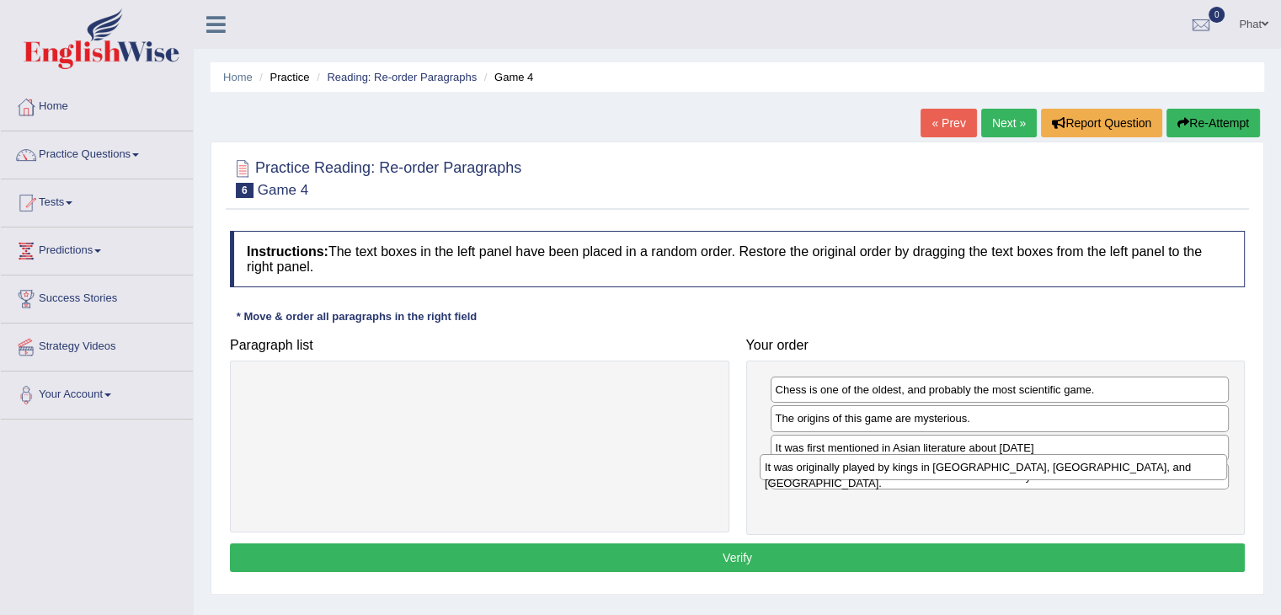
drag, startPoint x: 576, startPoint y: 398, endPoint x: 1090, endPoint y: 476, distance: 519.6
click at [1090, 476] on div "It was originally played by kings in [GEOGRAPHIC_DATA], [GEOGRAPHIC_DATA], and …" at bounding box center [993, 467] width 467 height 26
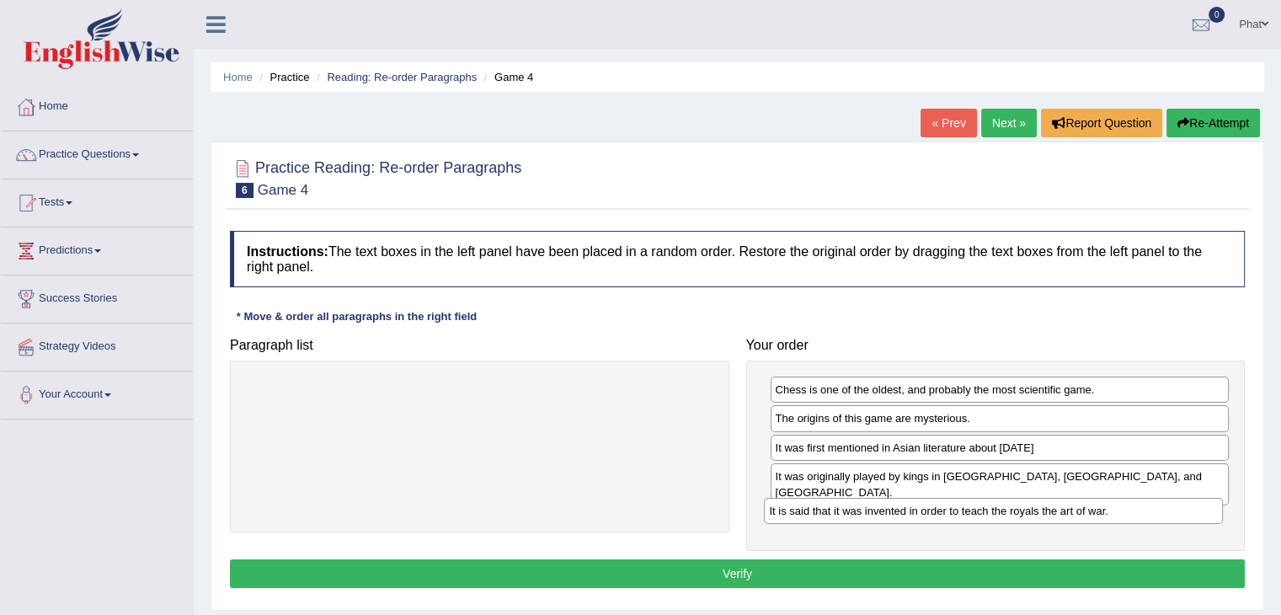
drag, startPoint x: 1053, startPoint y: 478, endPoint x: 1047, endPoint y: 514, distance: 36.7
click at [1047, 514] on div "It is said that it was invented in order to teach the royals the art of war." at bounding box center [993, 511] width 459 height 26
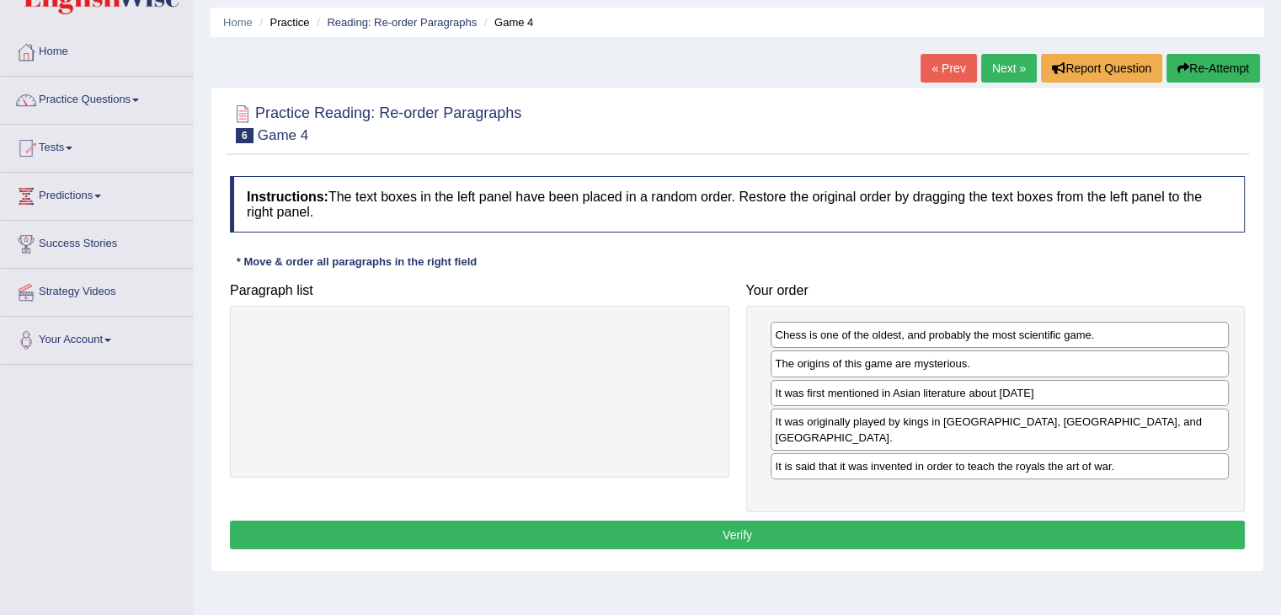
scroll to position [44, 0]
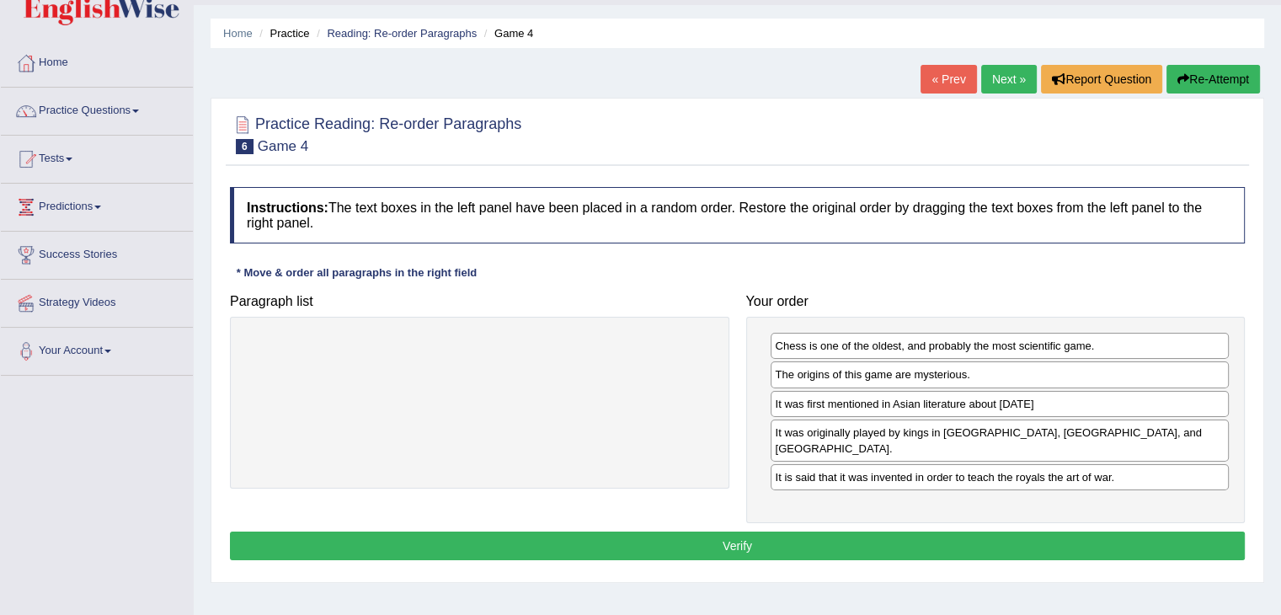
click at [1198, 250] on div "Instructions: The text boxes in the left panel have been placed in a random ord…" at bounding box center [737, 376] width 1023 height 395
click at [863, 531] on button "Verify" at bounding box center [737, 545] width 1015 height 29
